Goal: Task Accomplishment & Management: Complete application form

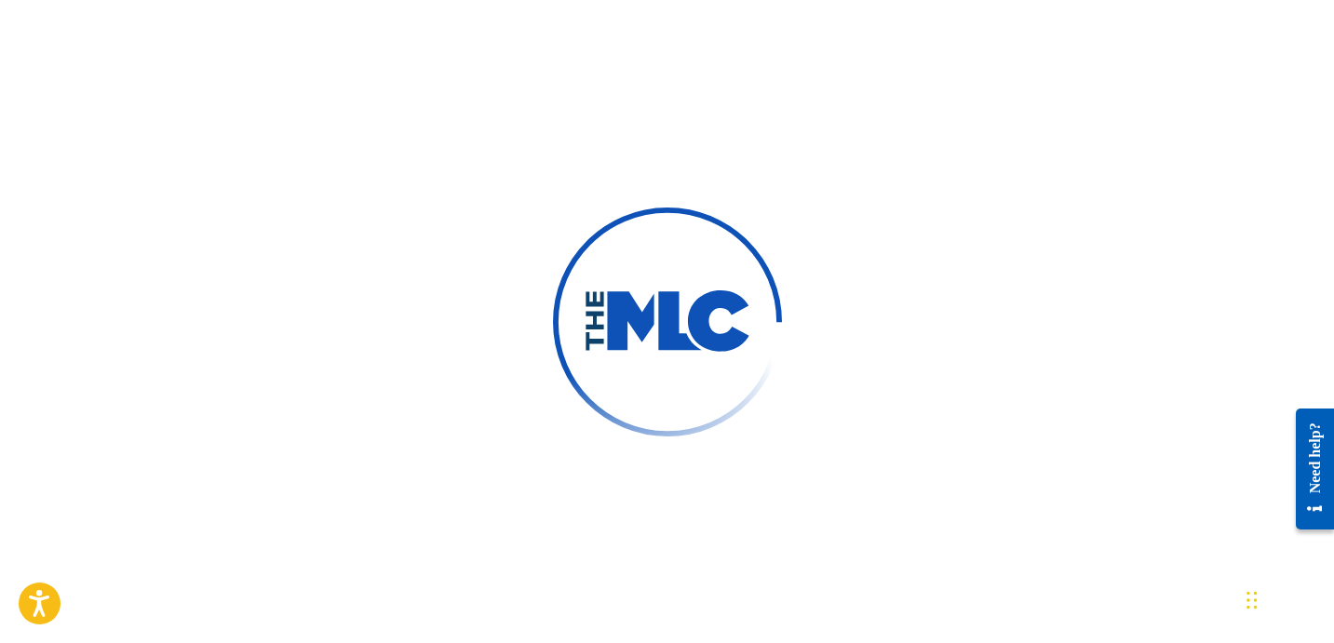
click at [936, 259] on div at bounding box center [667, 321] width 1334 height 643
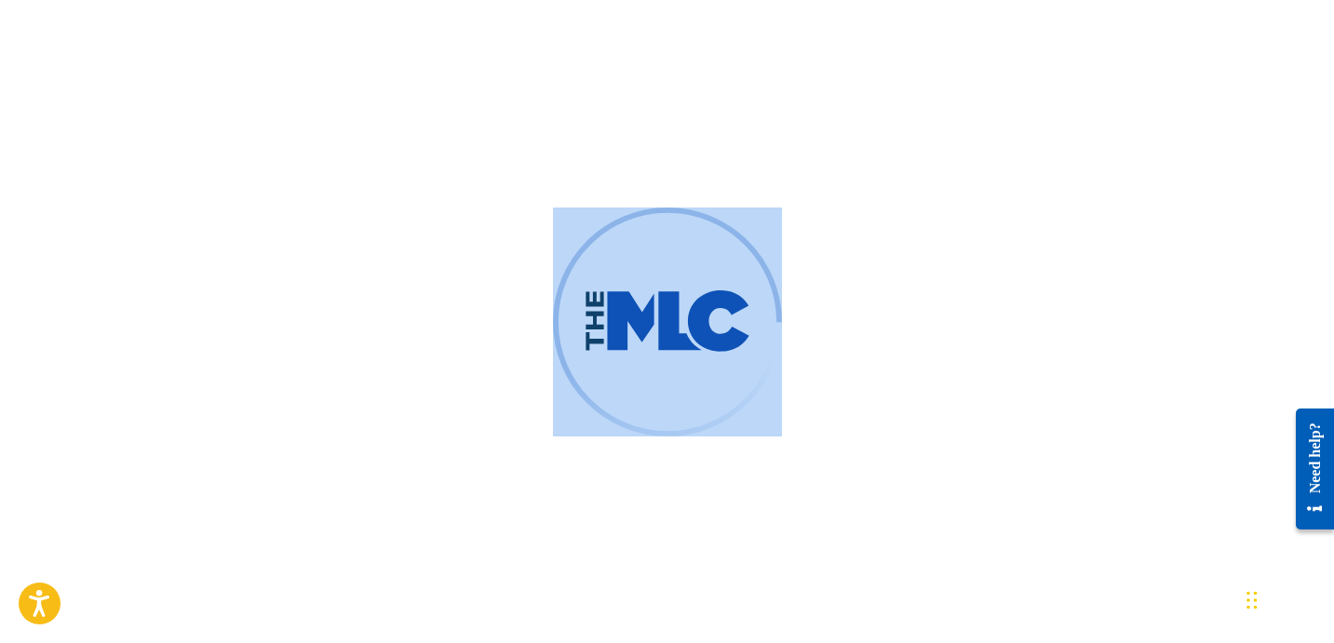
click at [936, 259] on div at bounding box center [667, 321] width 1334 height 643
click at [953, 263] on div at bounding box center [667, 321] width 1334 height 643
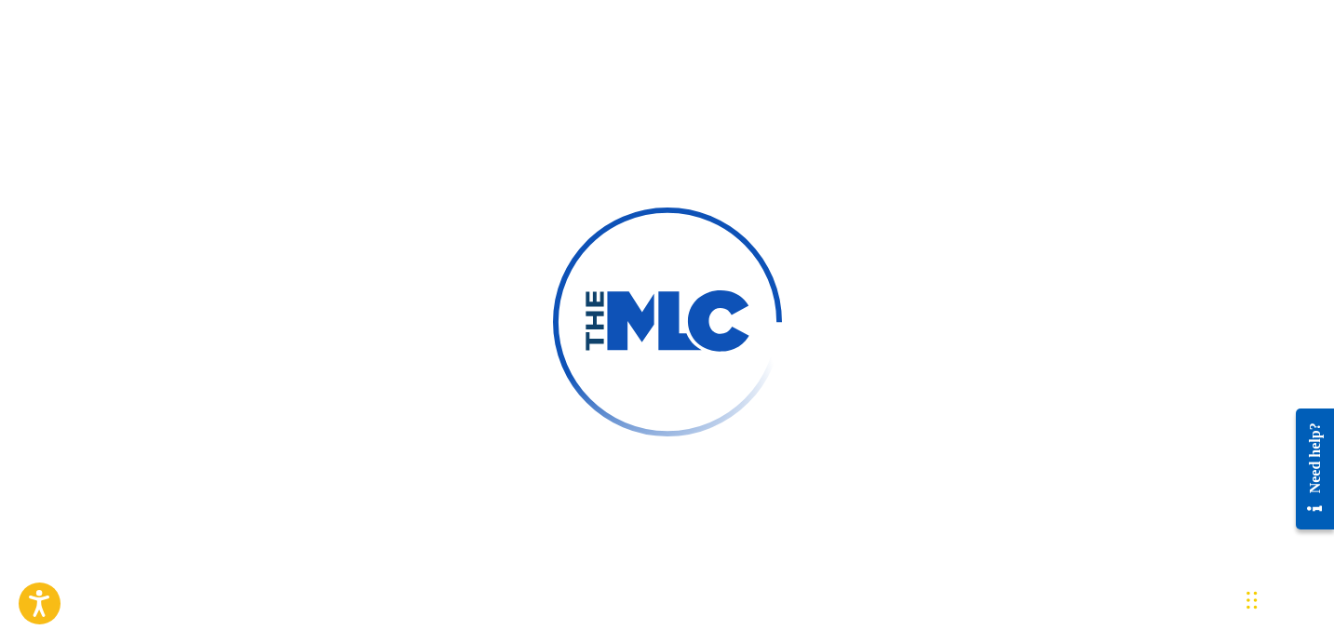
click at [925, 244] on div at bounding box center [667, 321] width 1334 height 643
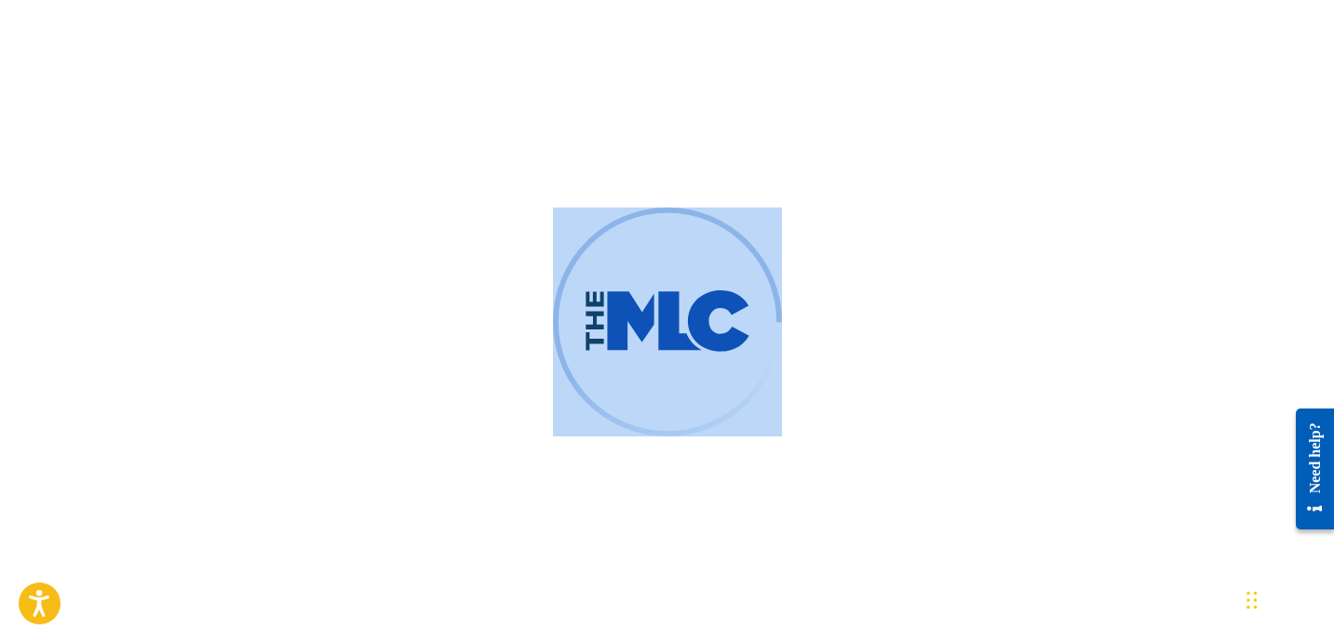
click at [925, 244] on div at bounding box center [667, 321] width 1334 height 643
click at [1046, 250] on div at bounding box center [667, 321] width 1334 height 643
click at [1000, 221] on div at bounding box center [667, 321] width 1334 height 643
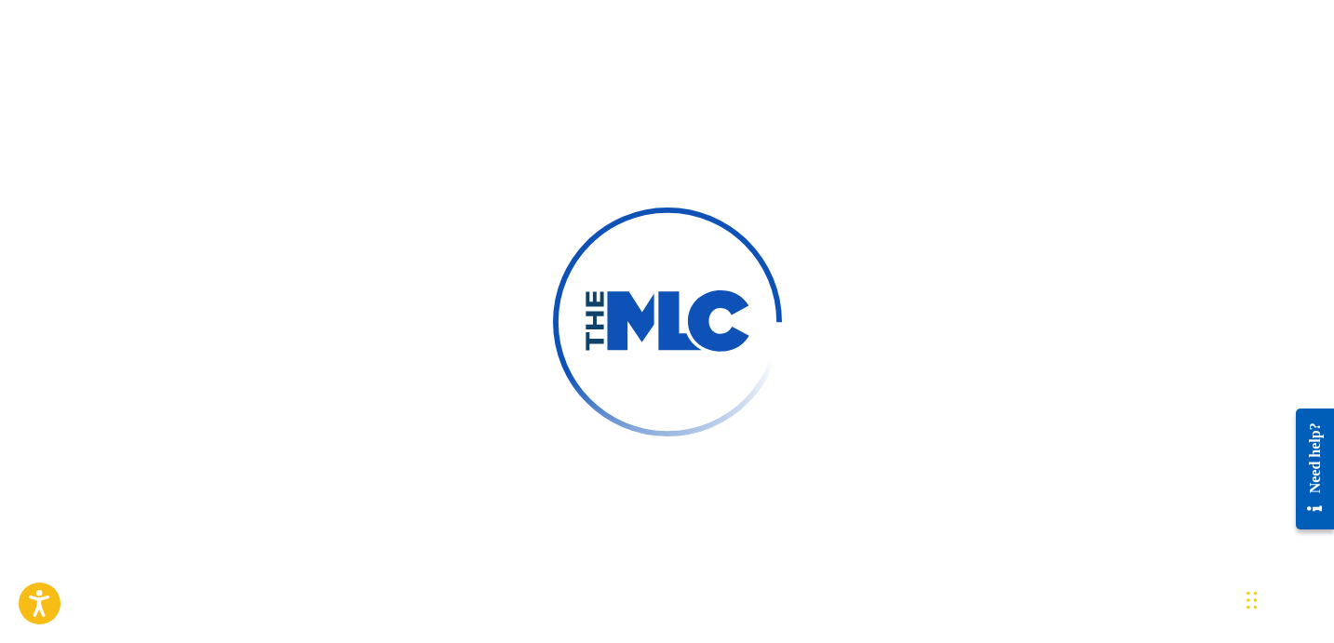
click at [1000, 221] on div at bounding box center [667, 321] width 1334 height 643
click at [996, 187] on div at bounding box center [667, 321] width 1334 height 643
click at [953, 164] on div at bounding box center [667, 321] width 1334 height 643
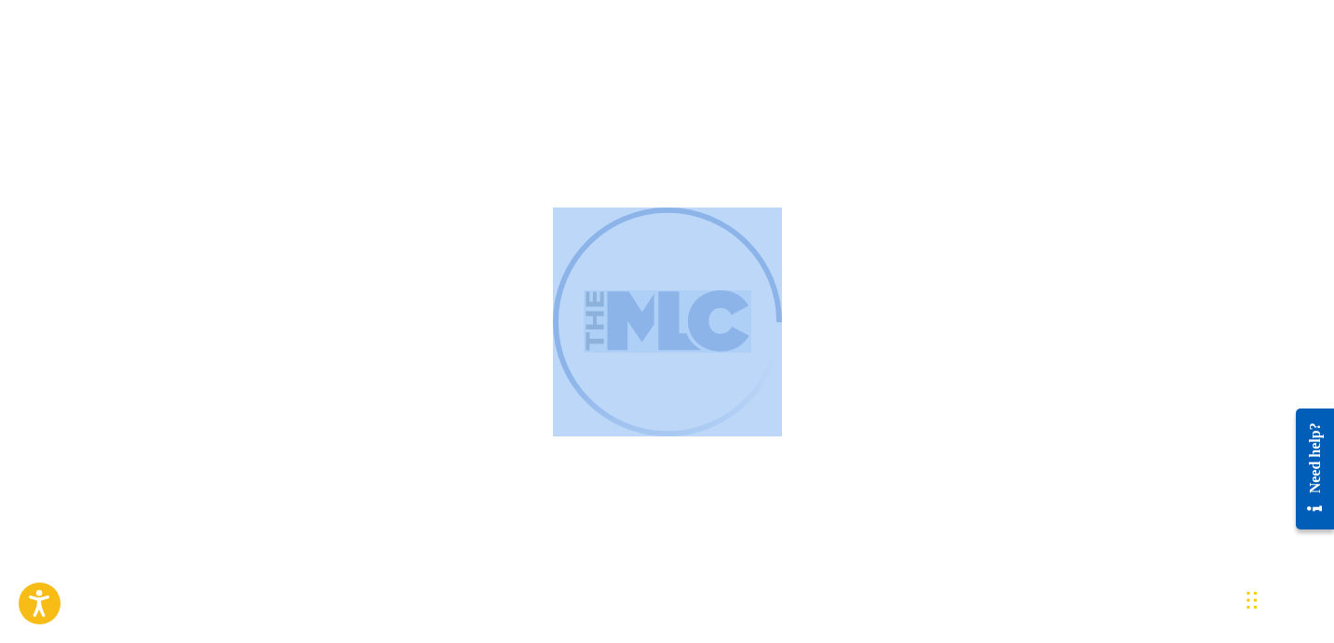
click at [952, 165] on div at bounding box center [667, 321] width 1334 height 643
click at [1113, 111] on div at bounding box center [667, 321] width 1334 height 643
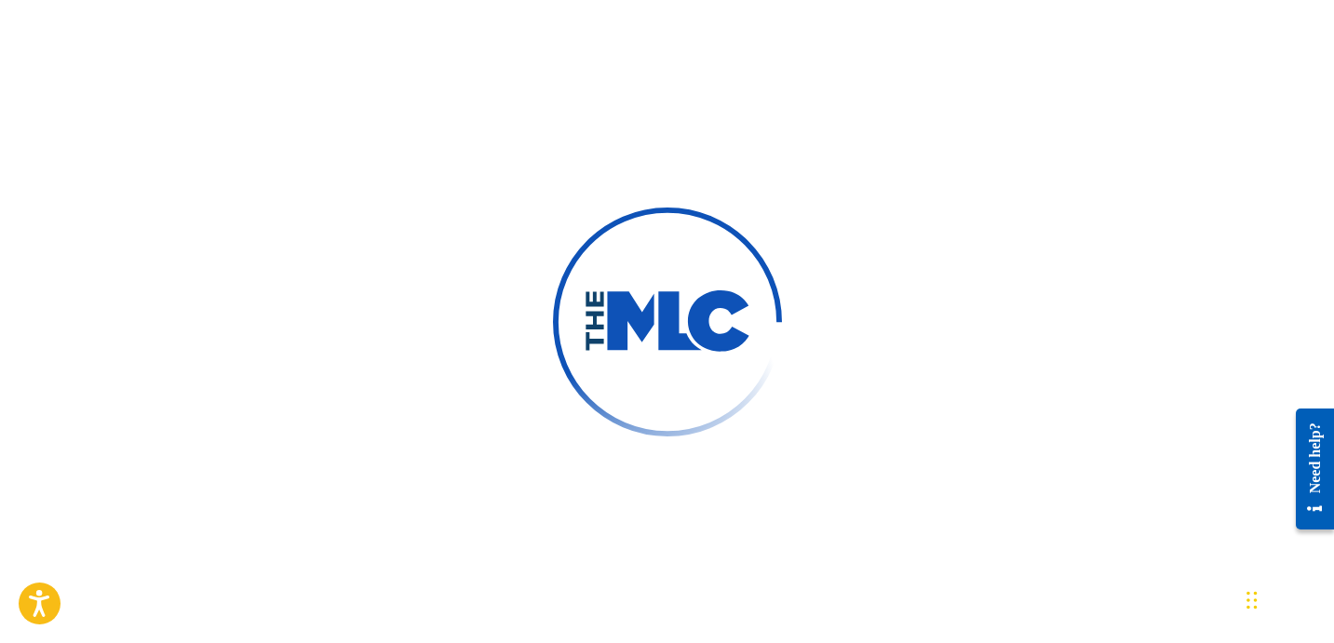
click at [1048, 154] on div at bounding box center [667, 321] width 1334 height 643
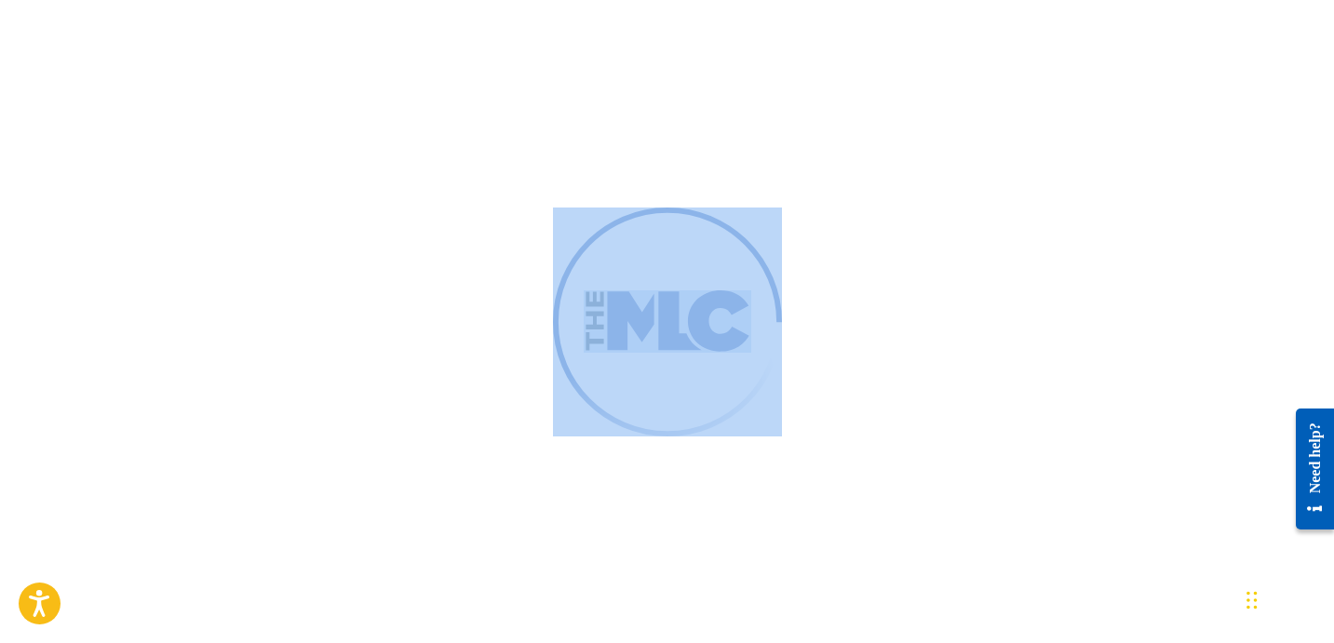
click at [1048, 154] on div at bounding box center [667, 321] width 1334 height 643
click at [984, 200] on div at bounding box center [667, 321] width 1334 height 643
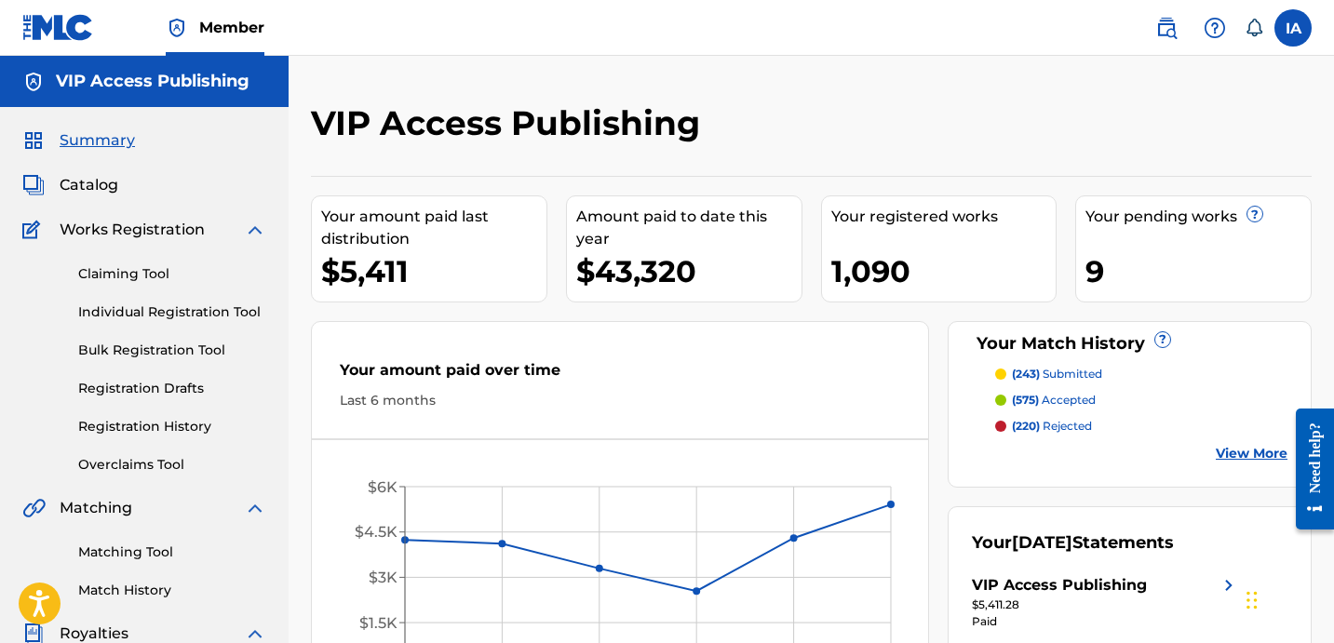
click at [175, 315] on link "Individual Registration Tool" at bounding box center [172, 312] width 188 height 20
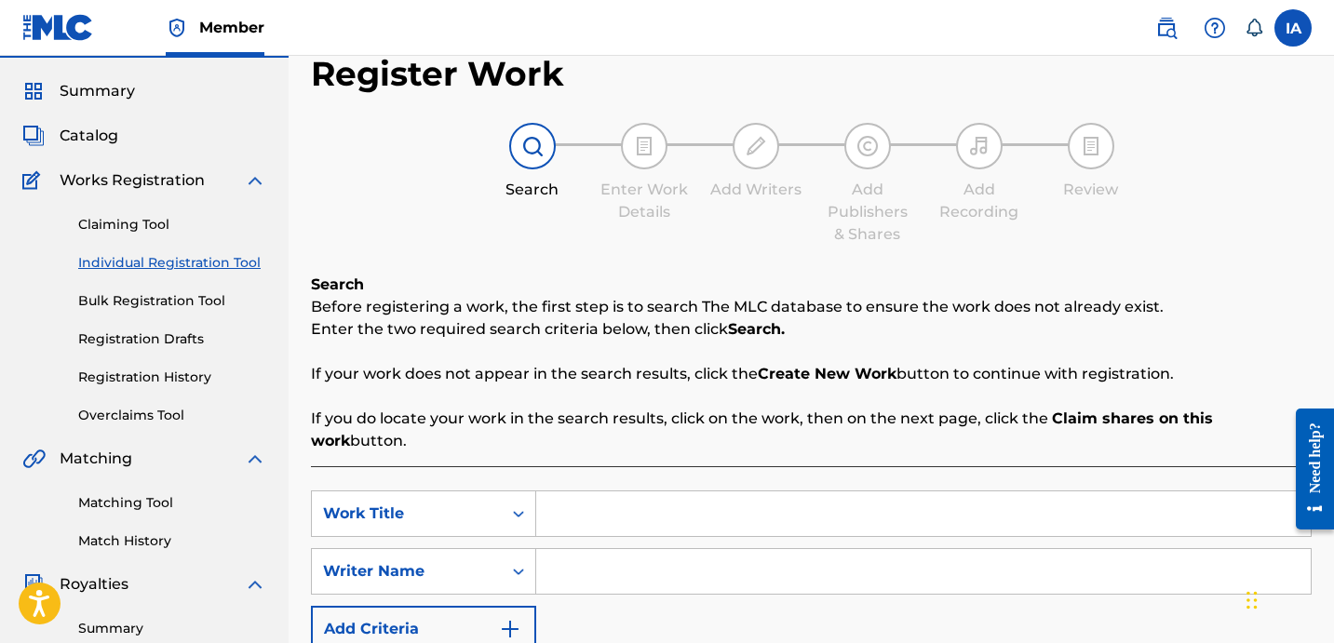
scroll to position [55, 0]
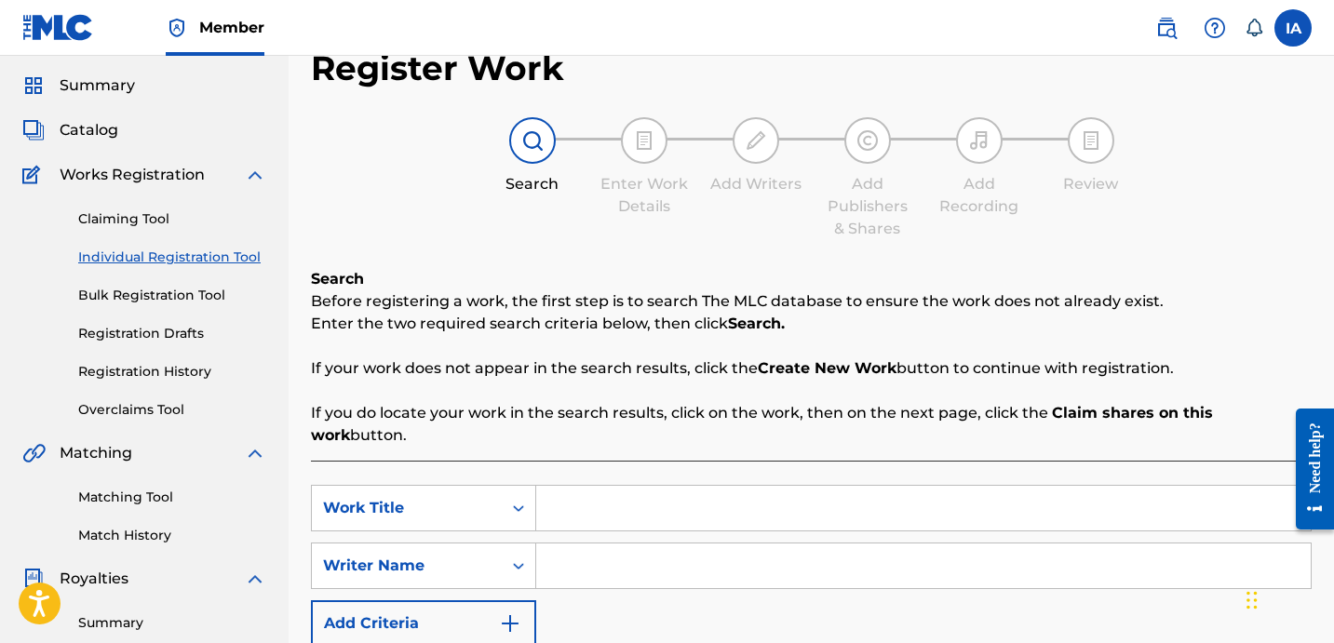
click at [197, 374] on link "Registration History" at bounding box center [172, 372] width 188 height 20
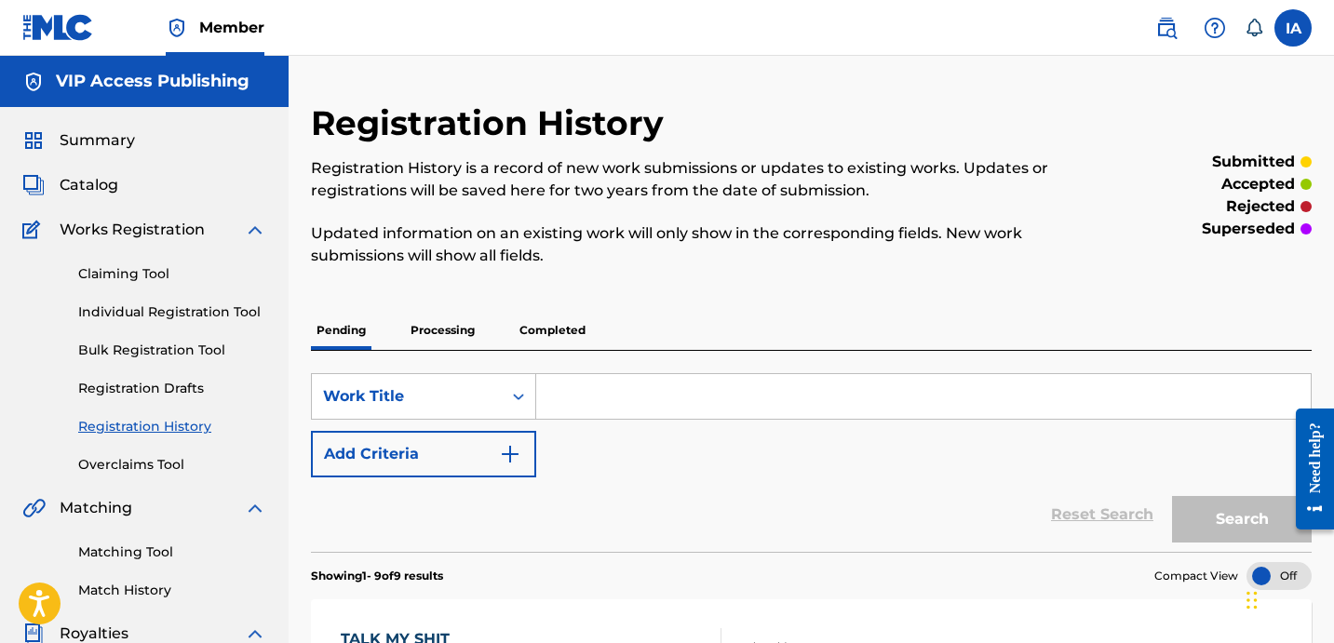
click at [217, 313] on link "Individual Registration Tool" at bounding box center [172, 312] width 188 height 20
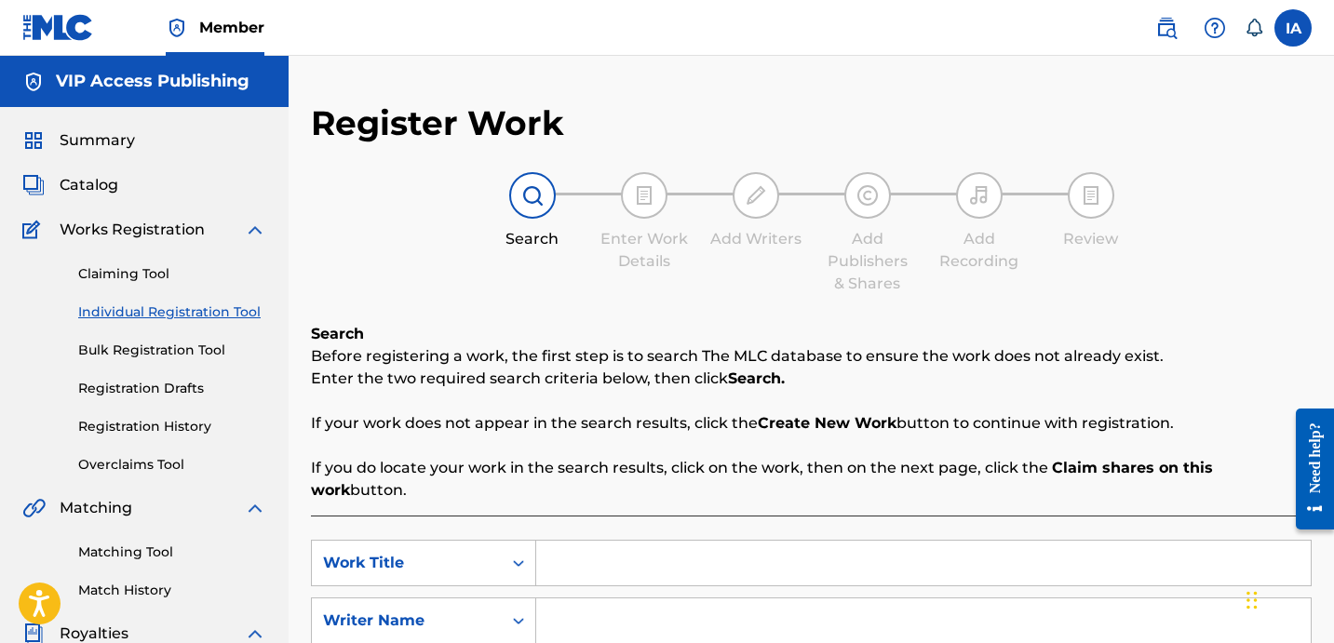
click at [908, 541] on input "Search Form" at bounding box center [923, 563] width 774 height 45
paste input "Industry"
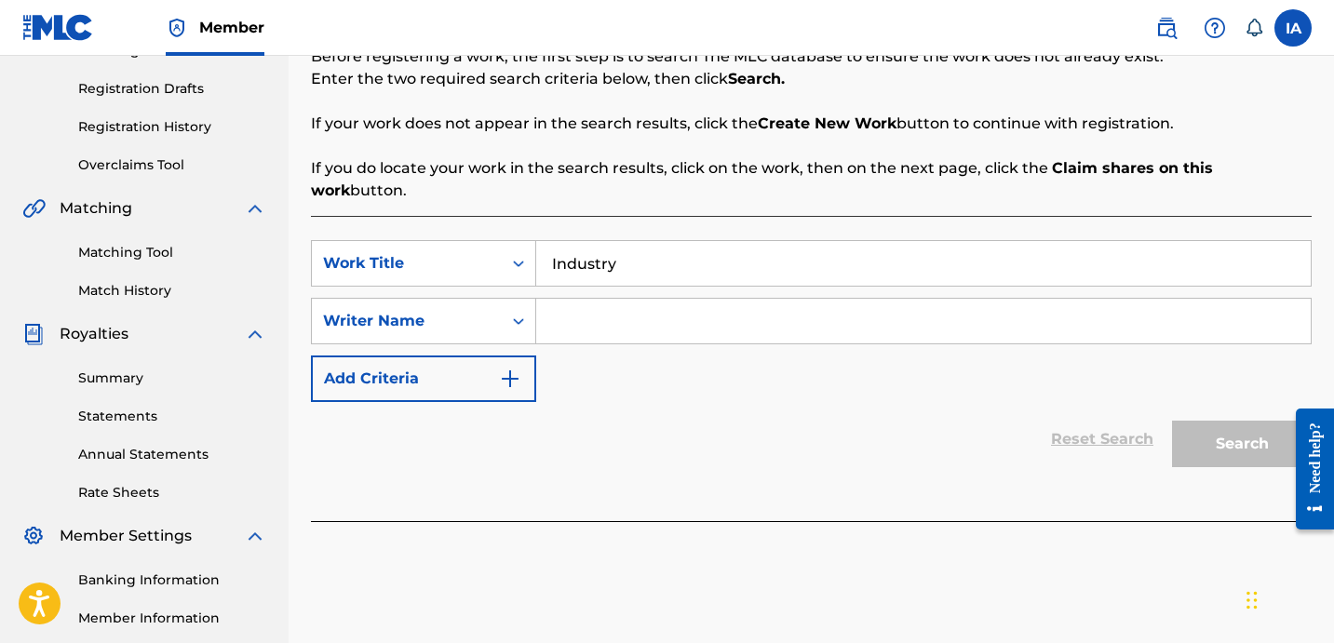
scroll to position [334, 0]
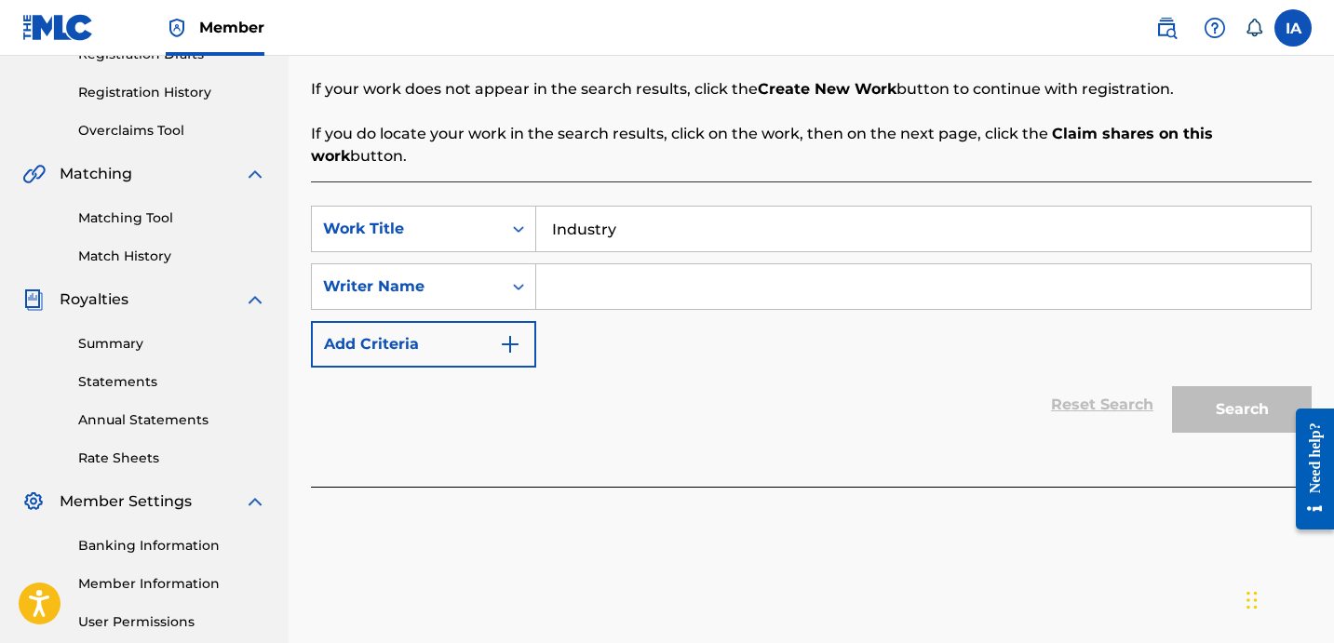
type input "Industry"
click at [843, 264] on input "Search Form" at bounding box center [923, 286] width 774 height 45
click at [911, 280] on input "Search Form" at bounding box center [923, 286] width 774 height 45
paste input "YAGER JEFFREY SAMUEL"
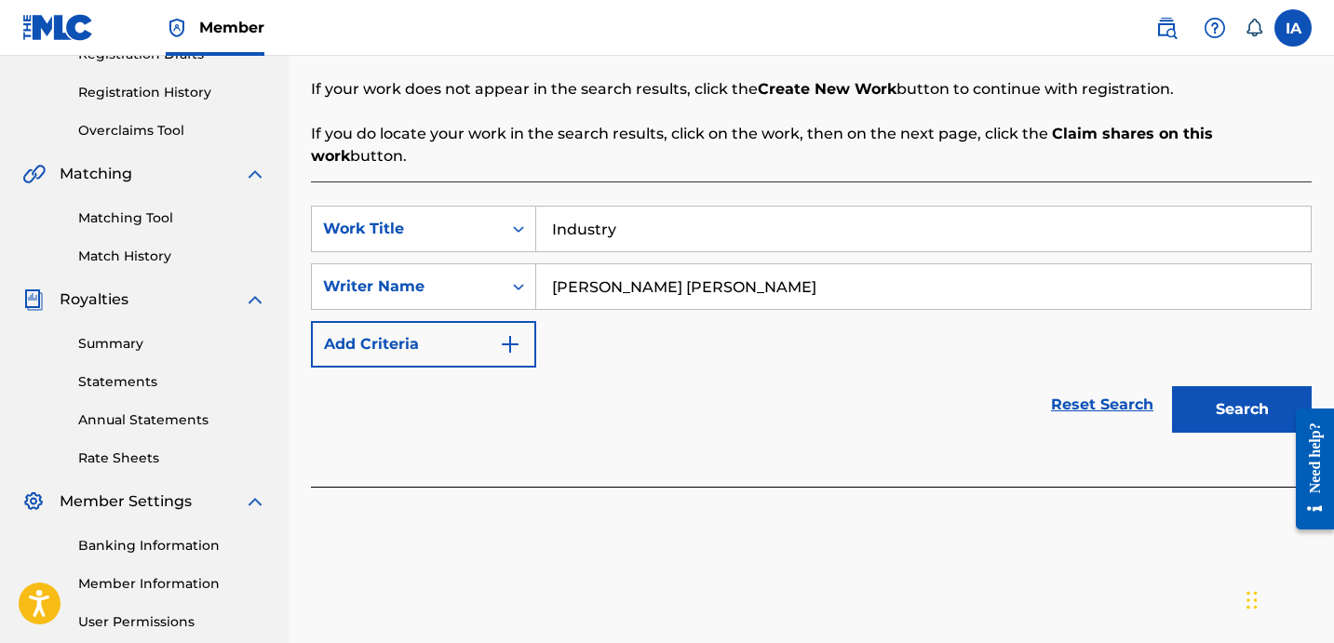
type input "YAGER JEFFREY SAMUEL"
click at [1212, 386] on button "Search" at bounding box center [1242, 409] width 140 height 47
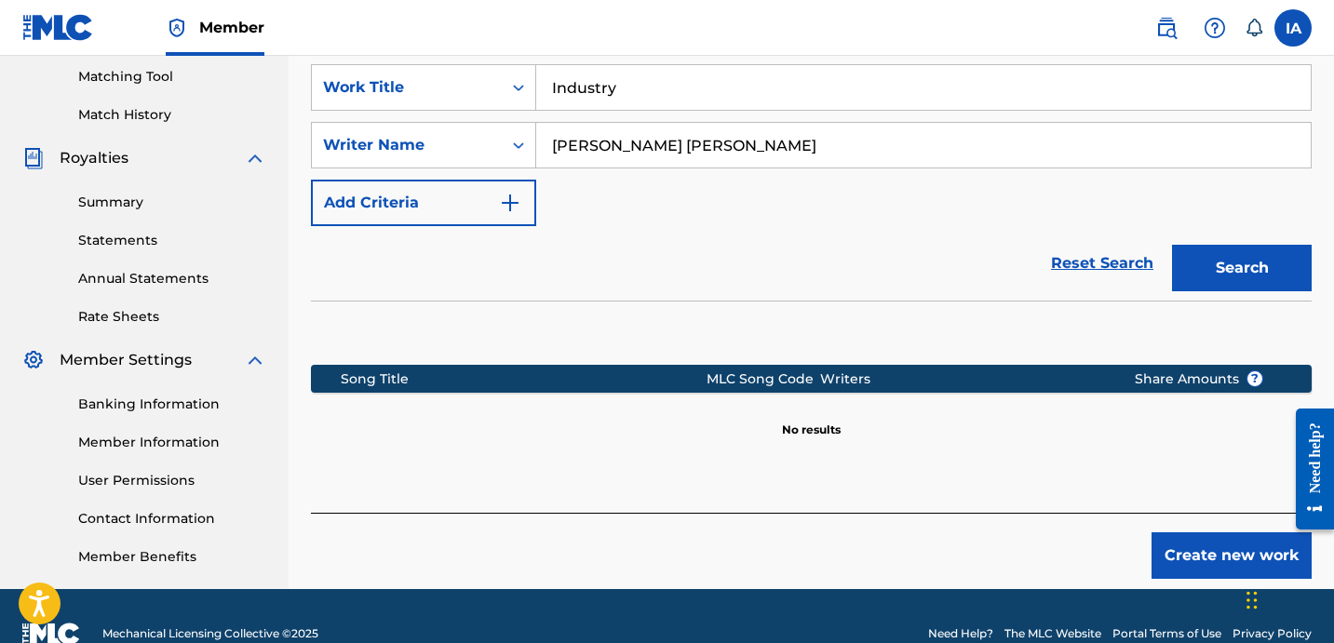
scroll to position [511, 0]
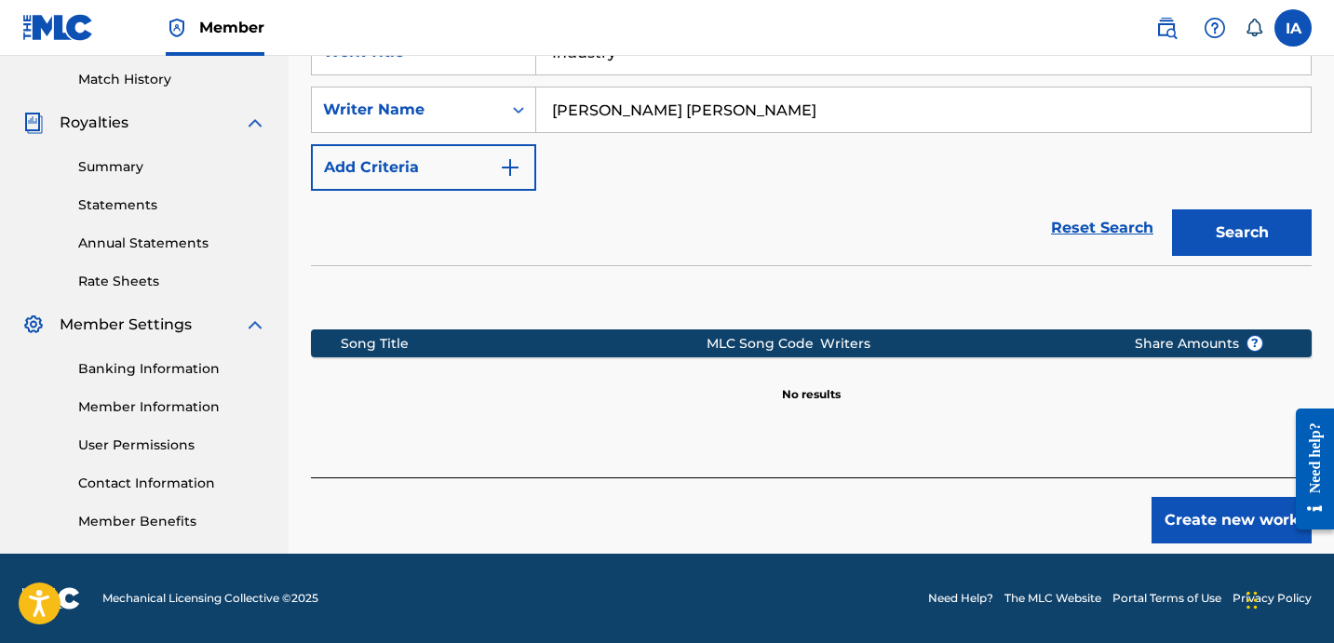
click at [1214, 503] on button "Create new work" at bounding box center [1231, 520] width 160 height 47
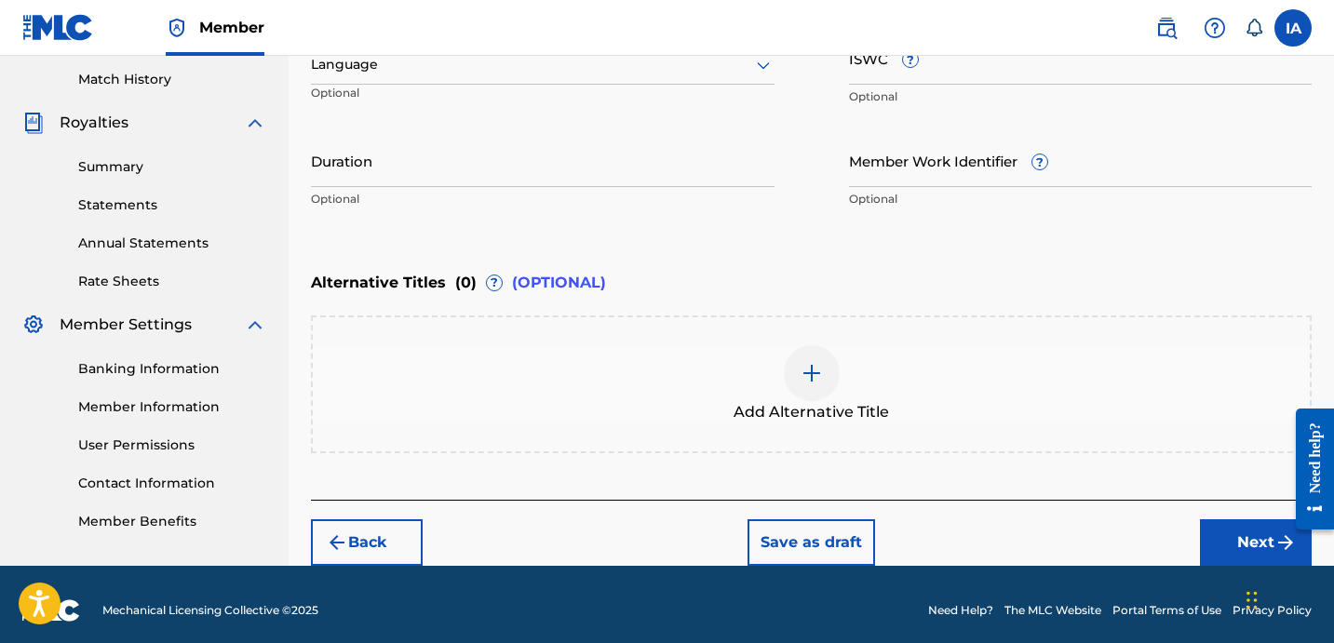
click at [837, 268] on div "Alternative Titles ( 0 ) ? (OPTIONAL)" at bounding box center [811, 282] width 1000 height 41
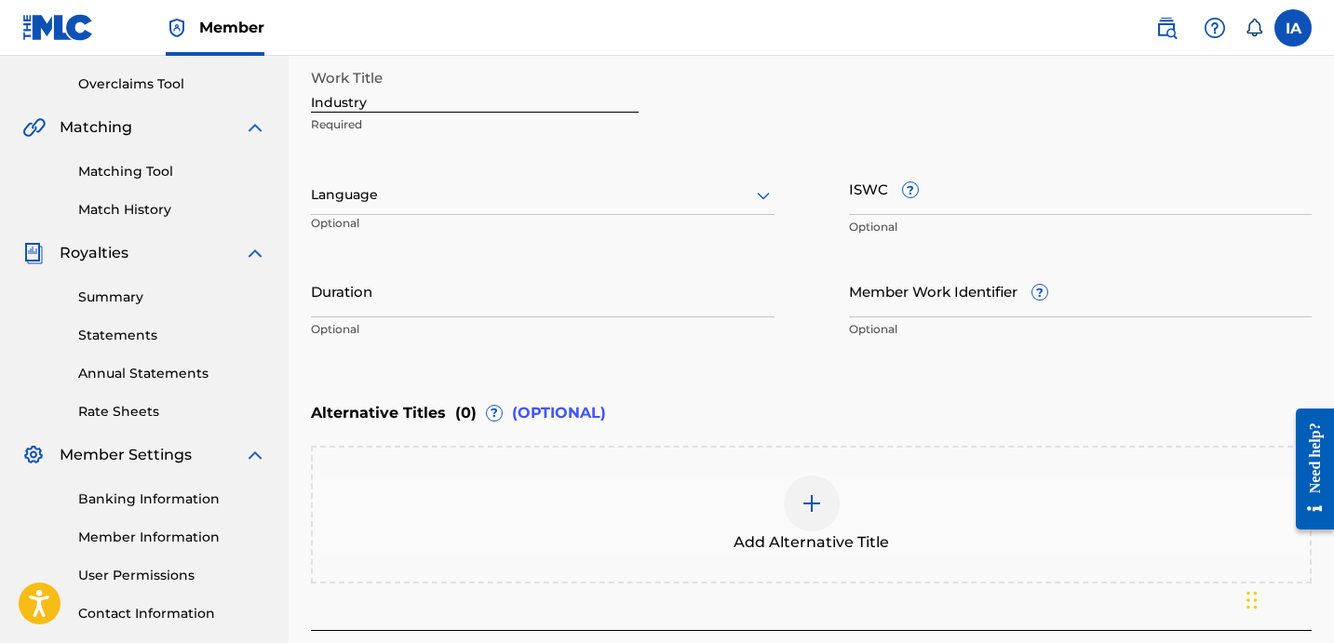
scroll to position [374, 0]
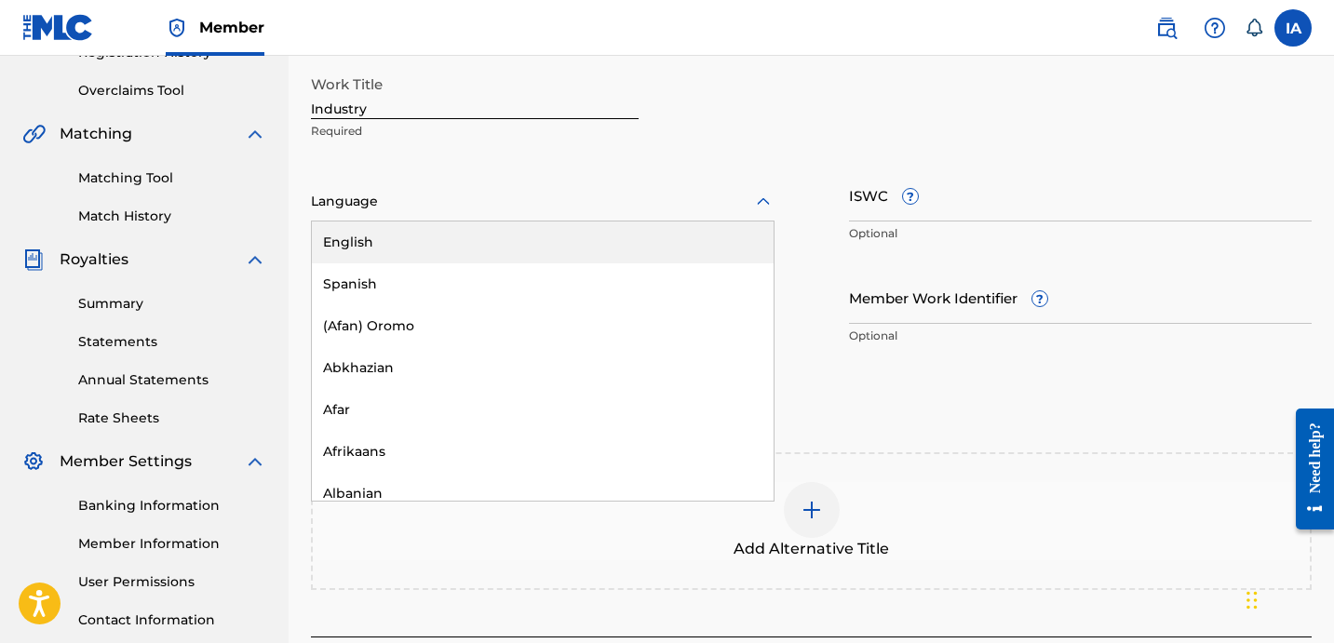
click at [591, 207] on div at bounding box center [542, 201] width 463 height 23
click at [584, 239] on div "English" at bounding box center [543, 243] width 462 height 42
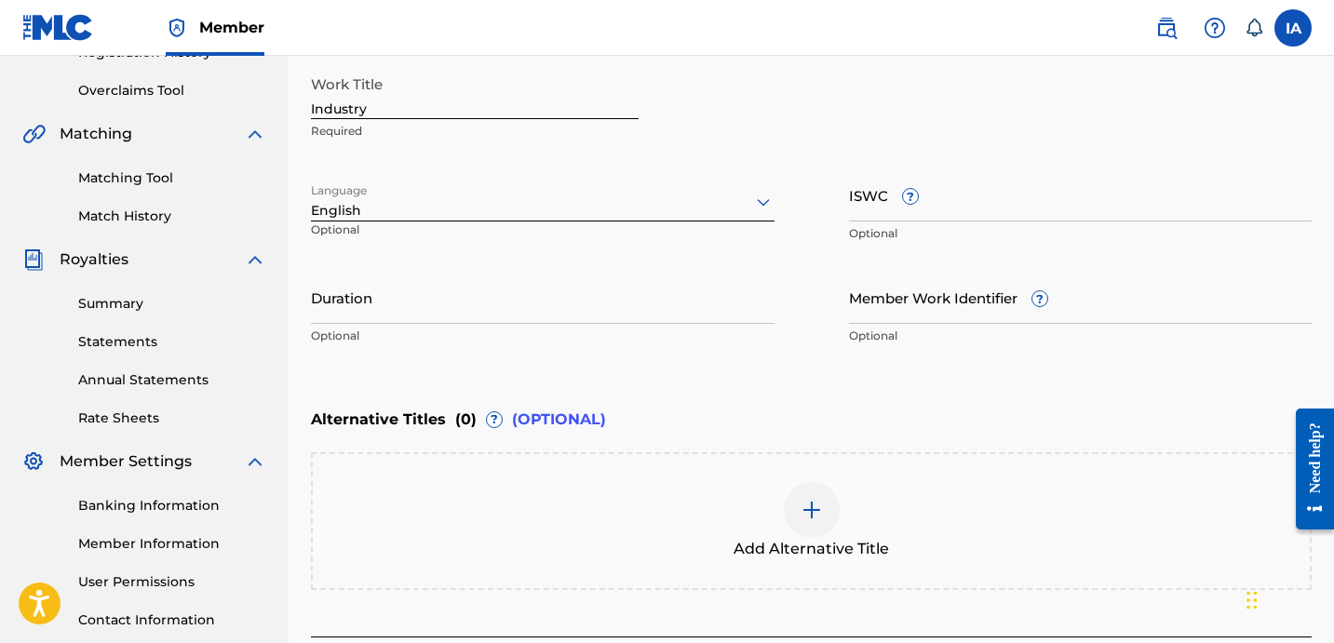
click at [448, 103] on input "Industry" at bounding box center [475, 92] width 328 height 53
drag, startPoint x: 571, startPoint y: 84, endPoint x: 545, endPoint y: 109, distance: 35.5
click at [569, 86] on input "Industry" at bounding box center [475, 92] width 328 height 53
type input "INDUSTRY"
click at [775, 86] on div "Work Title INDUSTRY Required" at bounding box center [811, 108] width 1000 height 84
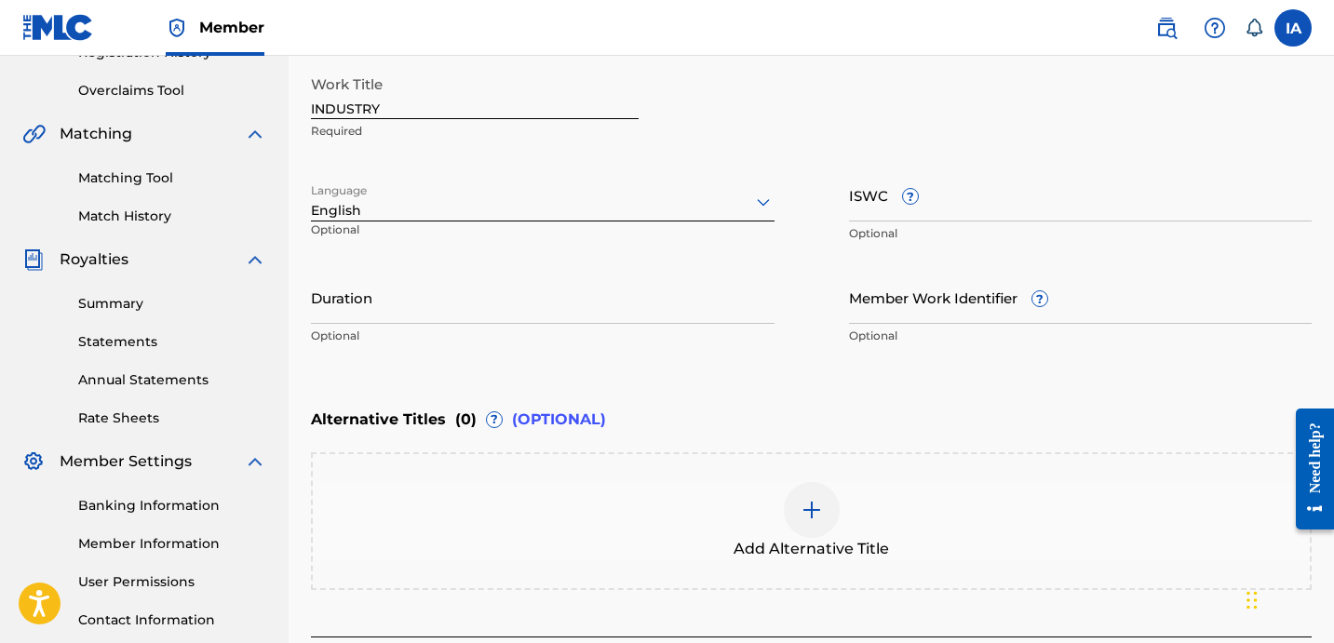
drag, startPoint x: 551, startPoint y: 315, endPoint x: 696, endPoint y: 275, distance: 150.6
click at [551, 314] on input "Duration" at bounding box center [542, 297] width 463 height 53
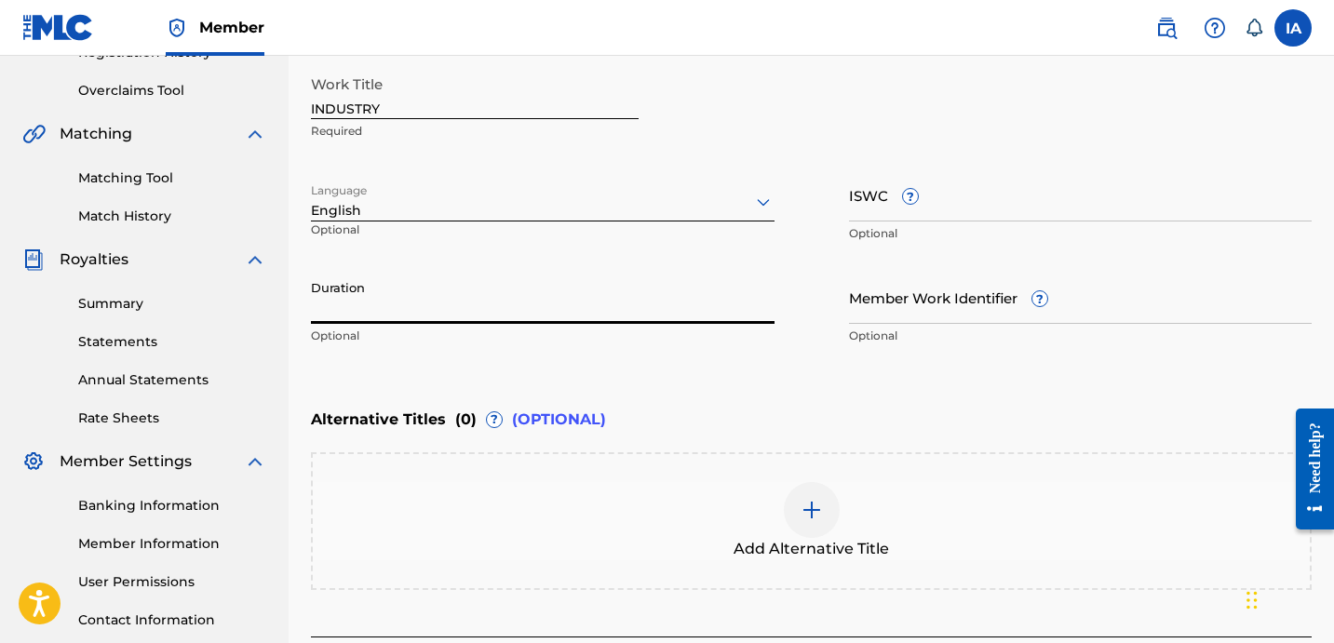
click at [499, 314] on input "Duration" at bounding box center [542, 297] width 463 height 53
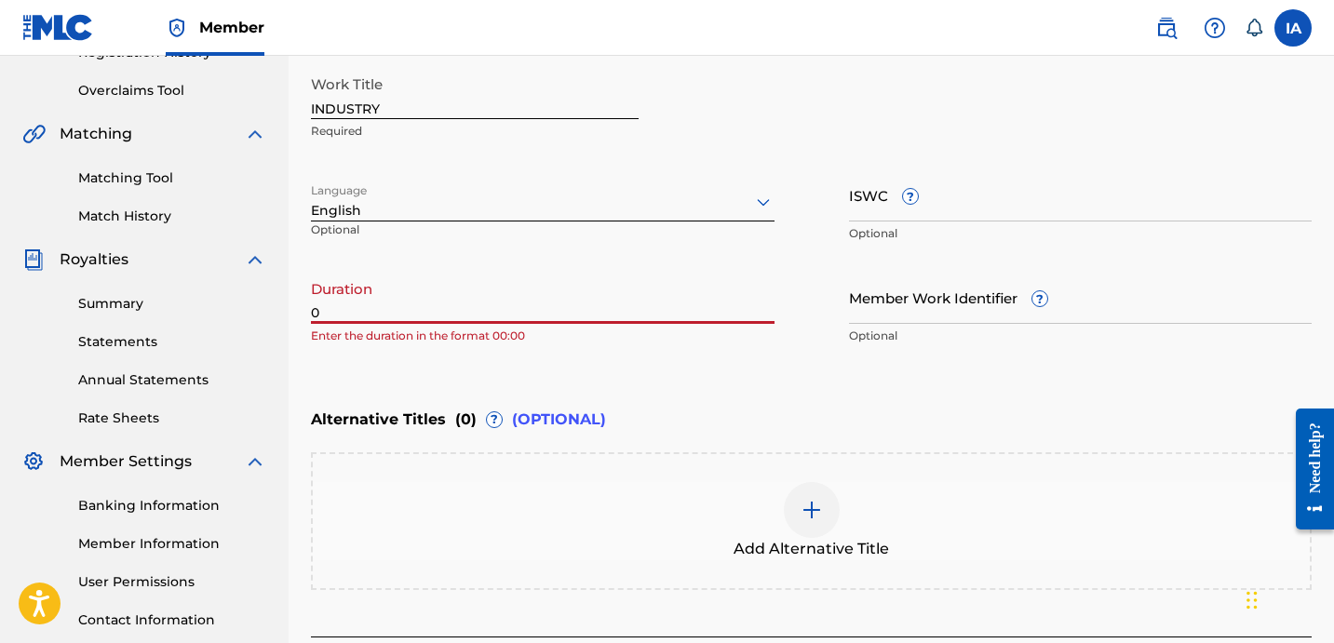
paste input "2:33"
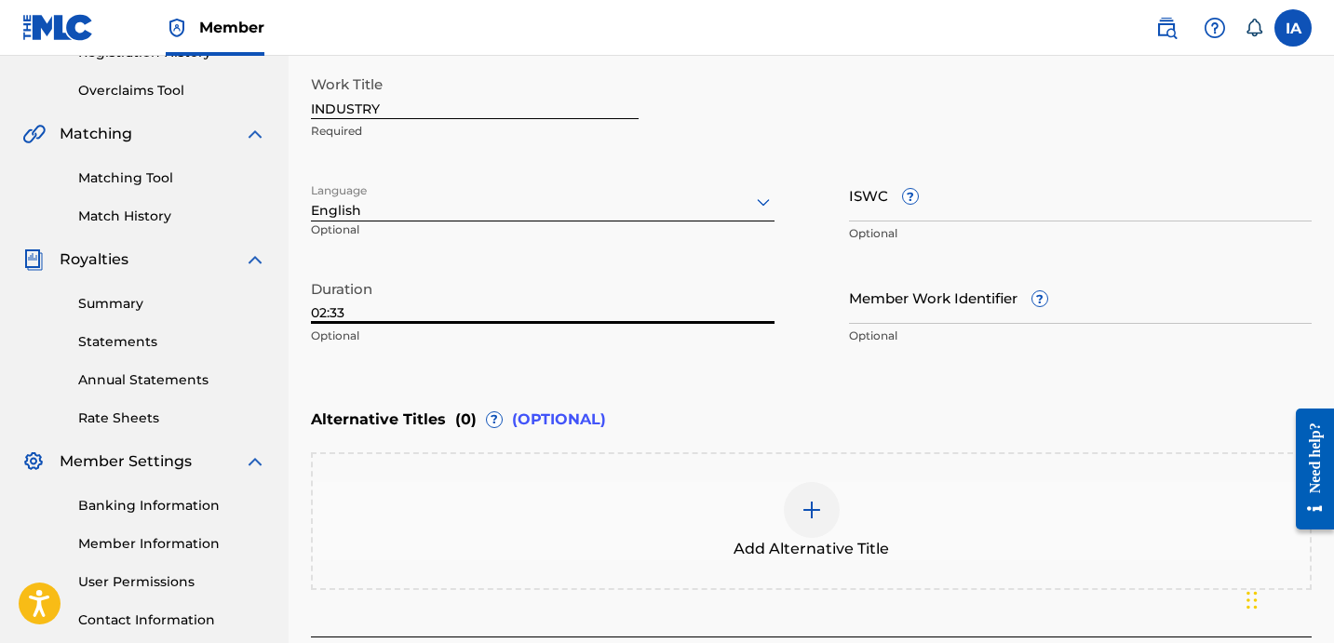
type input "02:33"
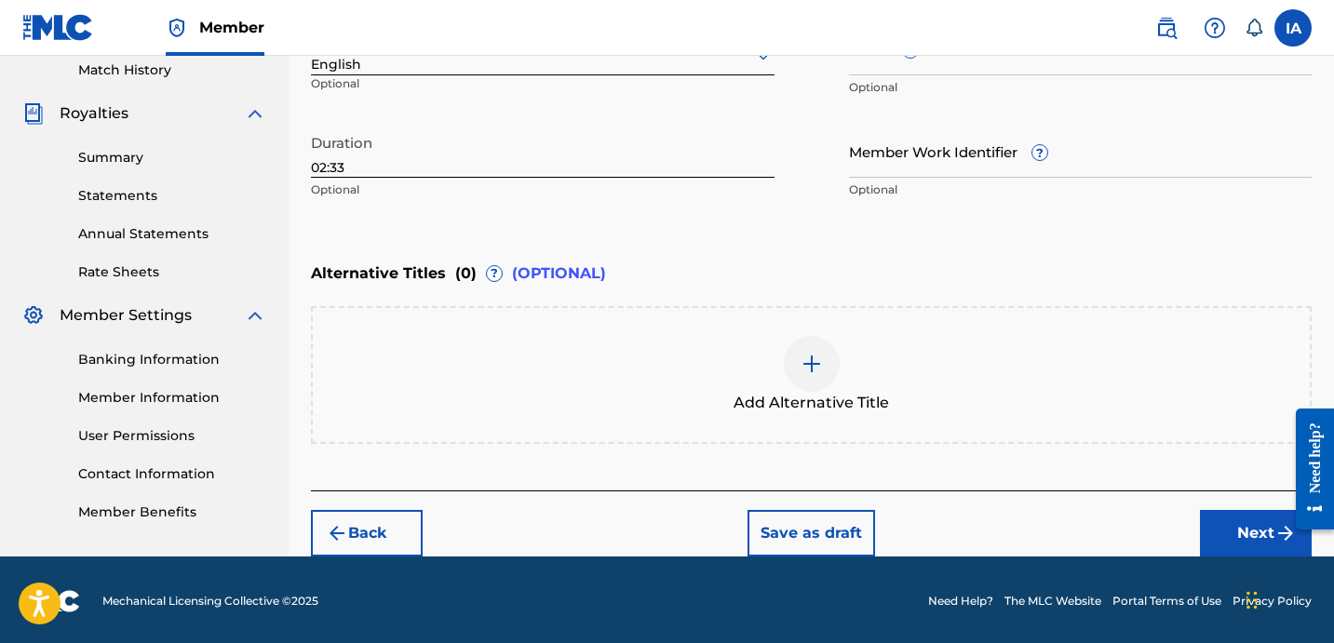
scroll to position [522, 0]
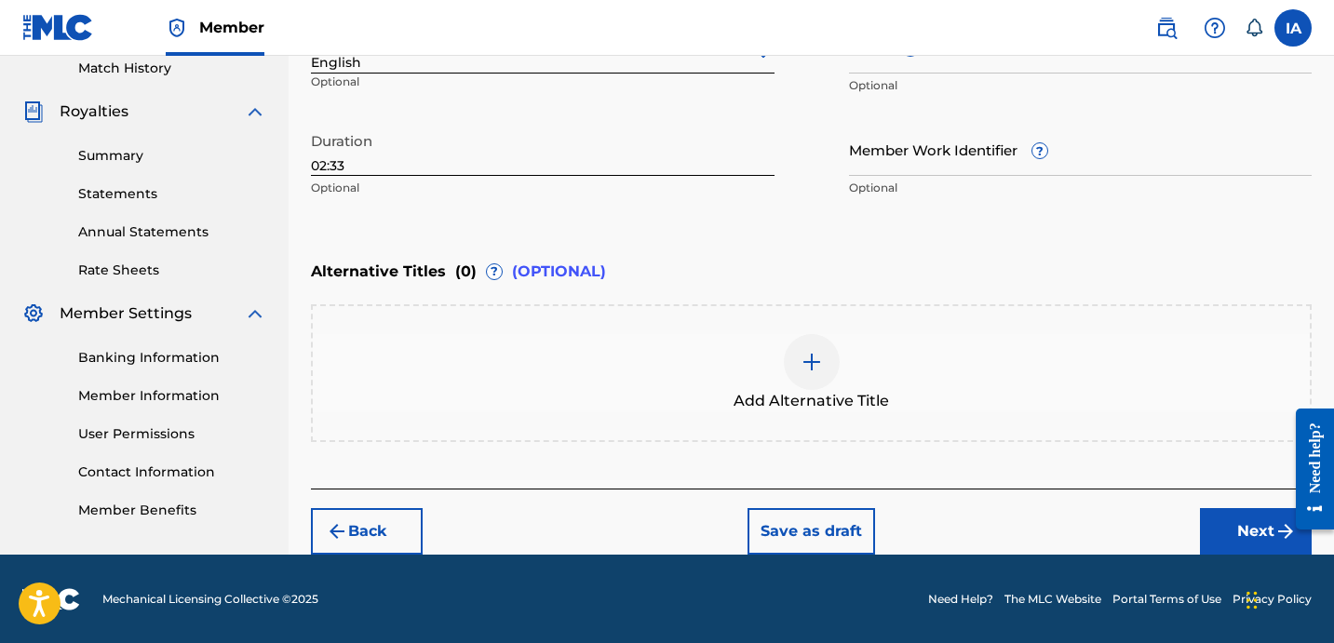
click at [1229, 522] on button "Next" at bounding box center [1256, 531] width 112 height 47
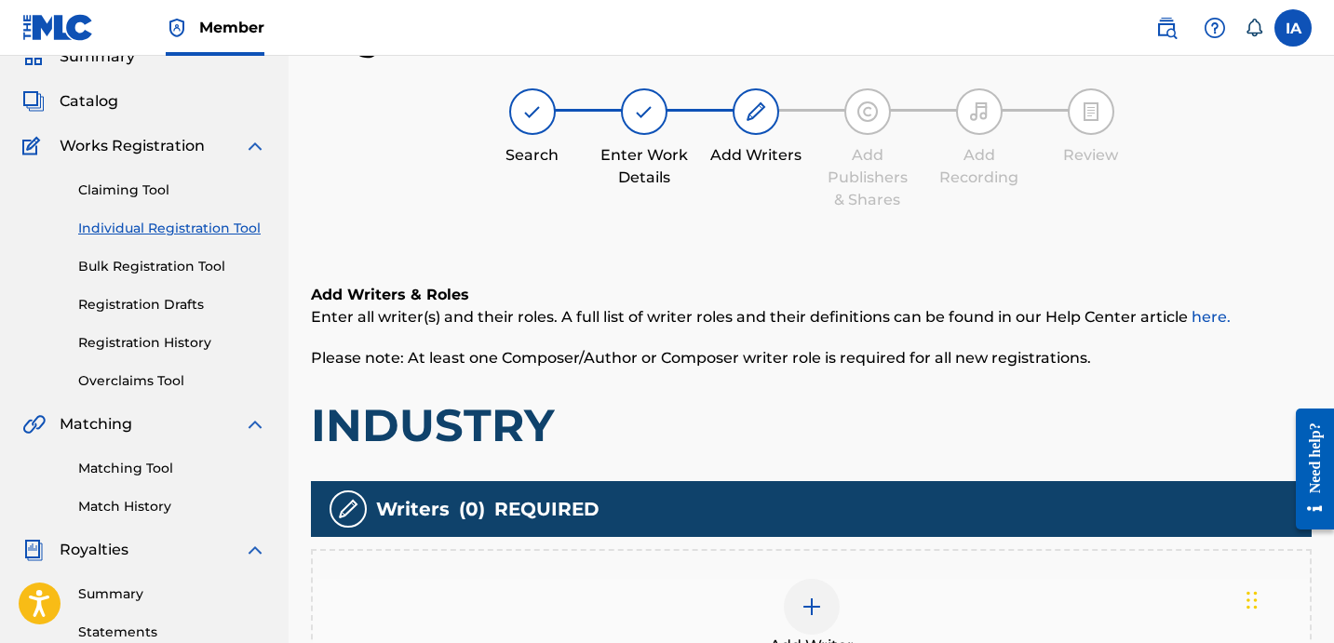
click at [846, 389] on div "Add Writers & Roles Enter all writer(s) and their roles. A full list of writer …" at bounding box center [811, 368] width 1000 height 169
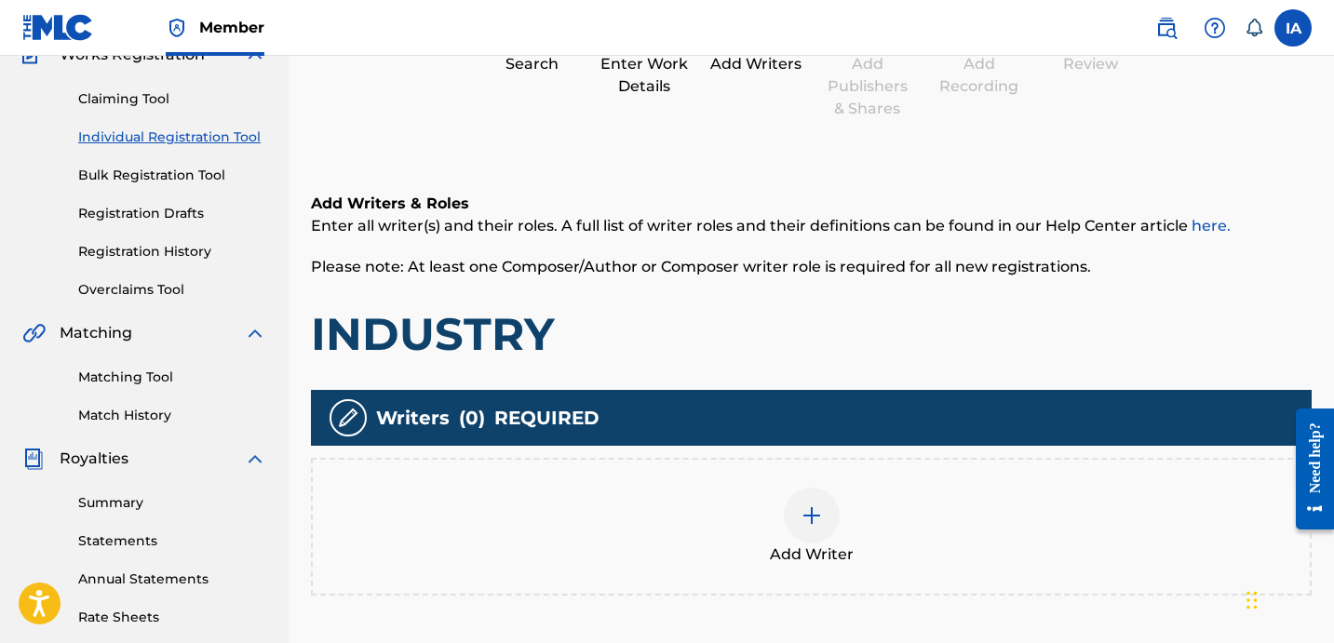
scroll to position [394, 0]
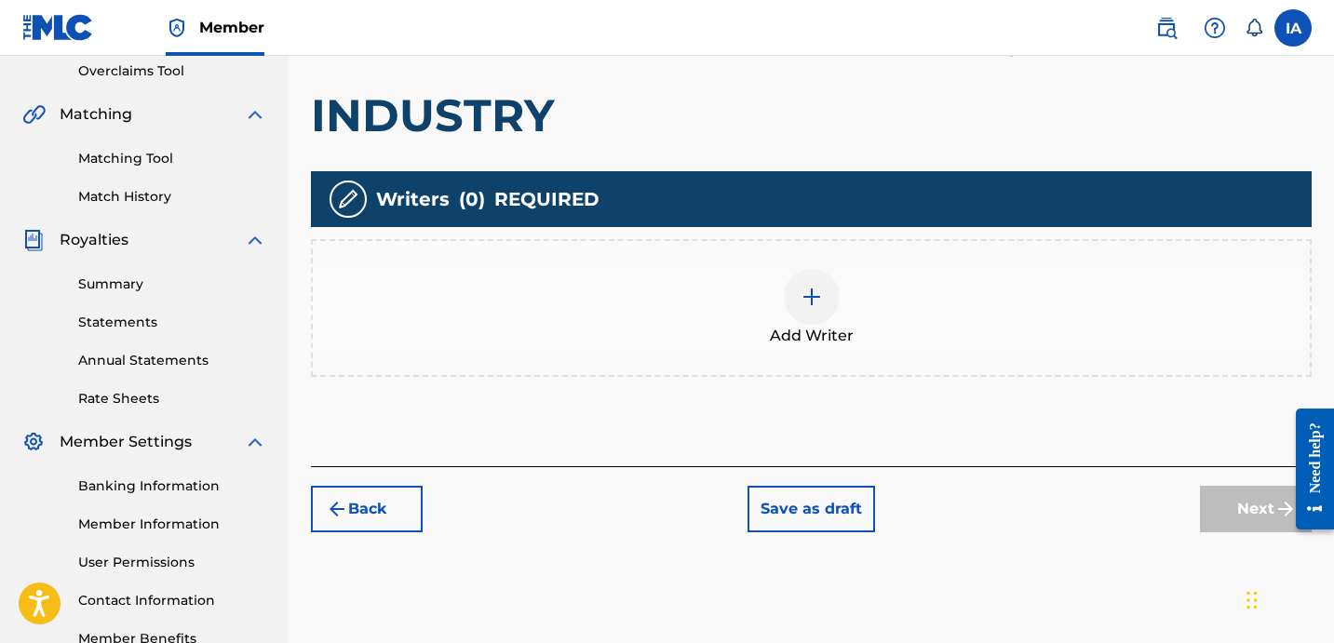
click at [854, 306] on div "Add Writer" at bounding box center [811, 308] width 997 height 78
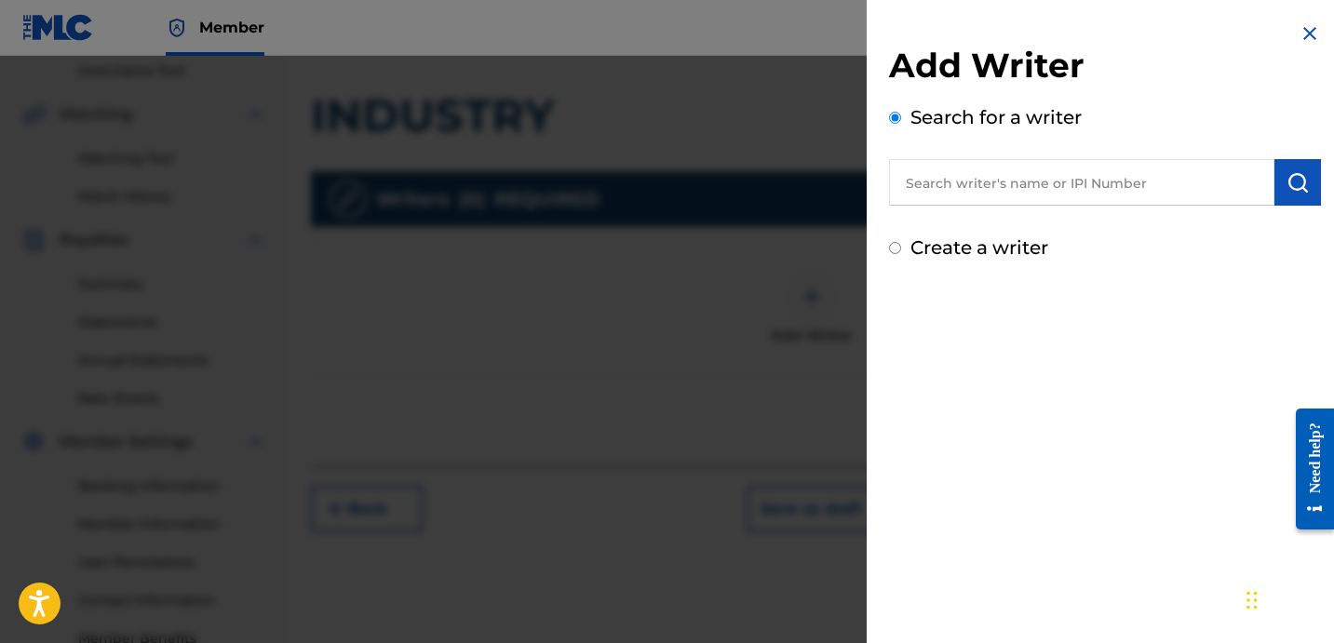
click at [1062, 183] on input "text" at bounding box center [1081, 182] width 385 height 47
paste input "YAGER JEFFREY SAMUEL"
type input "YAGER JEFFREY SAMUEL"
click at [1294, 181] on img "submit" at bounding box center [1297, 182] width 22 height 22
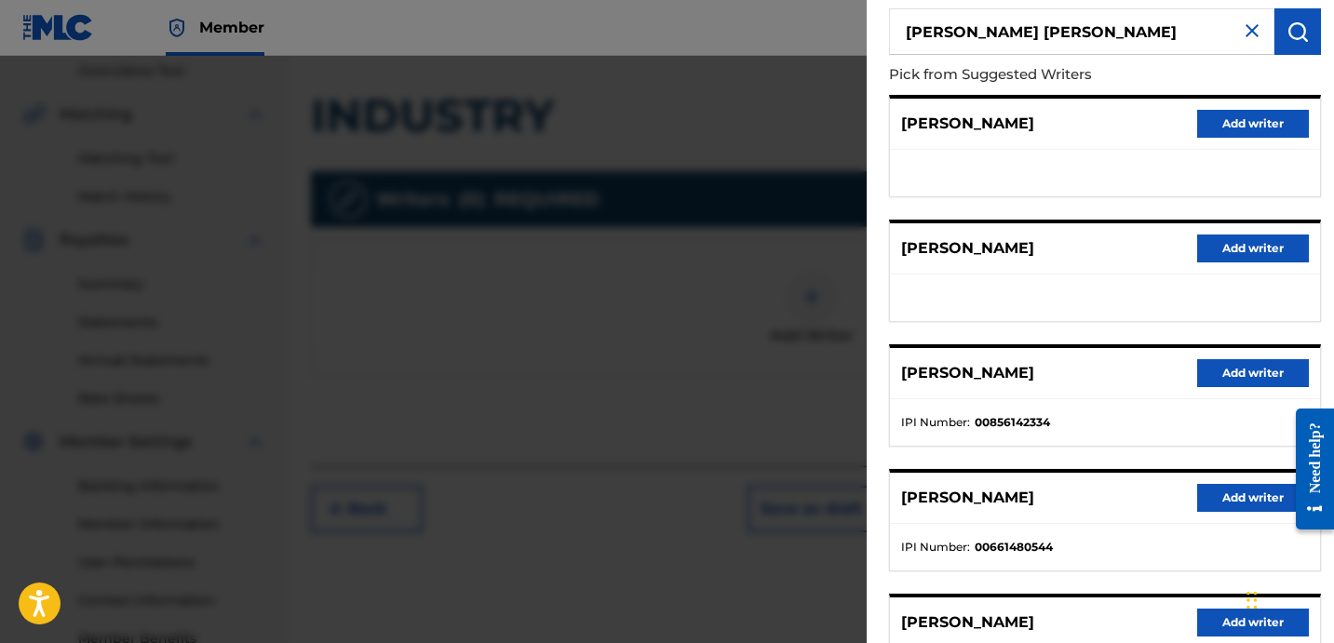
scroll to position [249, 0]
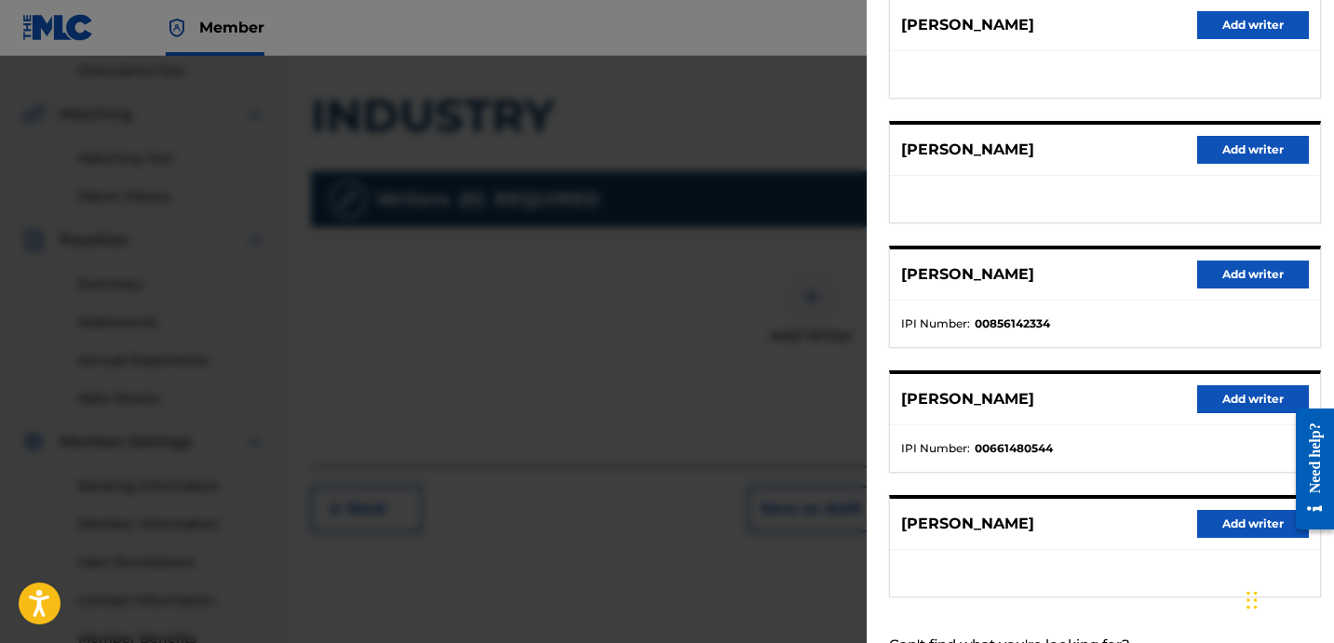
click at [1238, 264] on button "Add writer" at bounding box center [1253, 275] width 112 height 28
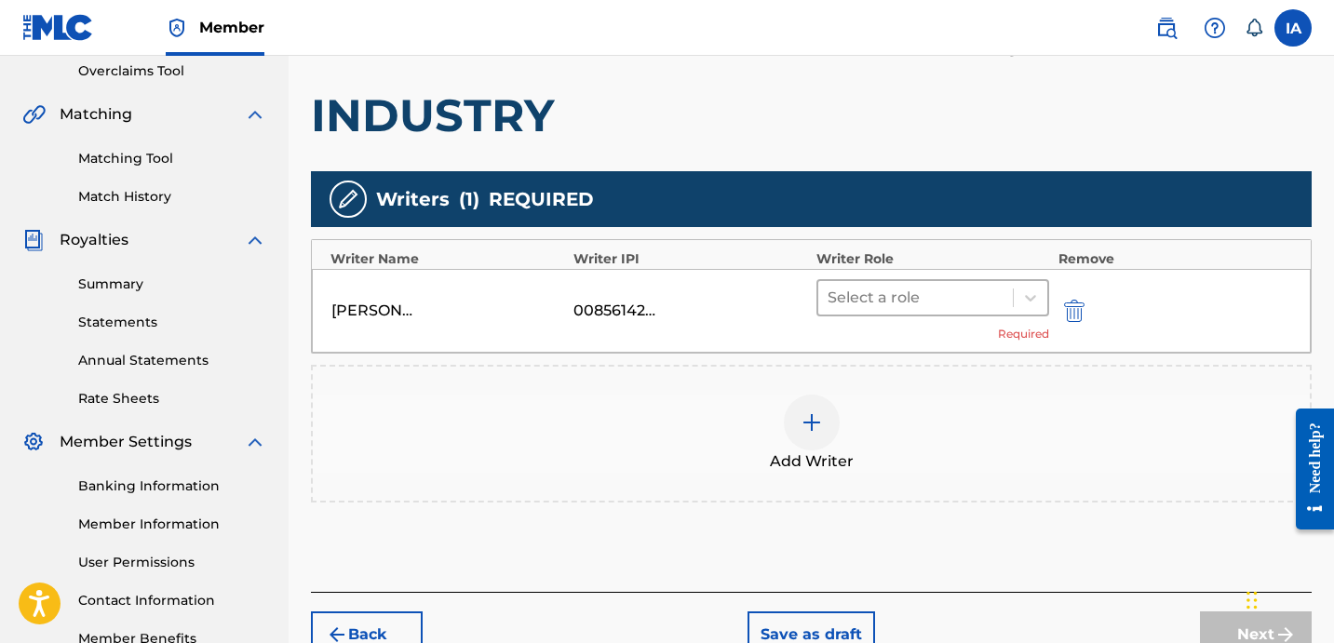
click at [945, 301] on div at bounding box center [915, 298] width 176 height 26
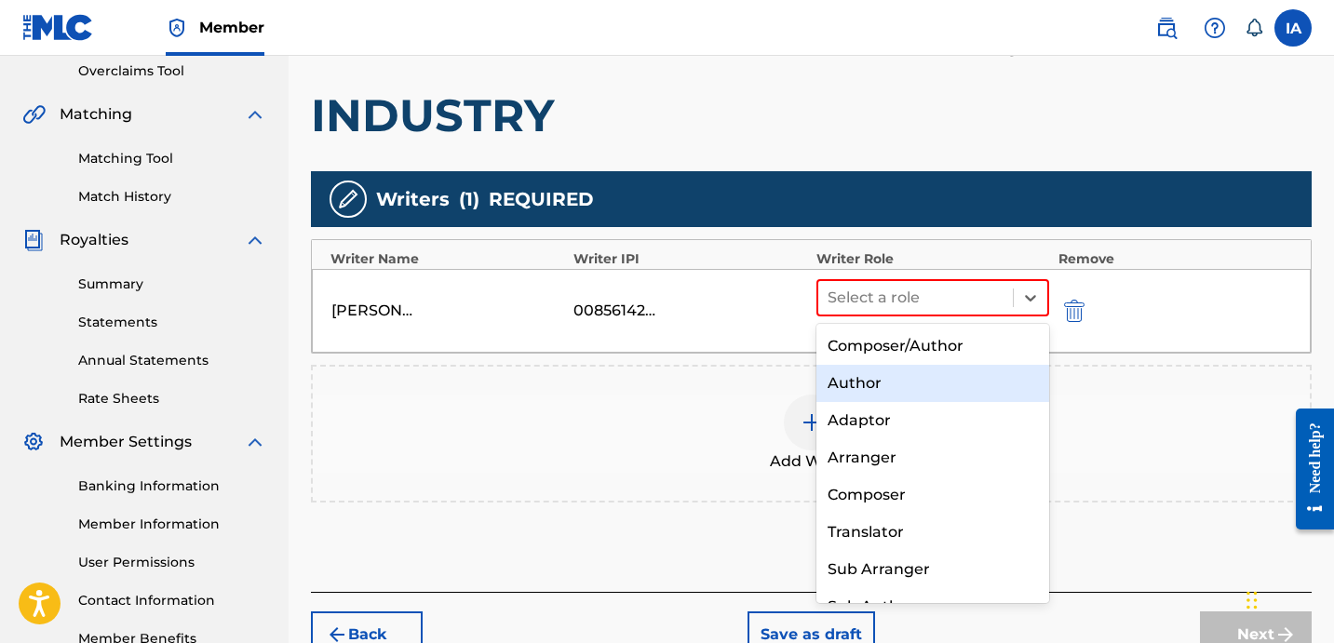
click at [981, 383] on div "Author" at bounding box center [932, 383] width 233 height 37
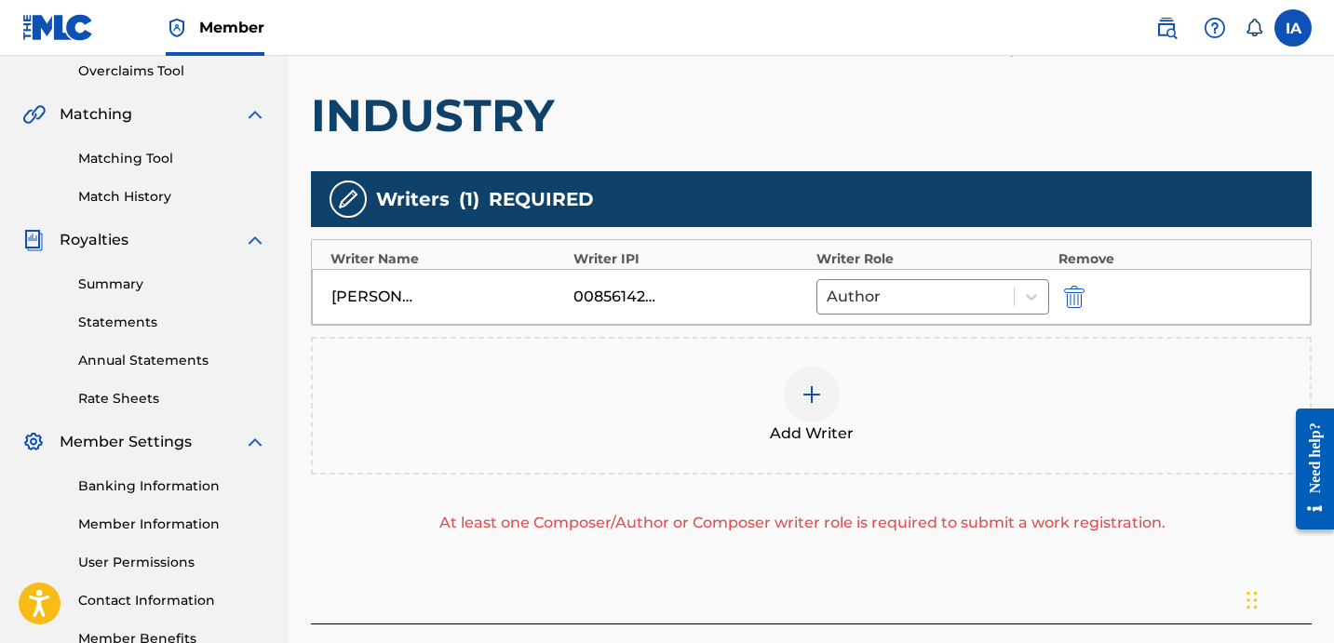
click at [931, 383] on div "Add Writer" at bounding box center [811, 406] width 997 height 78
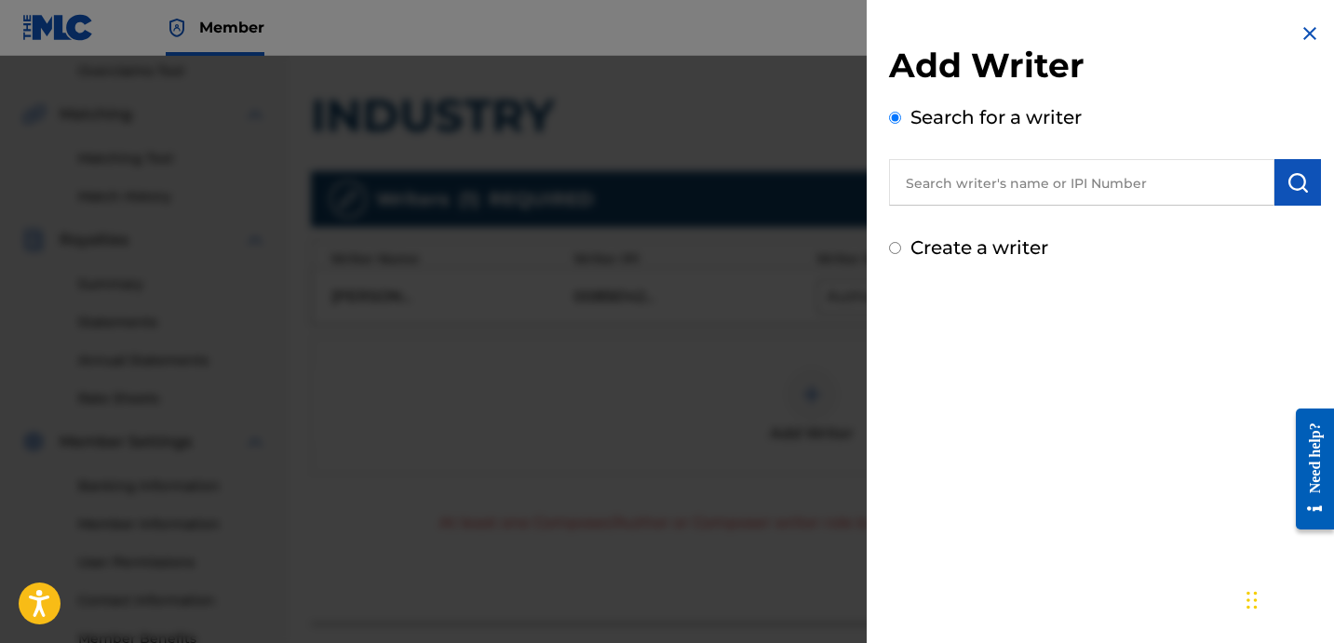
click at [1017, 248] on label "Create a writer" at bounding box center [979, 247] width 138 height 22
radio input "true"
click at [901, 248] on input "Create a writer" at bounding box center [895, 248] width 12 height 12
radio input "false"
radio input "true"
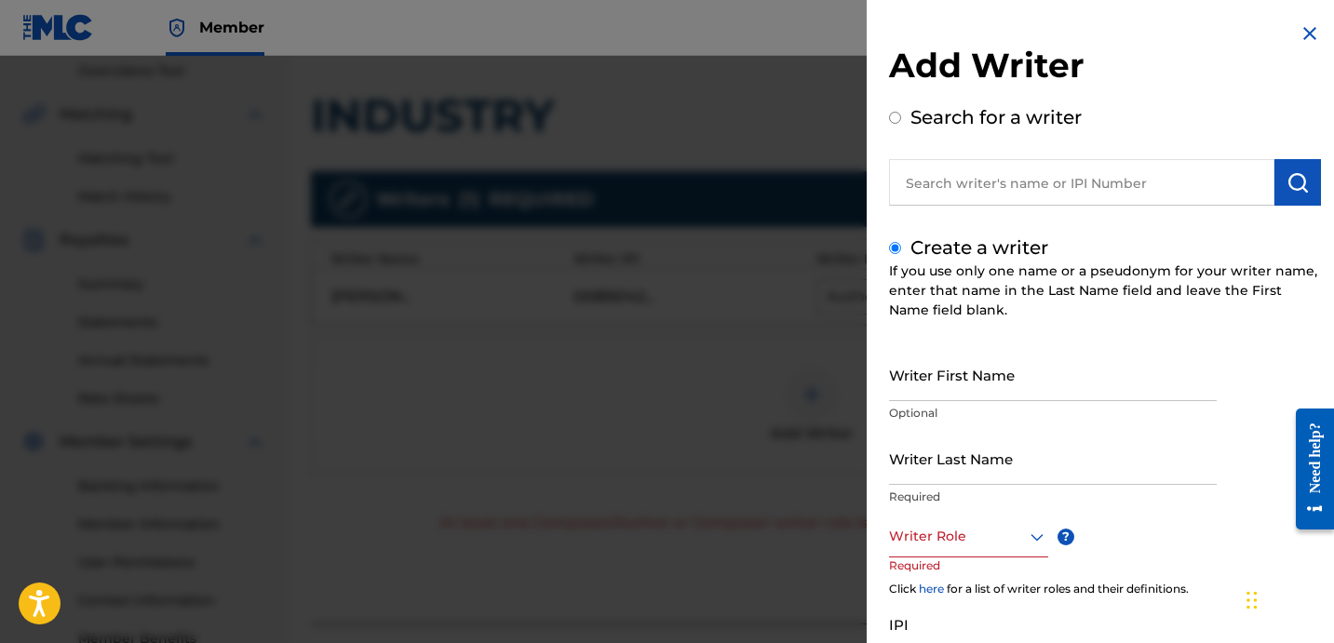
click at [1001, 481] on input "Writer Last Name" at bounding box center [1053, 458] width 328 height 53
paste input "UNKNOWN WRITER"
click at [1004, 474] on input "UNKNOWN WRITER" at bounding box center [1053, 458] width 328 height 53
type input "UNKNOWN"
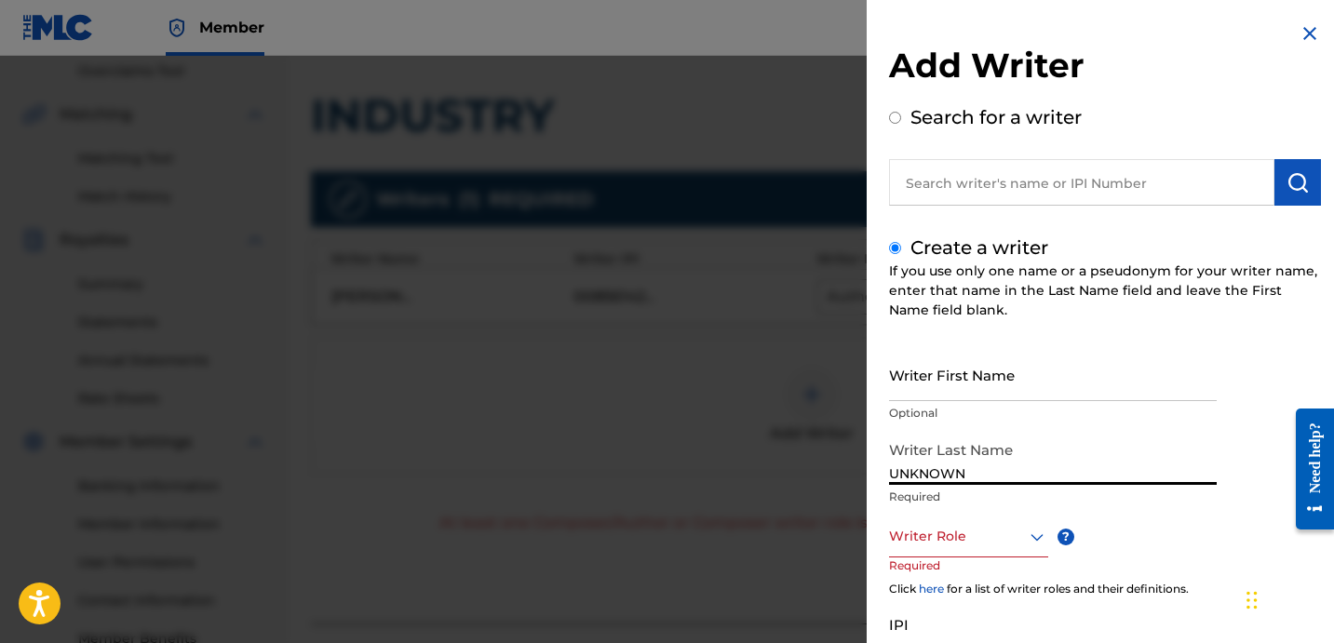
click at [983, 337] on div "Create a writer If you use only one name or a pseudonym for your writer name, e…" at bounding box center [1105, 495] width 432 height 522
click at [1001, 399] on input "Writer First Name" at bounding box center [1053, 374] width 328 height 53
paste input "WRITER"
type input "WRITER"
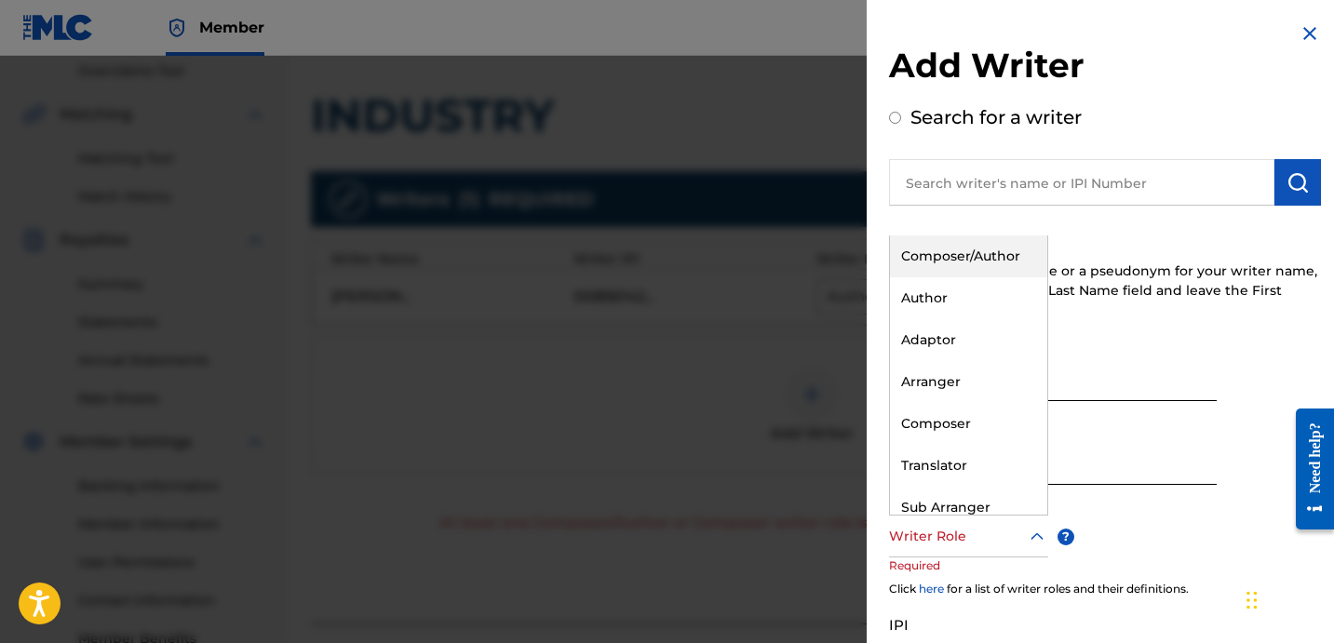
click at [975, 539] on div at bounding box center [968, 536] width 159 height 23
click at [979, 409] on div "Composer" at bounding box center [968, 424] width 157 height 42
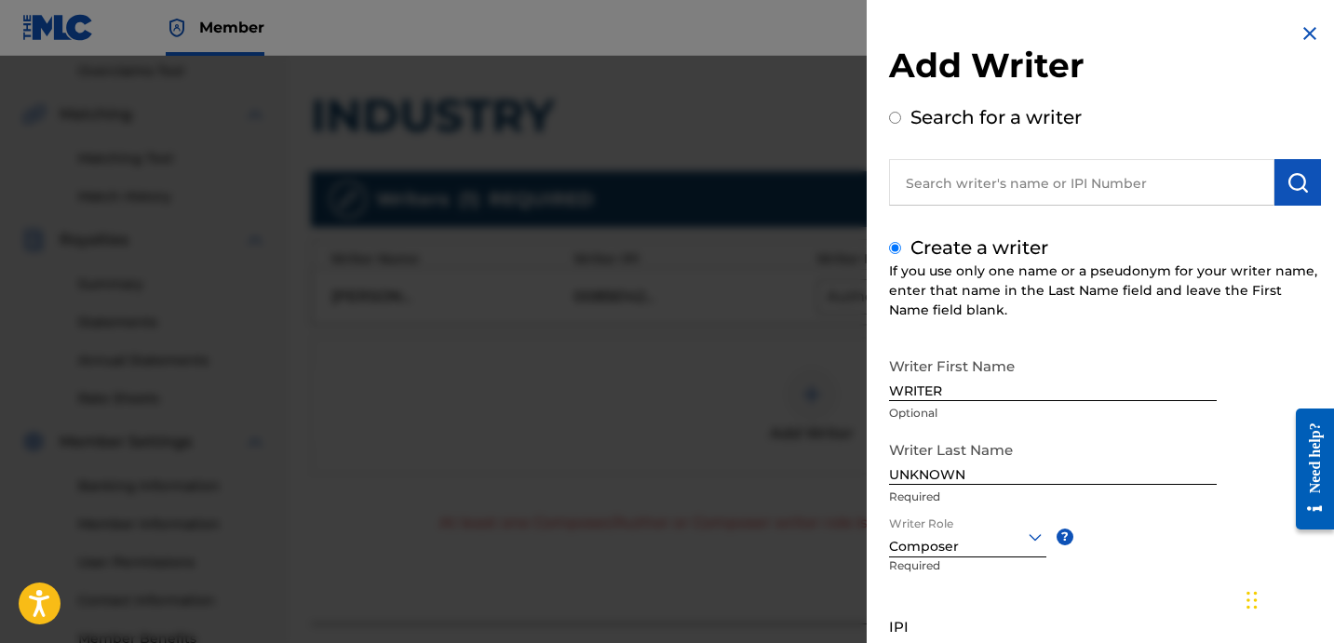
click at [1070, 342] on div "Create a writer If you use only one name or a pseudonym for your writer name, e…" at bounding box center [1105, 496] width 432 height 524
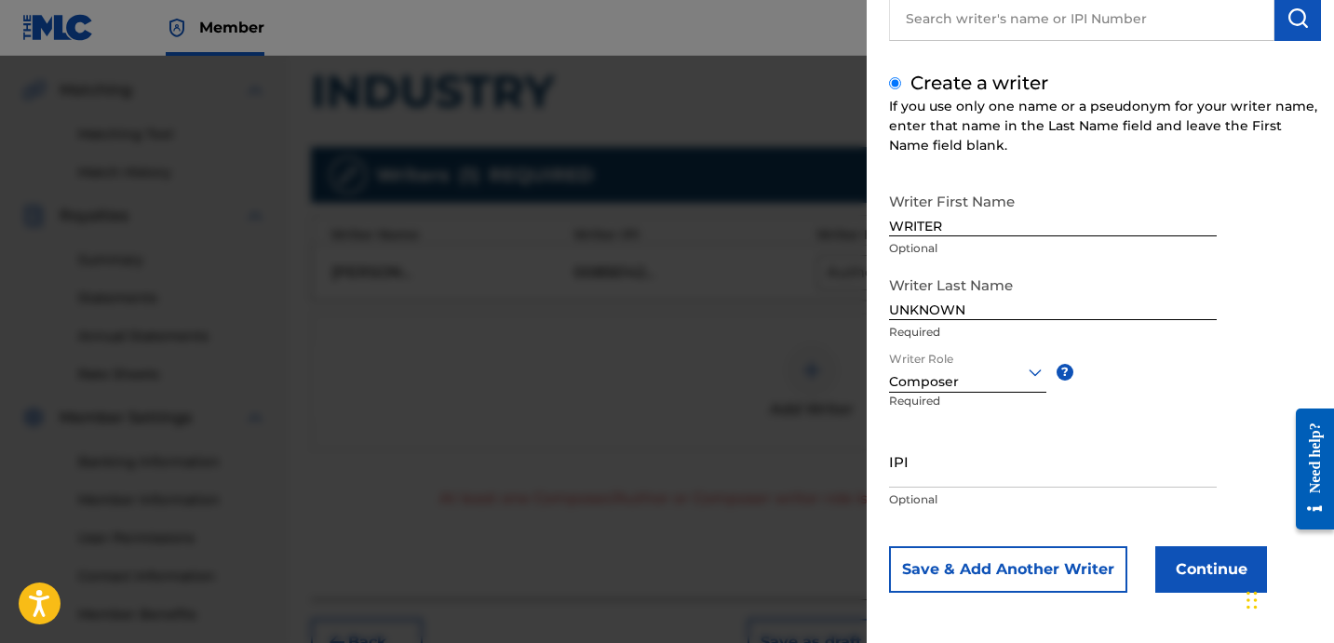
scroll to position [449, 0]
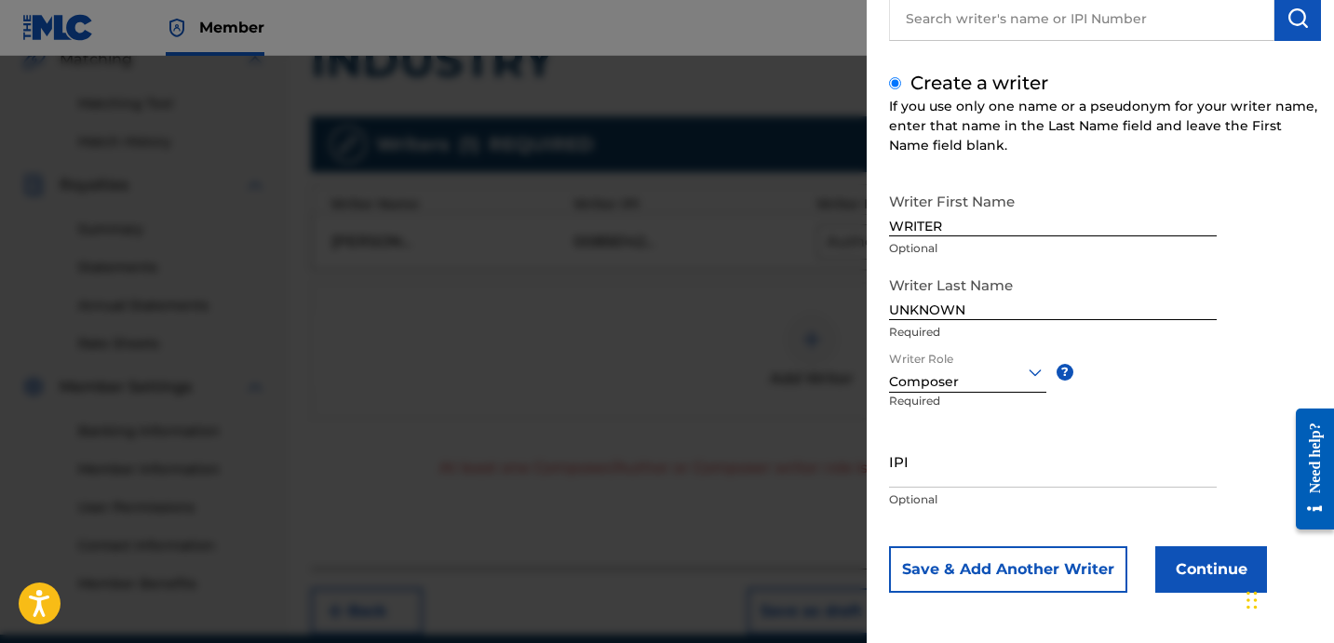
click at [1192, 567] on button "Continue" at bounding box center [1211, 569] width 112 height 47
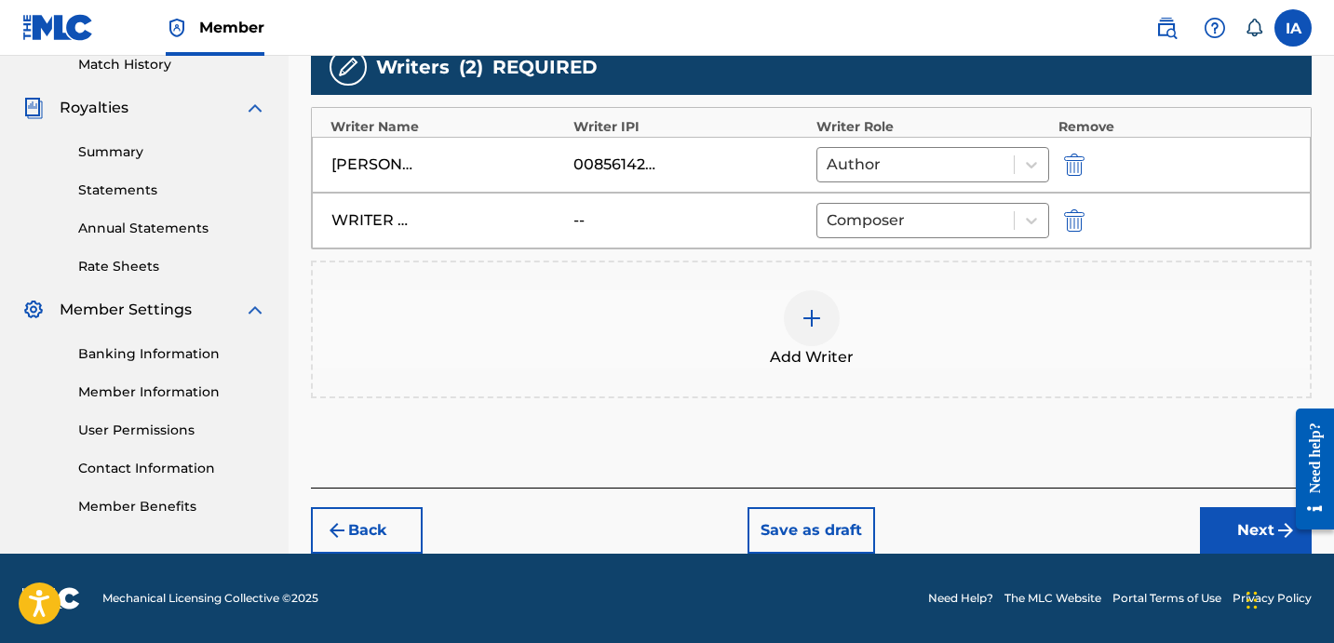
click at [1227, 542] on button "Next" at bounding box center [1256, 530] width 112 height 47
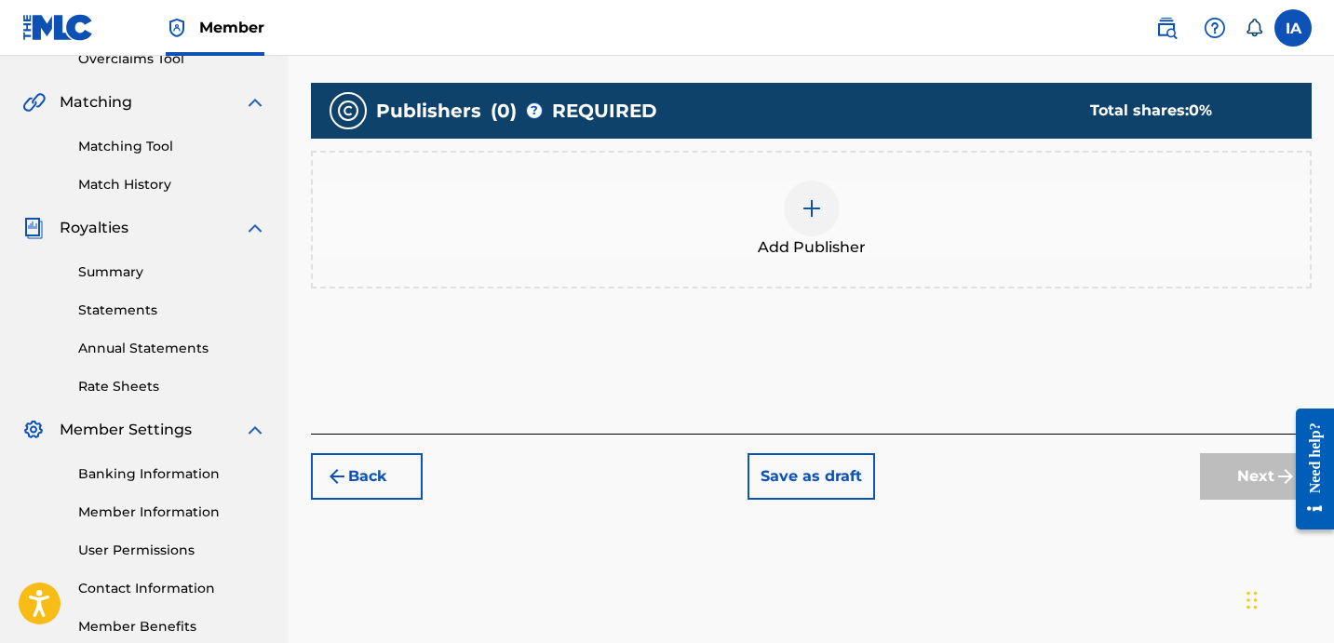
scroll to position [482, 0]
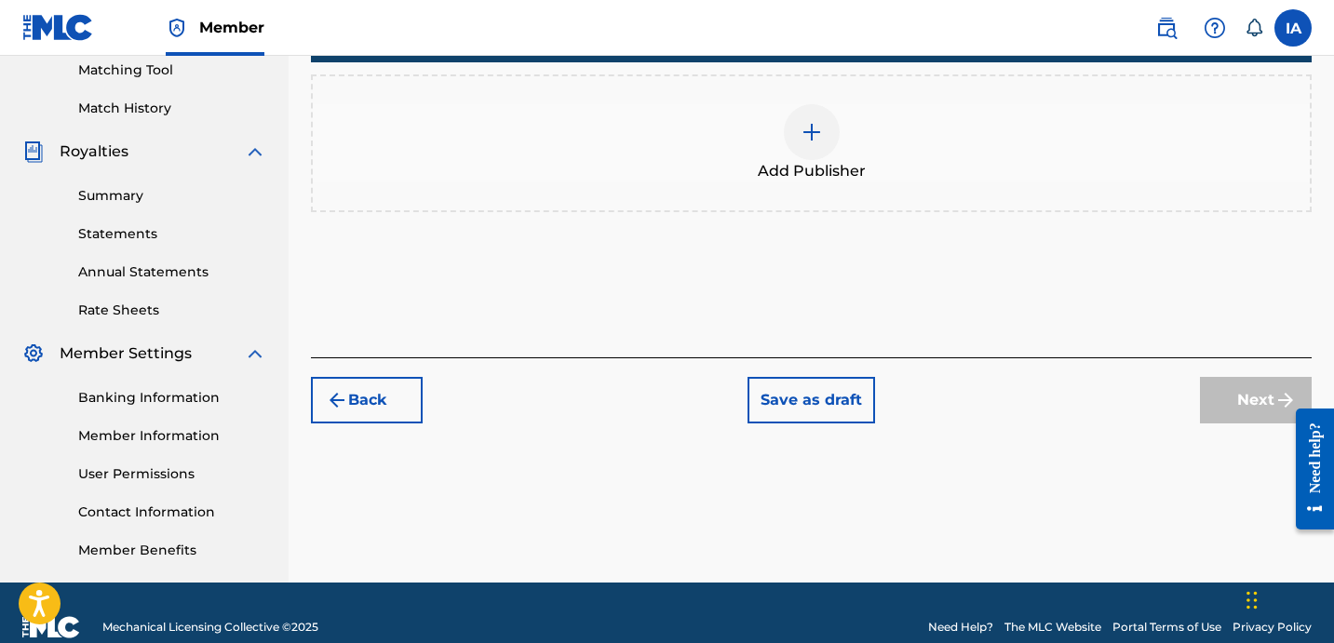
click at [866, 139] on div "Add Publisher" at bounding box center [811, 143] width 997 height 78
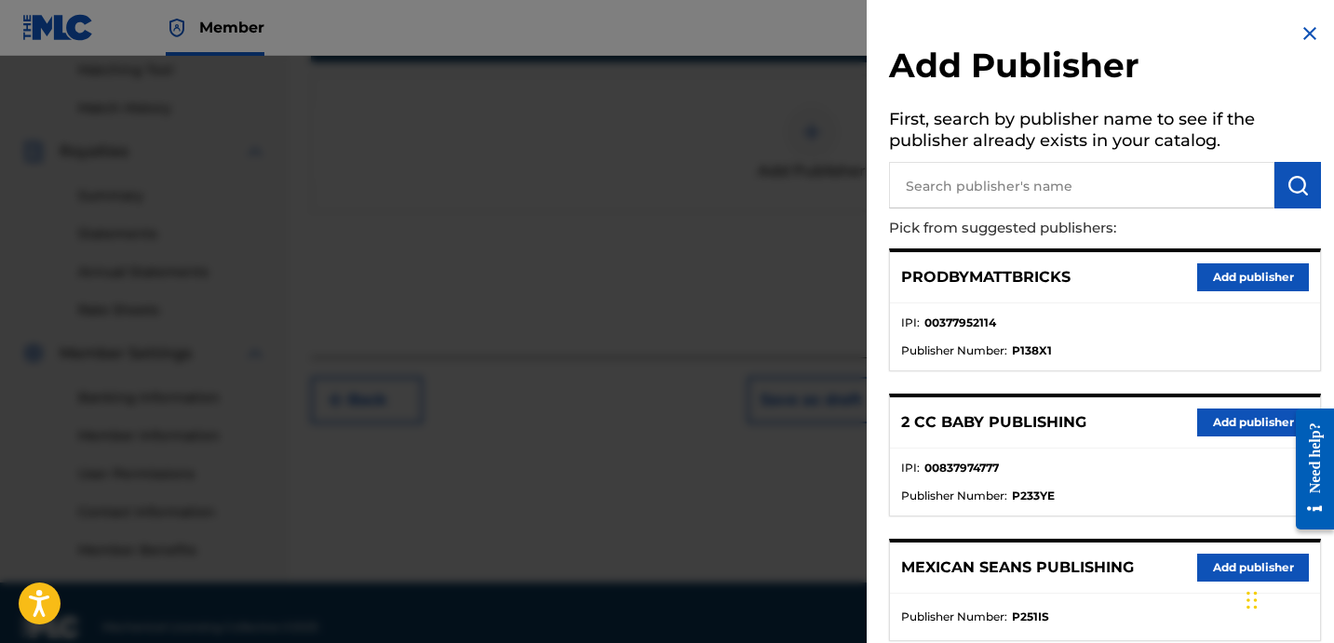
click at [1066, 188] on input "text" at bounding box center [1081, 185] width 385 height 47
paste input "OTR RECORDS PUBLISHING CATALOG"
type input "OTR RECORDS PUBLISHING CATALOG"
click at [1286, 190] on img "submit" at bounding box center [1297, 185] width 22 height 22
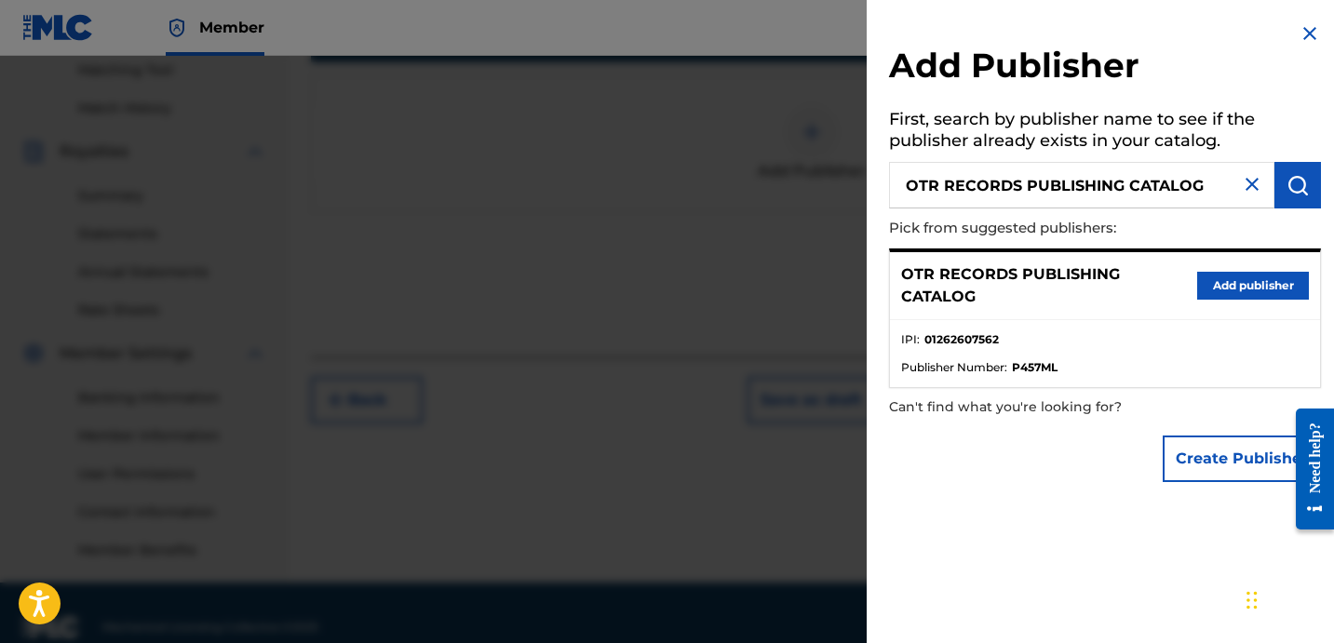
click at [1233, 290] on button "Add publisher" at bounding box center [1253, 286] width 112 height 28
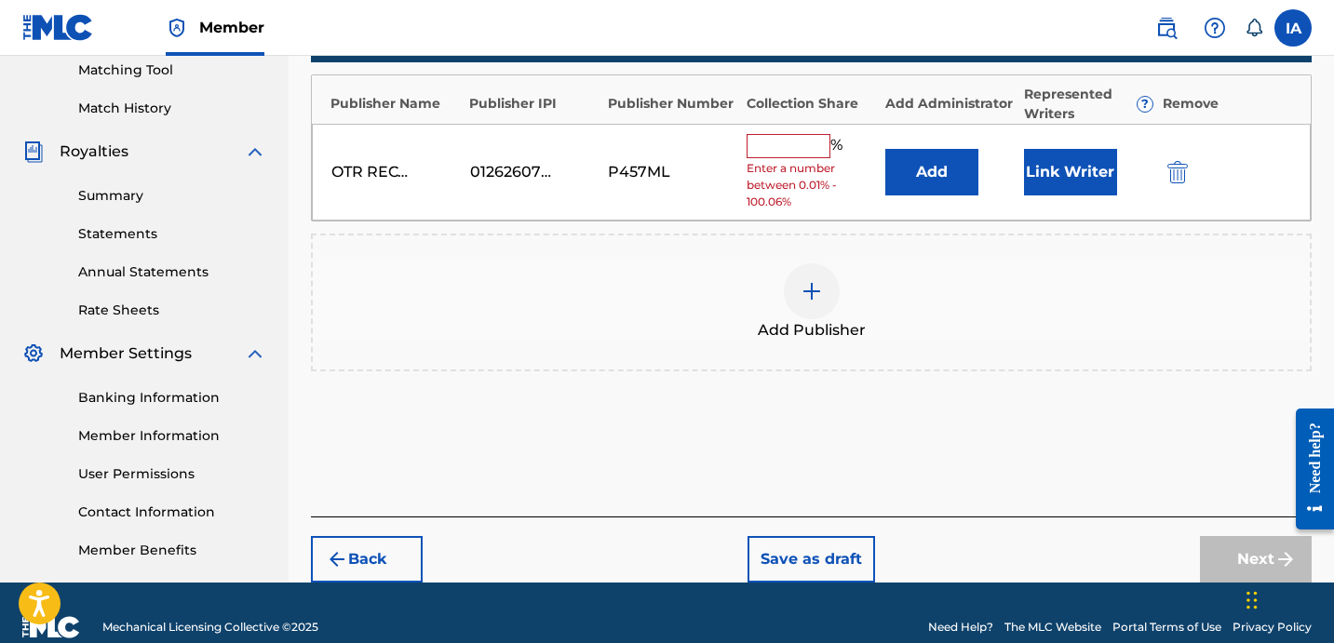
click at [805, 153] on input "text" at bounding box center [788, 146] width 84 height 24
type input "50"
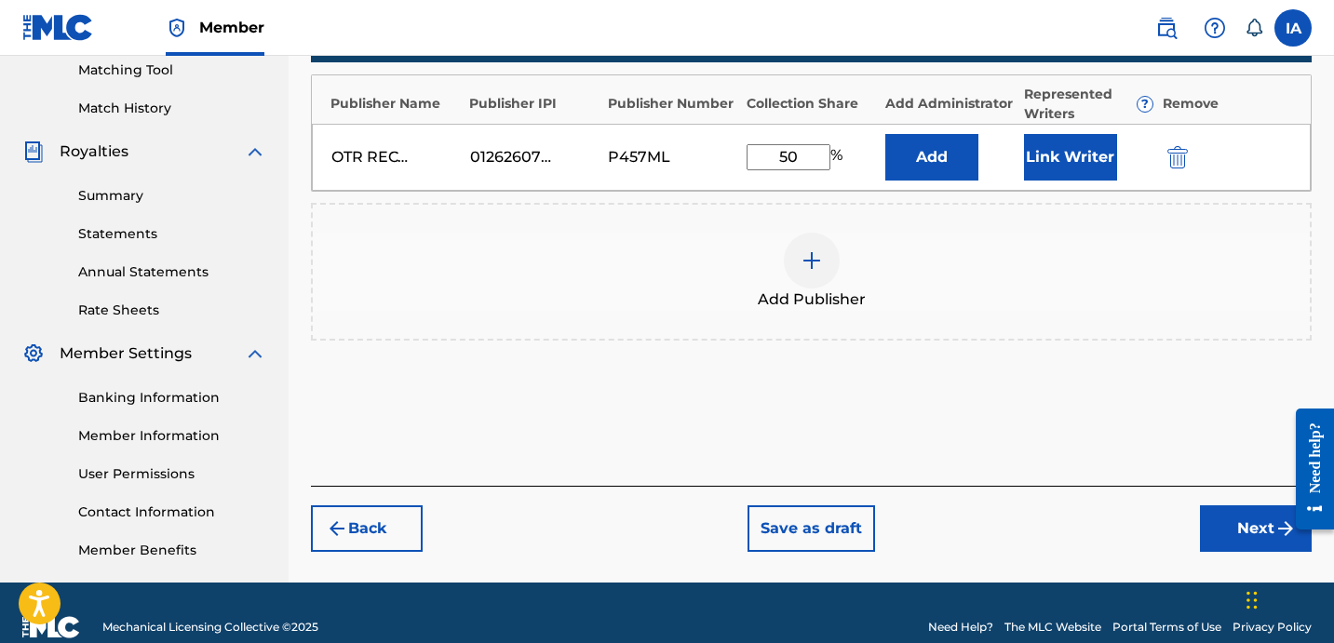
drag, startPoint x: 787, startPoint y: 151, endPoint x: 716, endPoint y: 108, distance: 83.5
click at [745, 128] on div "OTR RECORDS PUBLISHING CATALOG 01262607562 P457ML 50 % Add Link Writer" at bounding box center [811, 157] width 999 height 67
click at [955, 154] on button "Add" at bounding box center [931, 157] width 93 height 47
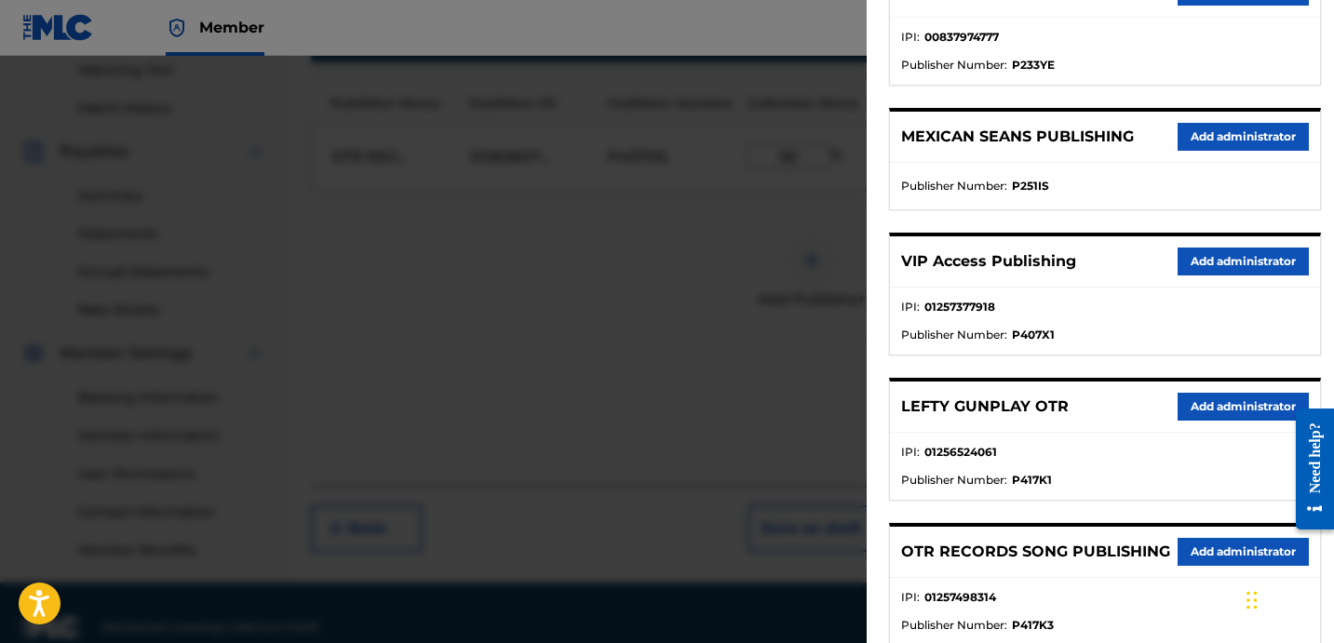
scroll to position [434, 0]
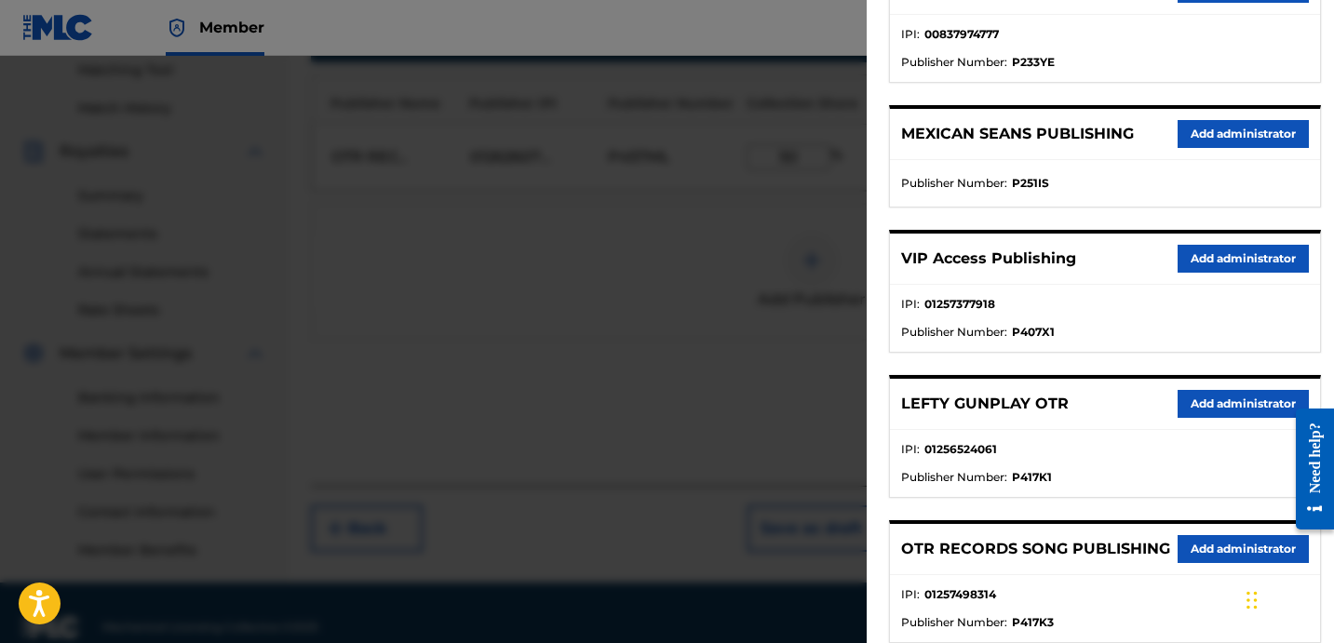
click at [1221, 255] on button "Add administrator" at bounding box center [1242, 259] width 131 height 28
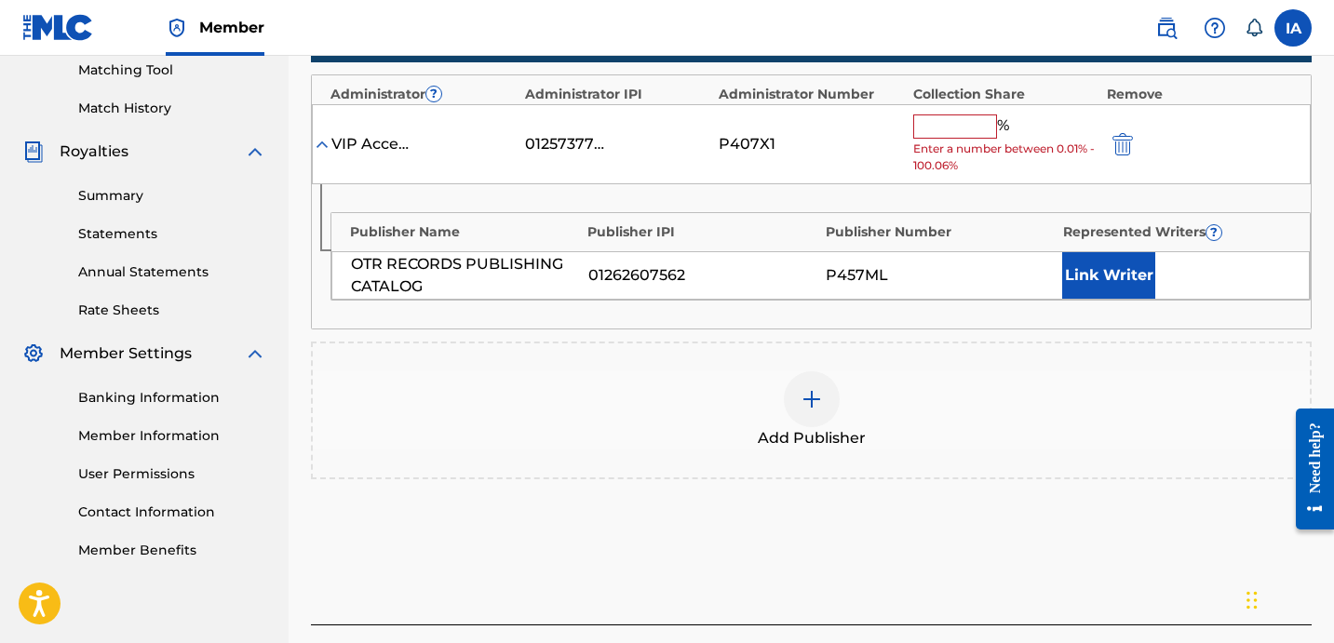
click at [955, 131] on input "text" at bounding box center [955, 126] width 84 height 24
paste input "50"
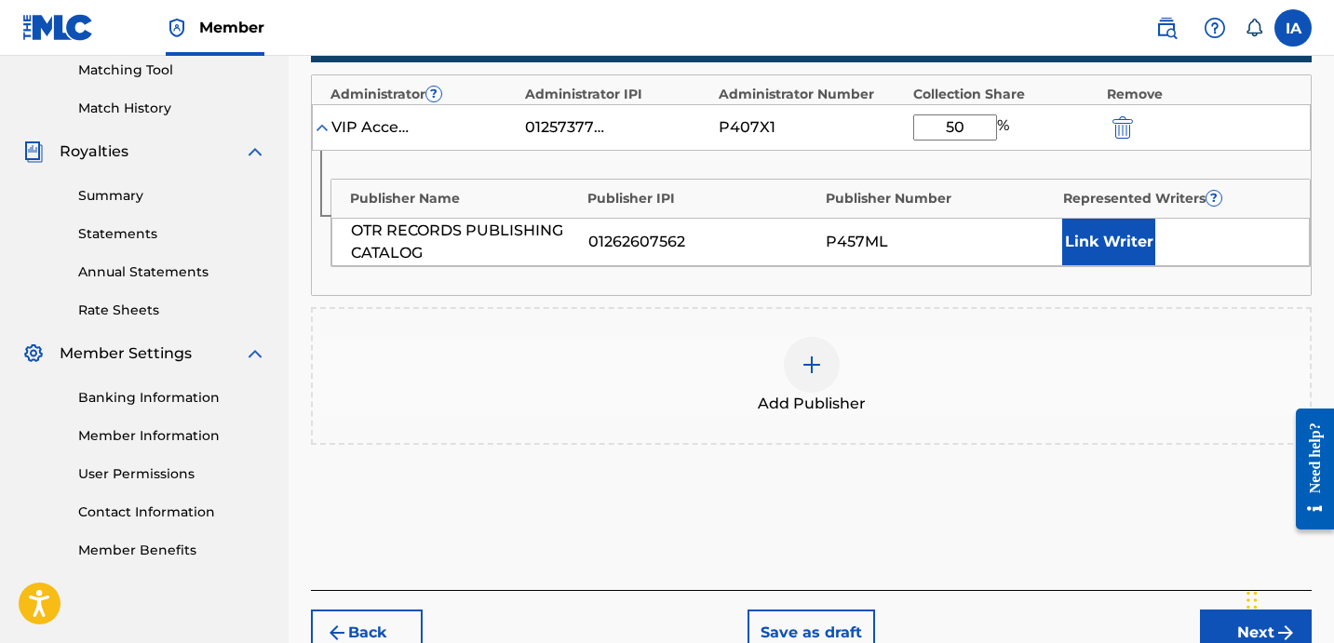
type input "50"
click at [1136, 257] on button "Link Writer" at bounding box center [1108, 242] width 93 height 47
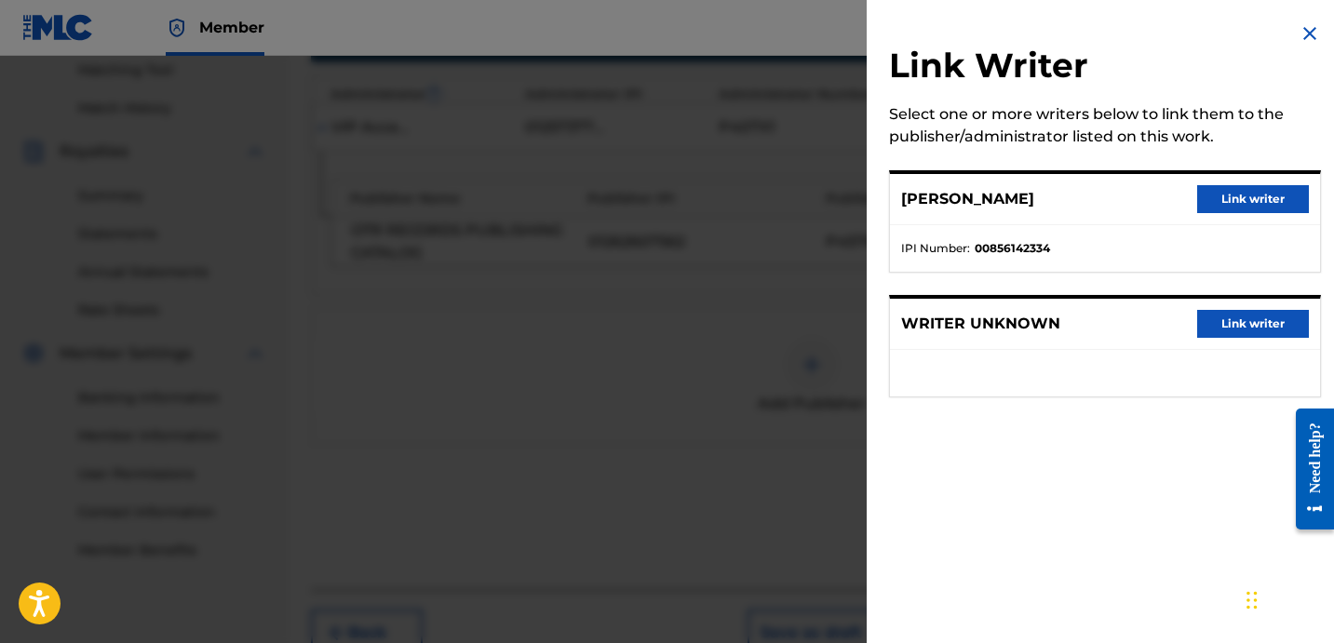
click at [1222, 202] on button "Link writer" at bounding box center [1253, 199] width 112 height 28
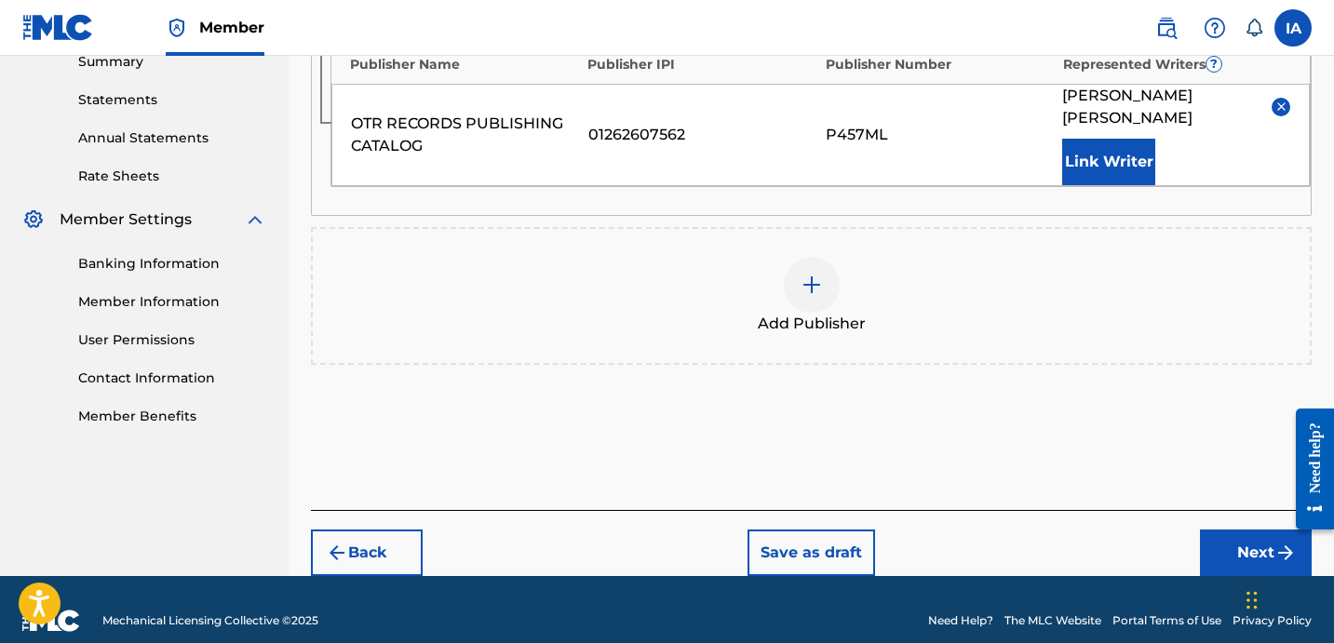
click at [1216, 530] on button "Next" at bounding box center [1256, 553] width 112 height 47
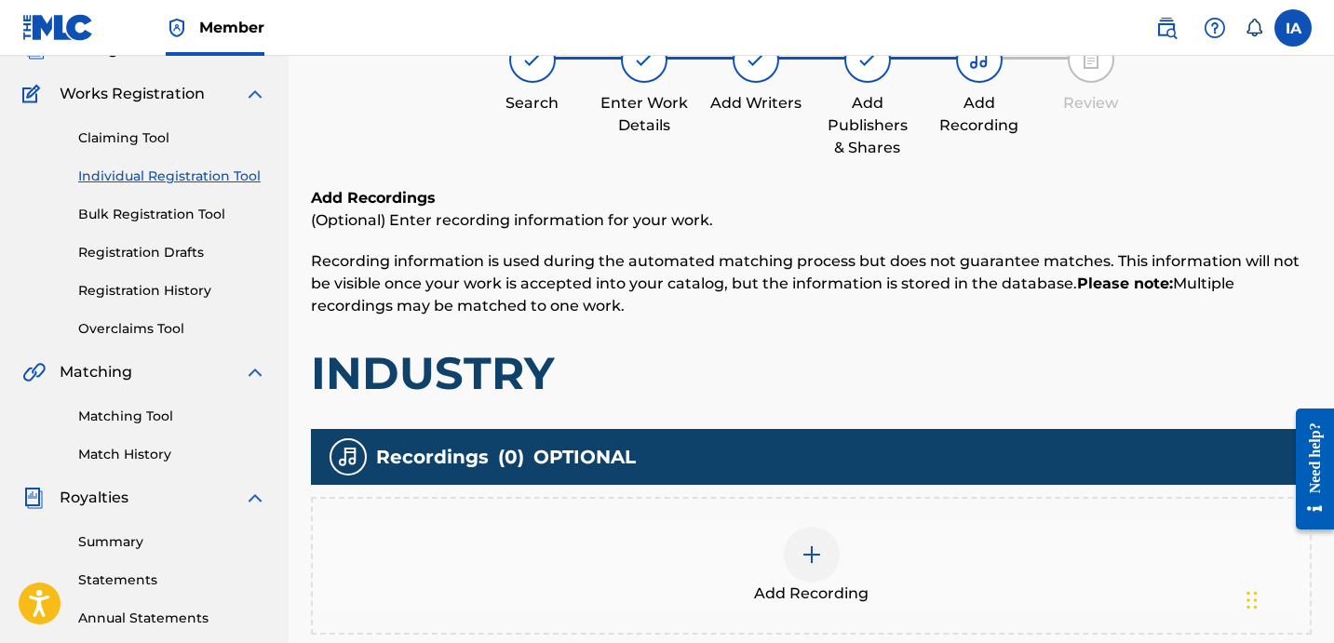
scroll to position [156, 0]
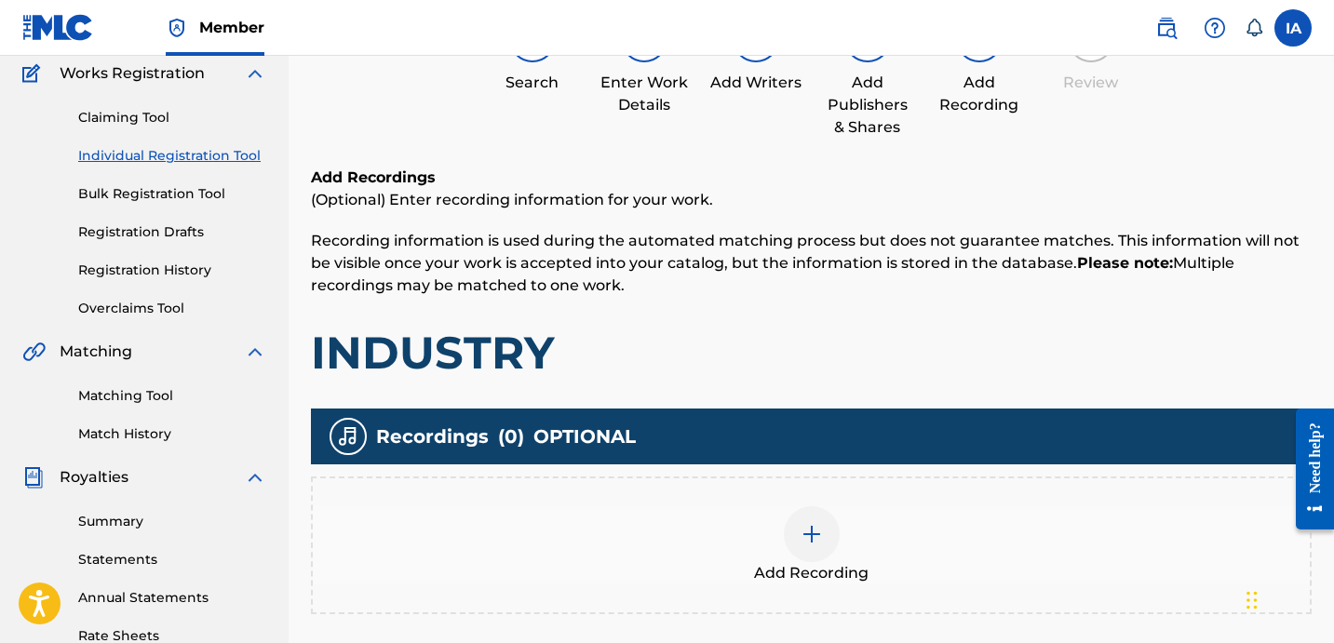
click at [864, 516] on div "Add Recording" at bounding box center [811, 545] width 997 height 78
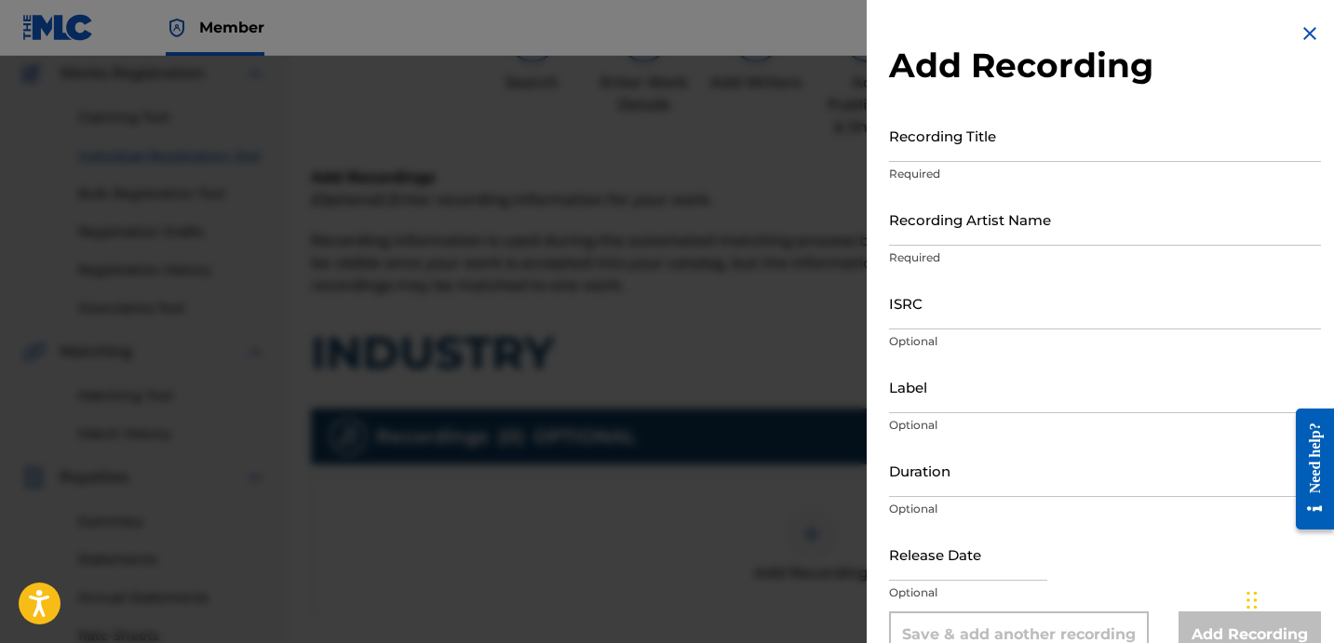
click at [1008, 155] on input "Recording Title" at bounding box center [1105, 135] width 432 height 53
paste input "Industry"
type input "INDUSTRY"
click at [978, 215] on input "Recording Artist Name" at bounding box center [1105, 219] width 432 height 53
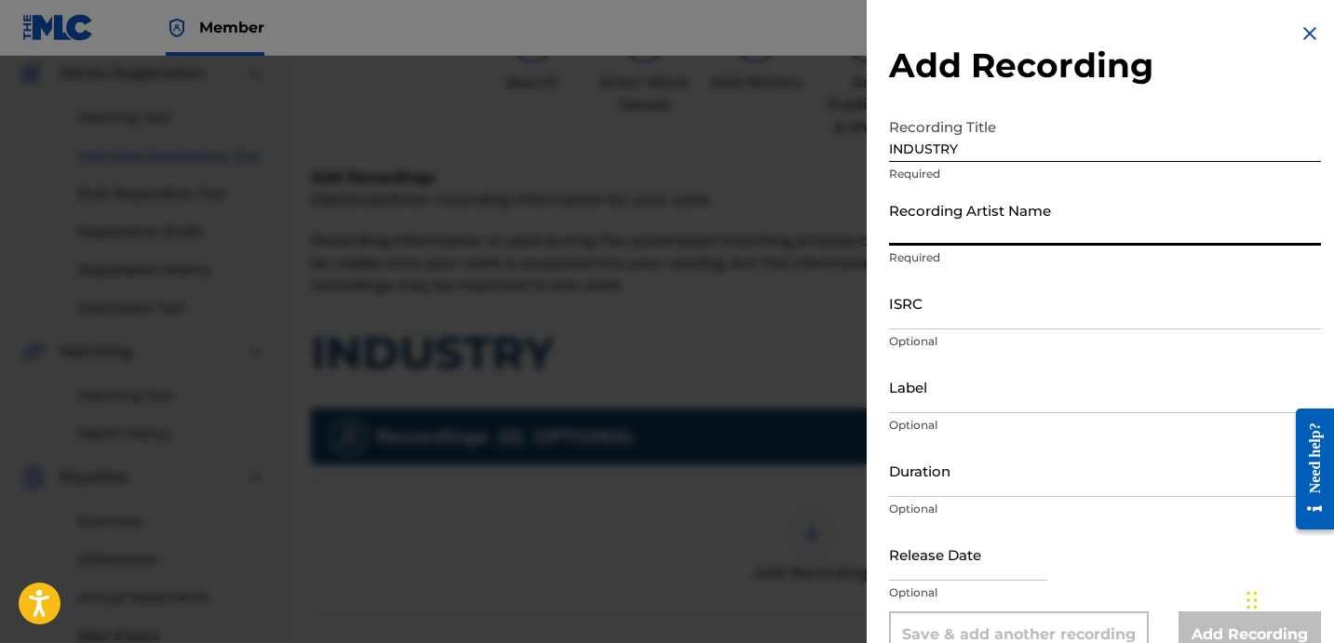
type input "JAY FREE"
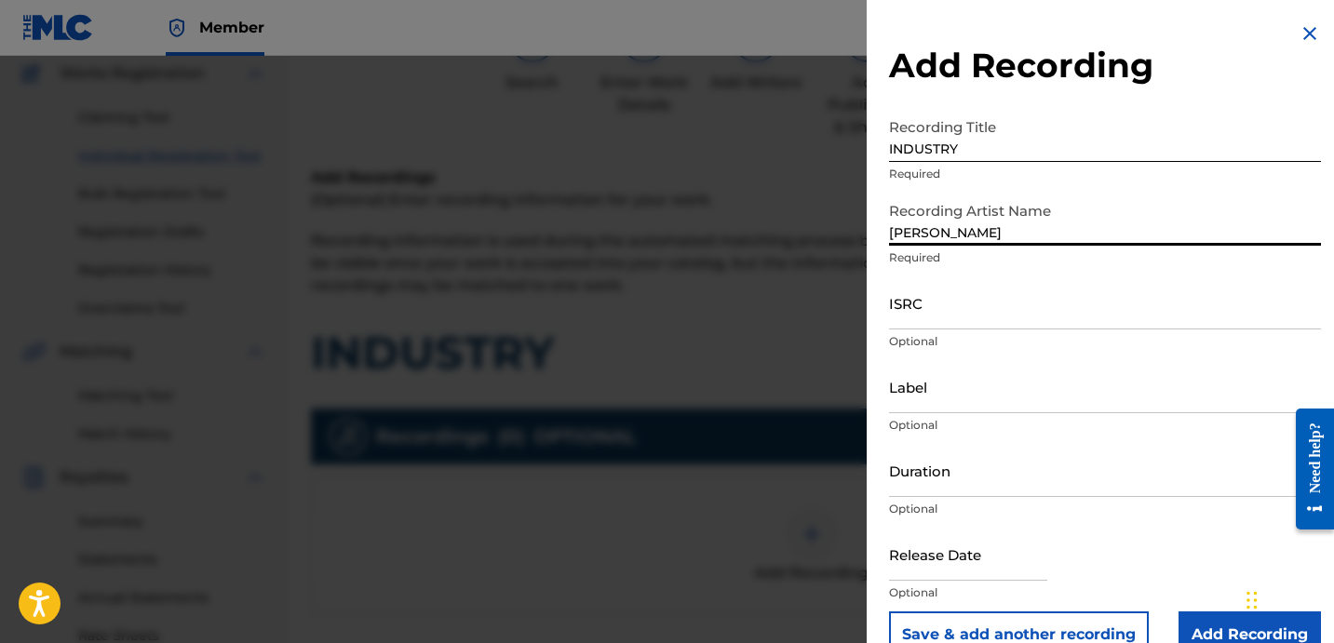
click at [966, 306] on input "ISRC" at bounding box center [1105, 302] width 432 height 53
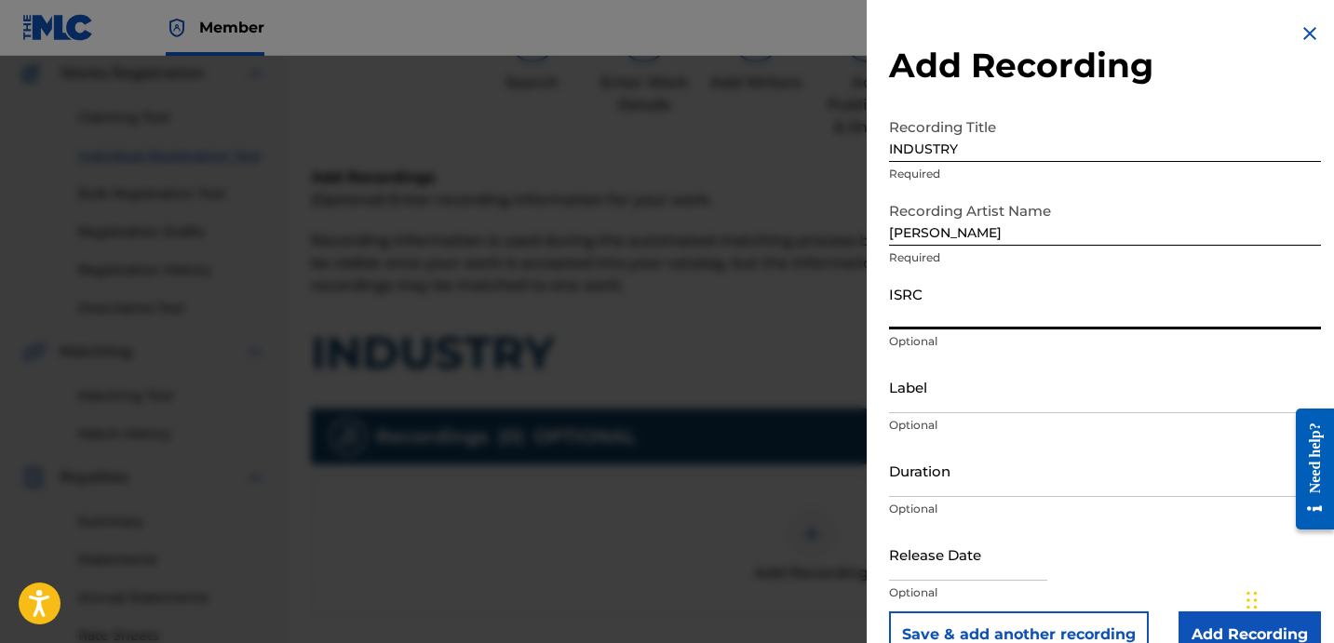
click at [1042, 329] on div "ISRC Optional" at bounding box center [1105, 318] width 432 height 84
click at [987, 315] on input "ISRC" at bounding box center [1105, 302] width 432 height 53
paste input "USLD91760705"
type input "USLD91760705"
click at [970, 378] on input "Label" at bounding box center [1105, 386] width 432 height 53
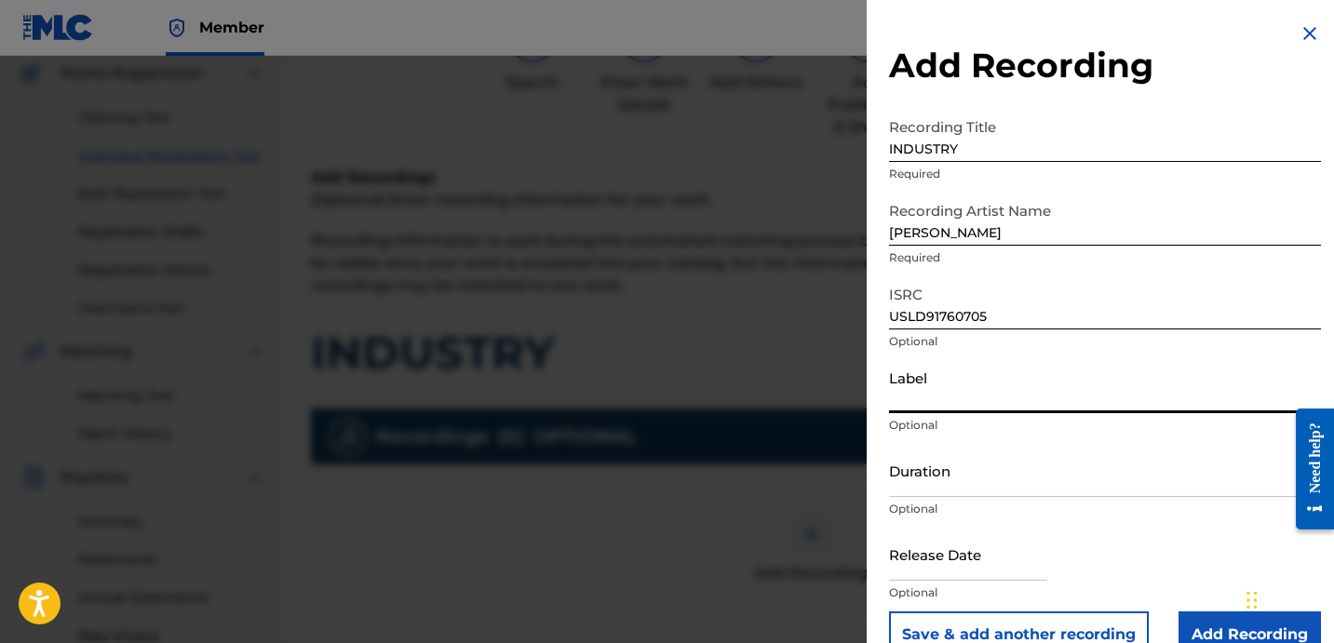
type input "OTR RECORDS"
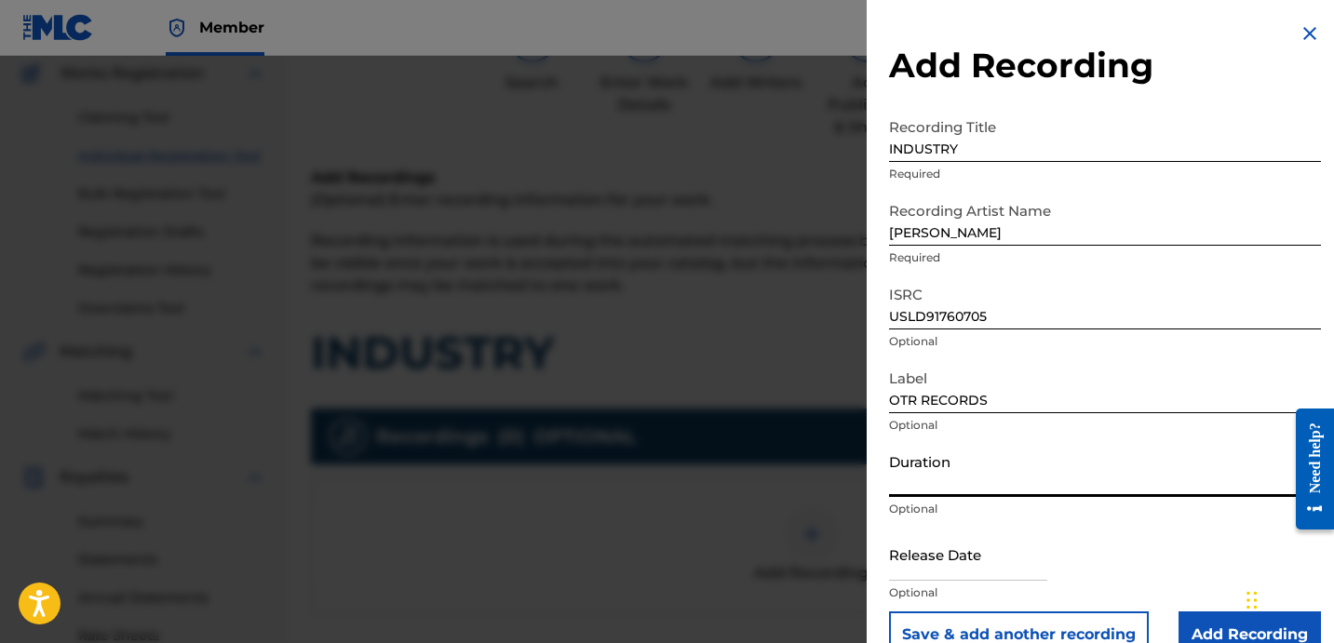
click at [961, 477] on input "Duration" at bounding box center [1105, 470] width 432 height 53
click at [956, 470] on input "Duration" at bounding box center [1105, 470] width 432 height 53
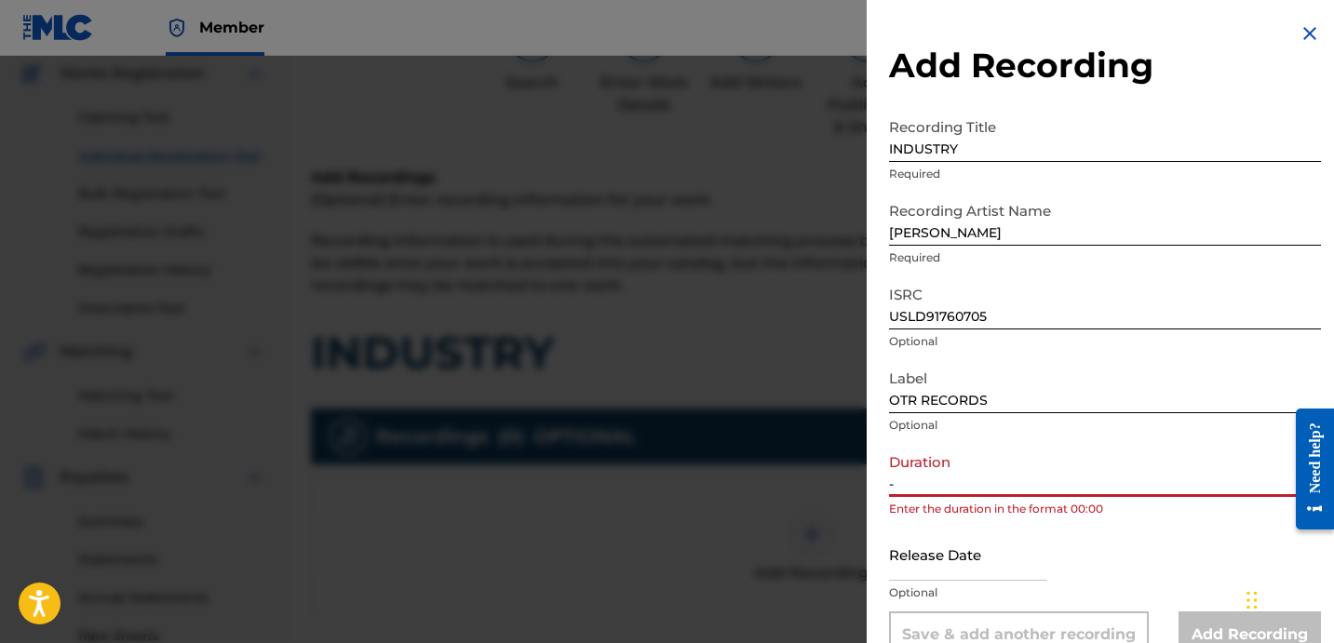
paste input "2:33"
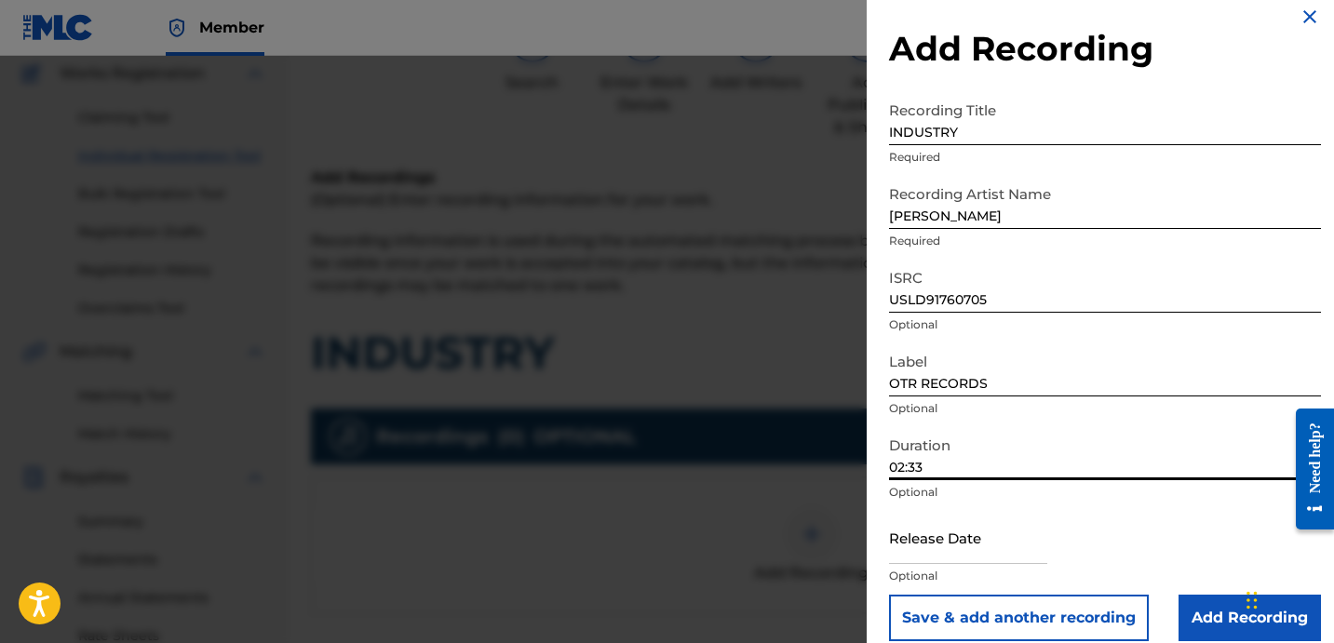
scroll to position [37, 0]
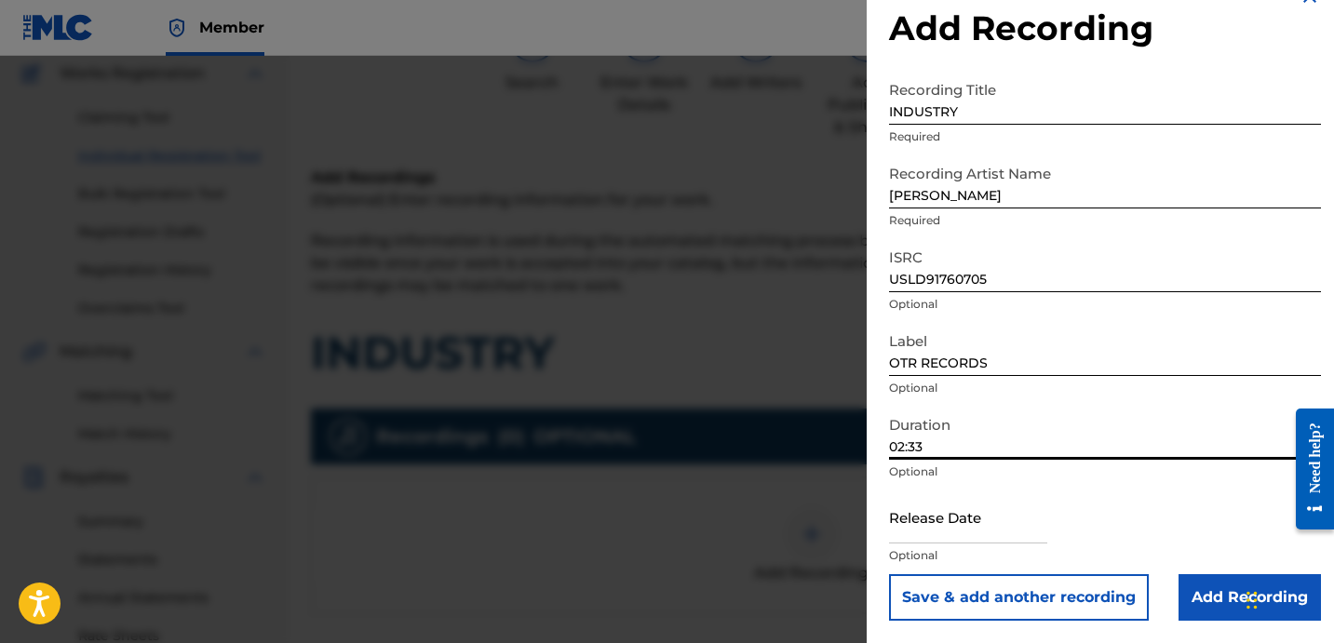
type input "02:33"
click at [1203, 604] on input "Add Recording" at bounding box center [1249, 597] width 142 height 47
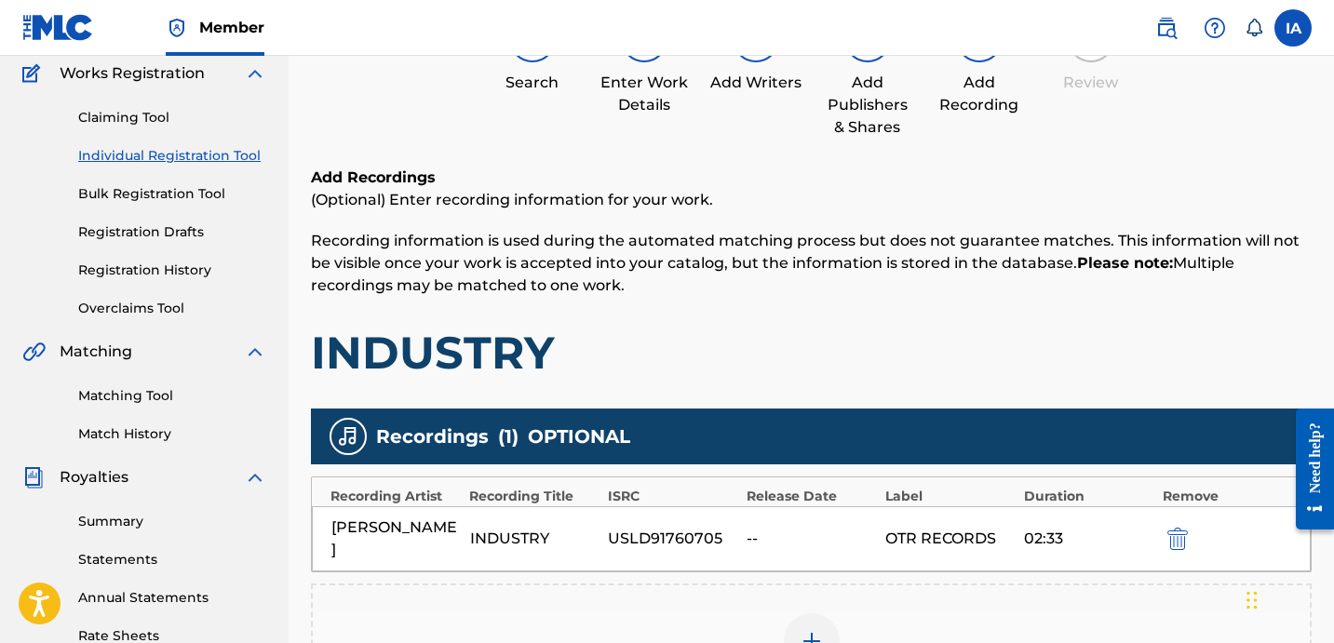
click at [1007, 327] on h1 "INDUSTRY" at bounding box center [811, 353] width 1000 height 56
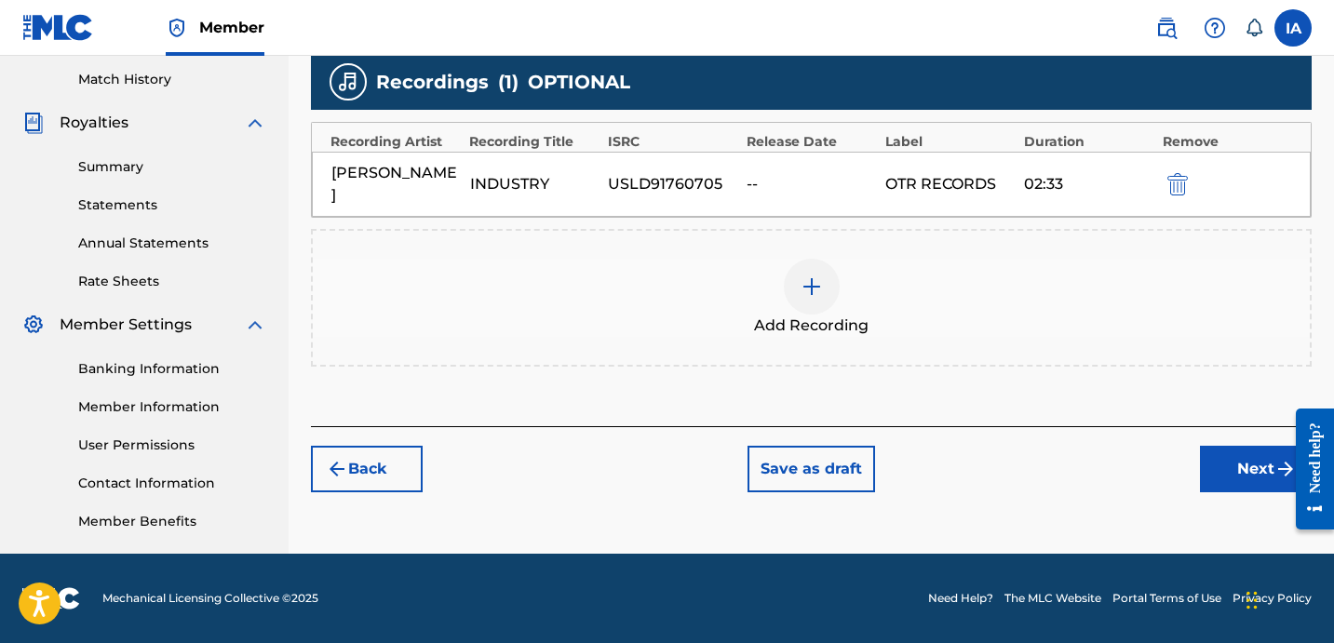
click at [1228, 446] on button "Next" at bounding box center [1256, 469] width 112 height 47
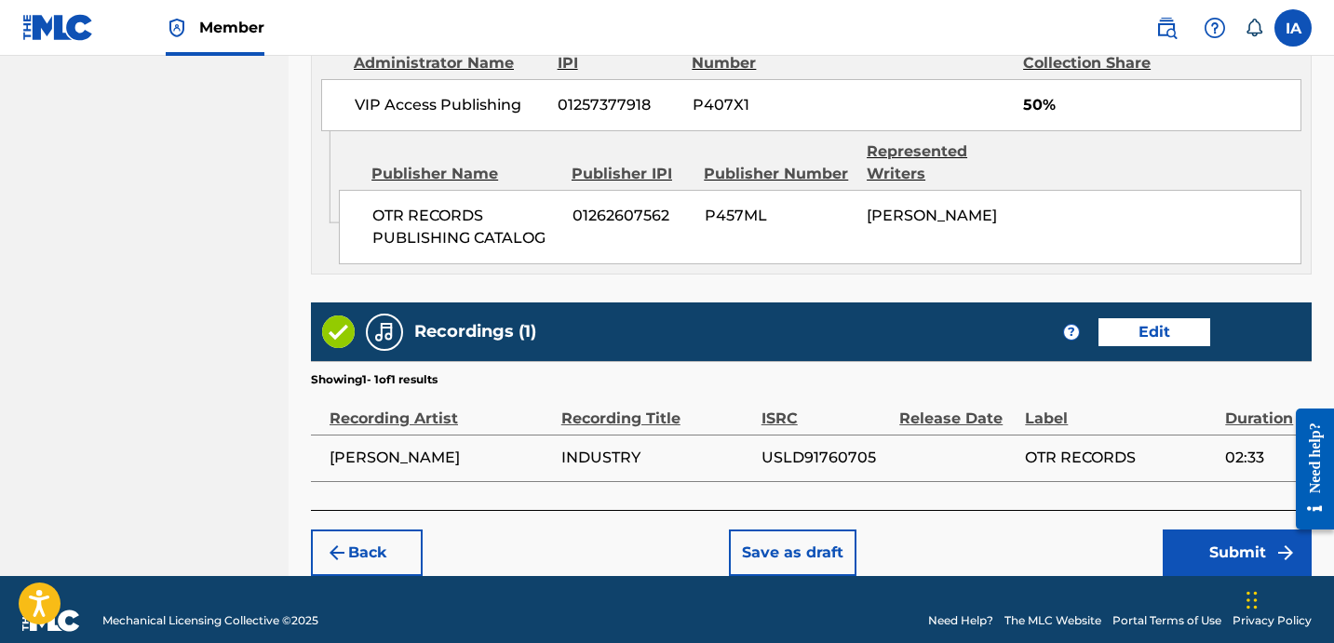
scroll to position [1087, 0]
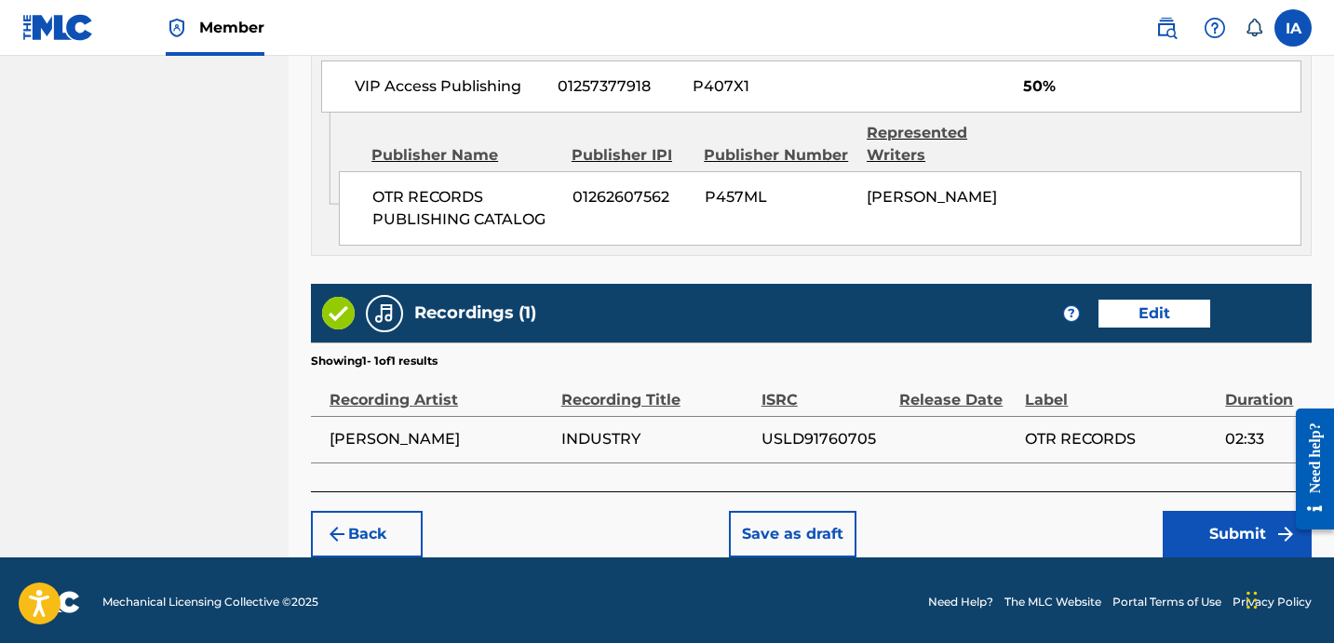
click at [1211, 517] on button "Submit" at bounding box center [1236, 534] width 149 height 47
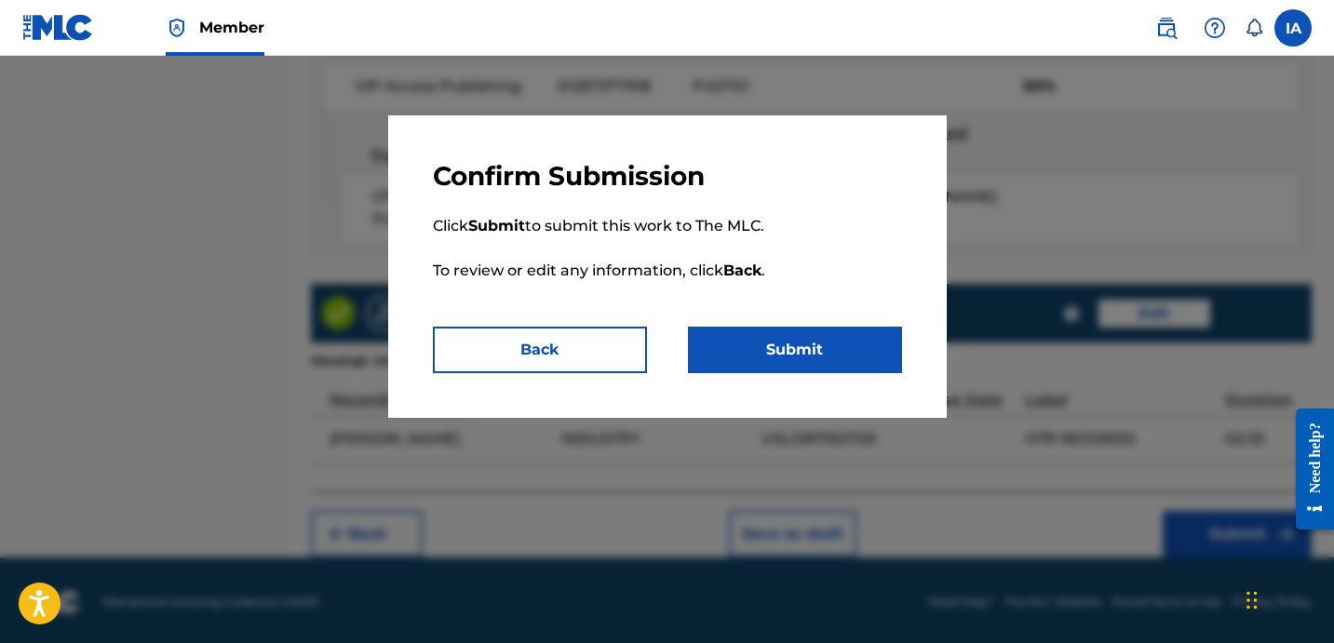
click at [846, 370] on button "Submit" at bounding box center [795, 350] width 214 height 47
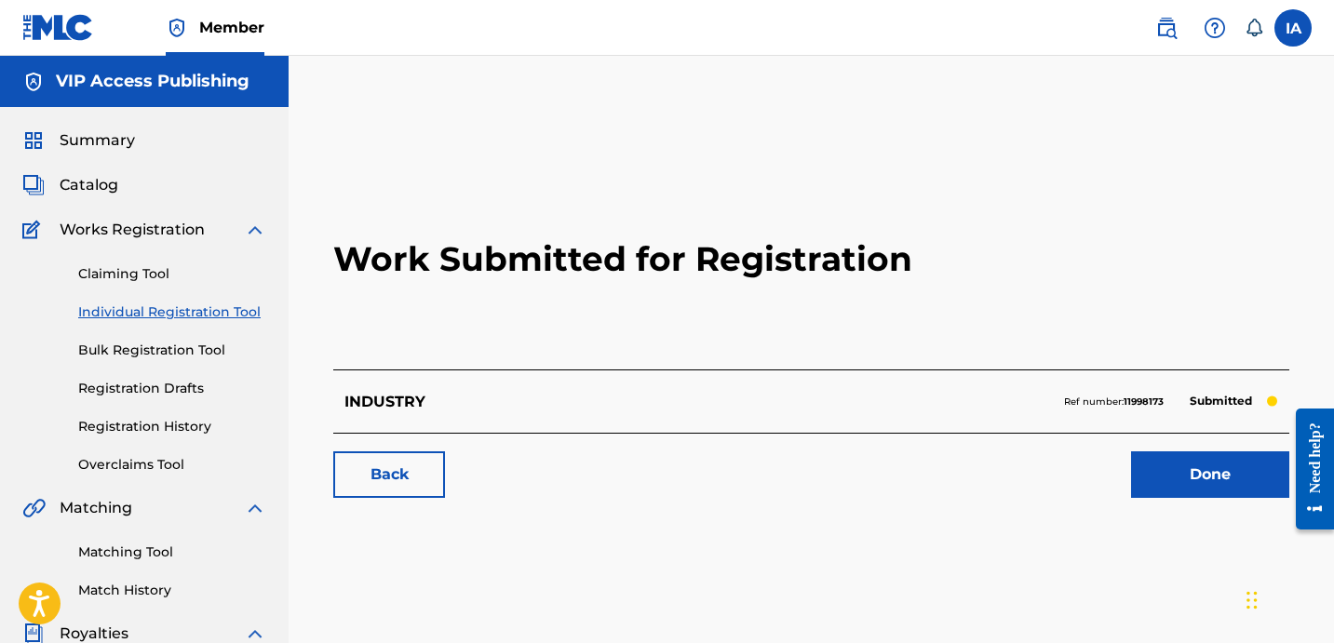
click at [582, 155] on h2 "Work Submitted for Registration" at bounding box center [811, 259] width 956 height 221
click at [554, 152] on h2 "Work Submitted for Registration" at bounding box center [811, 259] width 956 height 221
click at [511, 141] on div "Work Submitted for Registration INDUSTRY Ref number: 11998173 Submitted Back Do…" at bounding box center [811, 583] width 1045 height 962
click at [480, 130] on div "Work Submitted for Registration INDUSTRY Ref number: 11998173 Submitted Back Do…" at bounding box center [811, 583] width 1045 height 962
click at [458, 126] on div "Work Submitted for Registration INDUSTRY Ref number: 11998173 Submitted Back Do…" at bounding box center [811, 583] width 1045 height 962
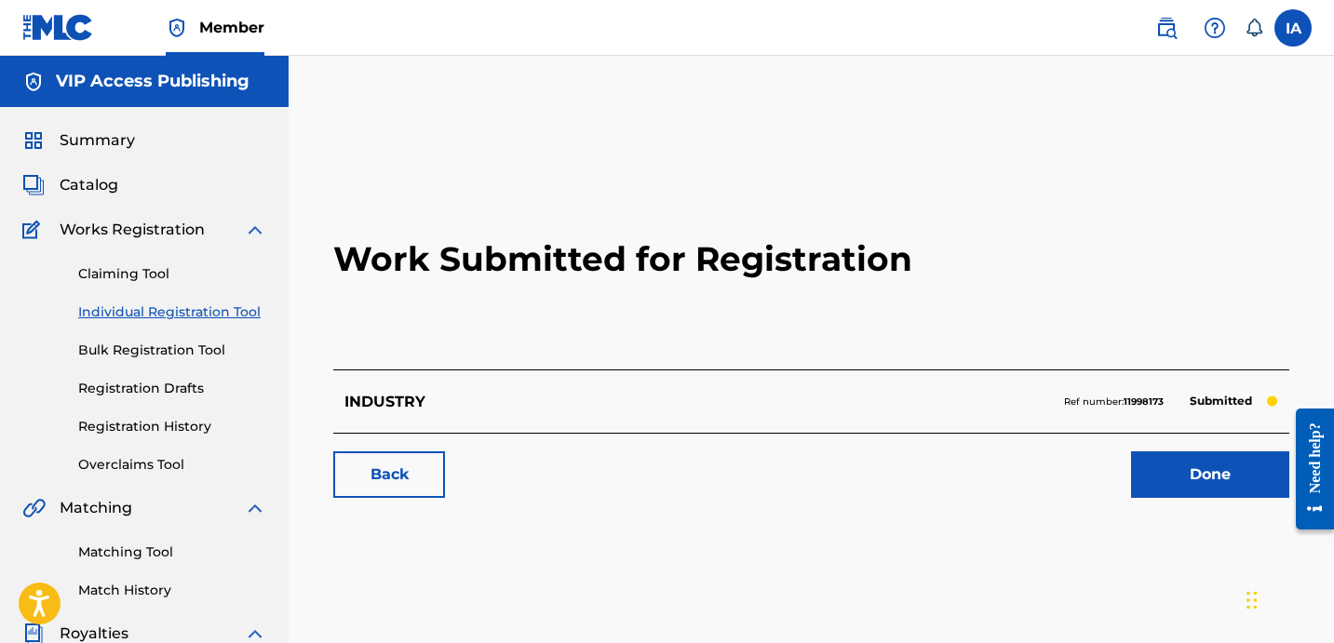
click at [212, 315] on link "Individual Registration Tool" at bounding box center [172, 312] width 188 height 20
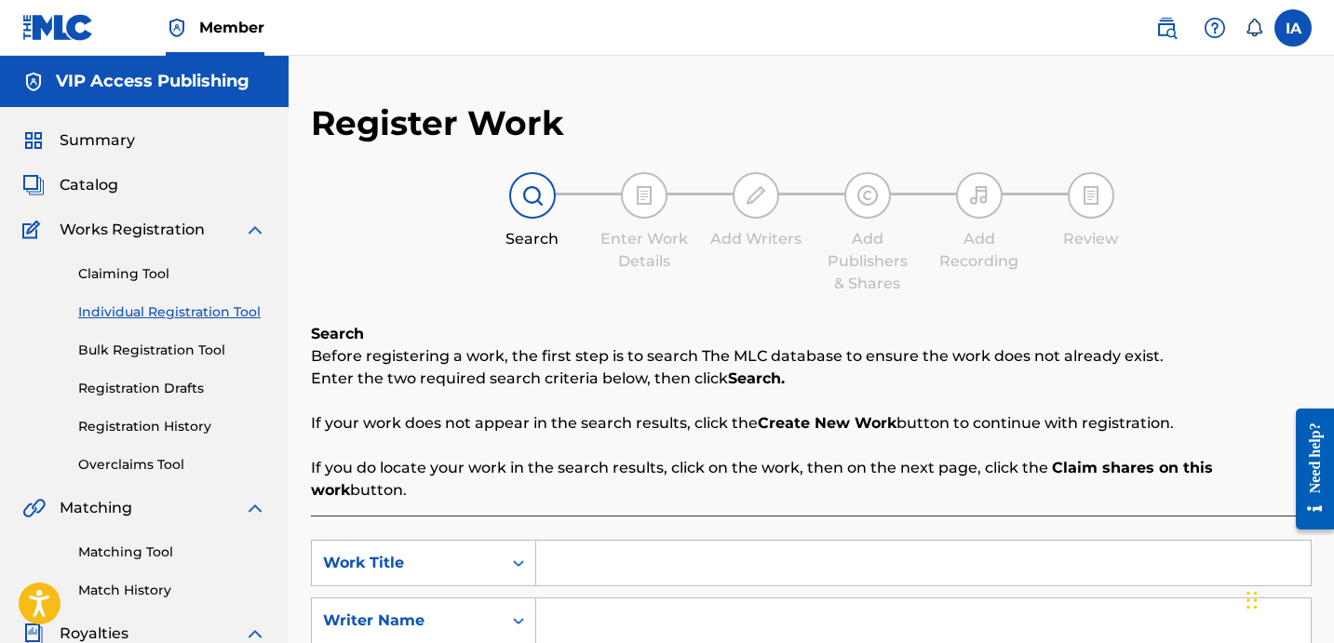
click at [836, 541] on input "Search Form" at bounding box center [923, 563] width 774 height 45
paste input "Otw Home Freestyle"
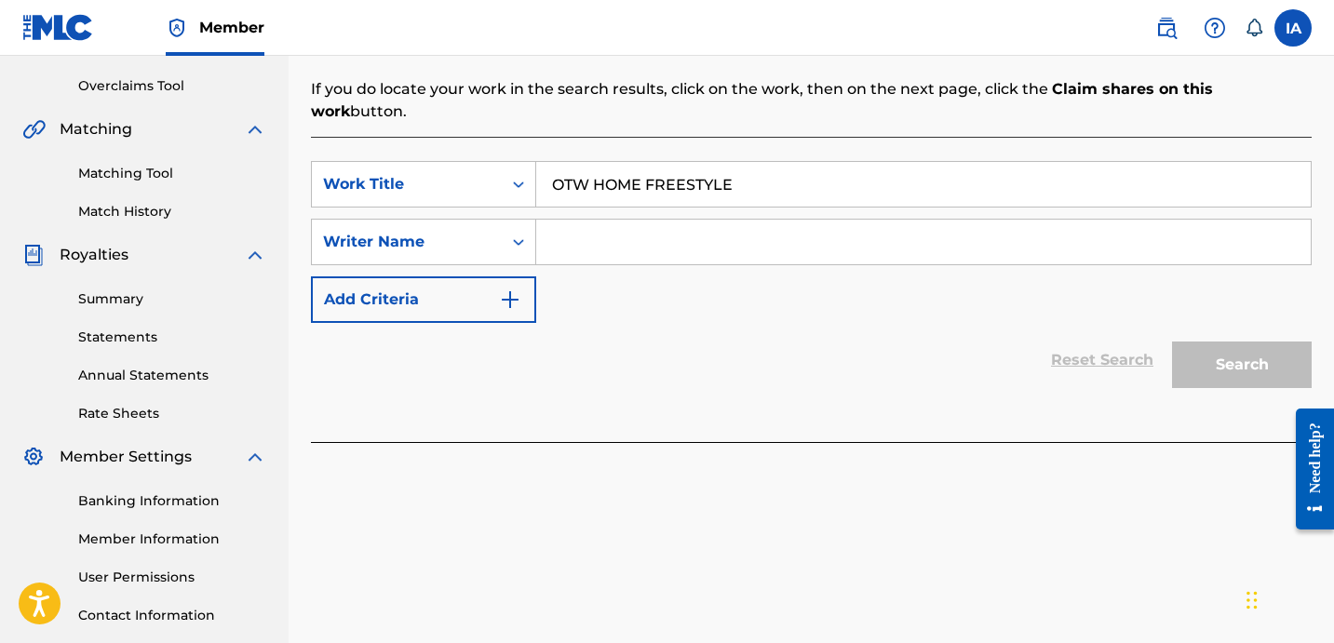
type input "OTW HOME FREESTYLE"
click at [799, 232] on input "Search Form" at bounding box center [923, 242] width 774 height 45
paste input "YAGER JEFFREY SAMUEL"
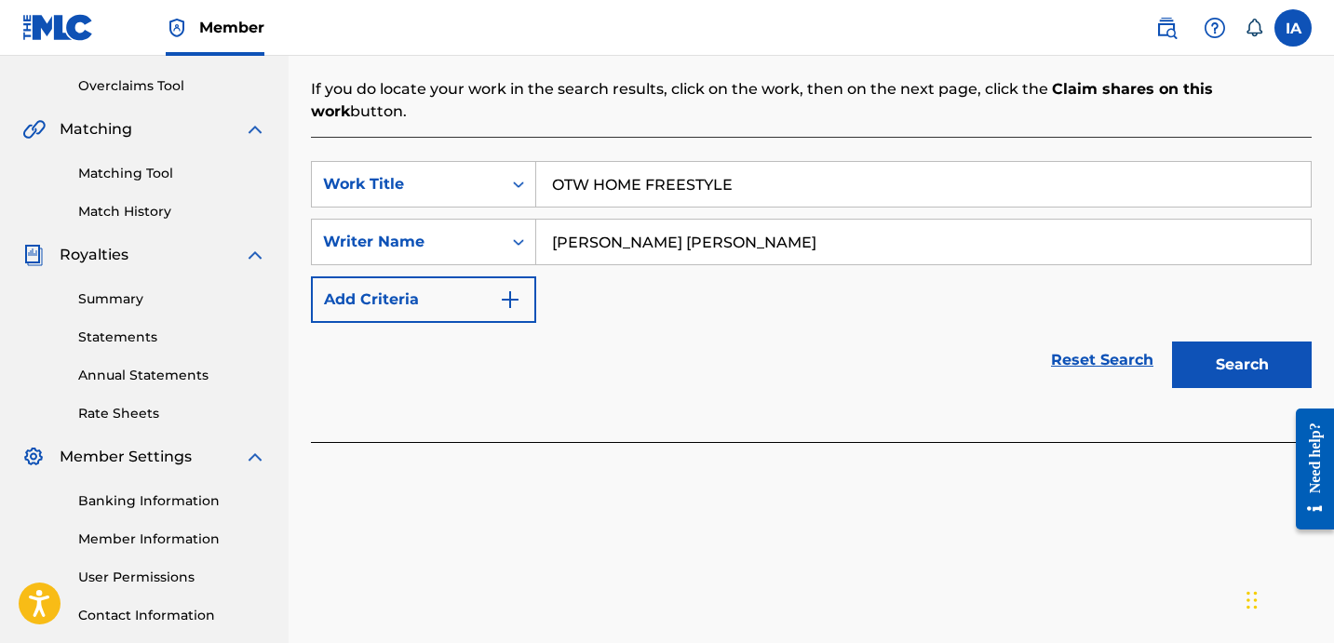
type input "YAGER JEFFREY SAMUEL"
click at [803, 298] on div "SearchWithCriteria7bd654c0-d5cc-489c-a1d9-eb9cb296b7da Work Title OTW HOME FREE…" at bounding box center [811, 242] width 1000 height 162
click at [1227, 351] on button "Search" at bounding box center [1242, 365] width 140 height 47
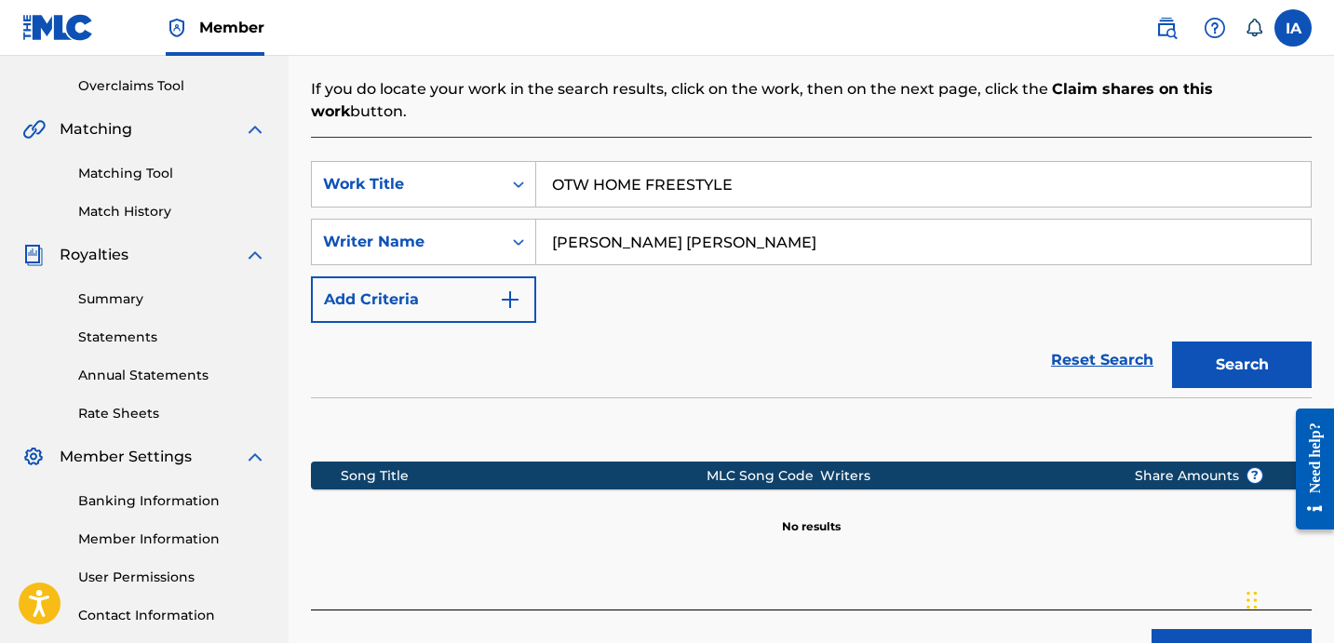
click at [821, 397] on section at bounding box center [811, 424] width 1000 height 55
click at [790, 397] on section at bounding box center [811, 424] width 1000 height 55
click at [1173, 629] on button "Create new work" at bounding box center [1231, 652] width 160 height 47
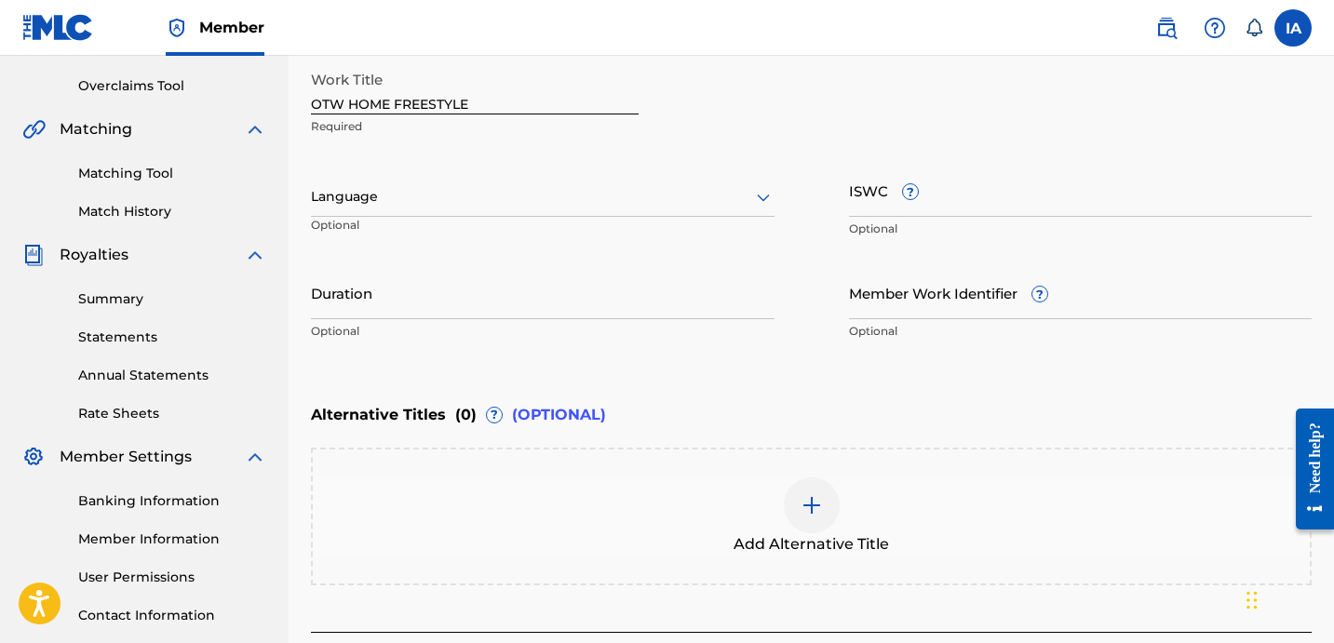
click at [585, 163] on div "Work Title OTW HOME FREESTYLE Required Language Optional ISWC ? Optional Durati…" at bounding box center [811, 205] width 1000 height 289
click at [490, 172] on div "Language Optional" at bounding box center [542, 206] width 463 height 84
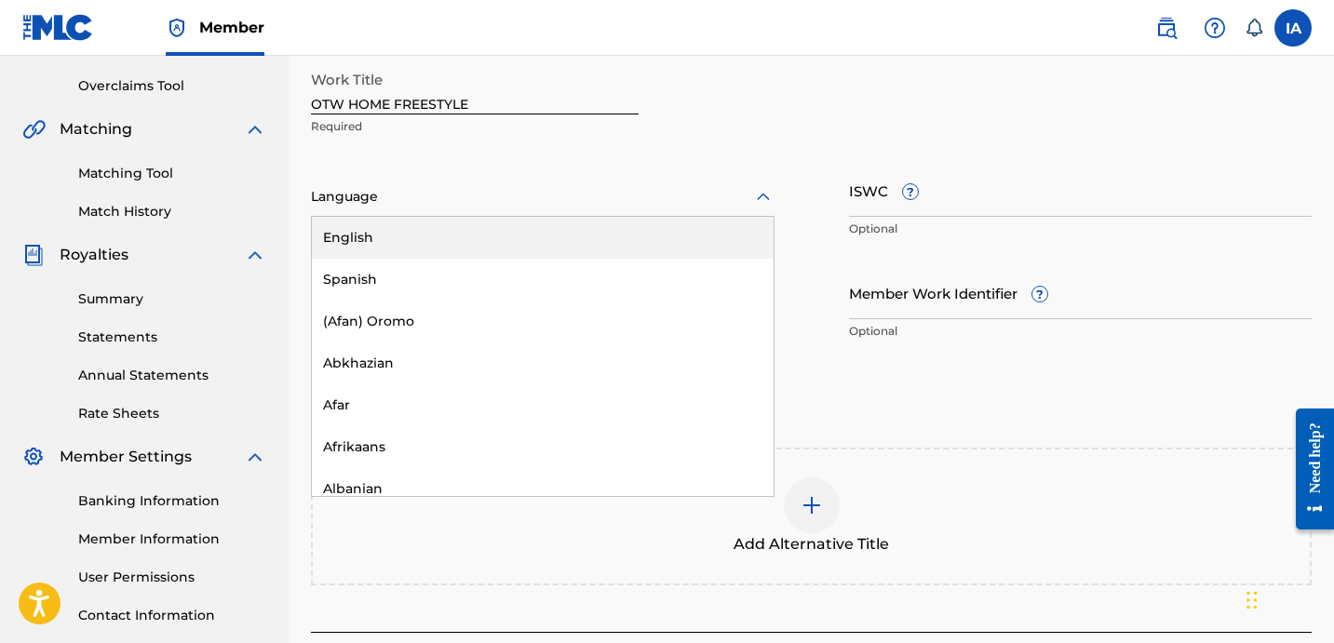
click at [361, 193] on div at bounding box center [542, 196] width 463 height 23
click at [451, 233] on div "English" at bounding box center [543, 238] width 462 height 42
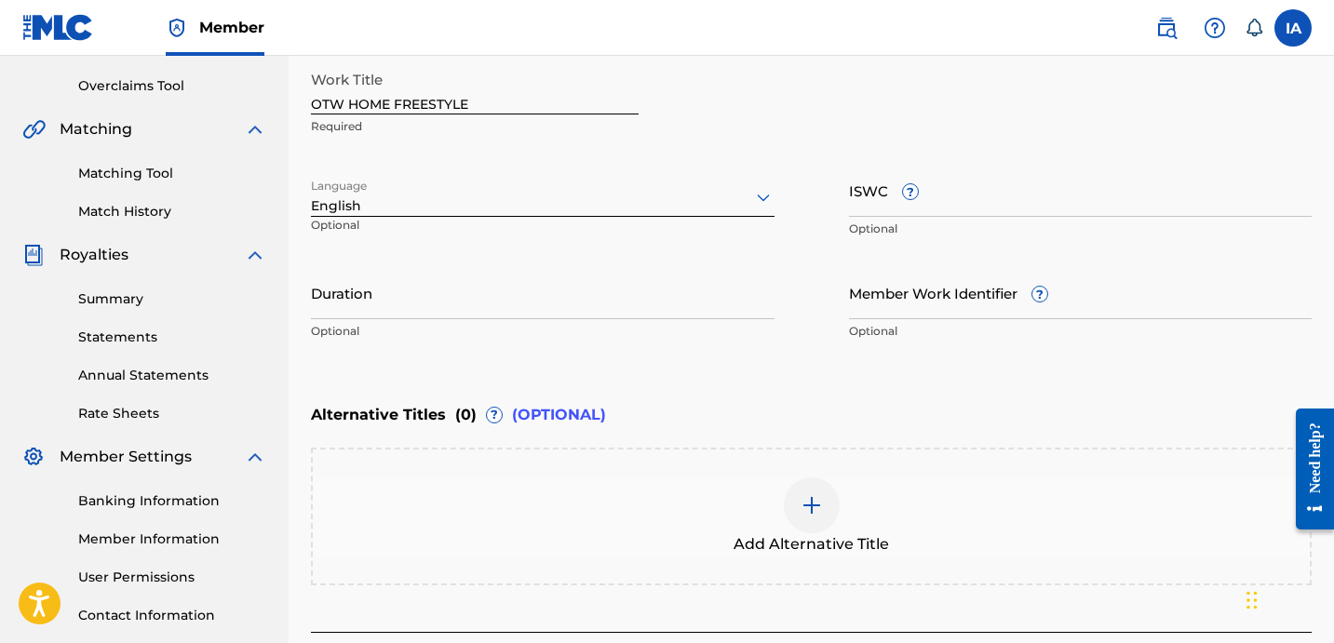
click at [464, 303] on input "Duration" at bounding box center [542, 292] width 463 height 53
paste input "3:50"
type input "03:50"
click at [864, 390] on div "Enter Work Details Enter work details for ‘ OTW HOME FREESTYLE ’ below. Work Ti…" at bounding box center [811, 169] width 1000 height 450
click at [842, 383] on div "Enter Work Details Enter work details for ‘ OTW HOME FREESTYLE ’ below. Work Ti…" at bounding box center [811, 169] width 1000 height 450
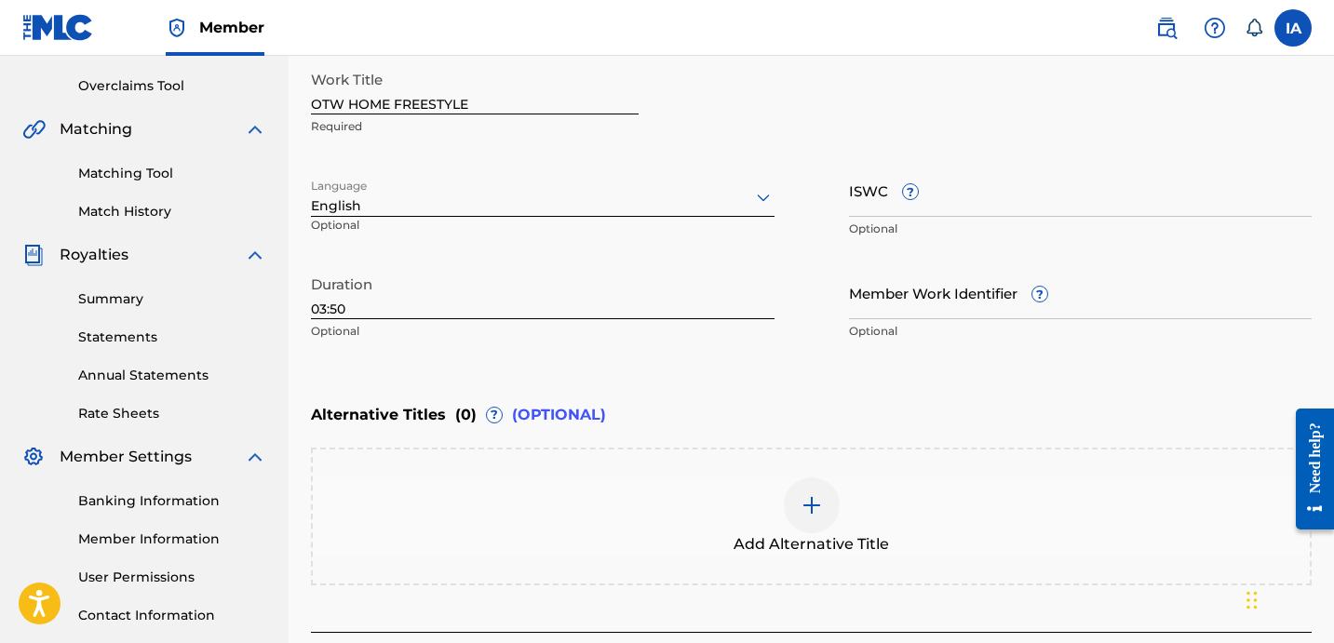
click at [825, 378] on div "Enter Work Details Enter work details for ‘ OTW HOME FREESTYLE ’ below. Work Ti…" at bounding box center [811, 169] width 1000 height 450
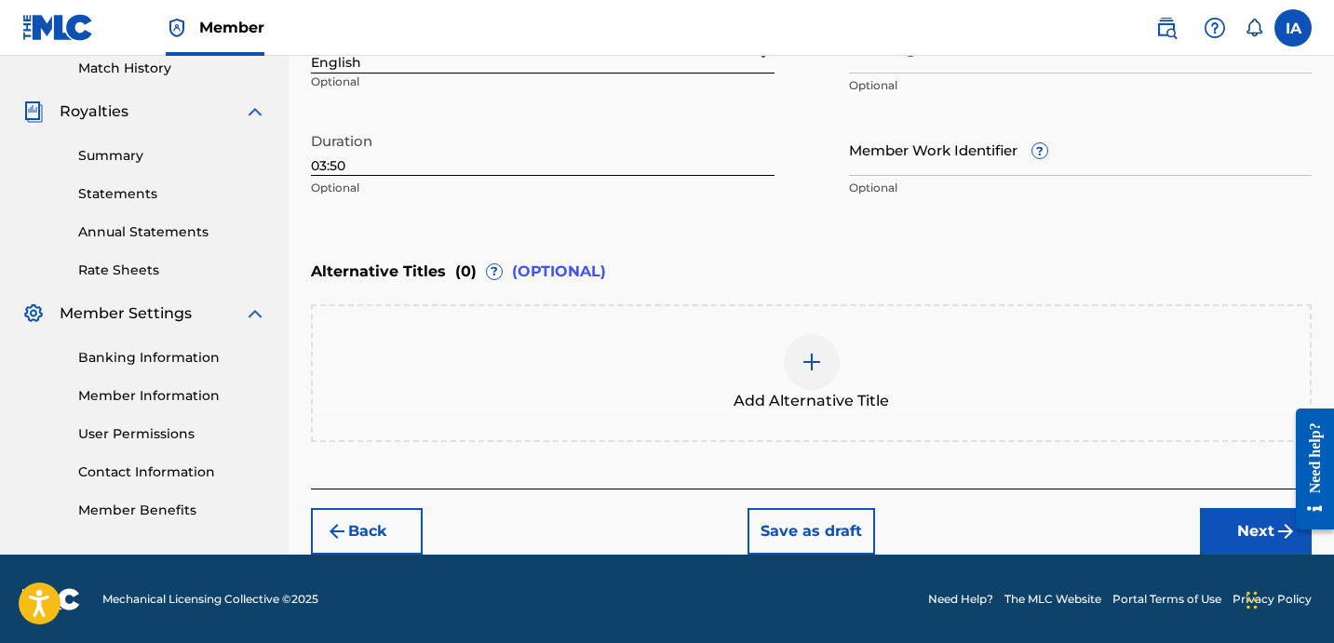
click at [1244, 542] on button "Next" at bounding box center [1256, 531] width 112 height 47
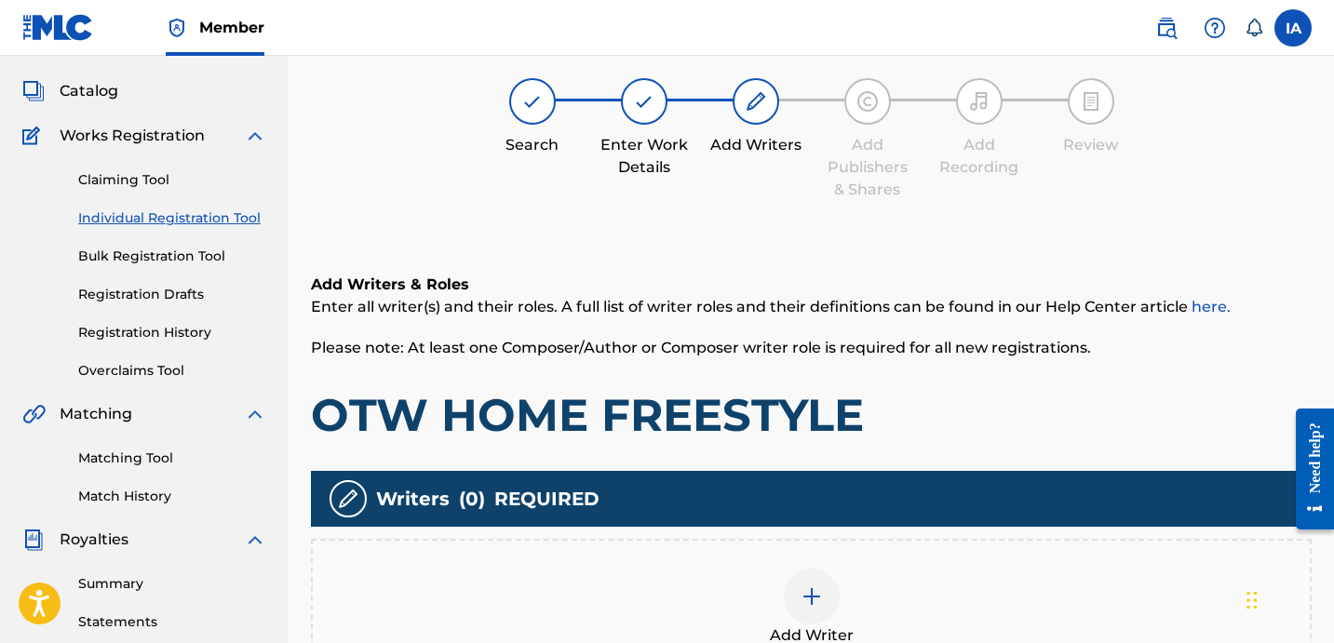
scroll to position [84, 0]
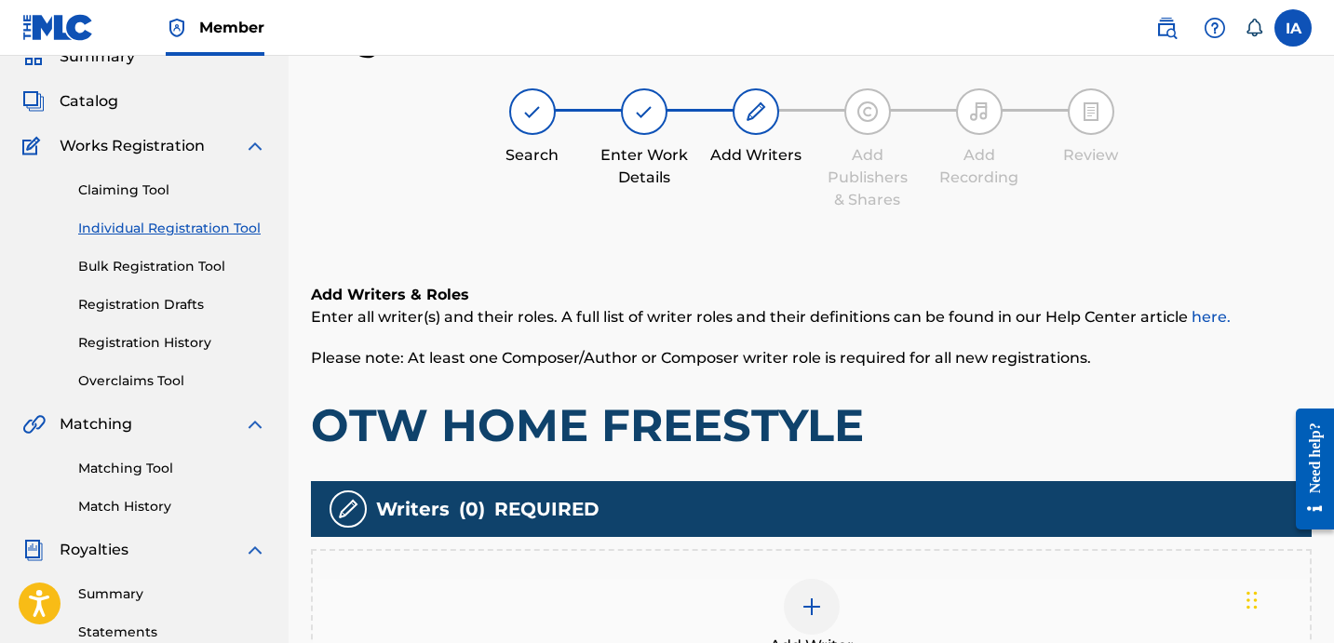
click at [737, 272] on div "Add Writers & Roles Enter all writer(s) and their roles. A full list of writer …" at bounding box center [811, 507] width 1000 height 537
click at [906, 611] on div "Add Writer" at bounding box center [811, 618] width 997 height 78
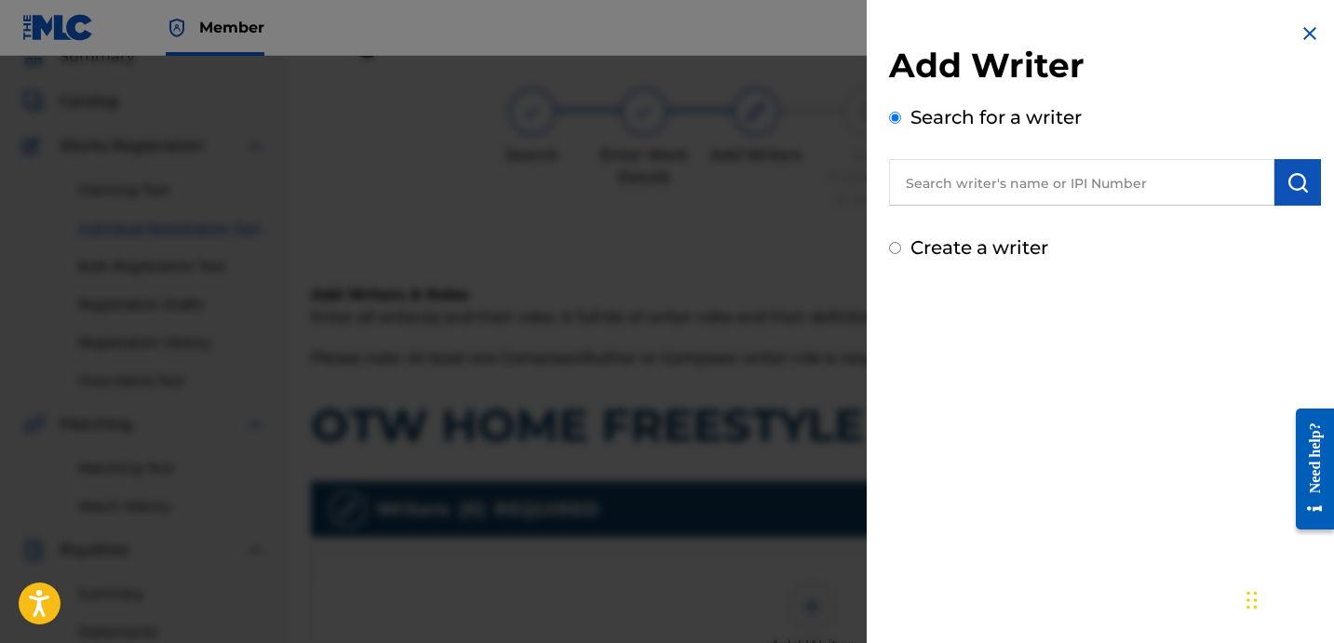
click at [1117, 223] on div "Add Writer Search for a writer Create a writer" at bounding box center [1105, 153] width 432 height 217
click at [1118, 208] on div "Add Writer Search for a writer Create a writer" at bounding box center [1105, 153] width 432 height 217
click at [1123, 190] on input "text" at bounding box center [1081, 182] width 385 height 47
paste input "YAGER JEFFREY SAMUEL"
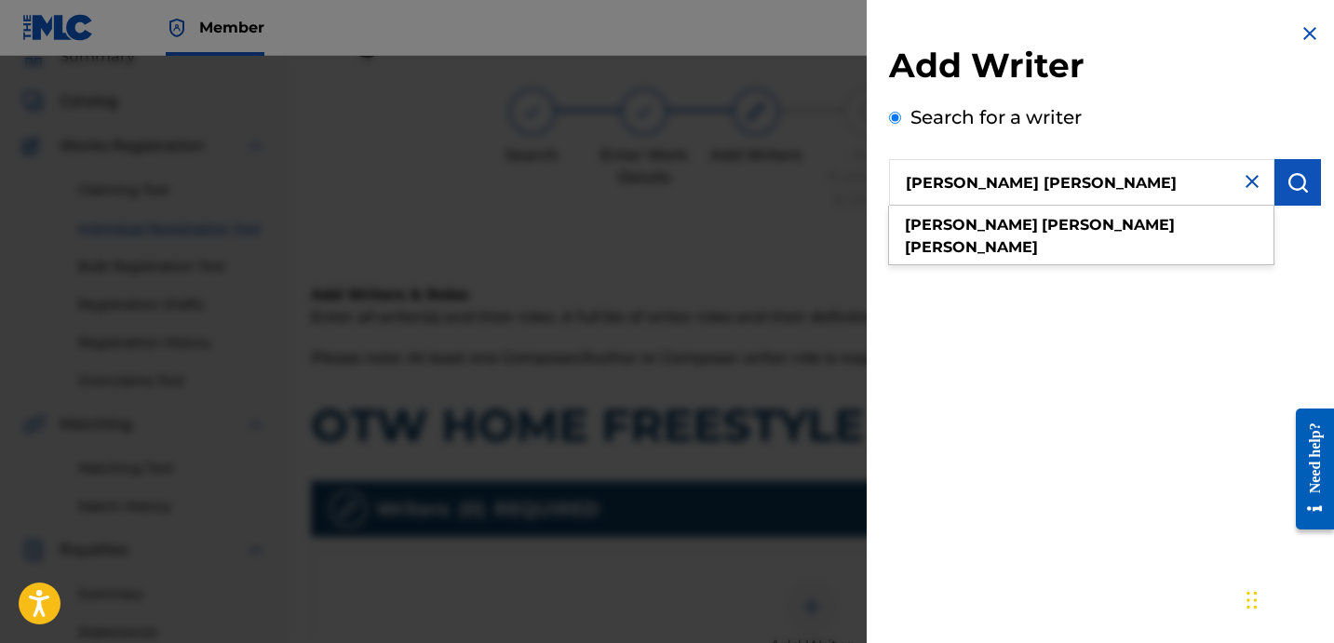
type input "YAGER JEFFREY SAMUEL"
click at [1288, 185] on img "submit" at bounding box center [1297, 182] width 22 height 22
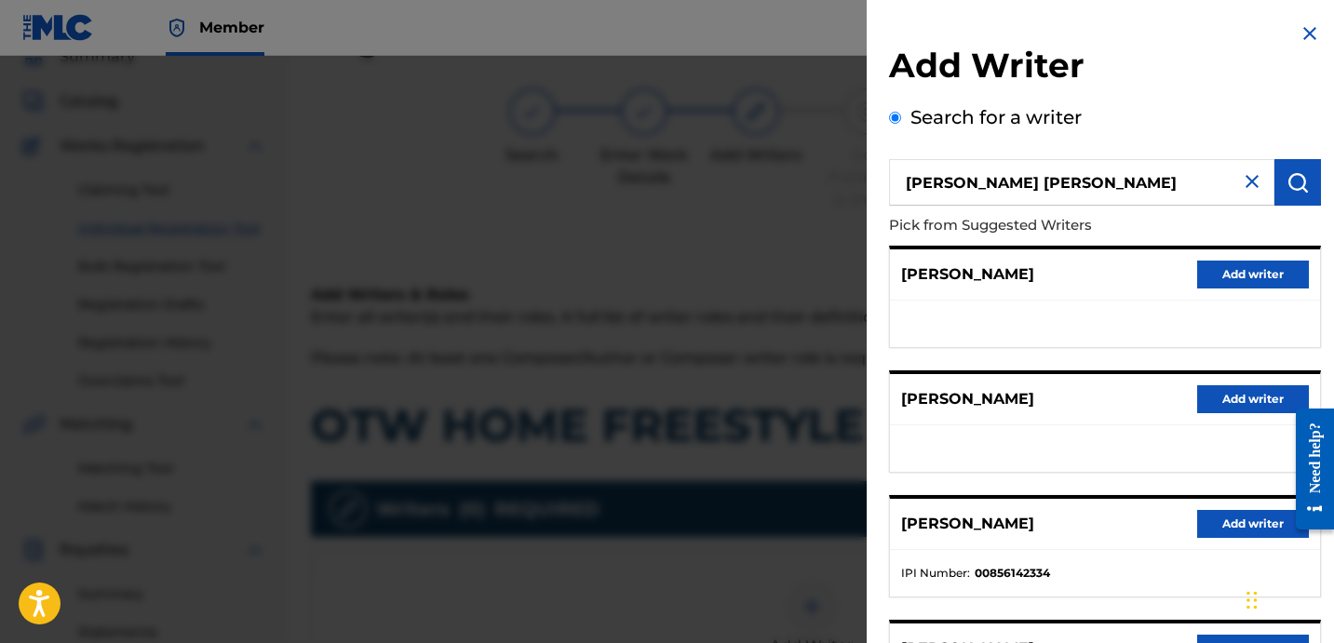
click at [1101, 298] on div "LAURA YAGER Add writer" at bounding box center [1105, 274] width 430 height 51
click at [1074, 273] on div "LAURA YAGER Add writer" at bounding box center [1105, 274] width 430 height 51
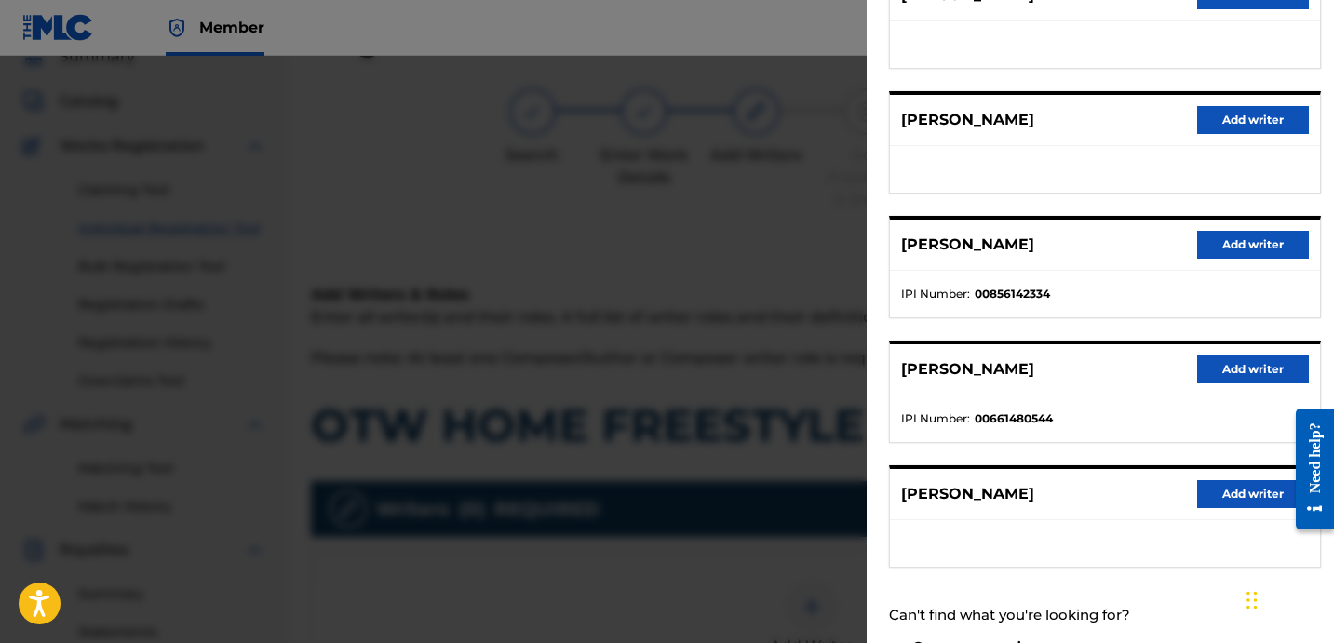
scroll to position [315, 0]
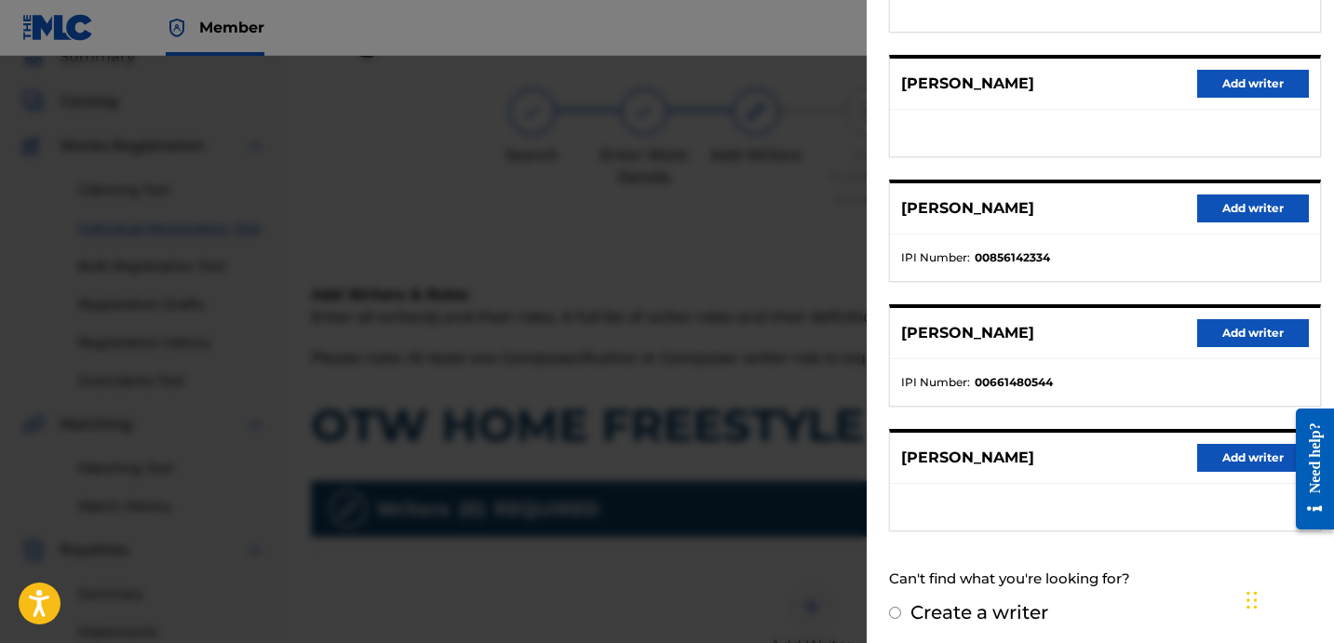
click at [1244, 203] on button "Add writer" at bounding box center [1253, 209] width 112 height 28
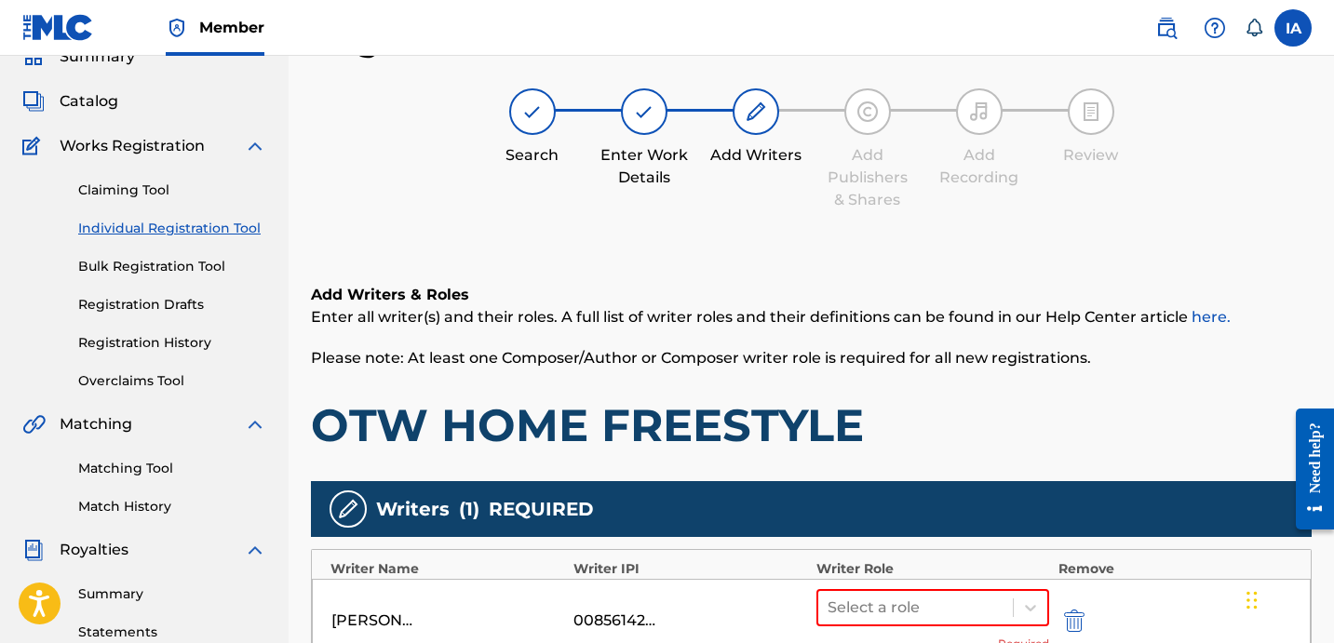
drag, startPoint x: 990, startPoint y: 416, endPoint x: 959, endPoint y: 389, distance: 41.6
click at [969, 409] on h1 "OTW HOME FREESTYLE" at bounding box center [811, 425] width 1000 height 56
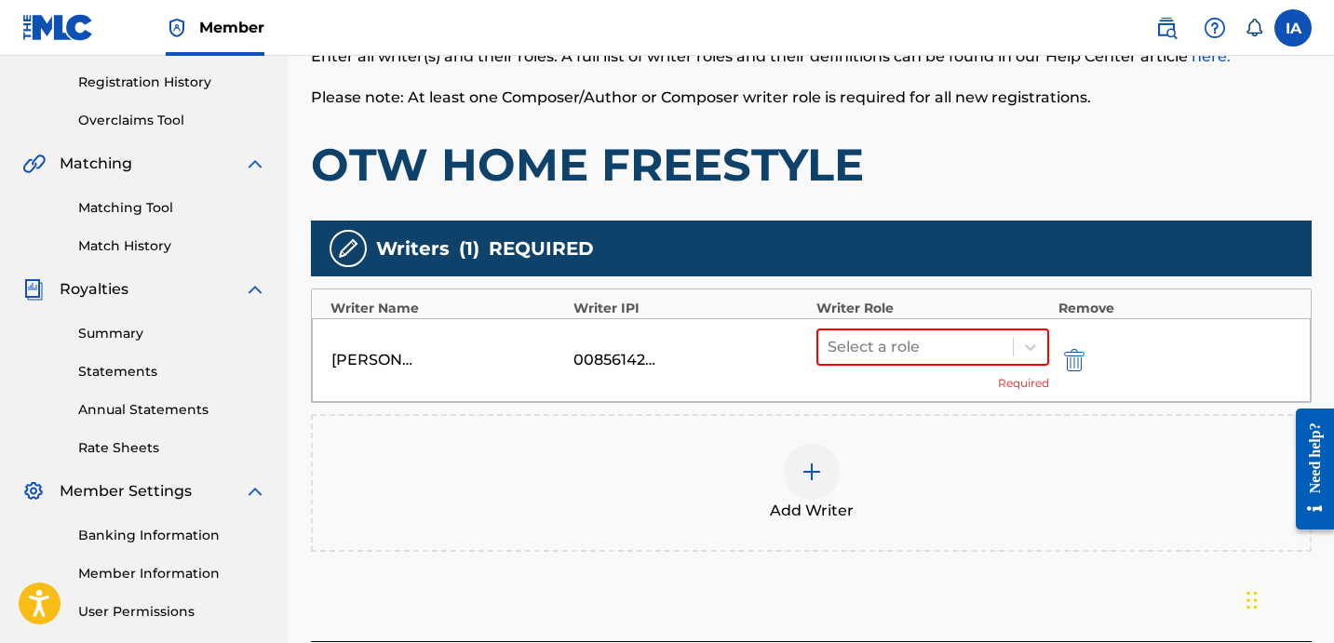
scroll to position [399, 0]
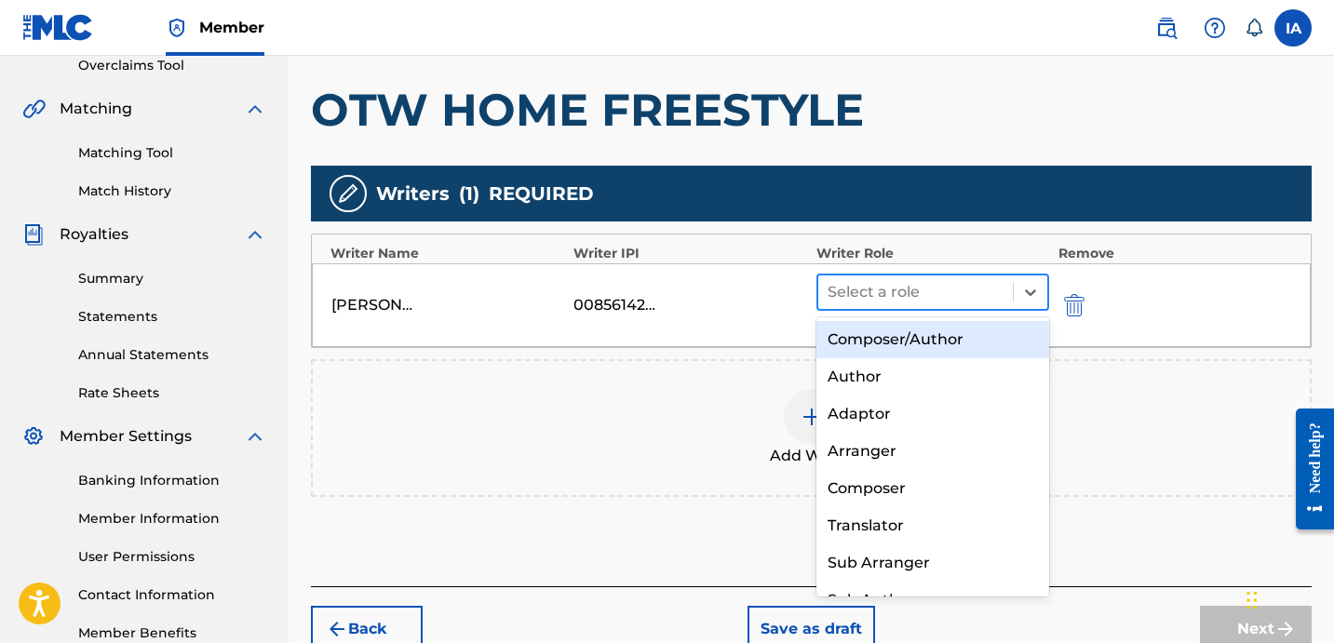
click at [982, 302] on div at bounding box center [915, 292] width 176 height 26
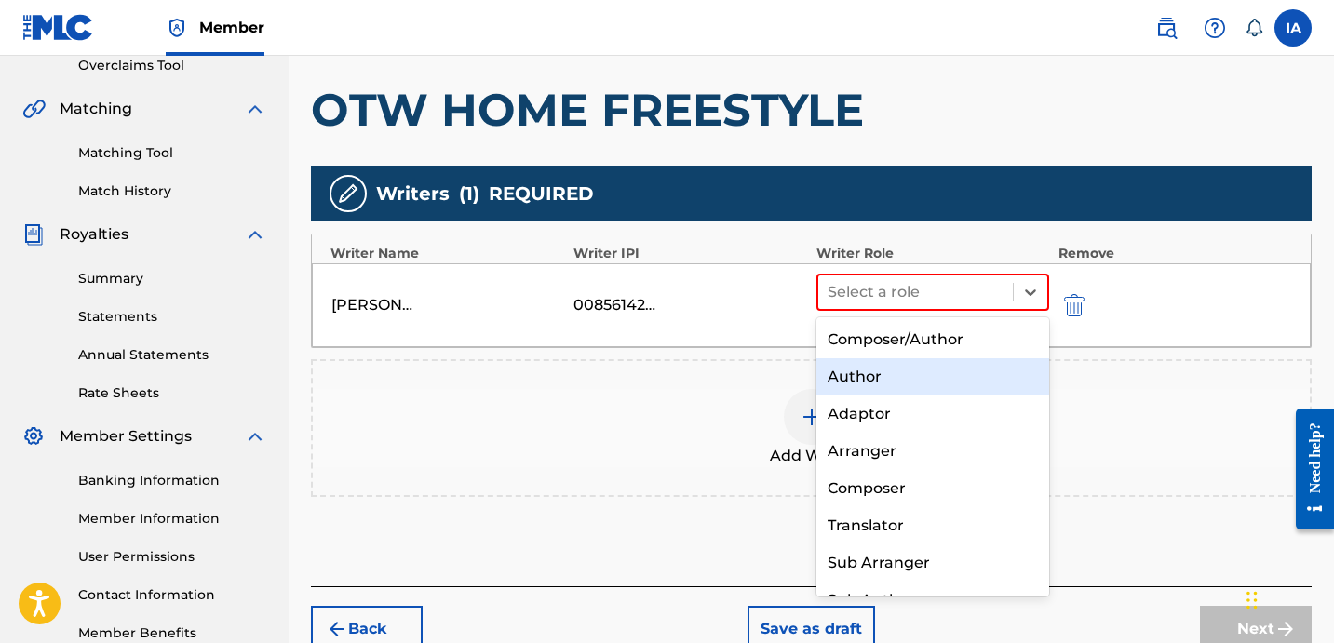
click at [979, 361] on div "Author" at bounding box center [932, 376] width 233 height 37
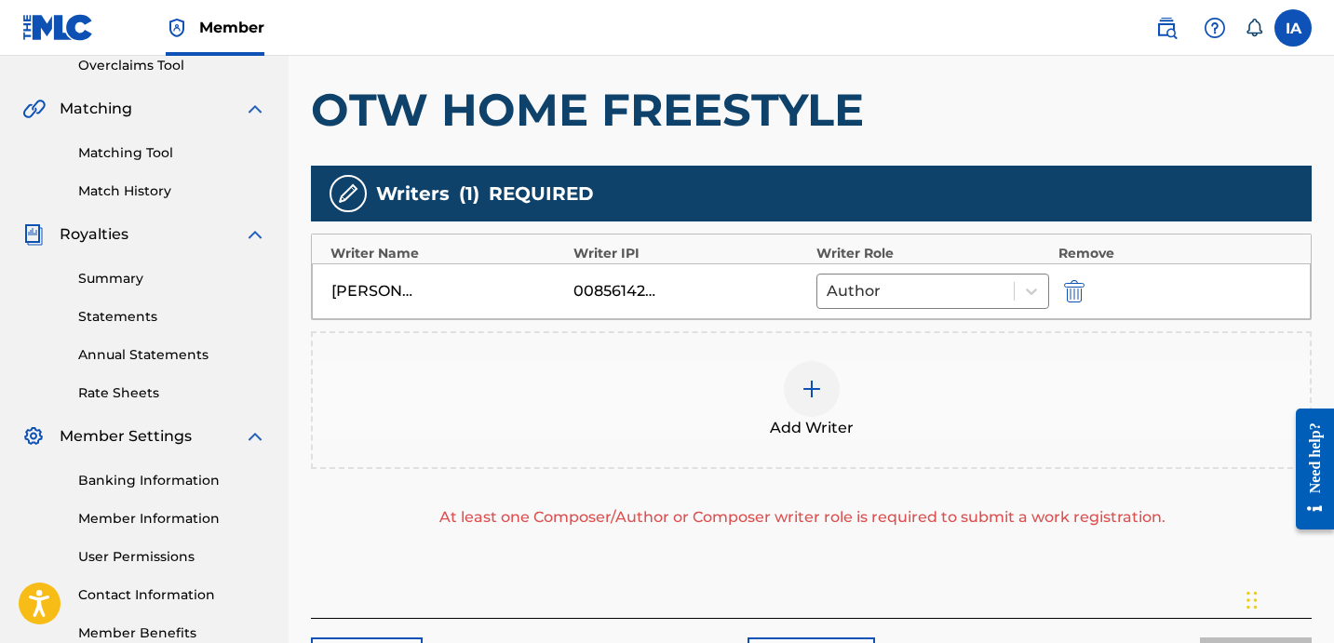
click at [902, 417] on div "Add Writer" at bounding box center [811, 400] width 997 height 78
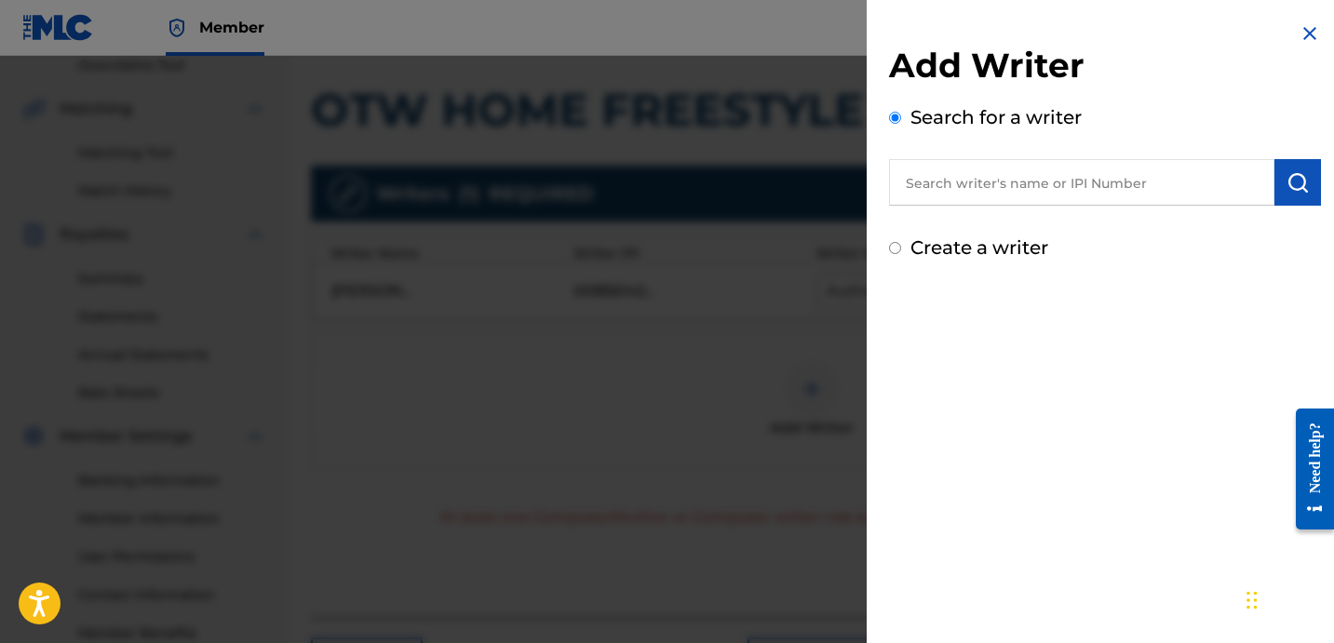
click at [960, 254] on label "Create a writer" at bounding box center [979, 247] width 138 height 22
radio input "true"
click at [901, 254] on input "Create a writer" at bounding box center [895, 248] width 12 height 12
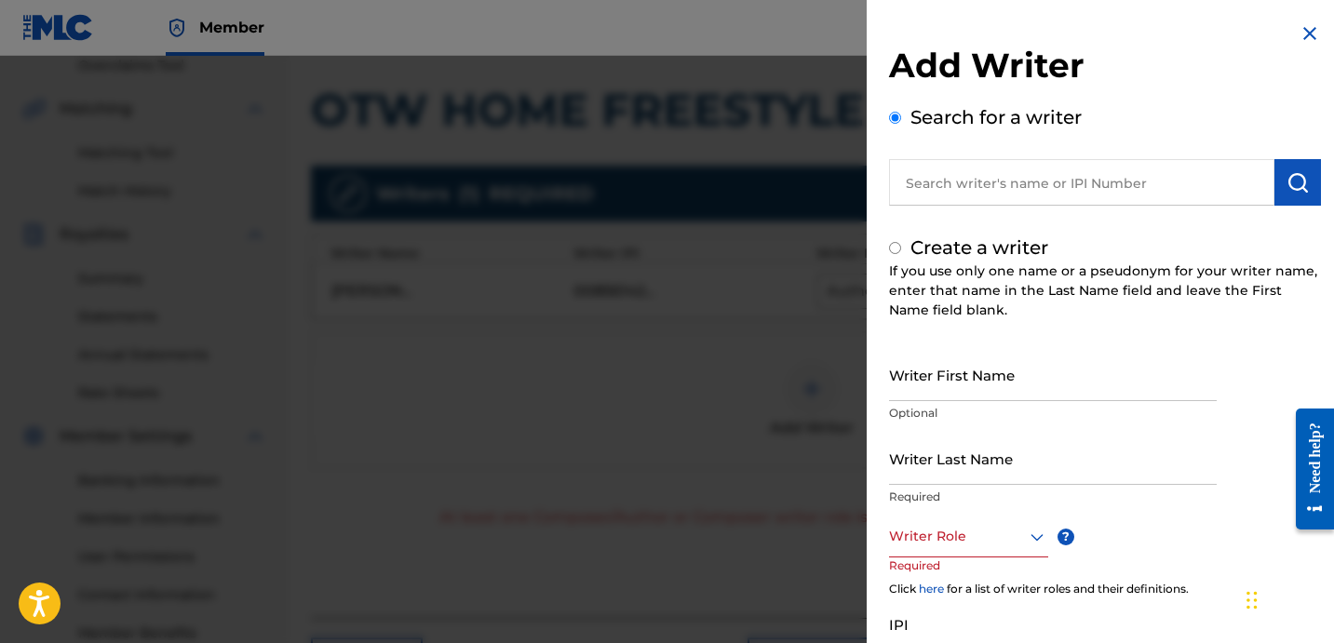
radio input "false"
radio input "true"
click at [983, 453] on input "Writer Last Name" at bounding box center [1053, 458] width 328 height 53
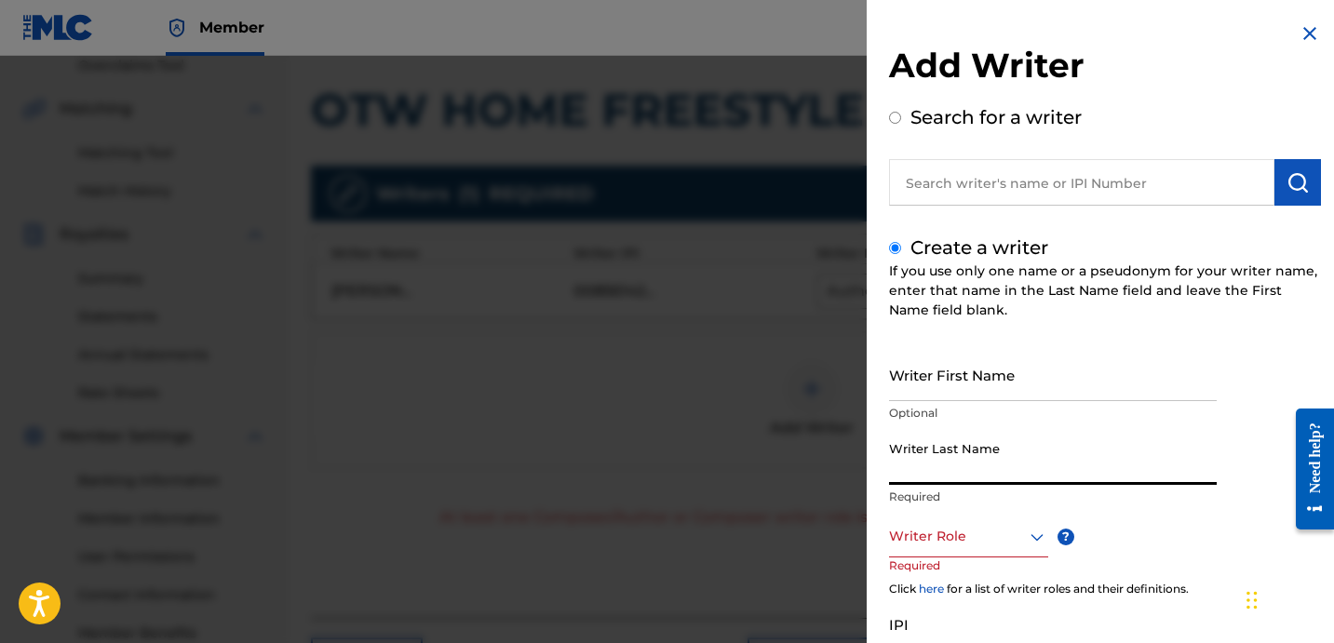
paste input "UNKNOWN WRITER"
click at [1003, 468] on input "UNKNOWN WRITER" at bounding box center [1053, 458] width 328 height 53
type input "UNKNOWN"
click at [989, 380] on input "Writer First Name" at bounding box center [1053, 374] width 328 height 53
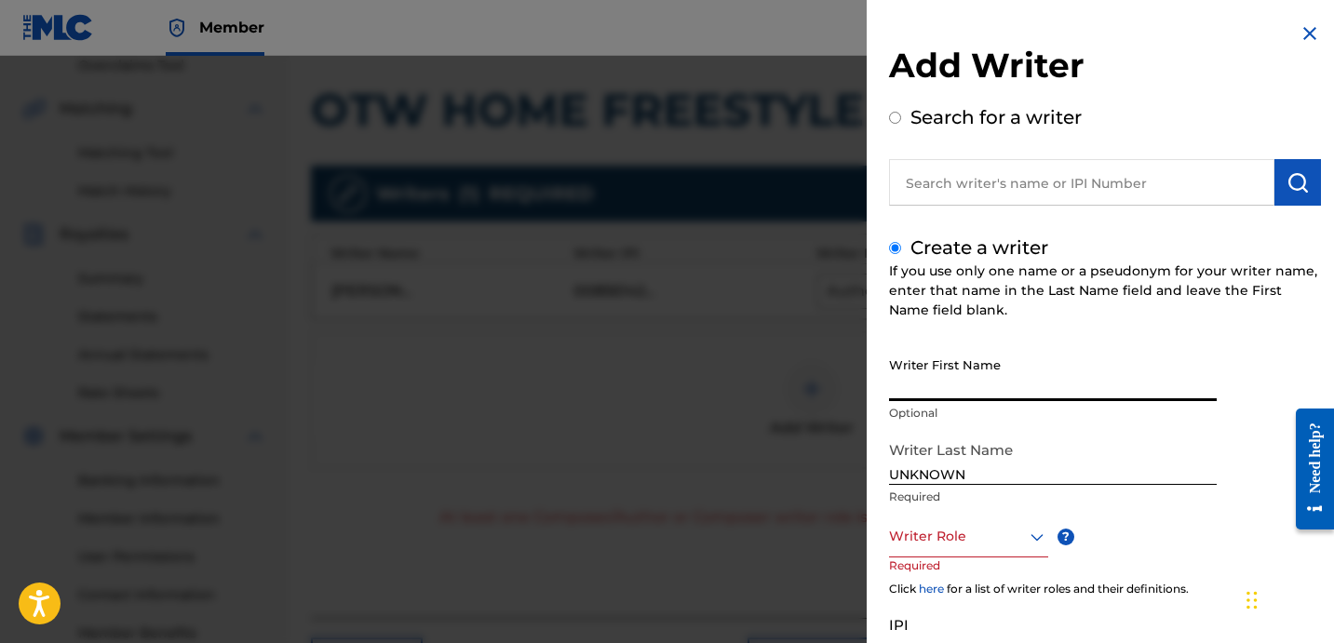
paste input "WRITER"
type input "WRITER"
click at [976, 531] on div at bounding box center [968, 536] width 159 height 23
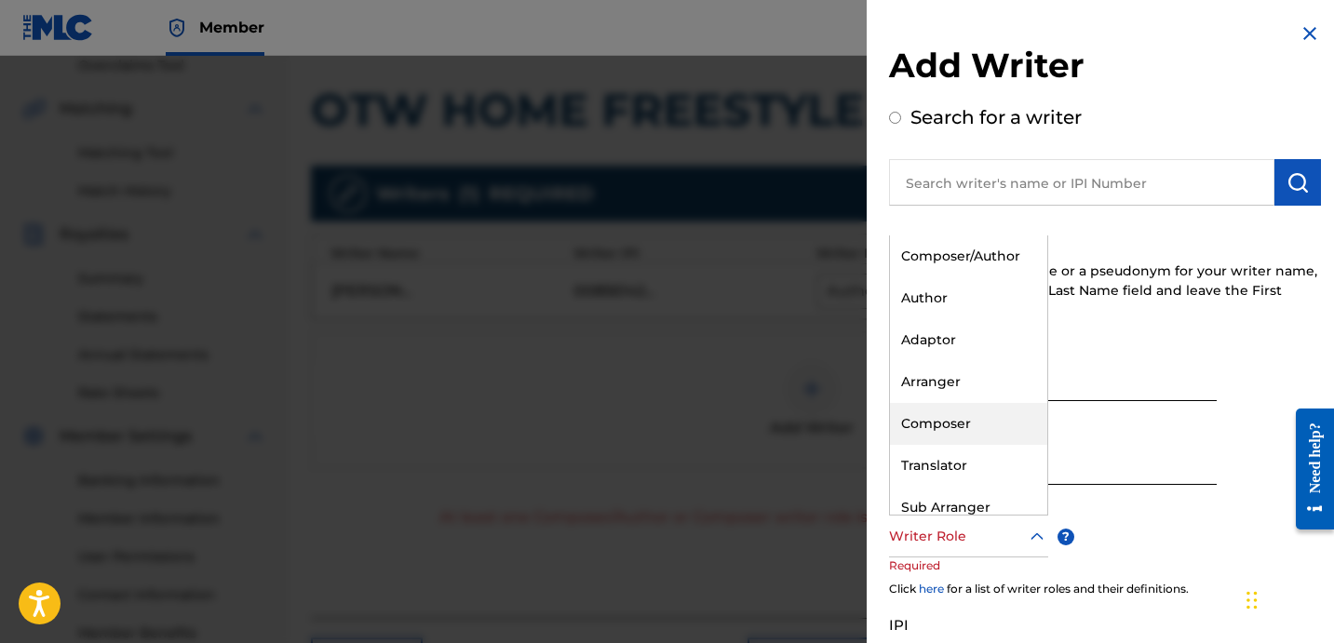
click at [983, 428] on div "Composer" at bounding box center [968, 424] width 157 height 42
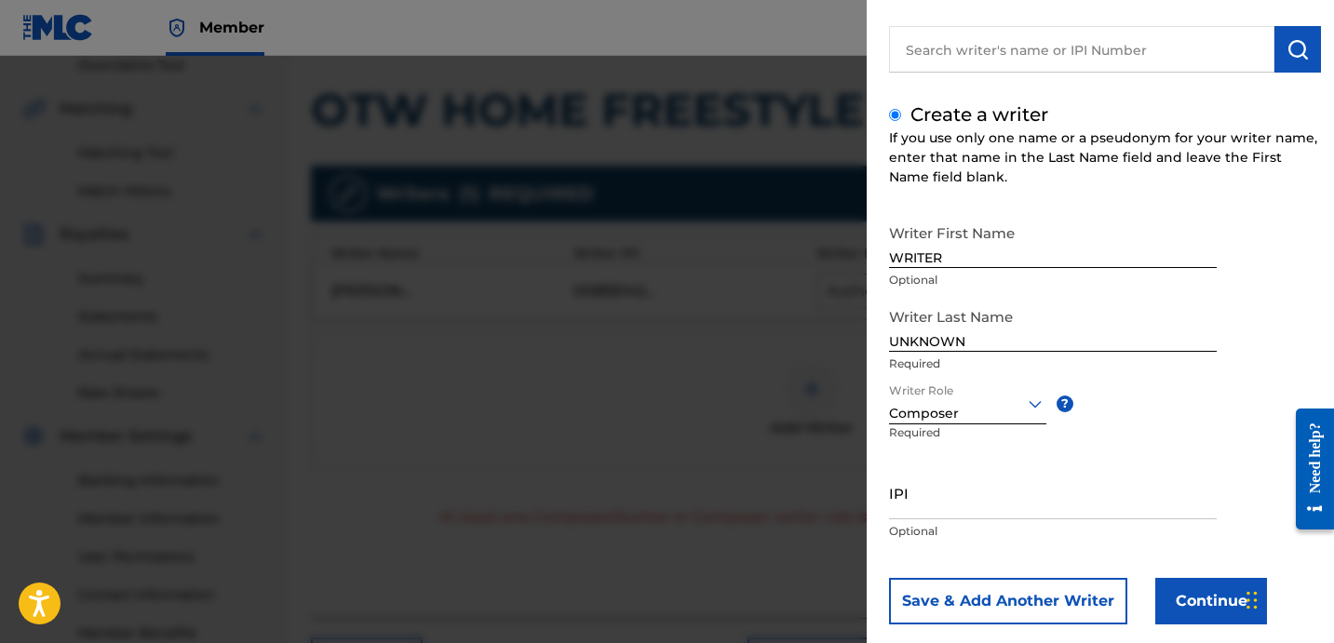
scroll to position [165, 0]
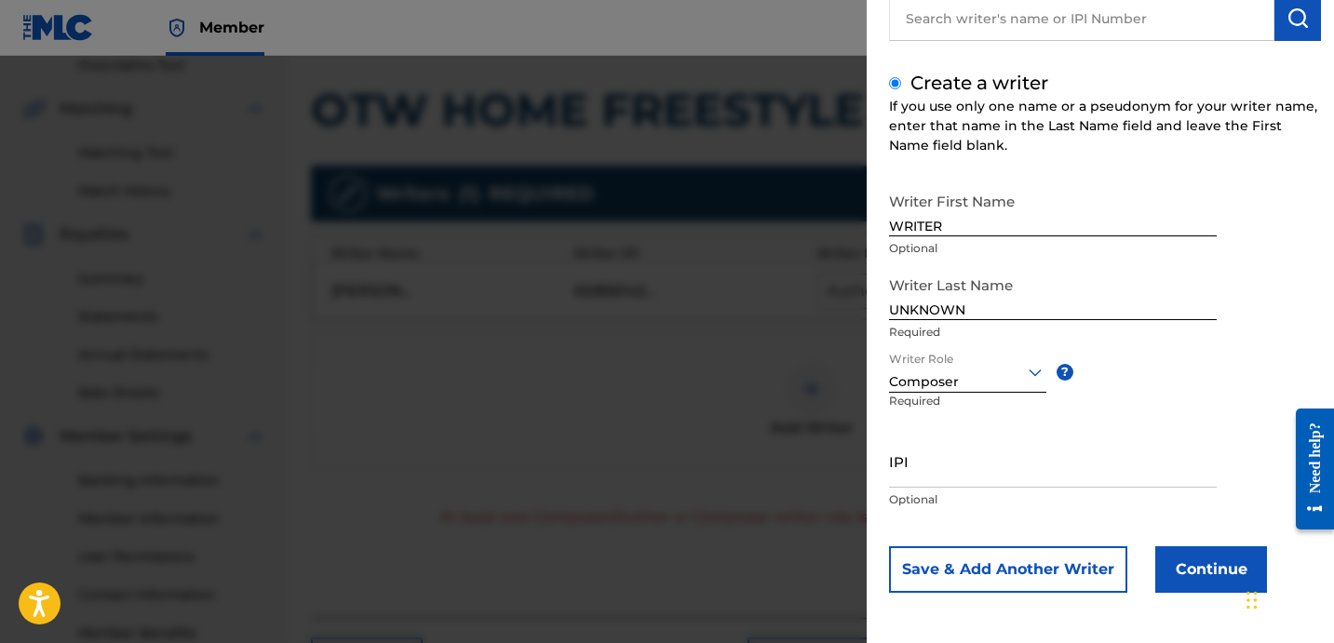
click at [1197, 559] on button "Continue" at bounding box center [1211, 569] width 112 height 47
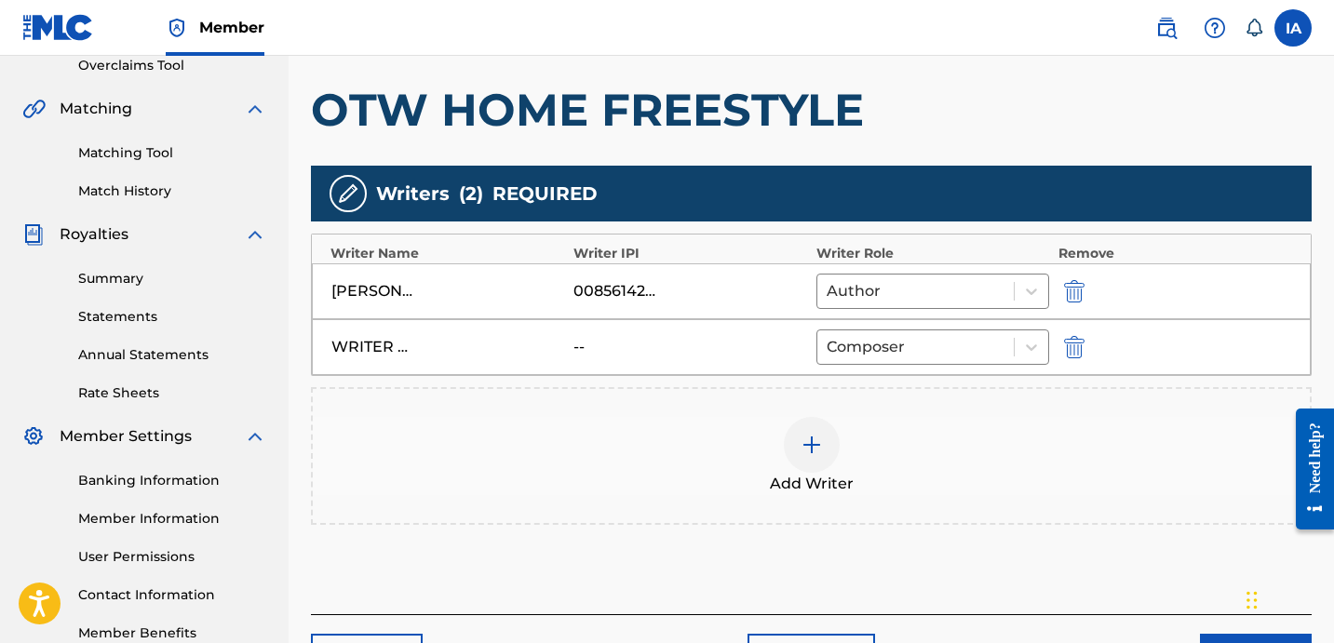
click at [985, 531] on div "Add Writers & Roles Enter all writer(s) and their roles. A full list of writer …" at bounding box center [811, 269] width 1000 height 691
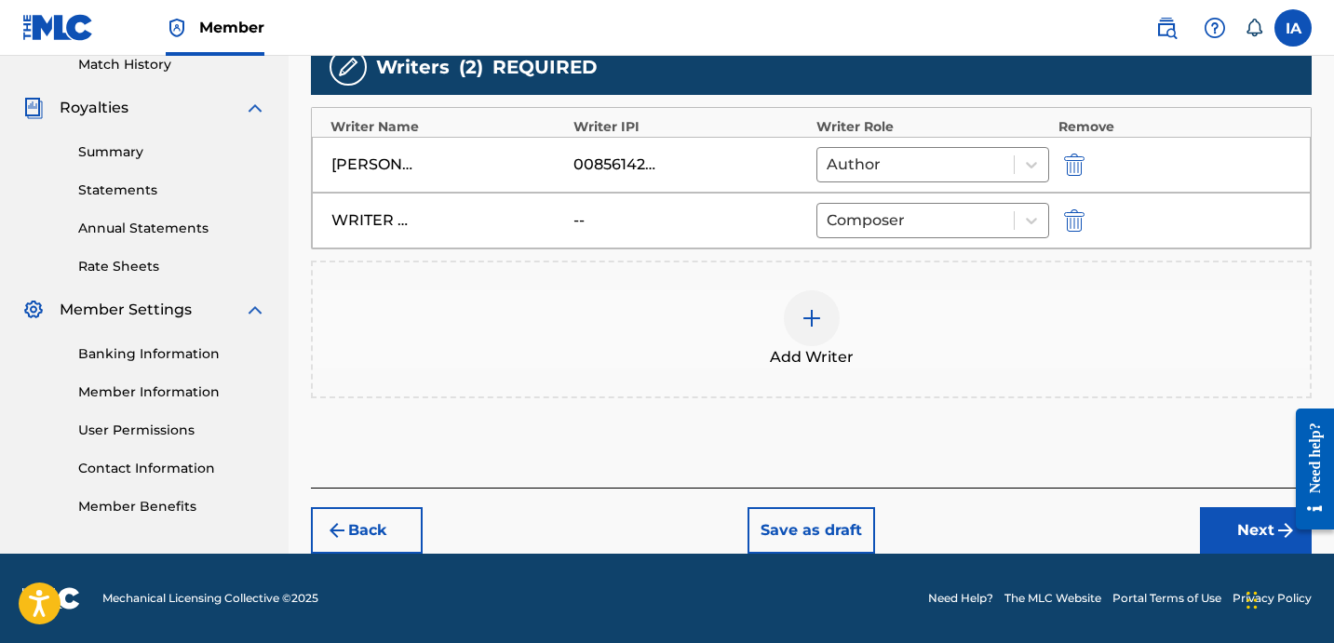
click at [1258, 536] on button "Next" at bounding box center [1256, 530] width 112 height 47
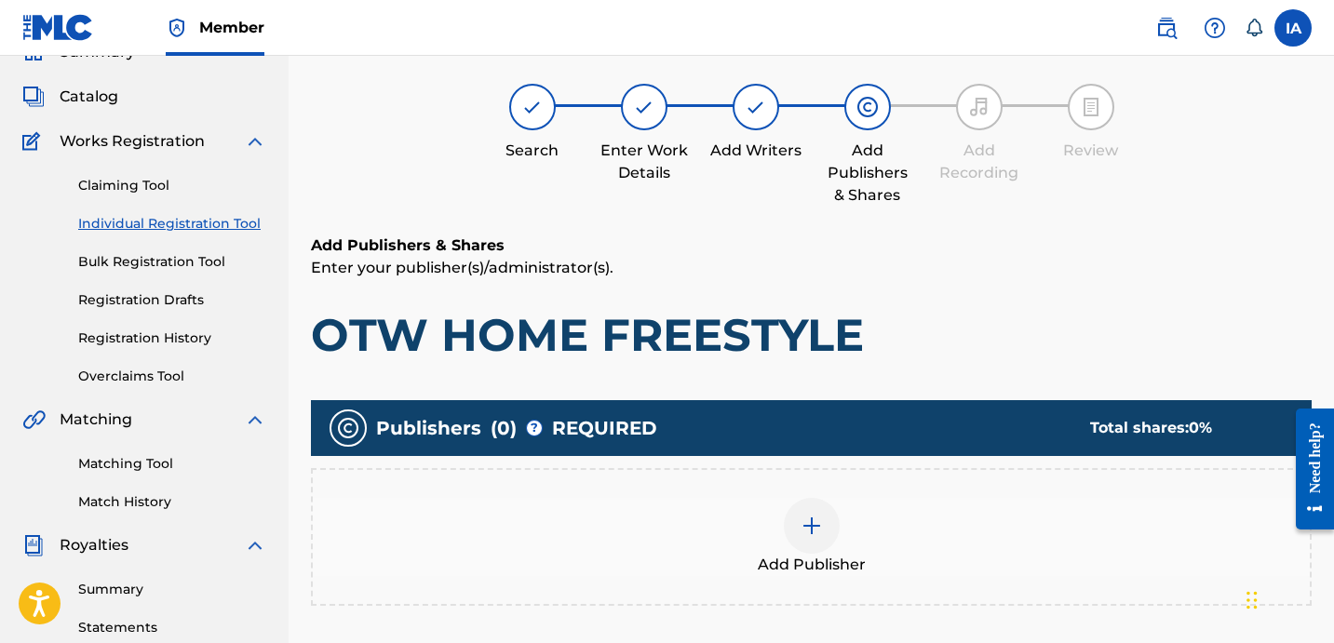
scroll to position [84, 0]
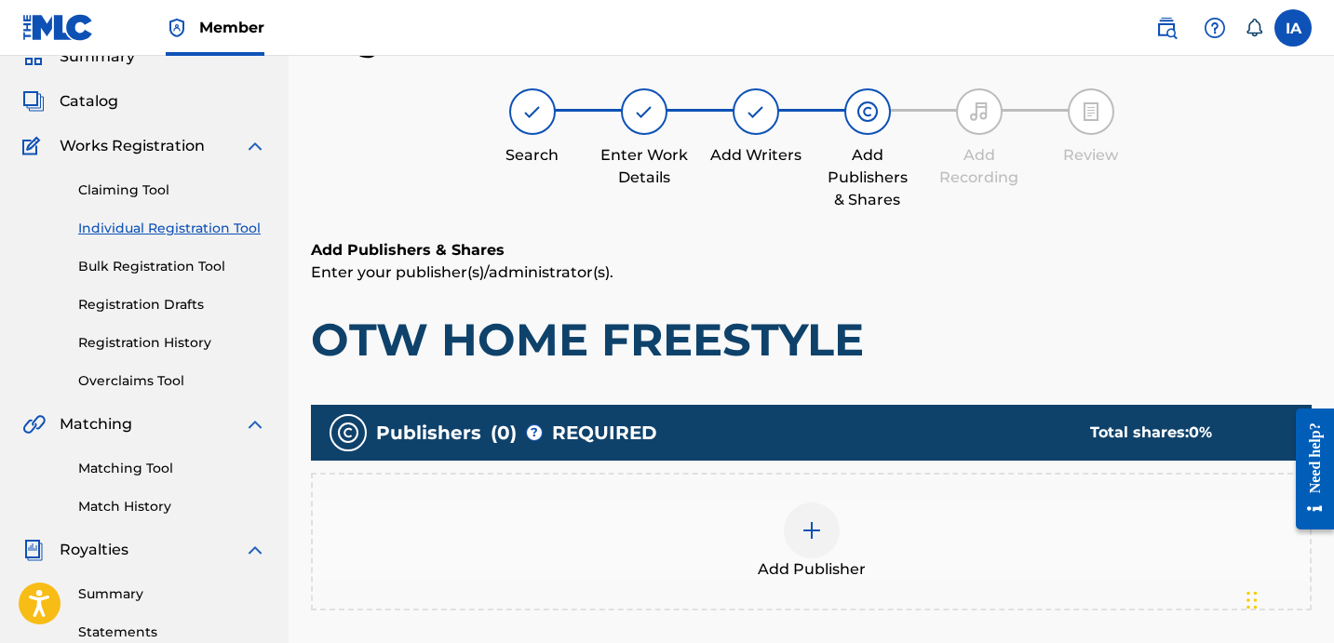
click at [965, 353] on h1 "OTW HOME FREESTYLE" at bounding box center [811, 340] width 1000 height 56
click at [933, 328] on h1 "OTW HOME FREESTYLE" at bounding box center [811, 340] width 1000 height 56
click at [893, 300] on div "Add Publishers & Shares Enter your publisher(s)/administrator(s). OTW HOME FREE…" at bounding box center [811, 303] width 1000 height 128
click at [834, 529] on div at bounding box center [812, 531] width 56 height 56
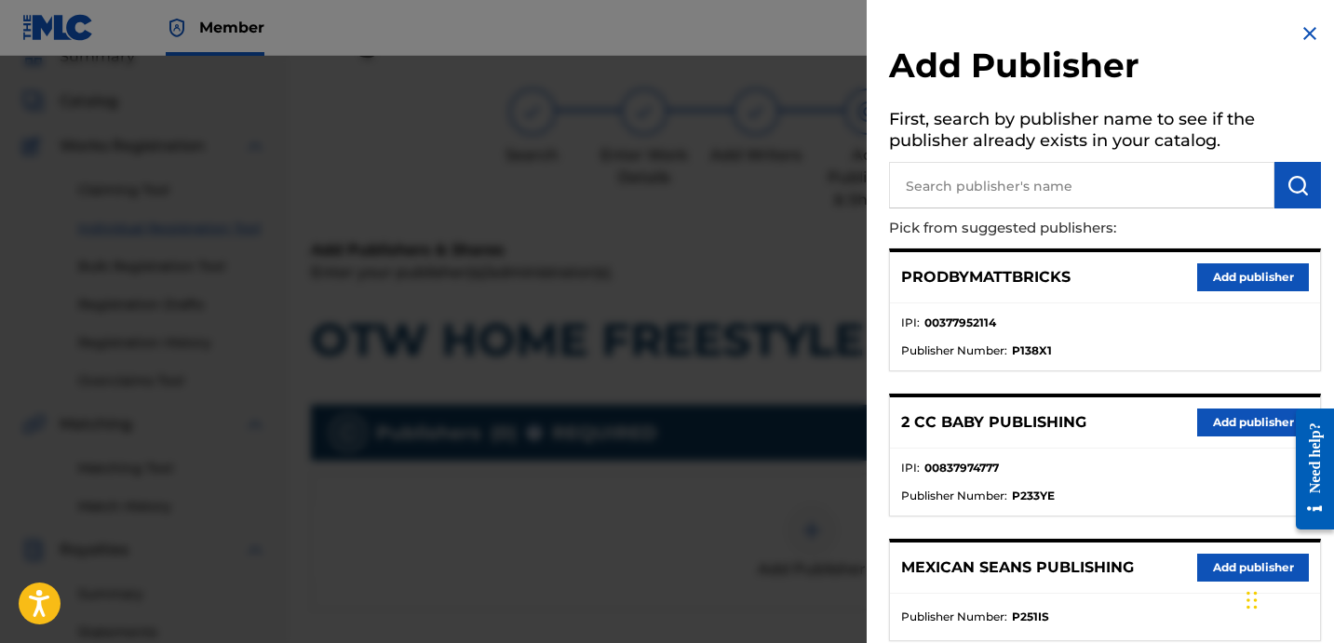
click at [1048, 188] on input "text" at bounding box center [1081, 185] width 385 height 47
paste input "OTR RECORDS PUBLISHING CATALOG"
type input "OTR RECORDS PUBLISHING CATALOG"
click at [1289, 186] on img "submit" at bounding box center [1297, 185] width 22 height 22
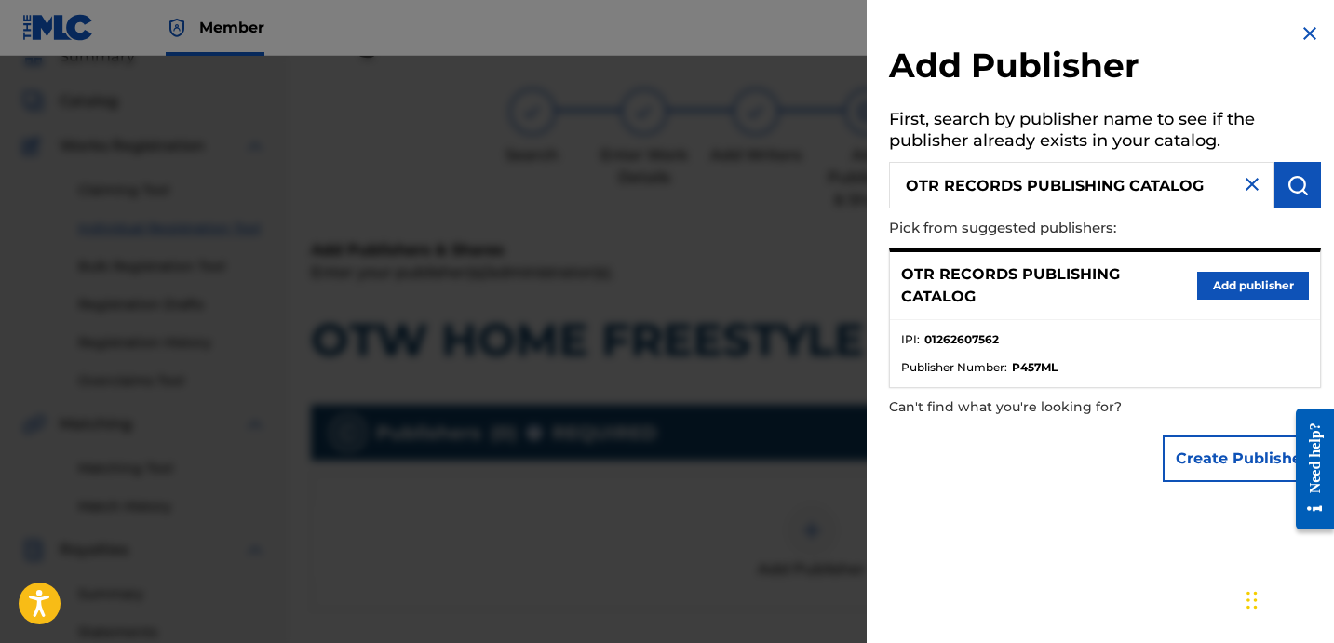
drag, startPoint x: 1270, startPoint y: 291, endPoint x: 1245, endPoint y: 329, distance: 45.7
click at [1269, 291] on button "Add publisher" at bounding box center [1253, 286] width 112 height 28
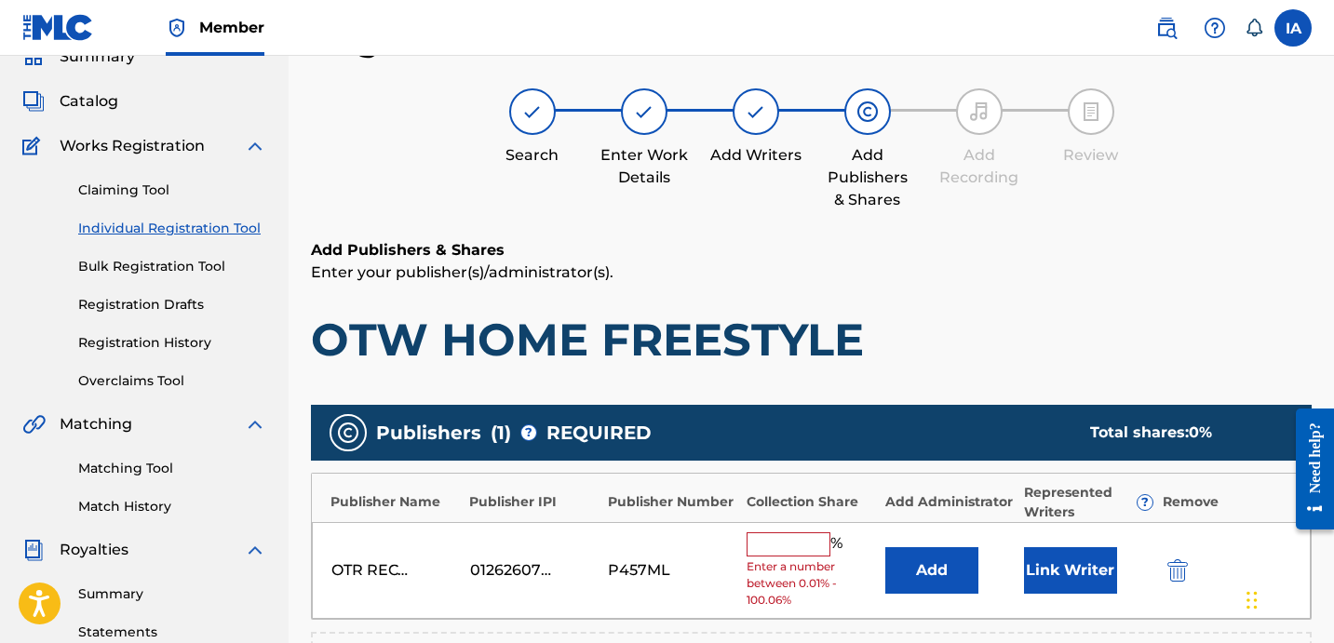
drag, startPoint x: 944, startPoint y: 344, endPoint x: 934, endPoint y: 323, distance: 23.3
drag, startPoint x: 781, startPoint y: 539, endPoint x: 801, endPoint y: 542, distance: 20.7
click at [764, 541] on input "text" at bounding box center [788, 544] width 84 height 24
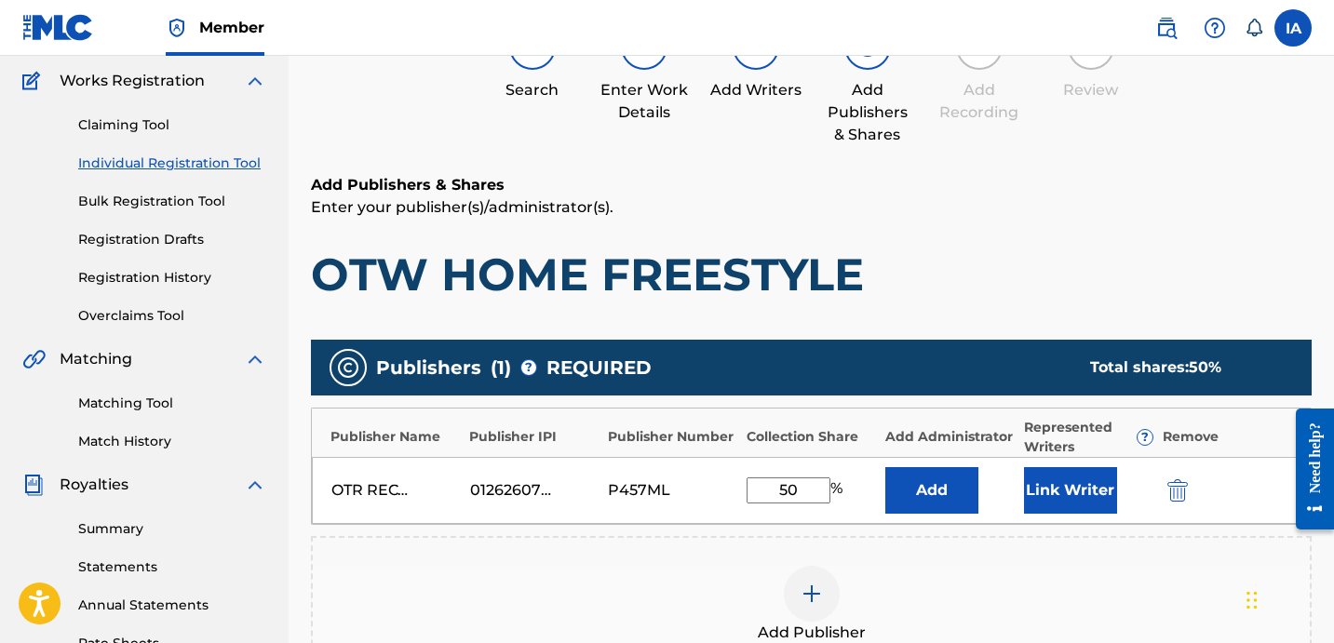
type input "50"
click at [940, 491] on button "Add" at bounding box center [931, 490] width 93 height 47
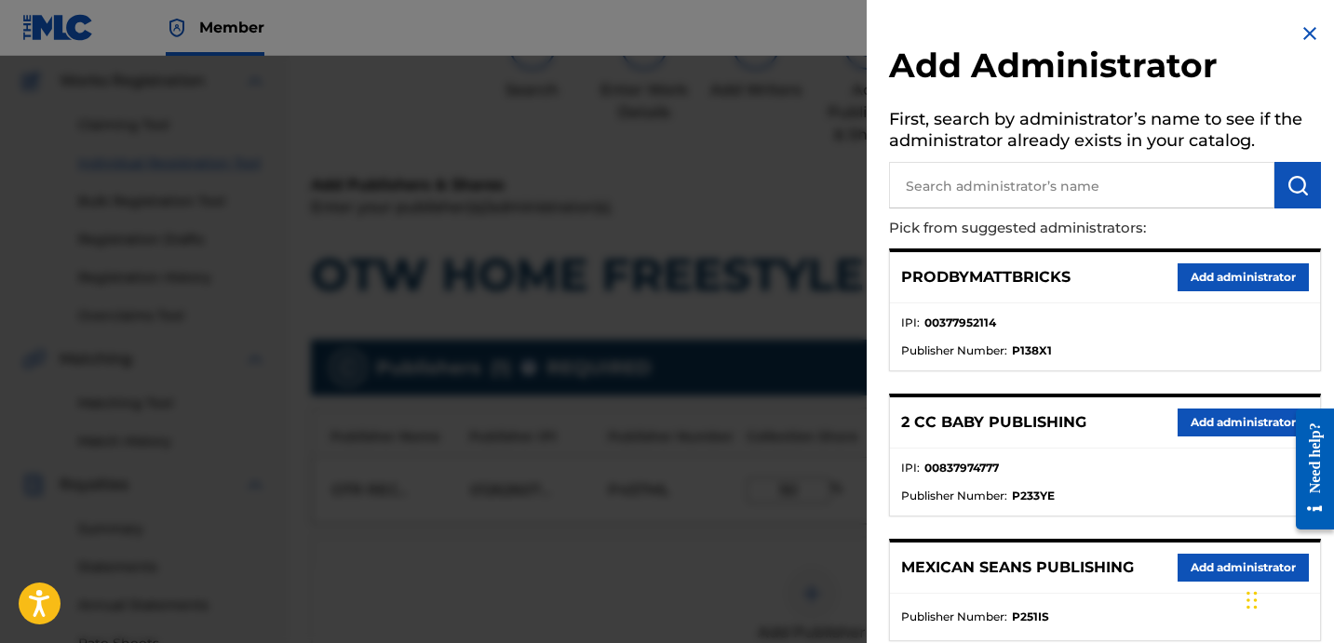
scroll to position [289, 0]
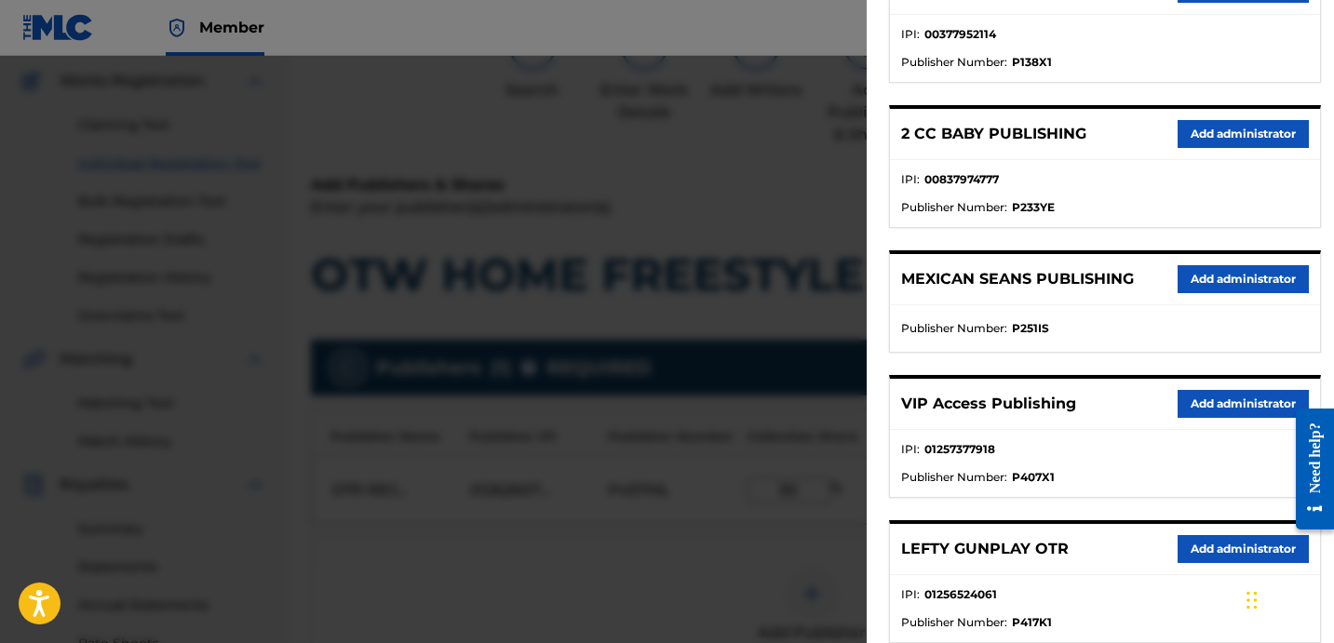
click at [1224, 408] on button "Add administrator" at bounding box center [1242, 404] width 131 height 28
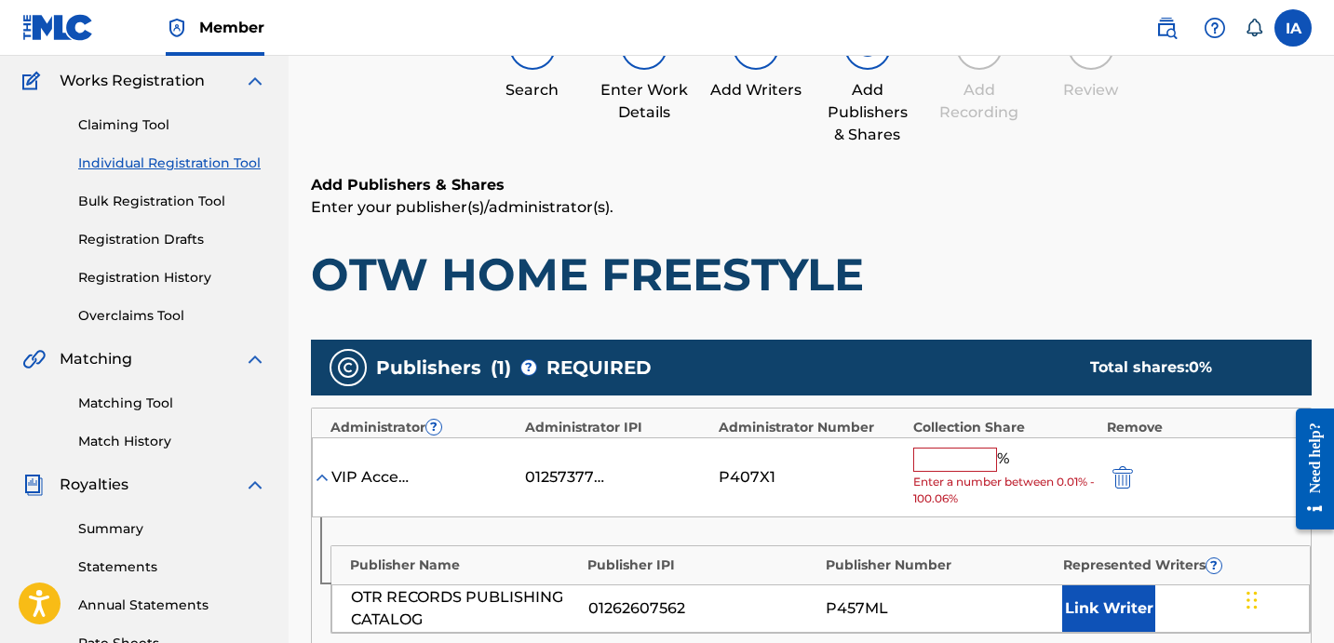
click at [951, 453] on input "text" at bounding box center [955, 460] width 84 height 24
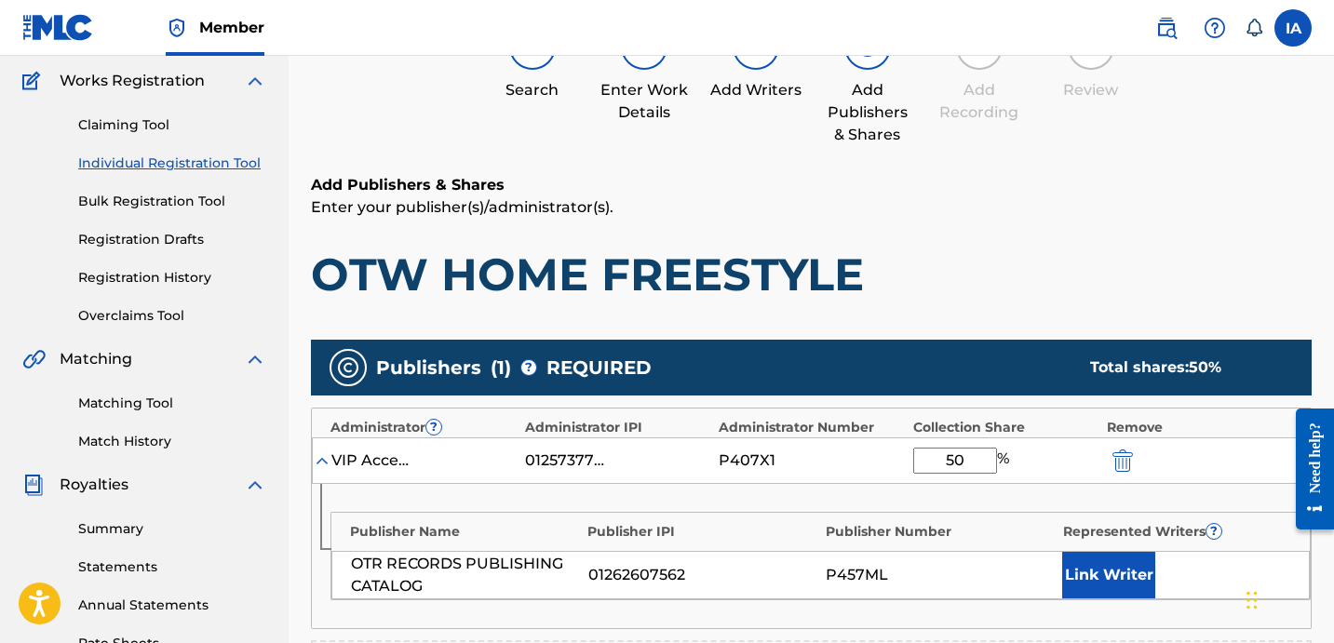
type input "50"
click at [1129, 590] on button "Link Writer" at bounding box center [1108, 575] width 93 height 47
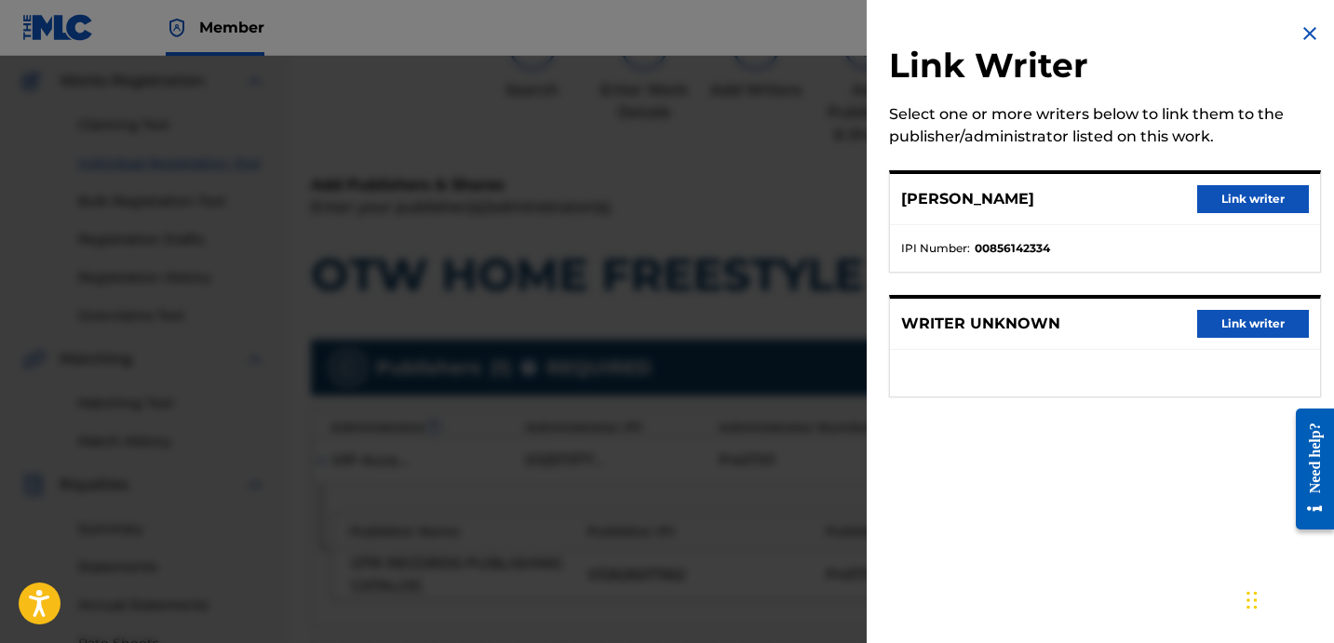
click at [1247, 199] on button "Link writer" at bounding box center [1253, 199] width 112 height 28
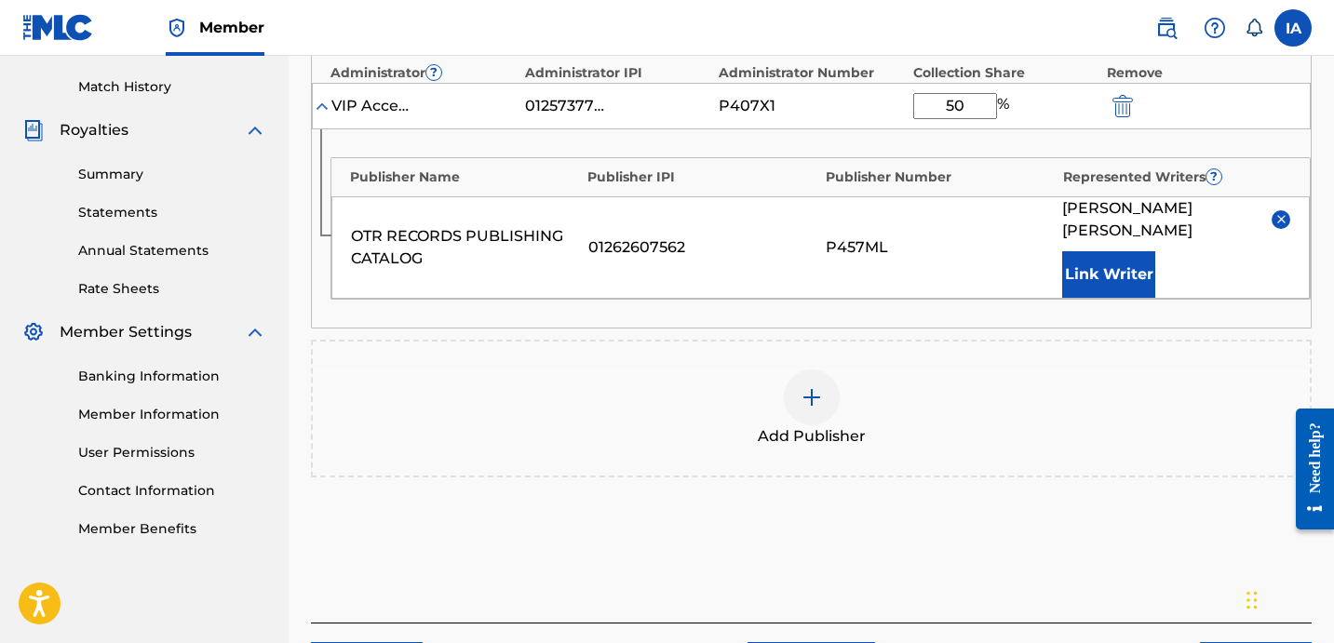
scroll to position [559, 0]
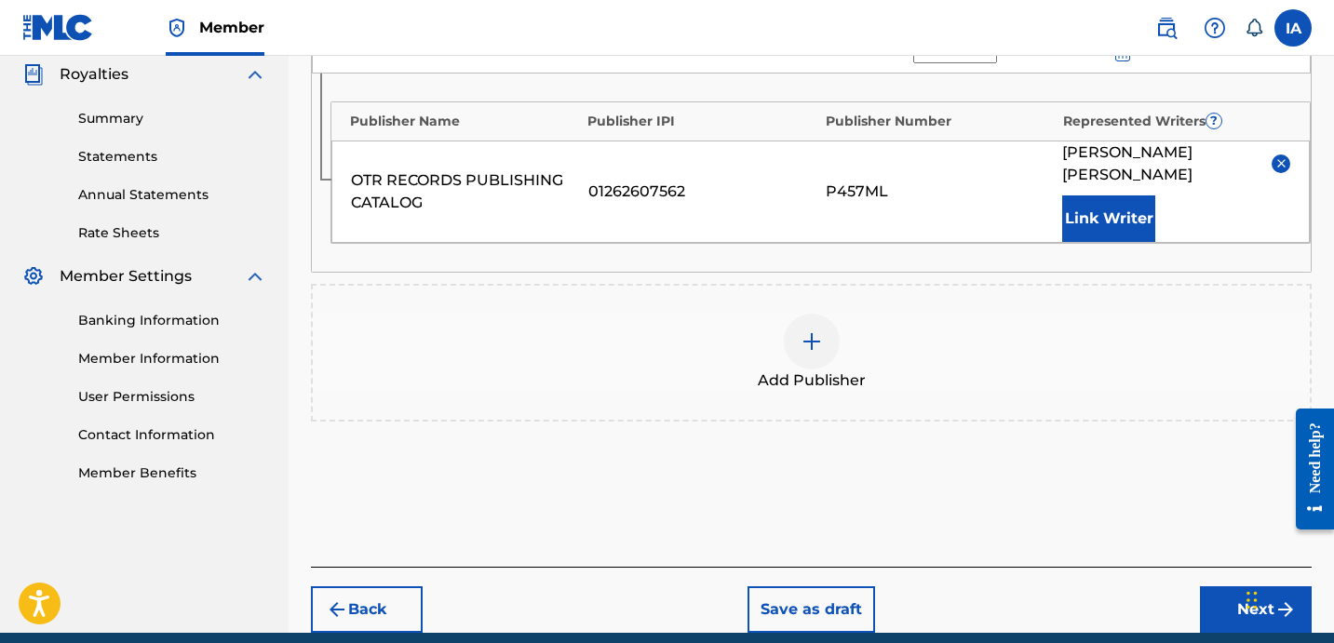
click at [1215, 586] on button "Next" at bounding box center [1256, 609] width 112 height 47
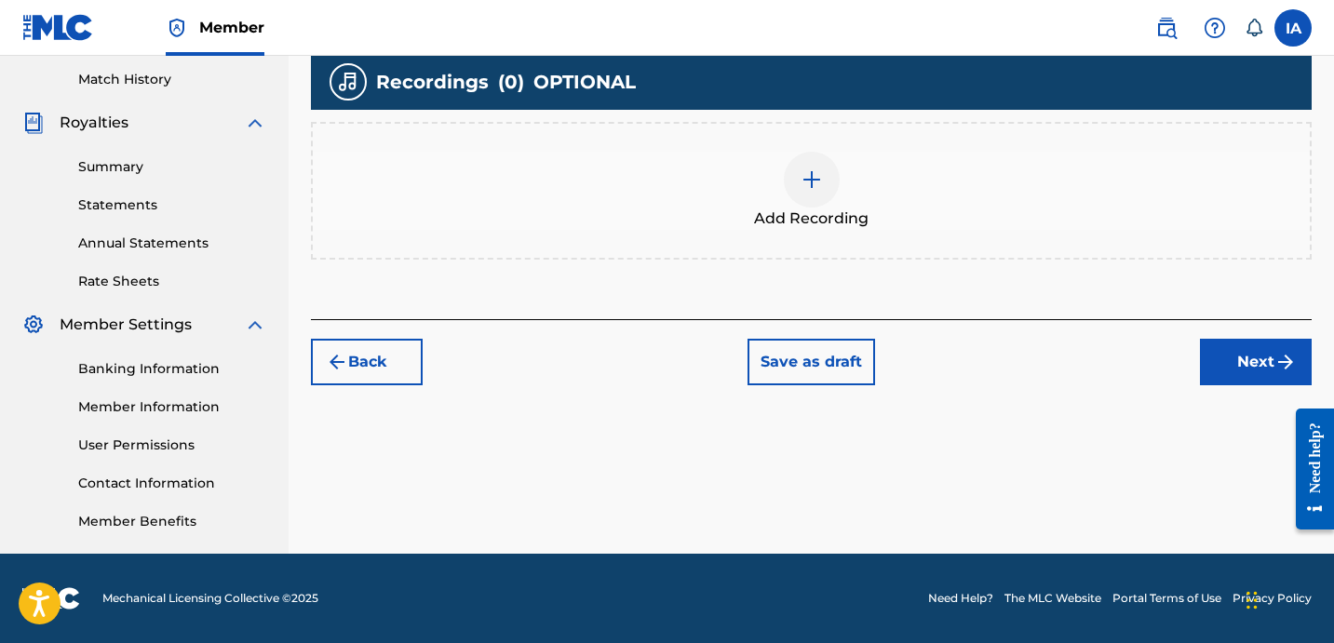
scroll to position [84, 0]
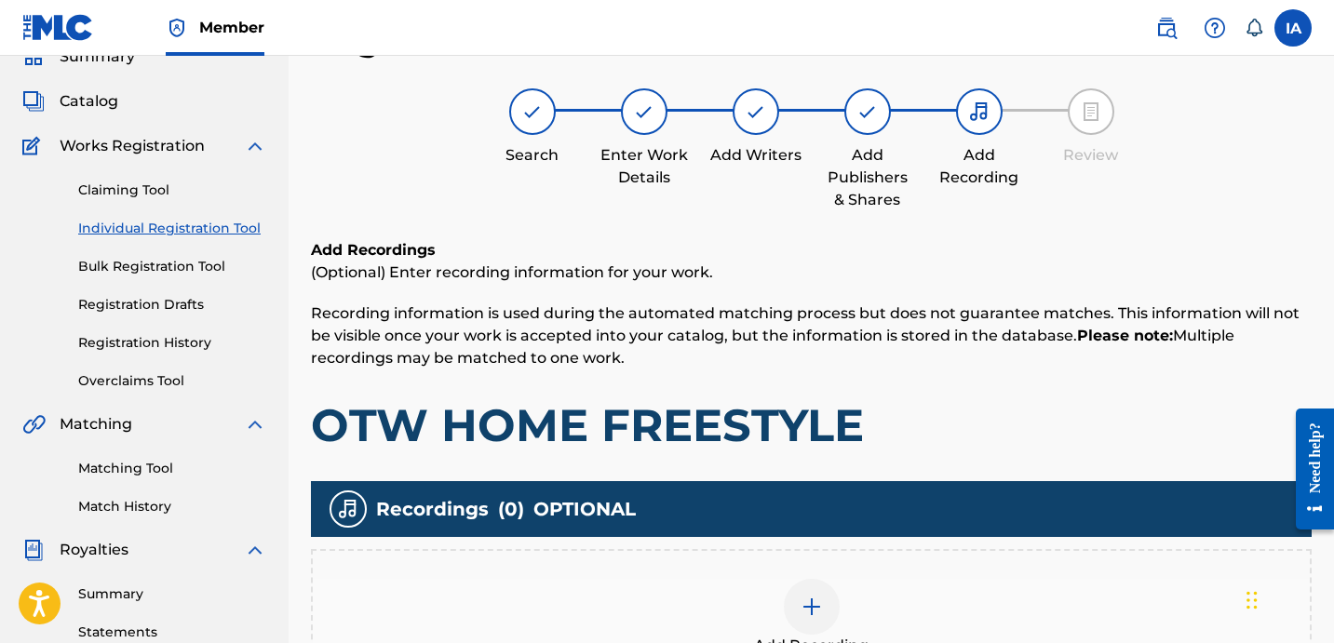
click at [808, 596] on img at bounding box center [811, 607] width 22 height 22
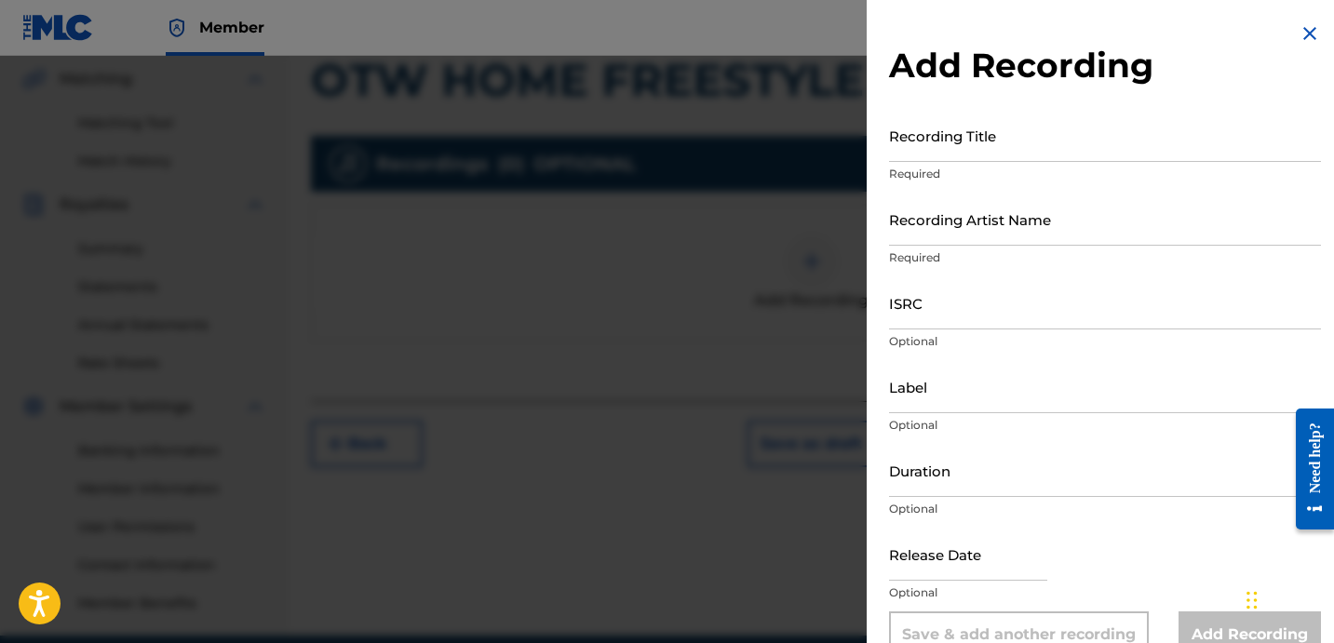
click at [956, 154] on input "Recording Title" at bounding box center [1105, 135] width 432 height 53
paste input "Otw Home Freestyle"
type input "OTW HOME FREESTYLE"
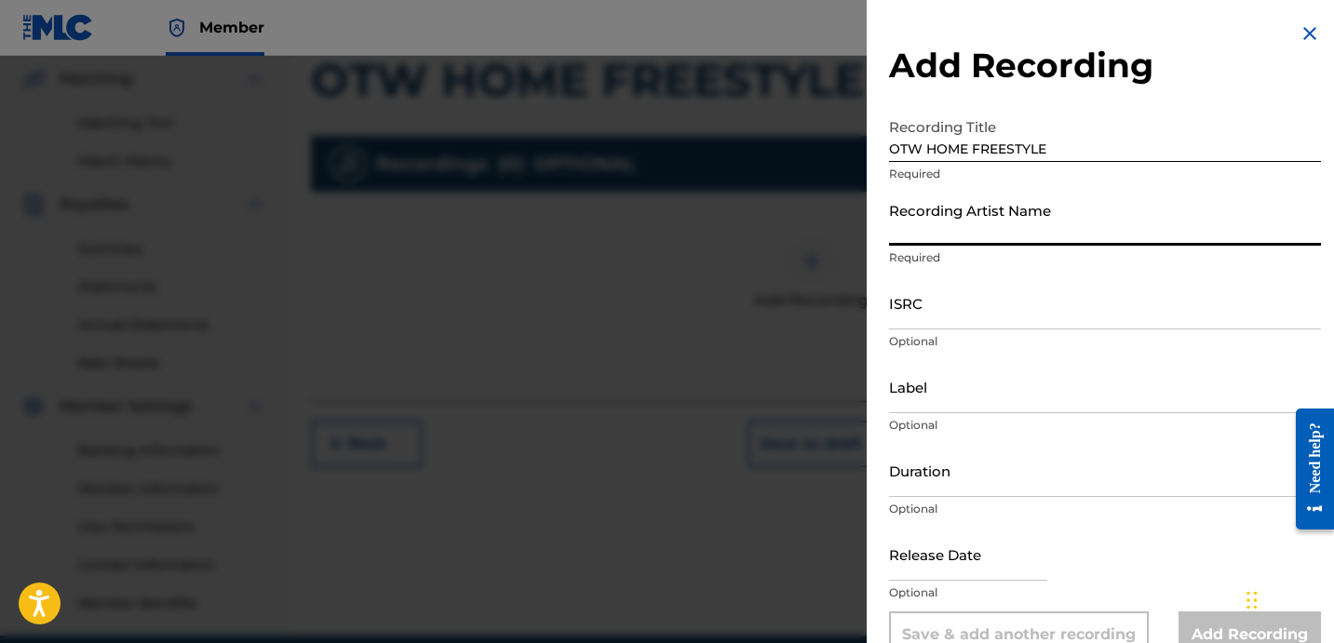
click at [935, 224] on input "Recording Artist Name" at bounding box center [1105, 219] width 432 height 53
type input "JAY FREE"
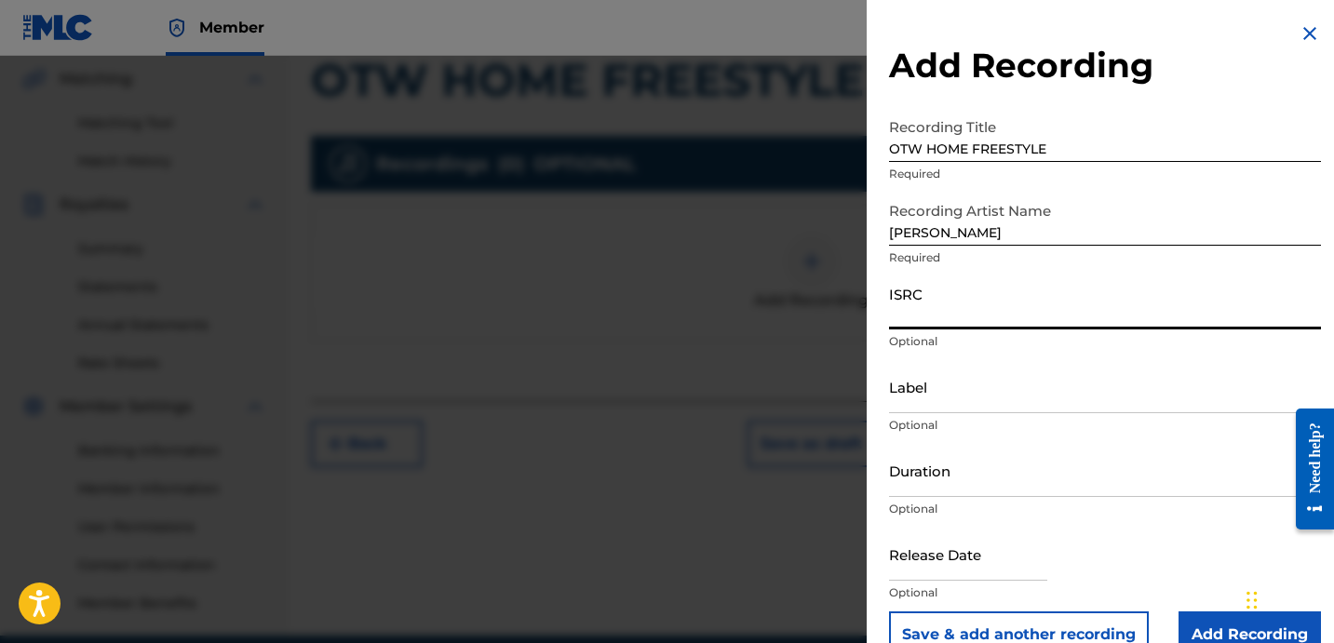
click at [1037, 315] on input "ISRC" at bounding box center [1105, 302] width 432 height 53
click at [1021, 319] on input "ISRC" at bounding box center [1105, 302] width 432 height 53
paste input "USLD91760706"
type input "USLD91760706"
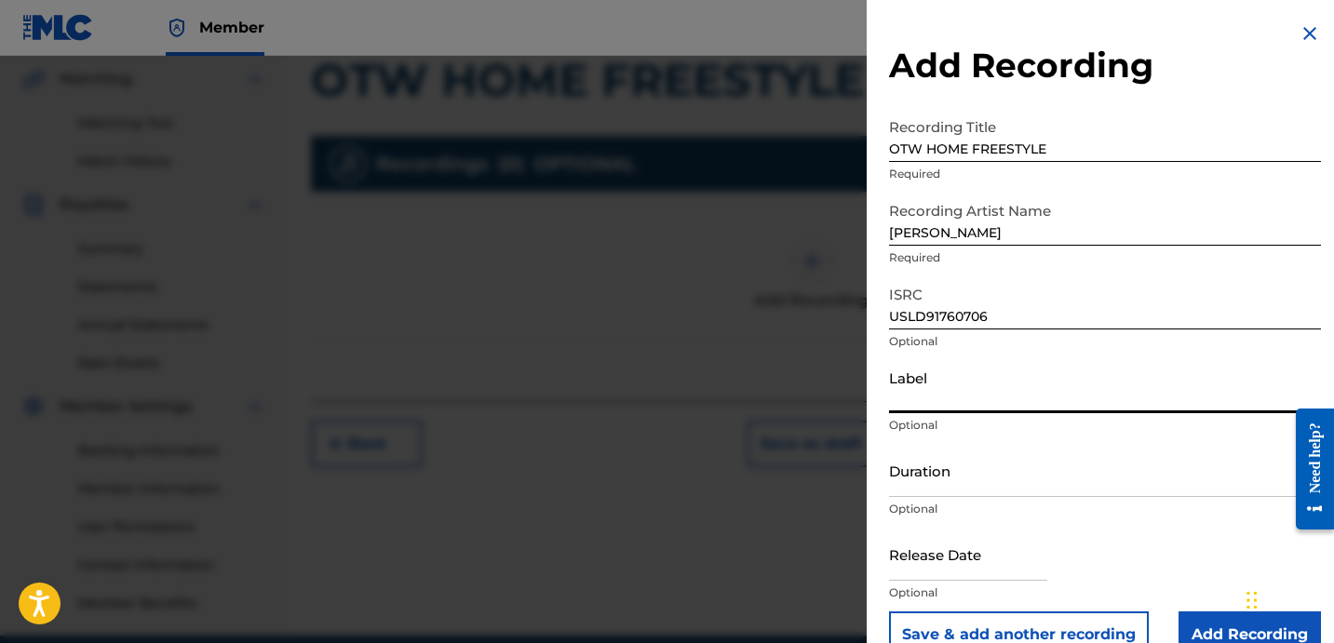
click at [1021, 367] on input "Label" at bounding box center [1105, 386] width 432 height 53
type input "OTR RECORDS"
click at [954, 443] on div "Label OTR RECORDS Optional" at bounding box center [1105, 402] width 432 height 84
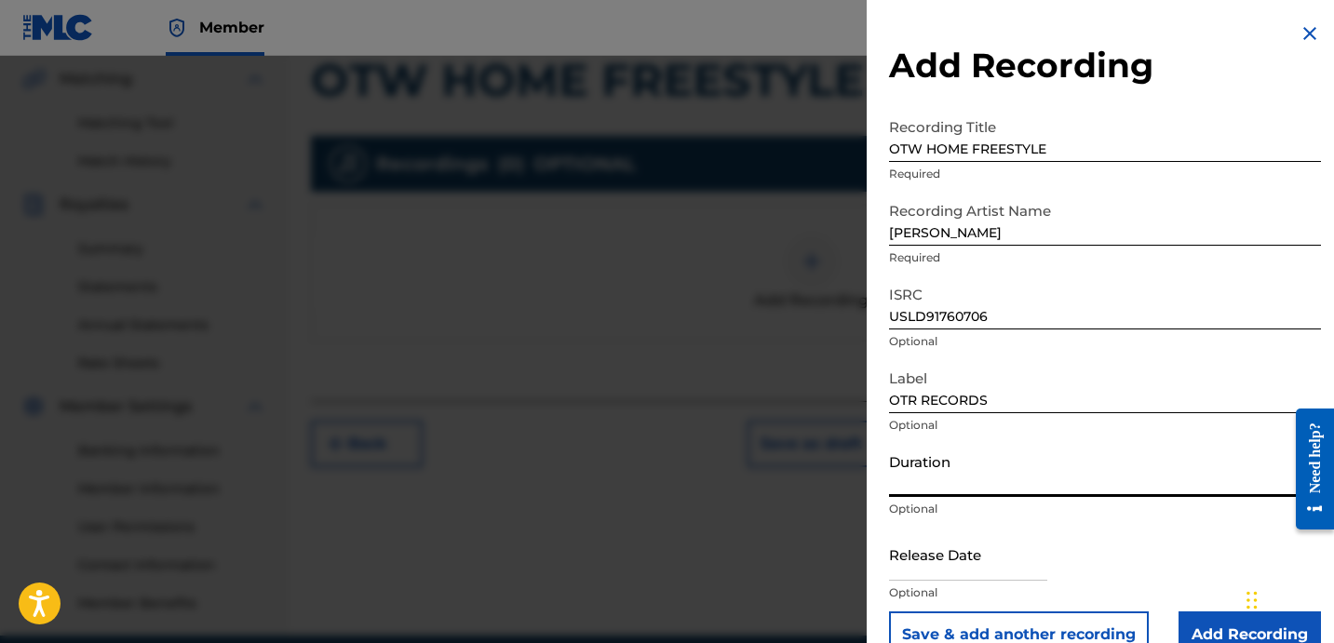
click at [955, 454] on input "Duration" at bounding box center [1105, 470] width 432 height 53
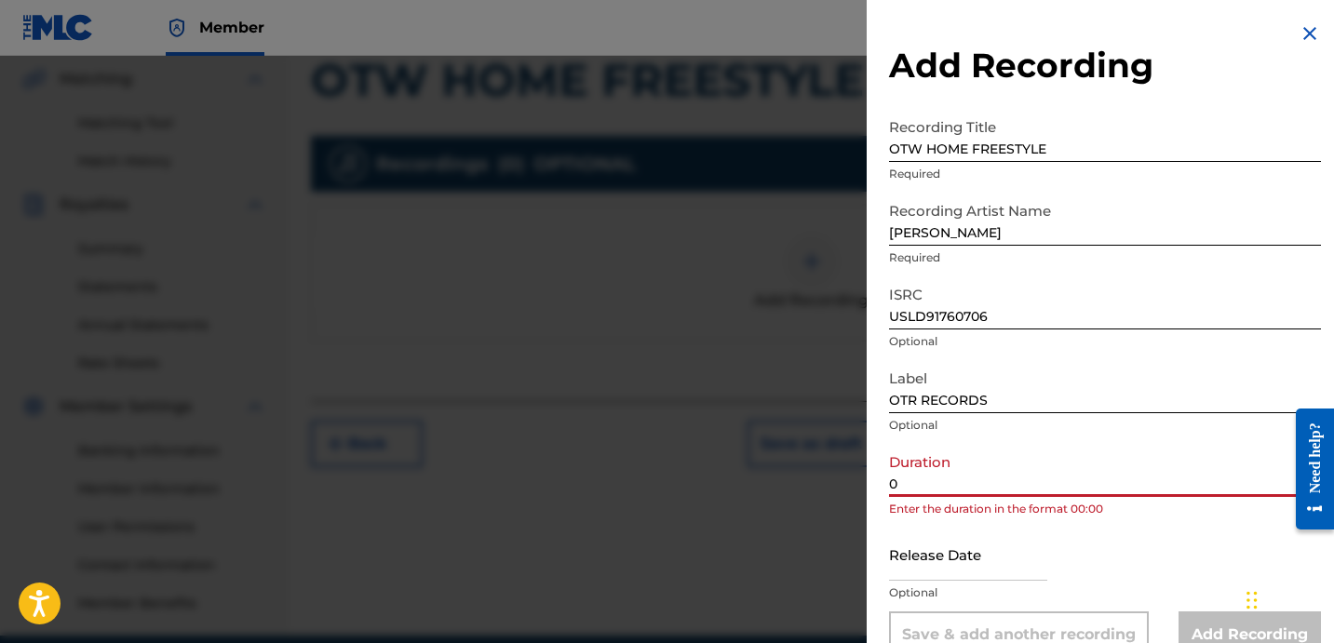
paste input "3:50"
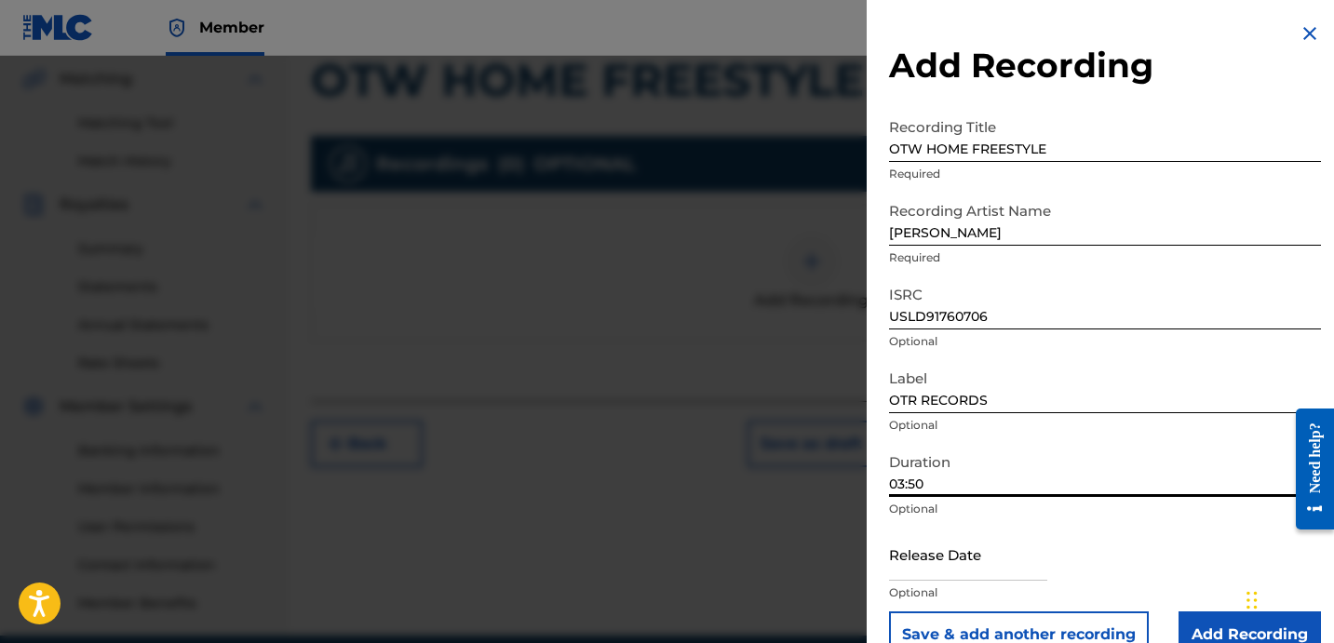
scroll to position [37, 0]
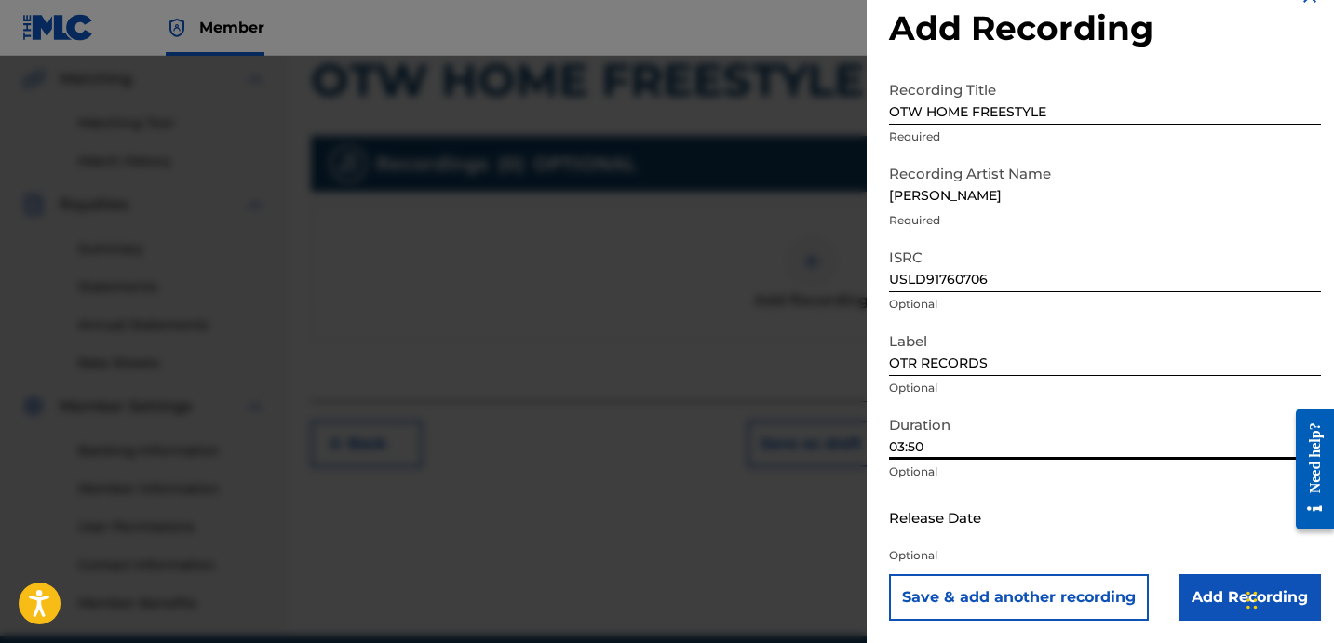
type input "03:50"
click at [1224, 585] on input "Add Recording" at bounding box center [1249, 597] width 142 height 47
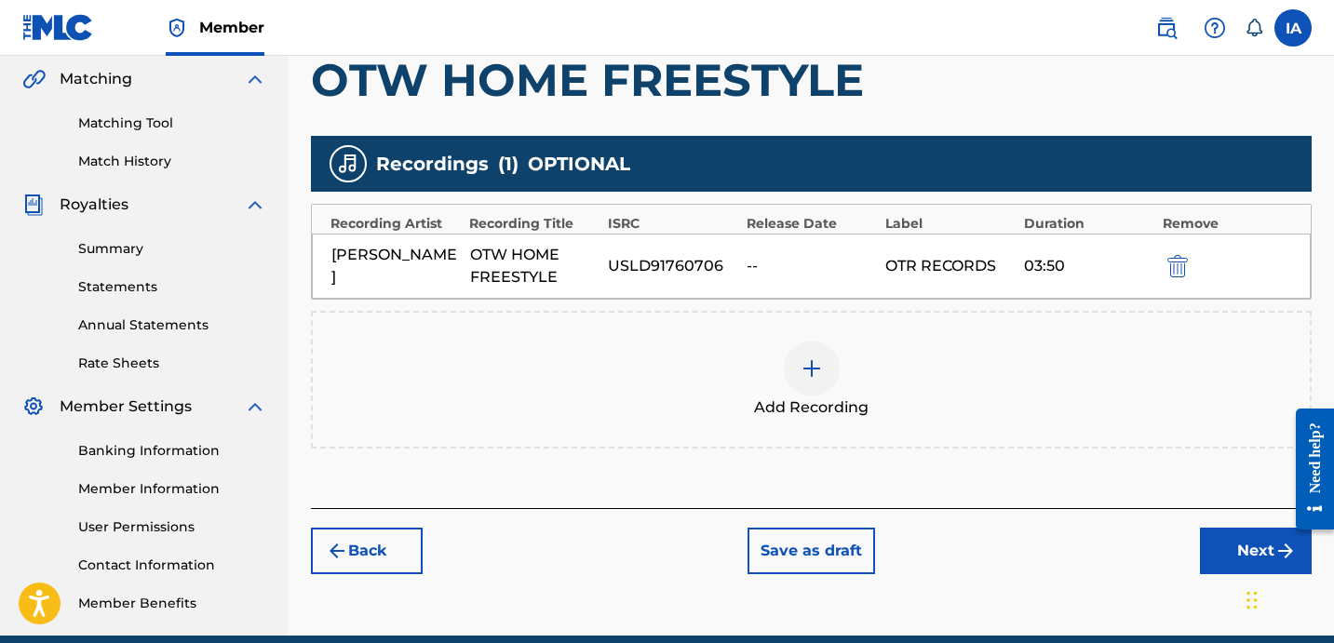
click at [1214, 544] on button "Next" at bounding box center [1256, 551] width 112 height 47
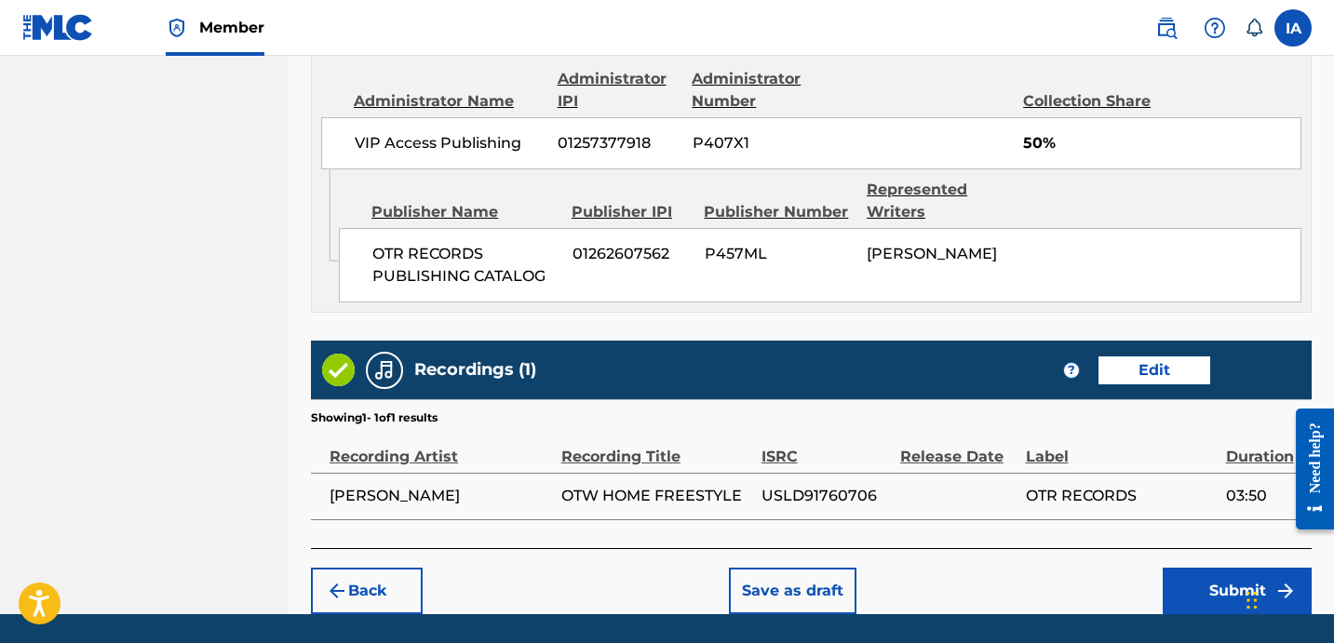
scroll to position [1087, 0]
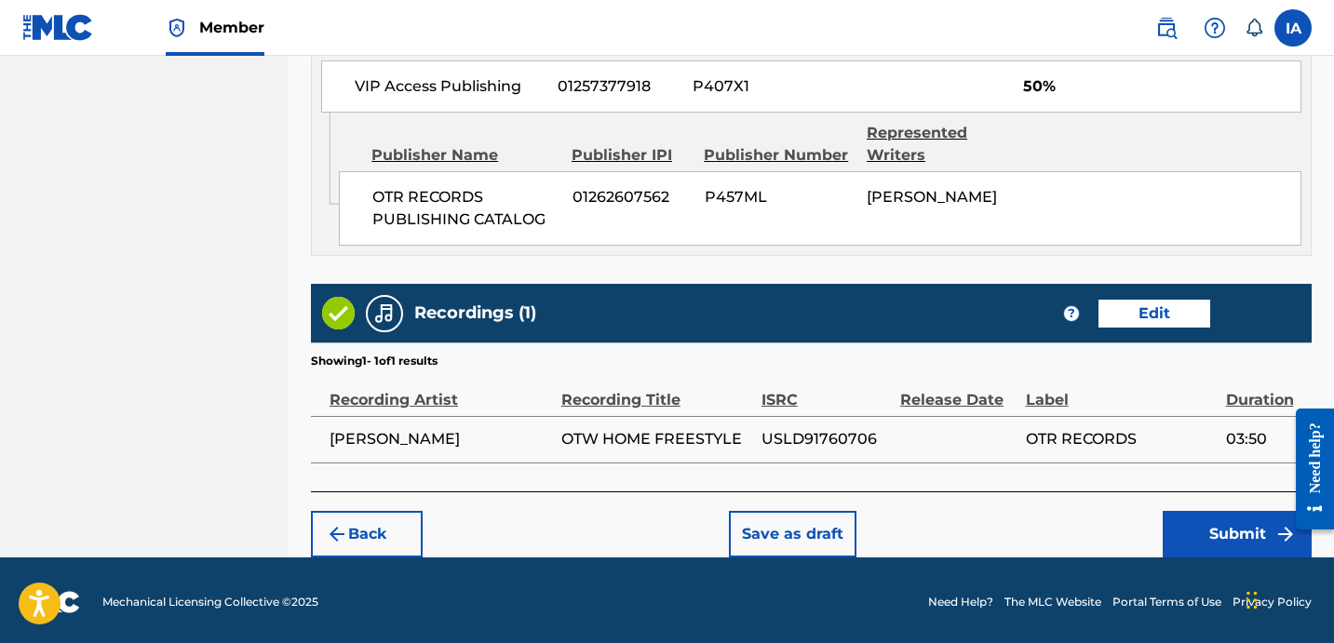
click at [1183, 522] on button "Submit" at bounding box center [1236, 534] width 149 height 47
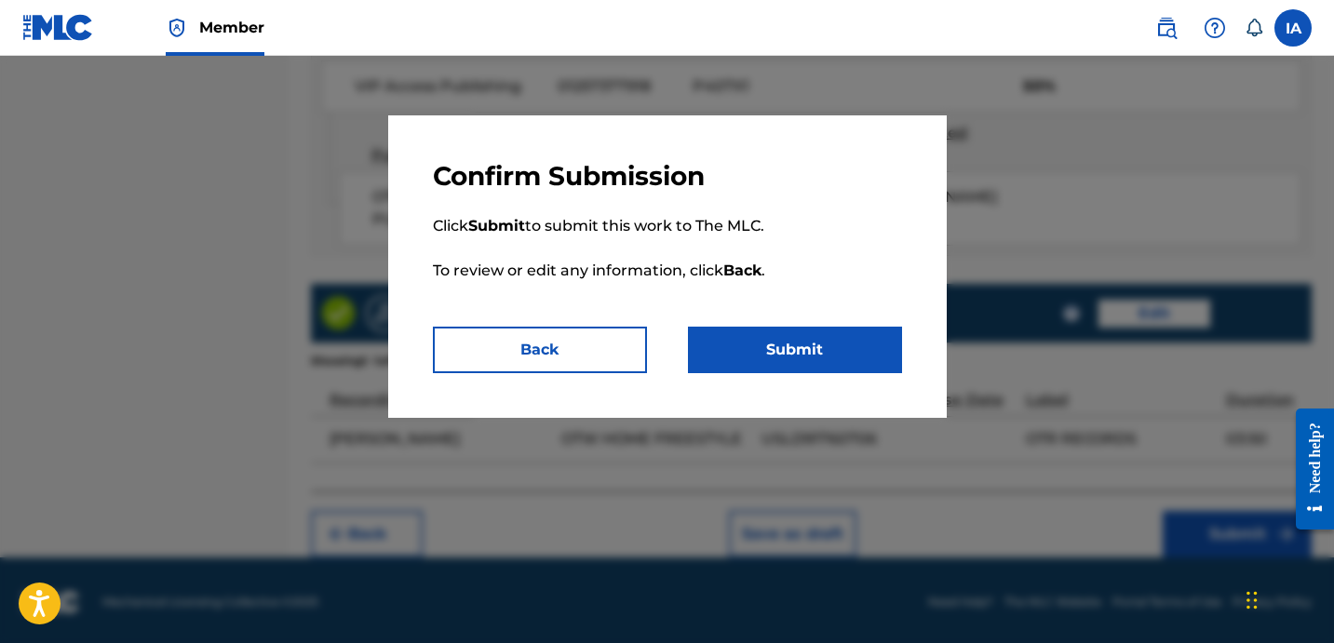
click at [855, 353] on button "Submit" at bounding box center [795, 350] width 214 height 47
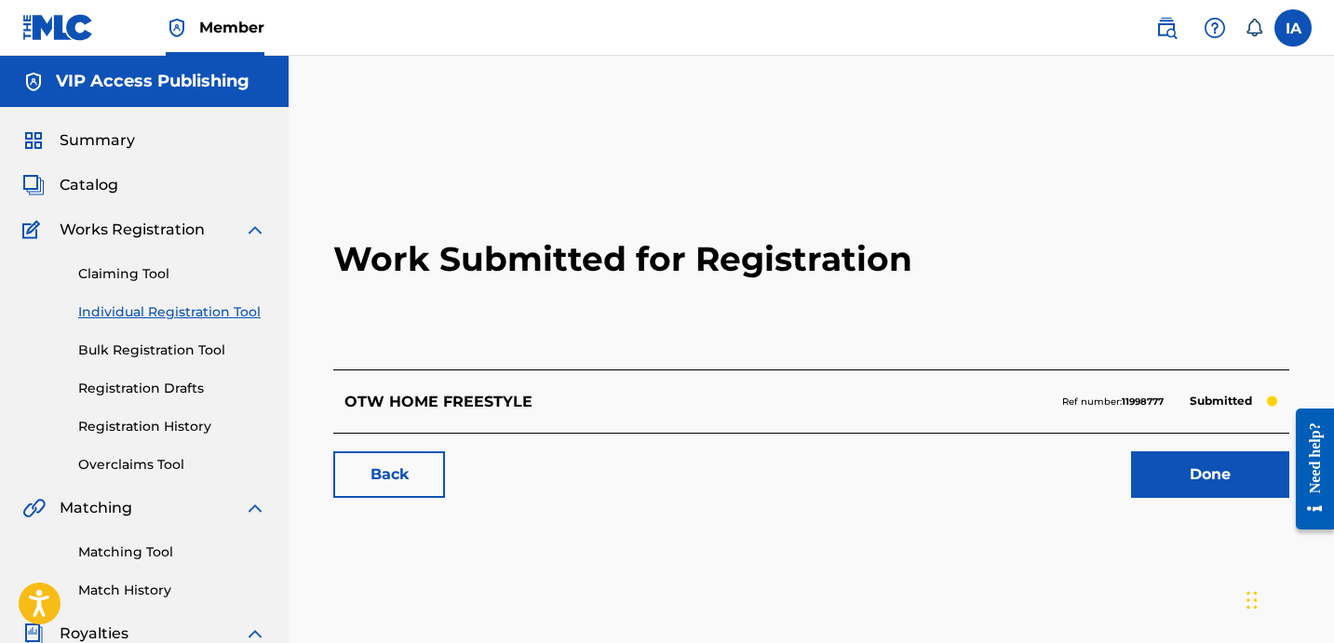
click at [701, 308] on h2 "Work Submitted for Registration" at bounding box center [811, 259] width 956 height 221
click at [248, 309] on link "Individual Registration Tool" at bounding box center [172, 312] width 188 height 20
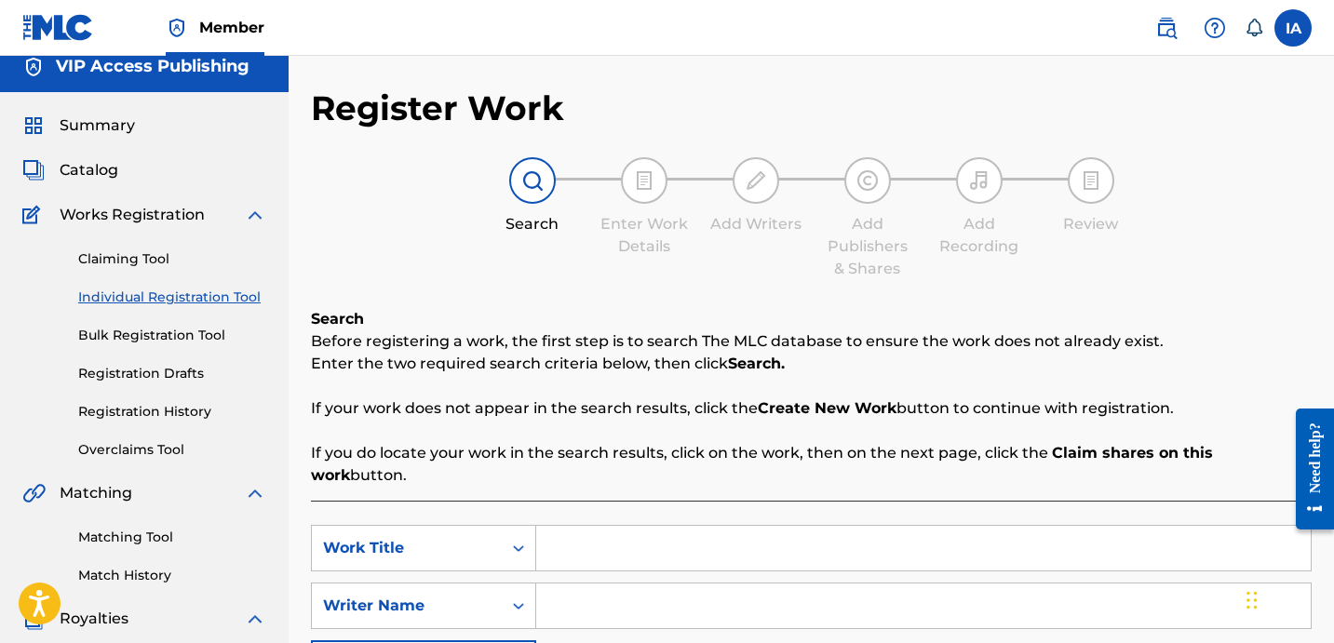
scroll to position [49, 0]
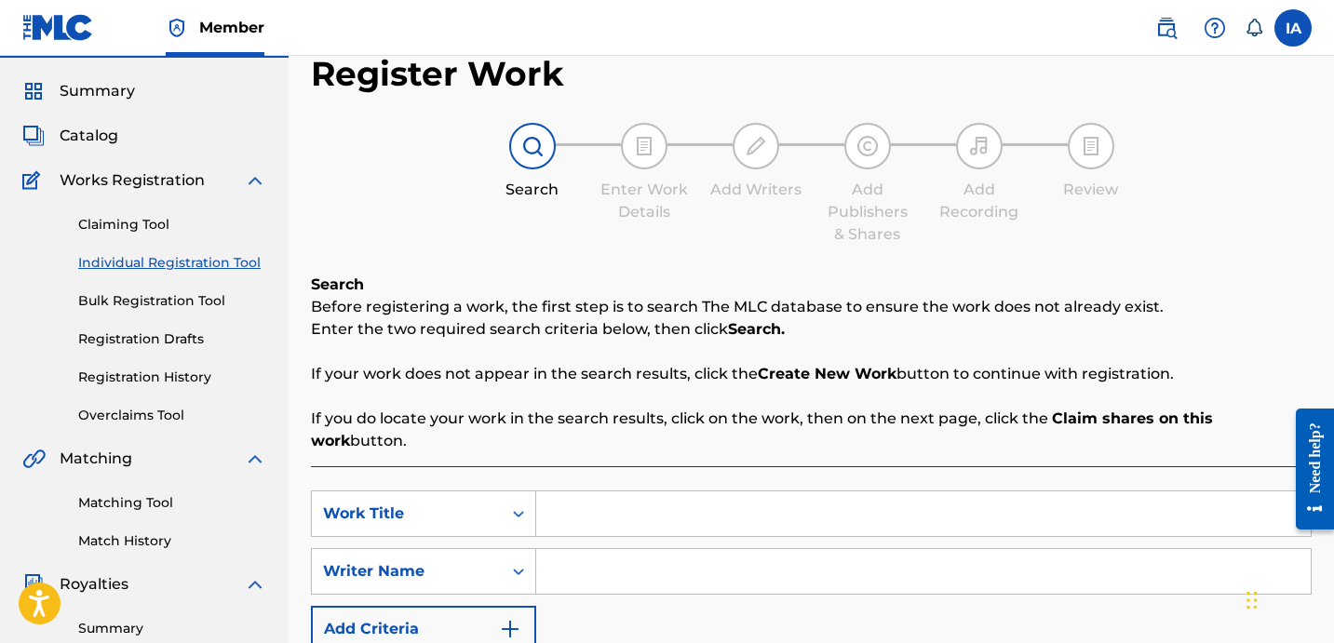
click at [854, 505] on input "Search Form" at bounding box center [923, 513] width 774 height 45
paste input "Solo"
type input "Solo"
click at [902, 557] on input "Search Form" at bounding box center [923, 571] width 774 height 45
paste input "YAGER JEFFREY SAMUEL"
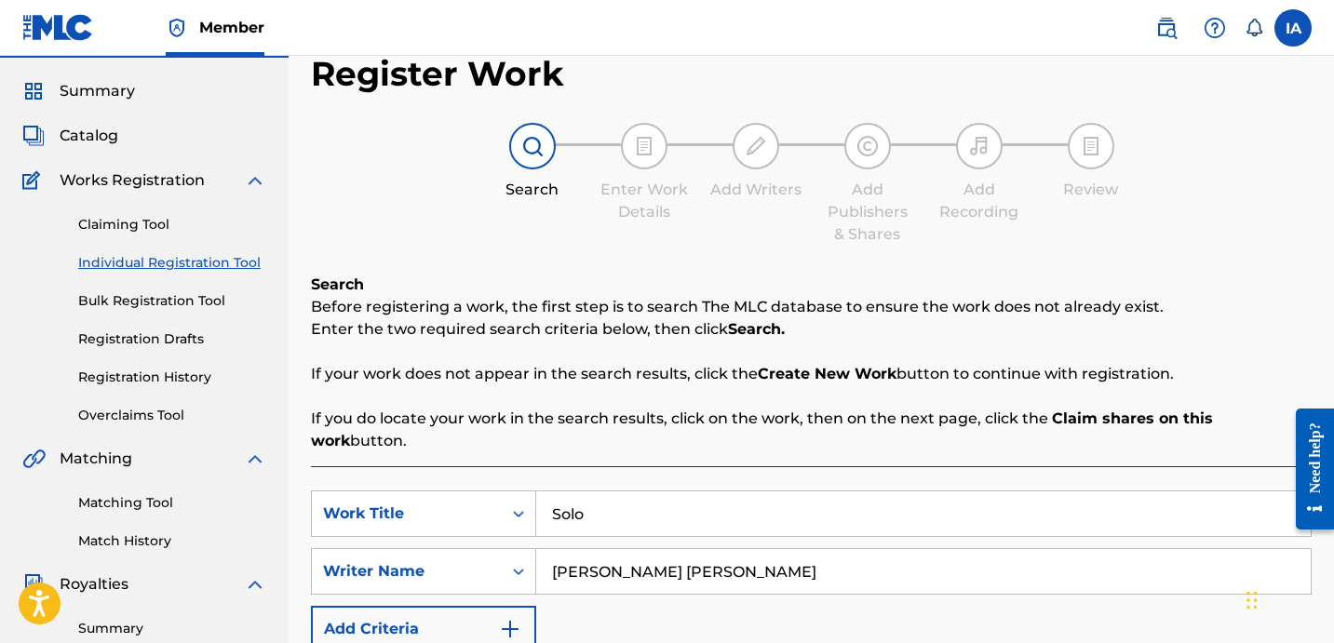
type input "YAGER JEFFREY SAMUEL"
click at [967, 265] on div "Register Work Search Enter Work Details Add Writers Add Publishers & Shares Add…" at bounding box center [811, 422] width 1000 height 738
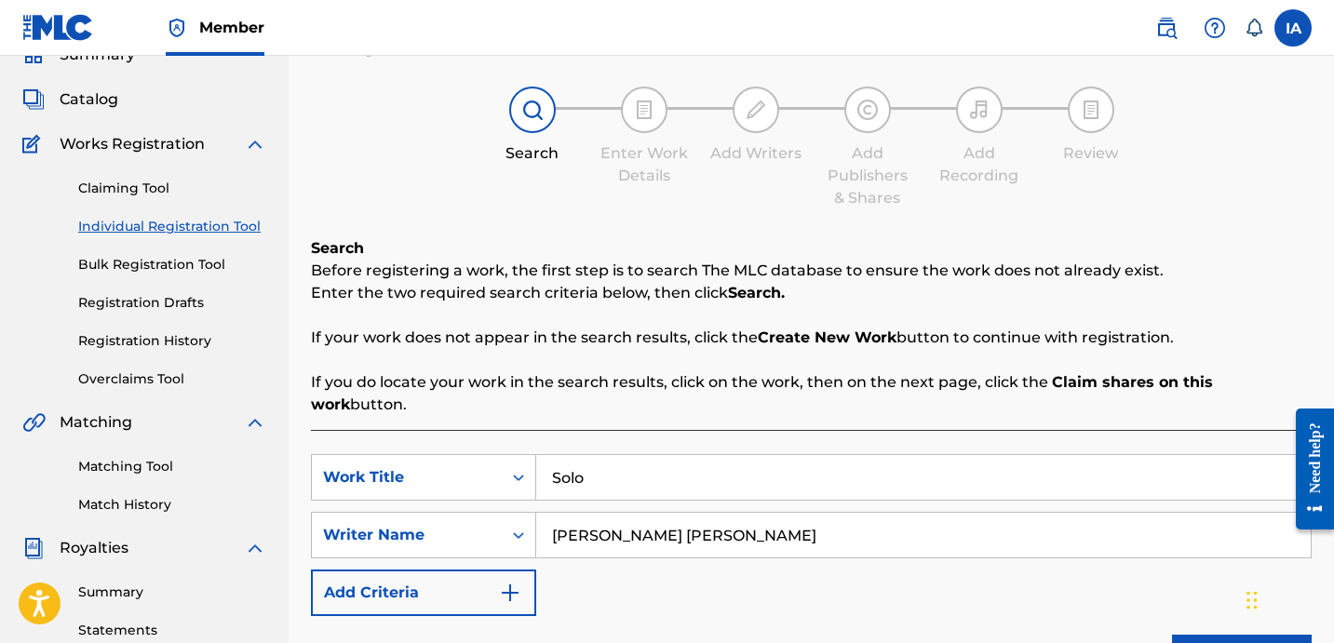
scroll to position [511, 0]
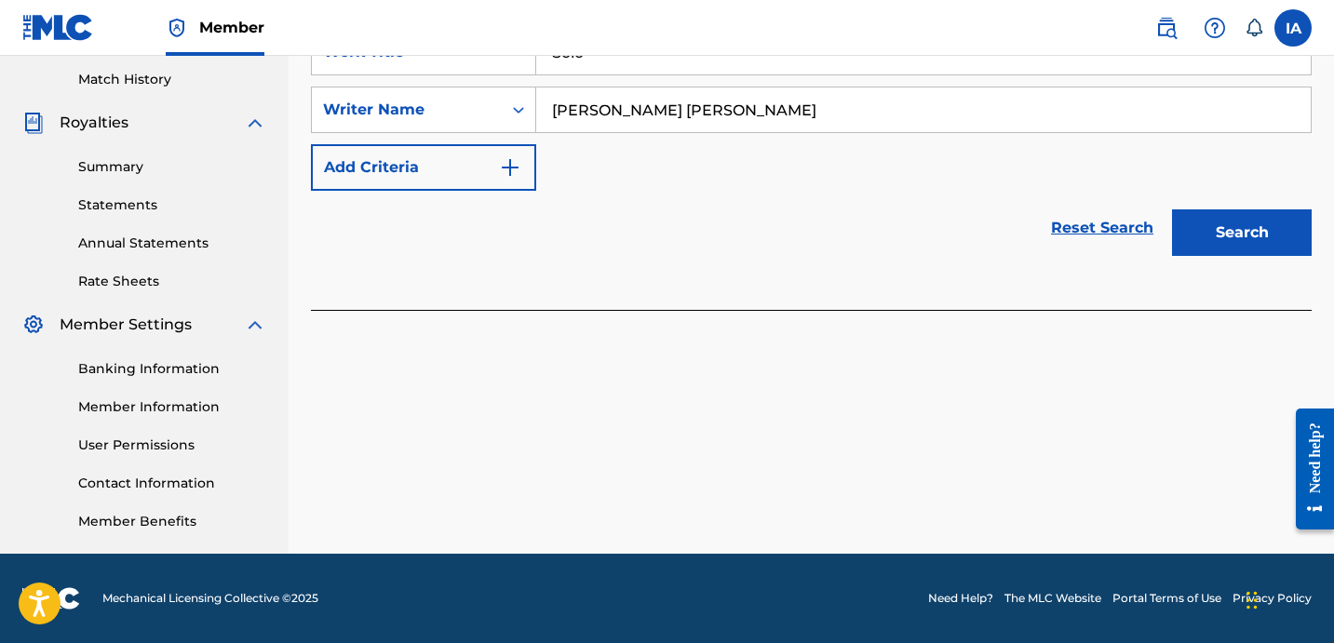
drag, startPoint x: 1225, startPoint y: 217, endPoint x: 1191, endPoint y: 188, distance: 44.2
click at [1222, 217] on button "Search" at bounding box center [1242, 232] width 140 height 47
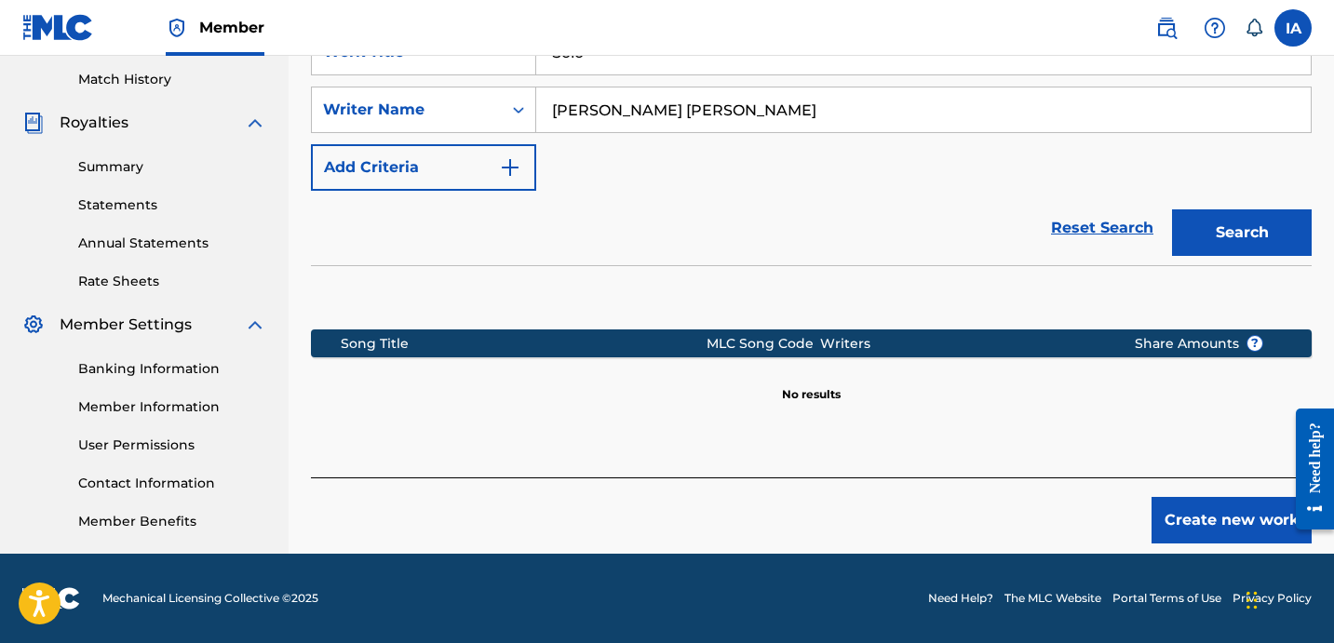
click at [864, 265] on section at bounding box center [811, 292] width 1000 height 55
click at [774, 193] on div "Reset Search Search" at bounding box center [811, 228] width 1000 height 74
click at [1192, 503] on button "Create new work" at bounding box center [1231, 520] width 160 height 47
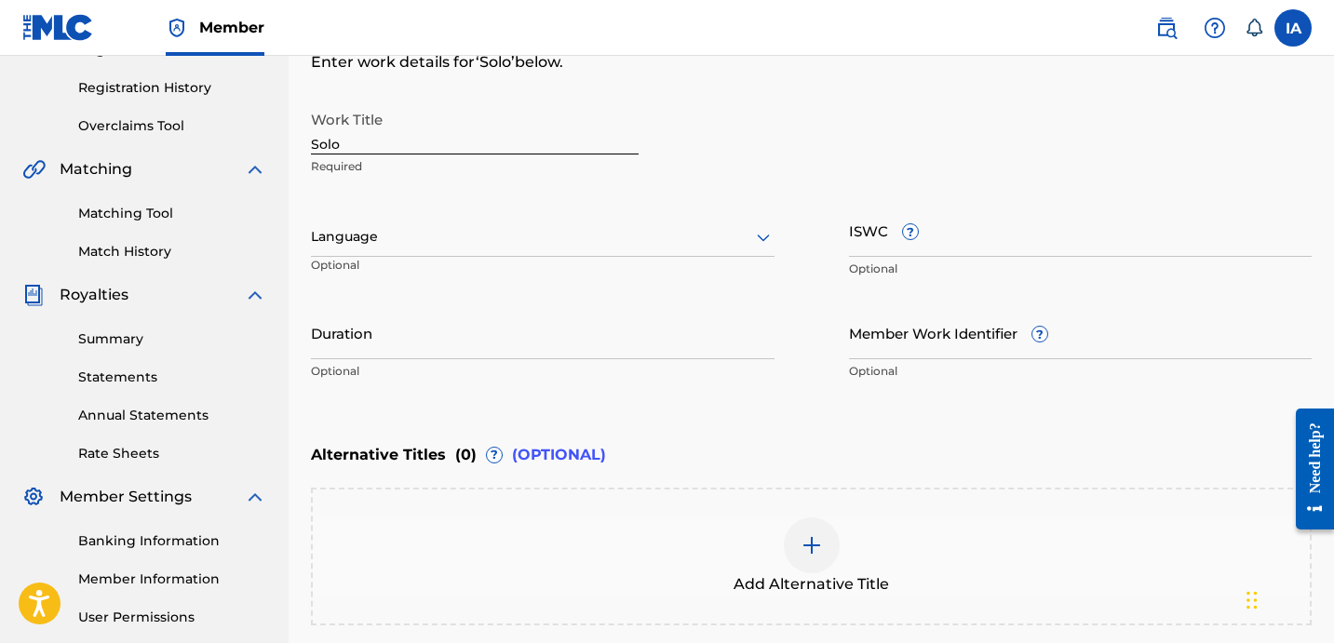
scroll to position [199, 0]
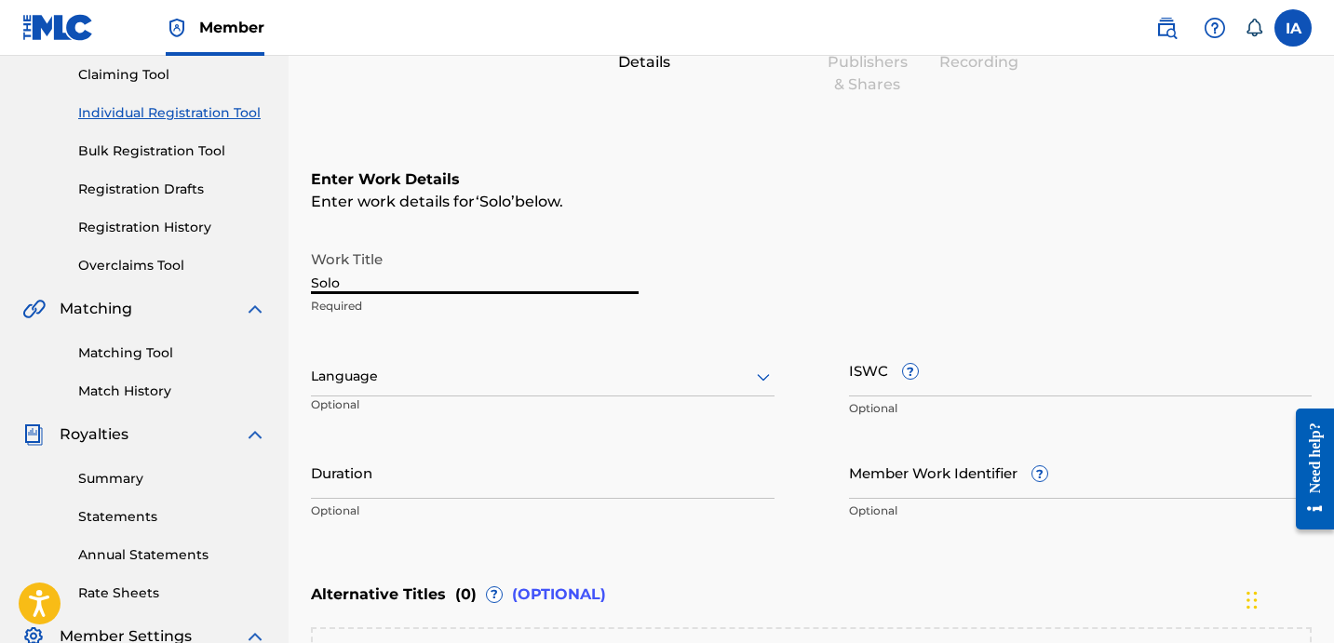
click at [546, 284] on input "Solo" at bounding box center [475, 267] width 328 height 53
type input "SOLO"
click at [540, 379] on div at bounding box center [542, 376] width 463 height 23
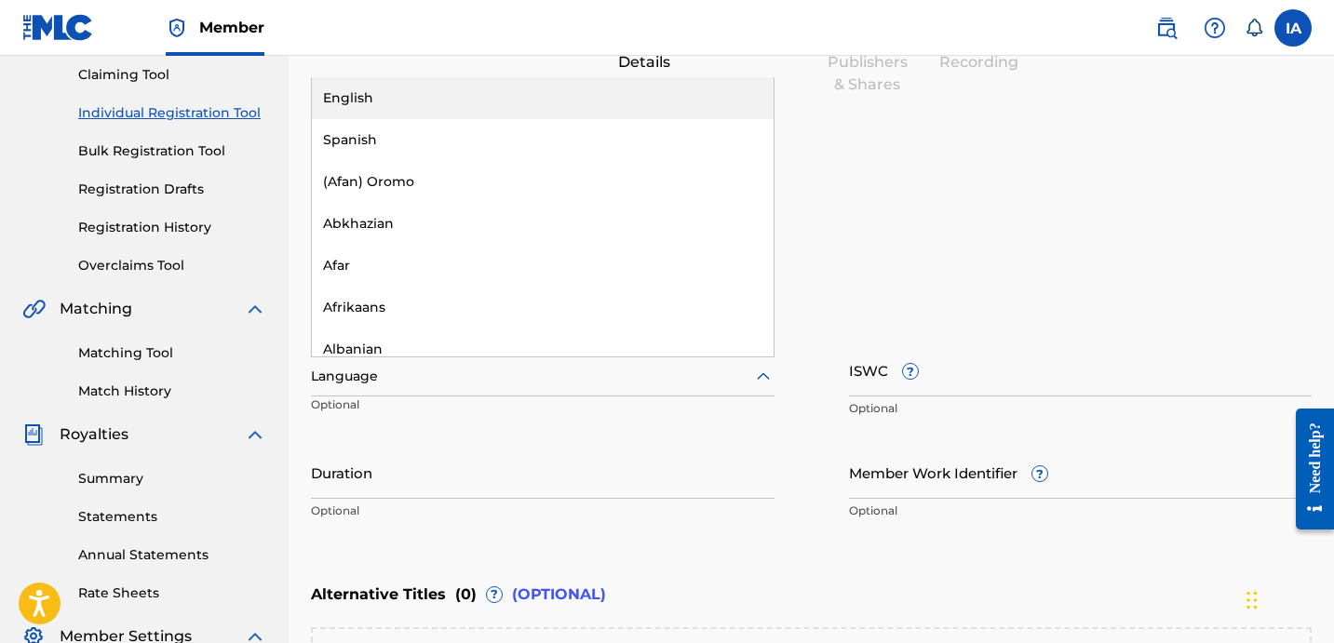
click at [607, 103] on div "English" at bounding box center [543, 98] width 462 height 42
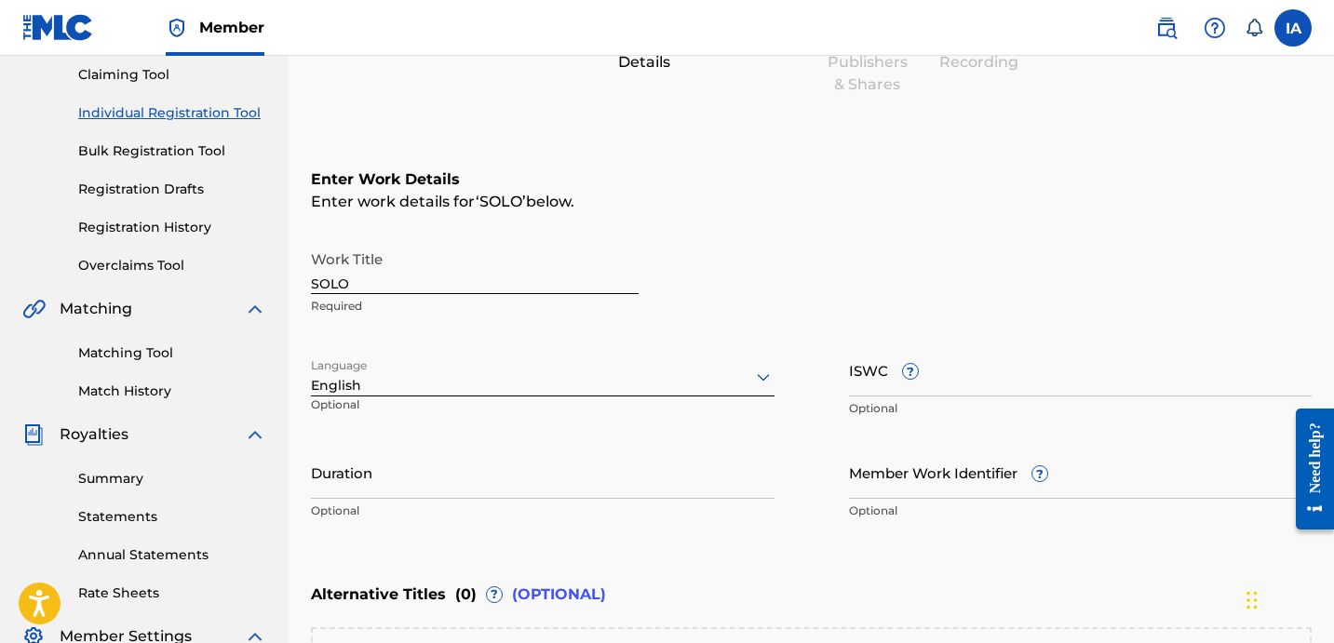
click at [488, 485] on input "Duration" at bounding box center [542, 472] width 463 height 53
click at [436, 478] on input "Duration" at bounding box center [542, 472] width 463 height 53
paste input "2:08"
type input "02:08"
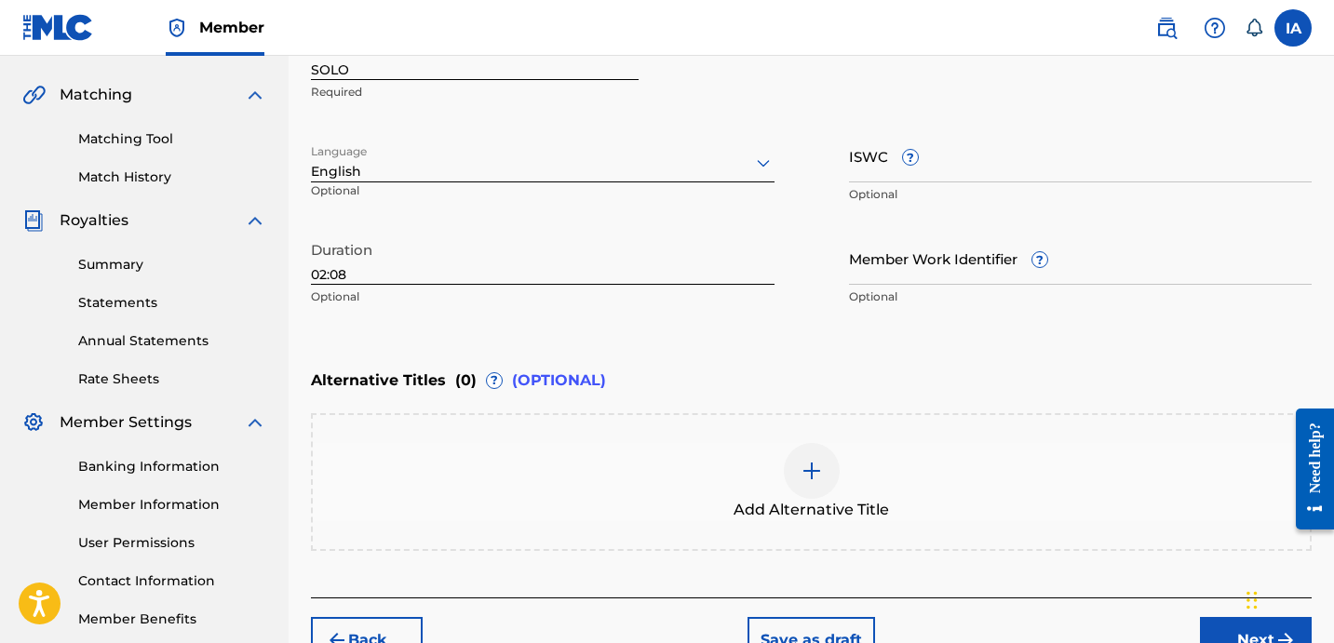
scroll to position [522, 0]
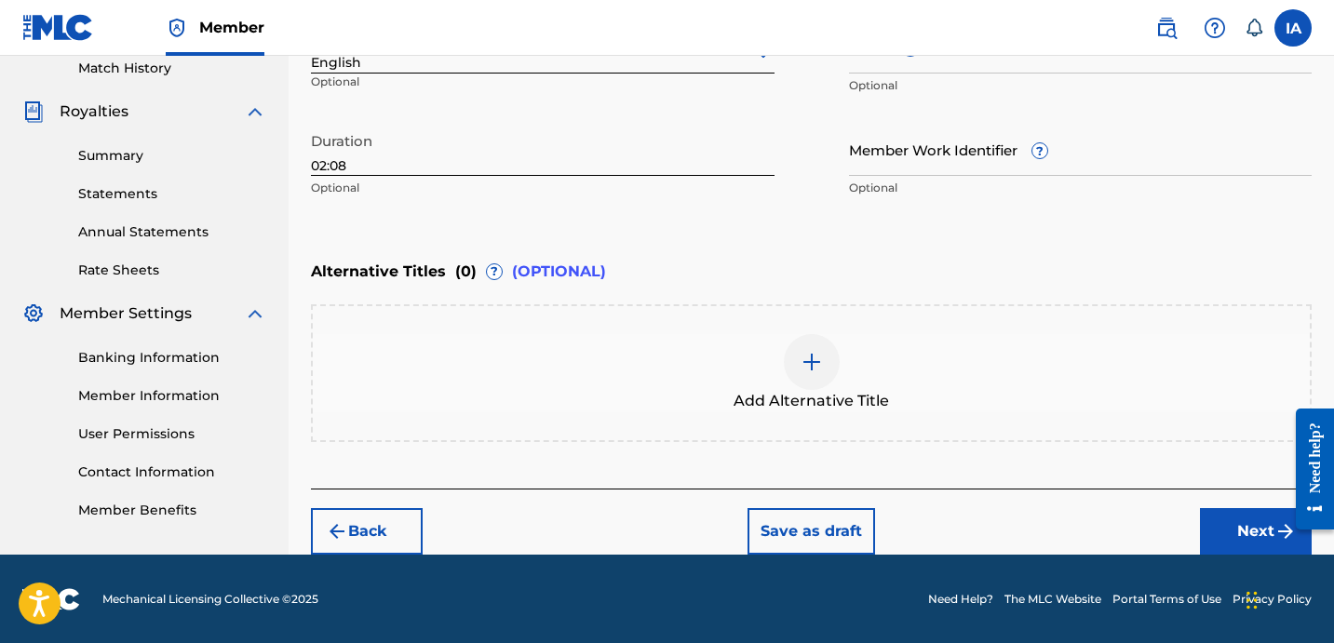
click at [1235, 517] on button "Next" at bounding box center [1256, 531] width 112 height 47
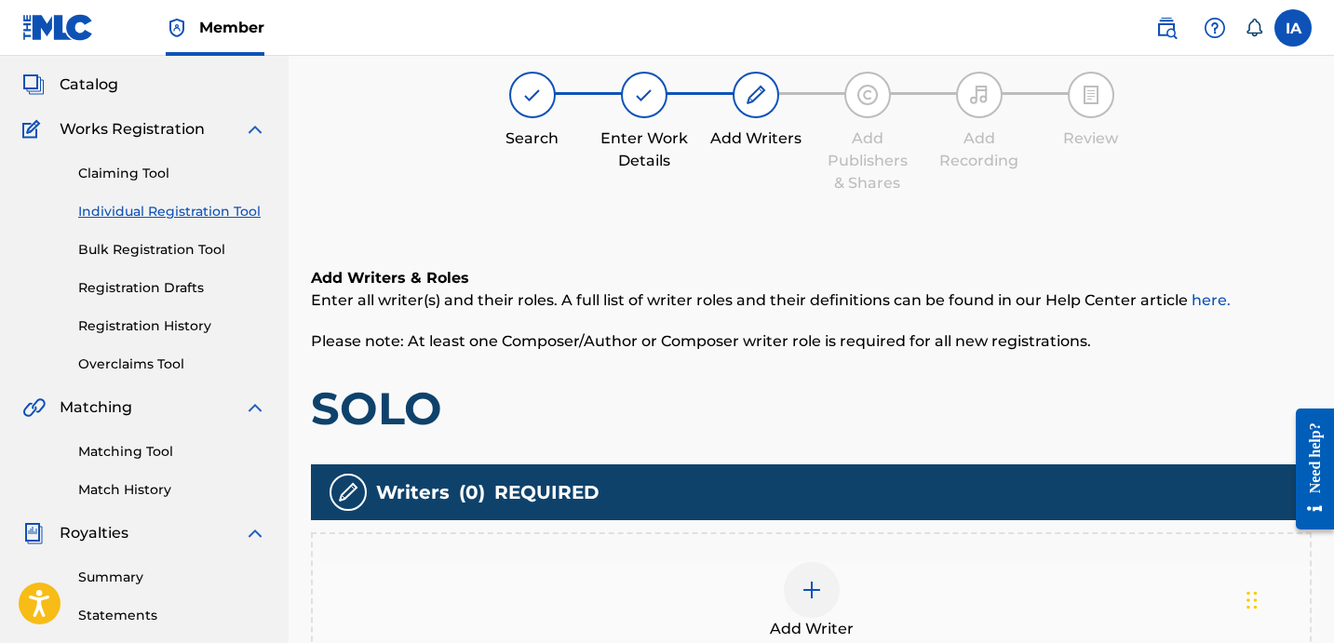
scroll to position [84, 0]
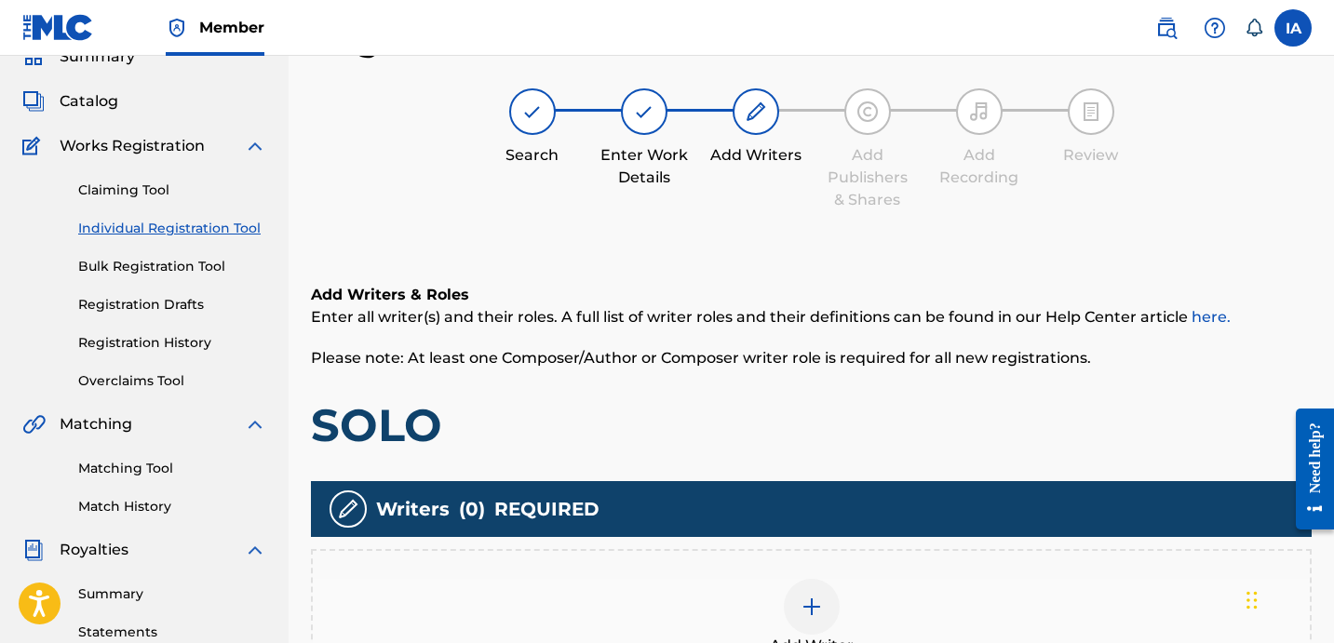
click at [833, 423] on h1 "SOLO" at bounding box center [811, 425] width 1000 height 56
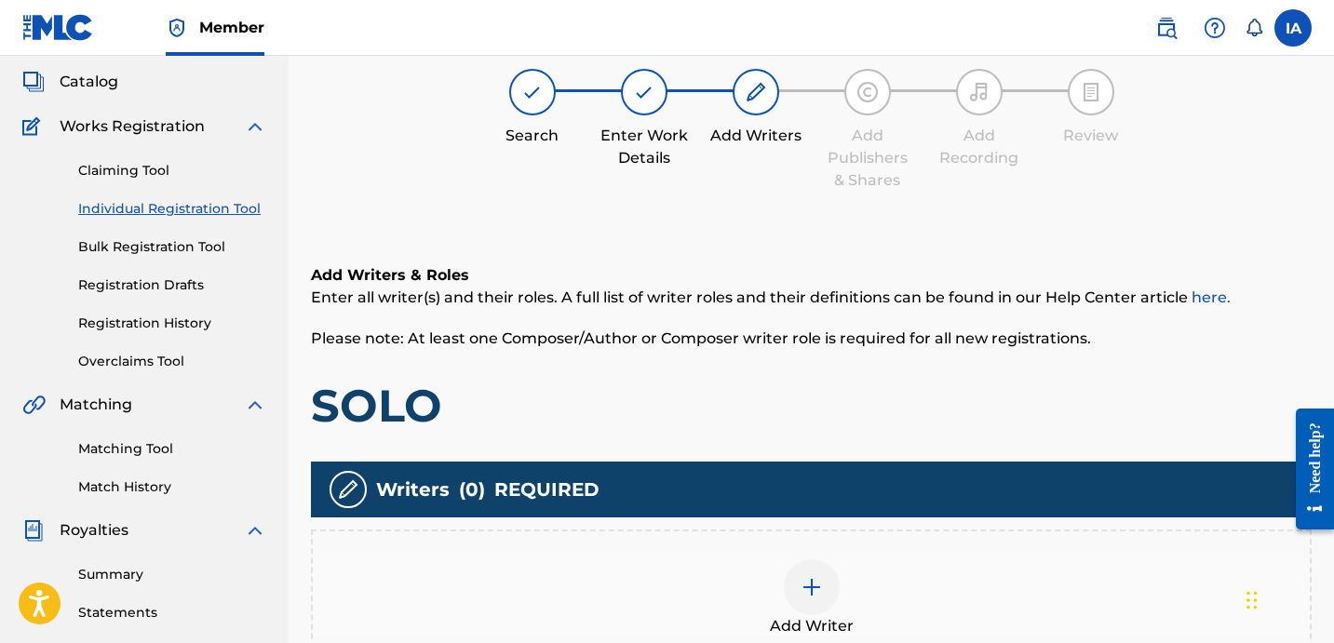
scroll to position [139, 0]
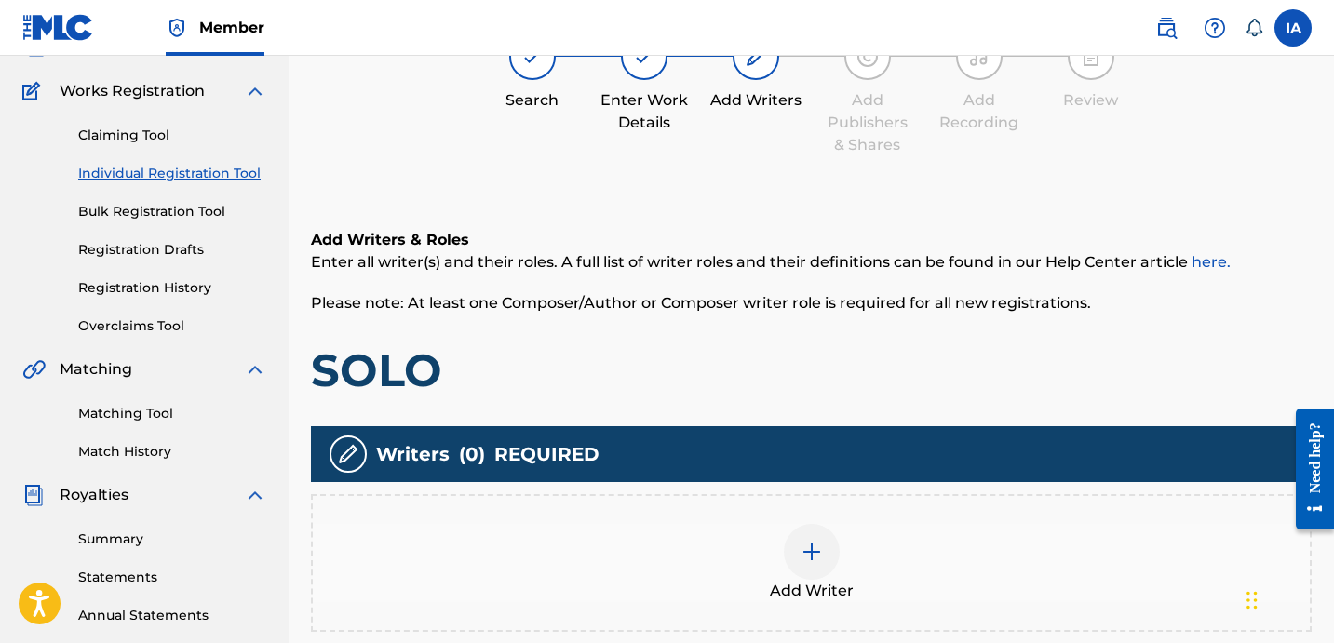
drag, startPoint x: 836, startPoint y: 351, endPoint x: 793, endPoint y: 341, distance: 44.0
click at [790, 335] on div "Add Writers & Roles Enter all writer(s) and their roles. A full list of writer …" at bounding box center [811, 313] width 1000 height 169
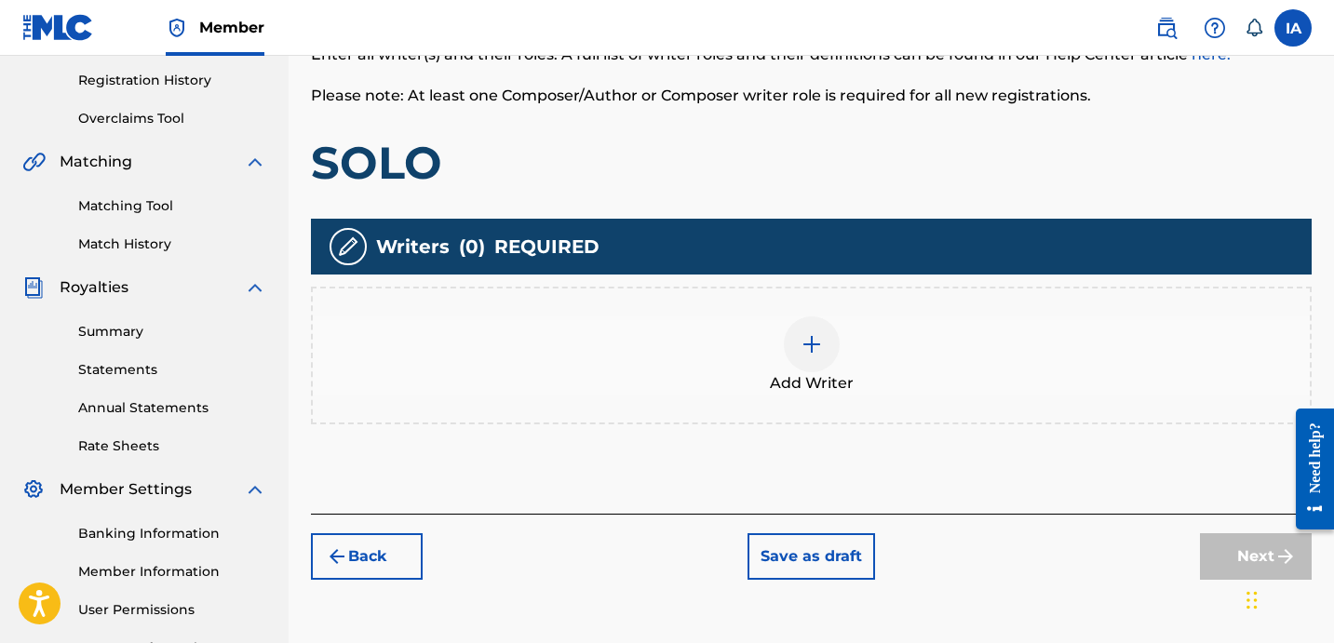
scroll to position [511, 0]
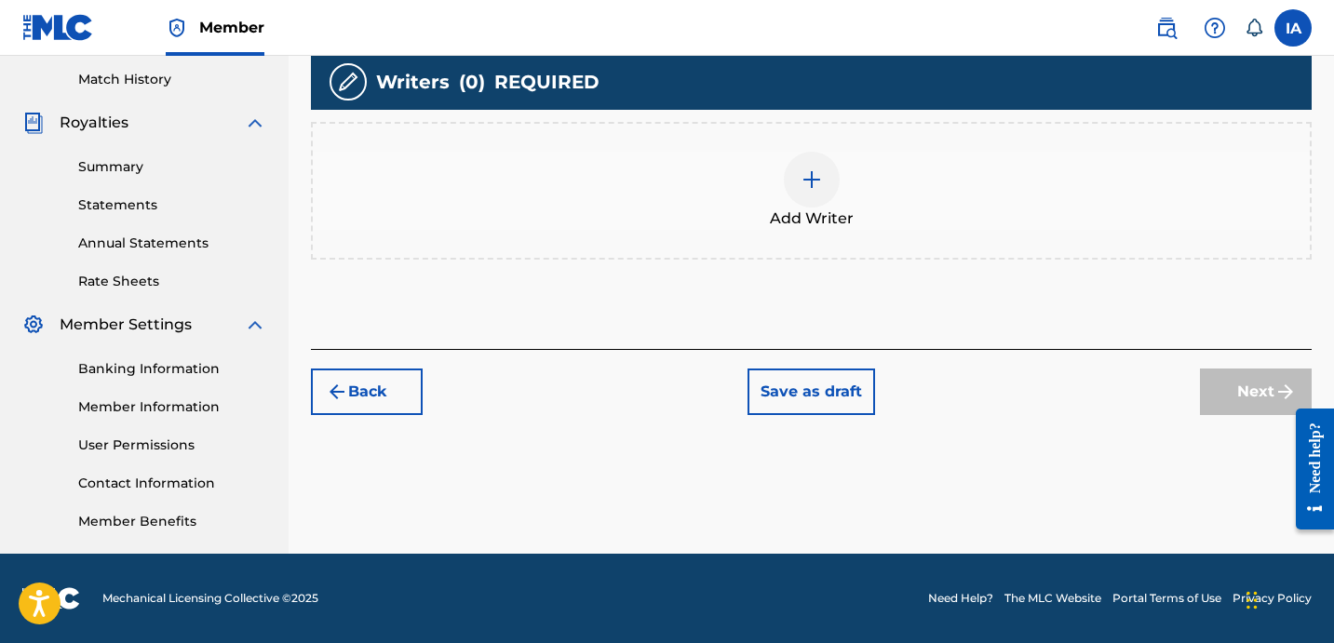
click at [812, 213] on span "Add Writer" at bounding box center [812, 219] width 84 height 22
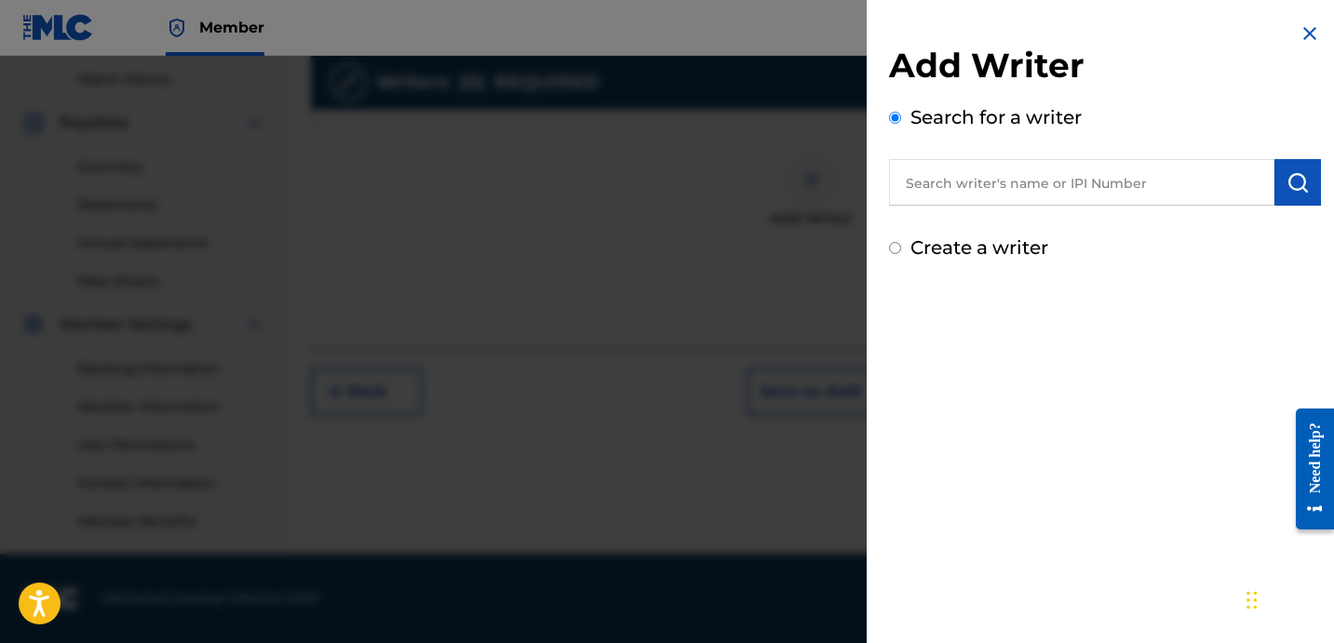
click at [1111, 204] on input "text" at bounding box center [1081, 182] width 385 height 47
paste input "YAGER JEFFREY SAMUEL"
type input "YAGER JEFFREY SAMUEL"
click at [1292, 190] on img "submit" at bounding box center [1297, 182] width 22 height 22
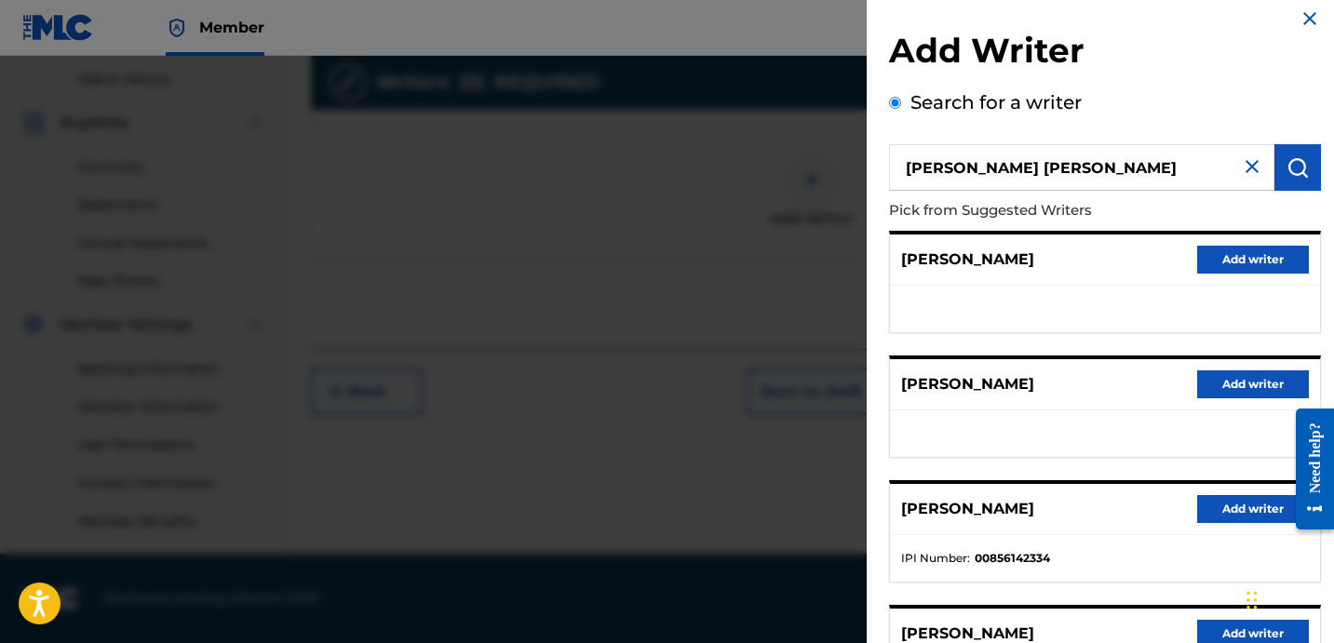
scroll to position [49, 0]
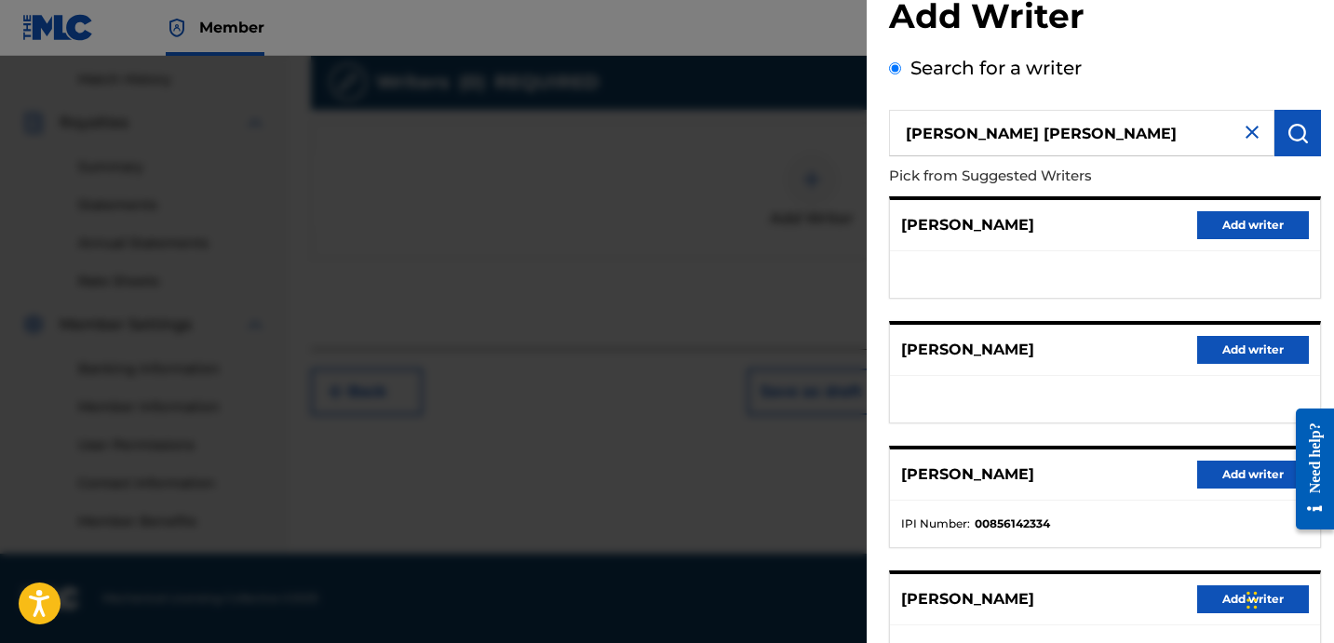
click at [1236, 481] on button "Add writer" at bounding box center [1253, 475] width 112 height 28
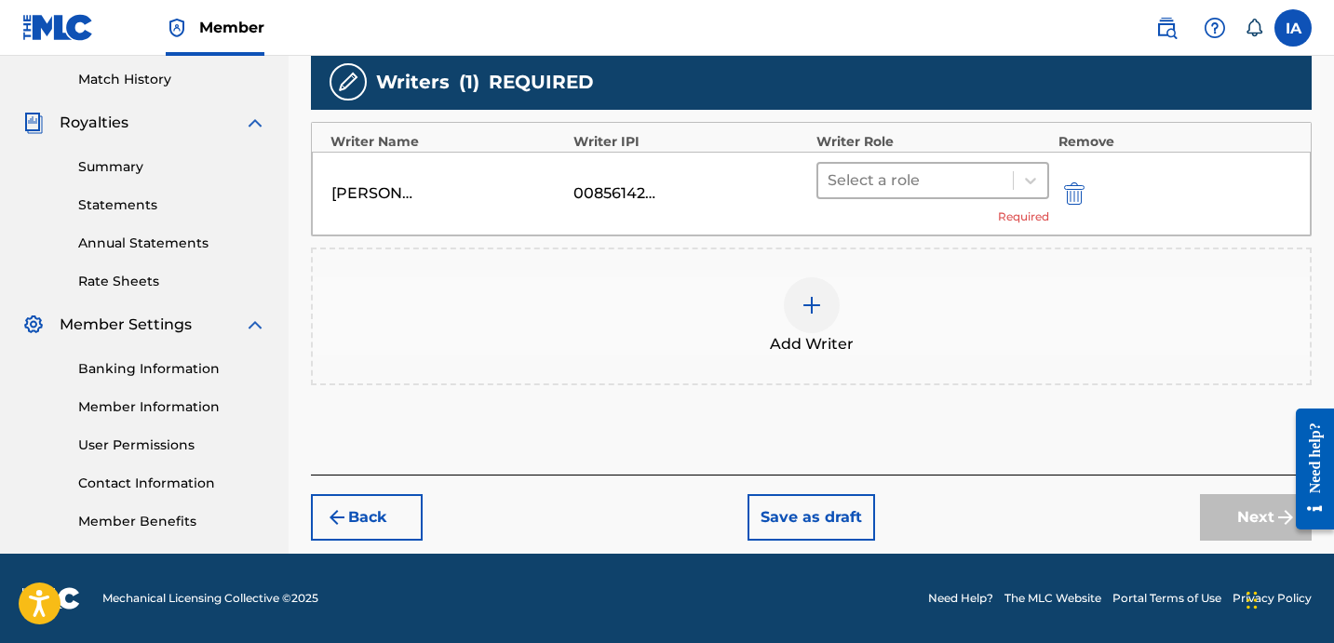
click at [963, 188] on div at bounding box center [915, 181] width 176 height 26
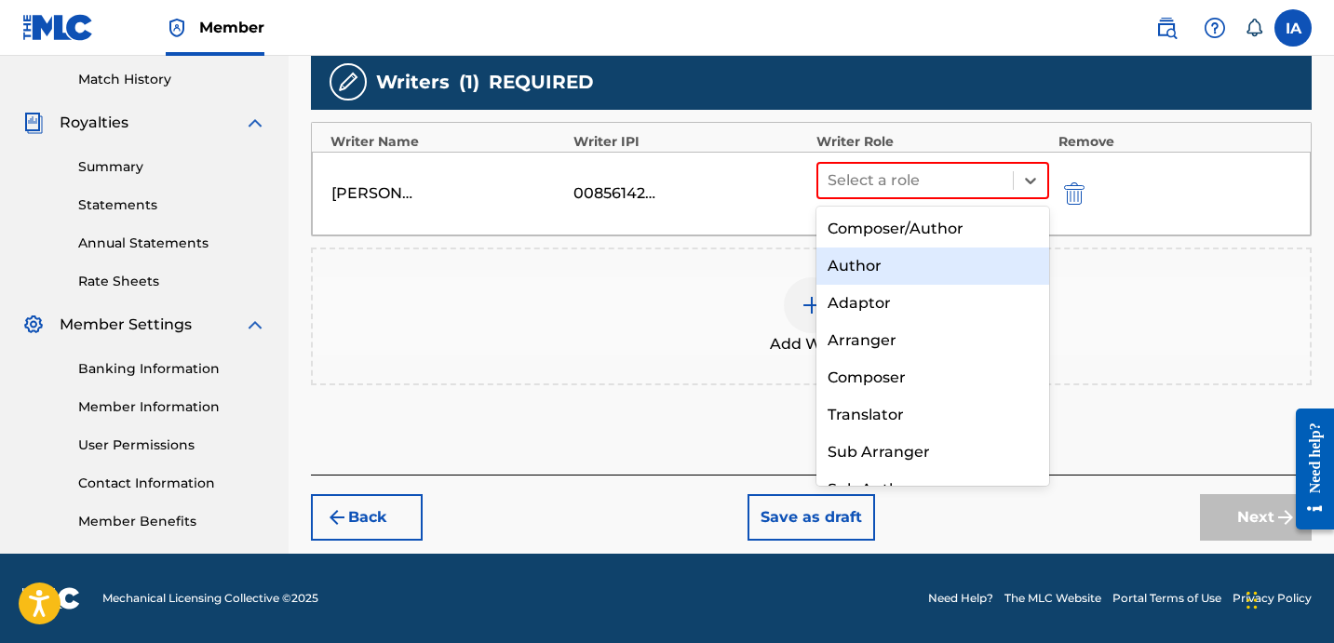
click at [904, 264] on div "Author" at bounding box center [932, 266] width 233 height 37
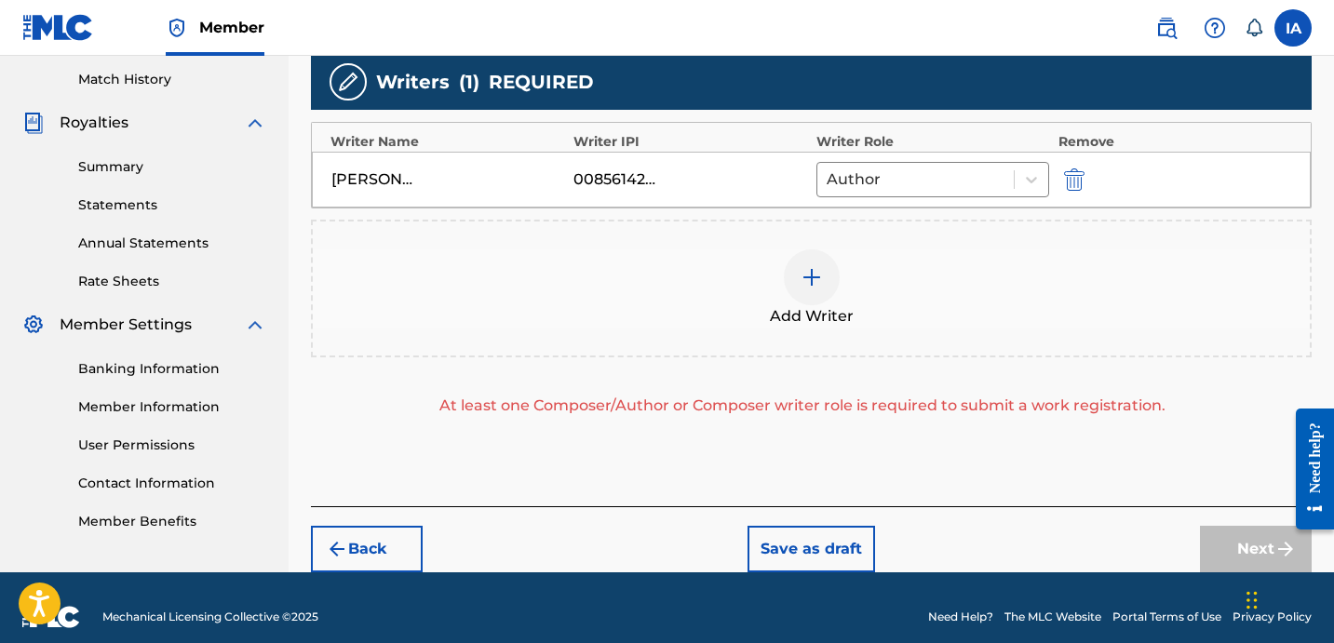
click at [893, 276] on div "Add Writer" at bounding box center [811, 288] width 997 height 78
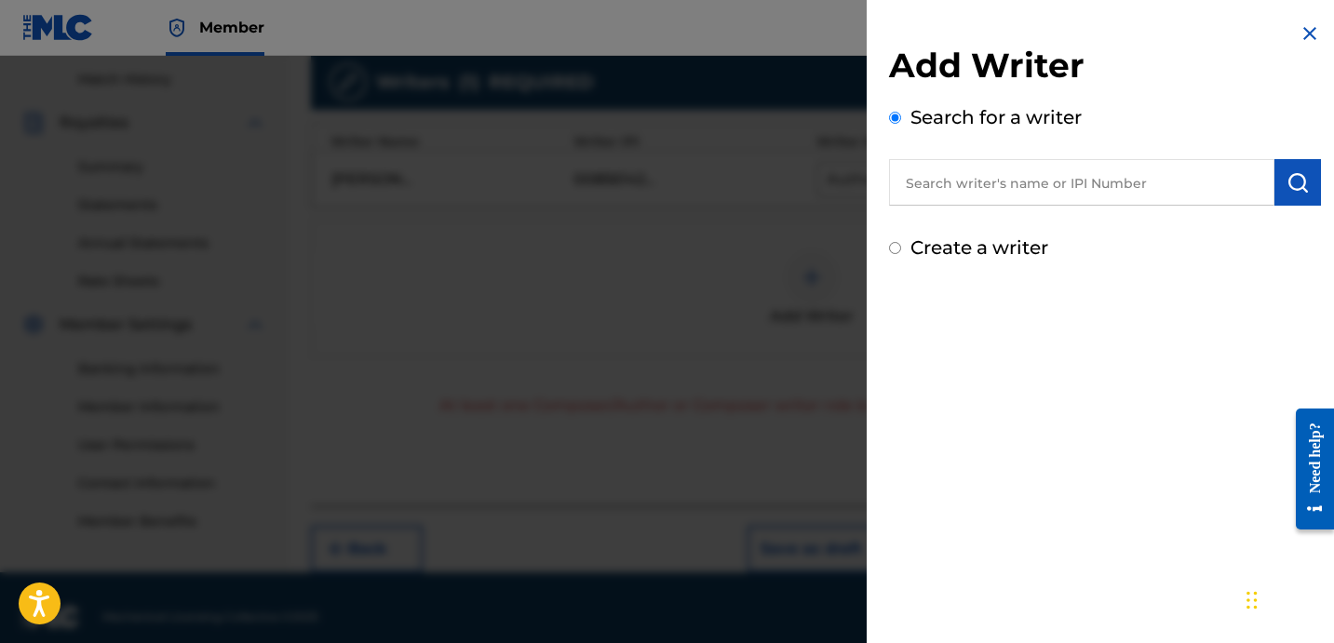
click at [931, 256] on label "Create a writer" at bounding box center [979, 247] width 138 height 22
radio input "true"
click at [901, 254] on input "Create a writer" at bounding box center [895, 248] width 12 height 12
radio input "false"
radio input "true"
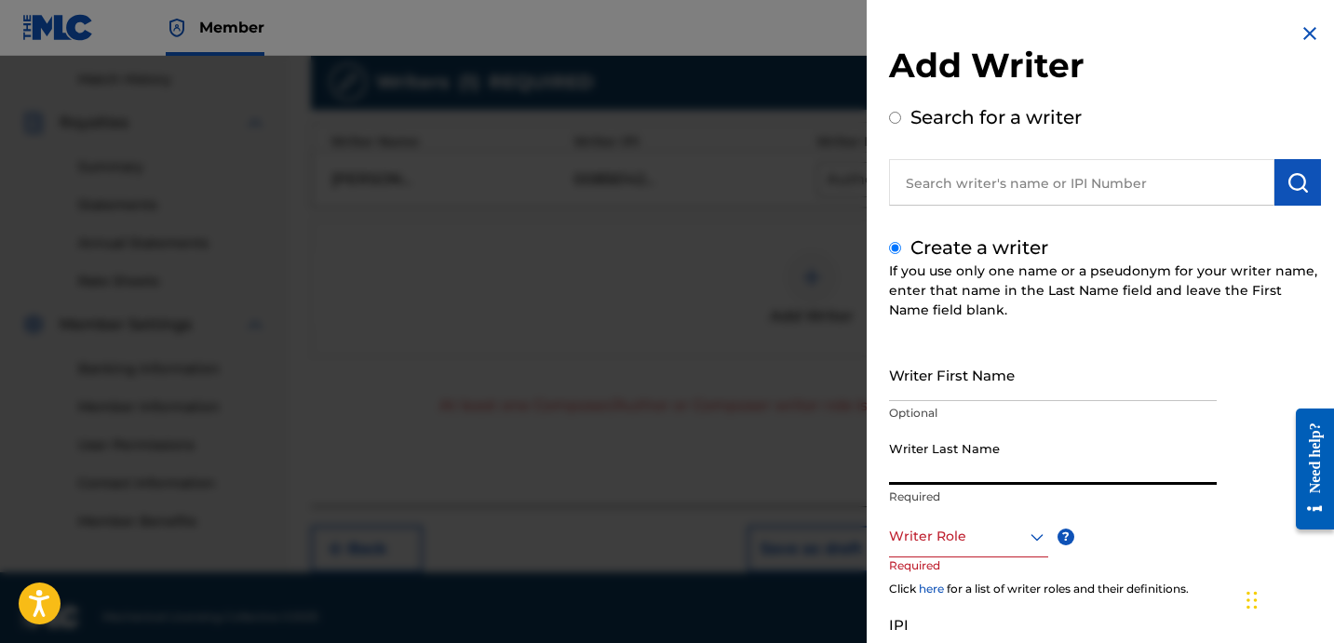
click at [997, 454] on input "Writer Last Name" at bounding box center [1053, 458] width 328 height 53
paste input "UNKNOWN WRITER"
click at [994, 468] on input "UNKNOWN WRITER" at bounding box center [1053, 458] width 328 height 53
type input "UNKNOWN"
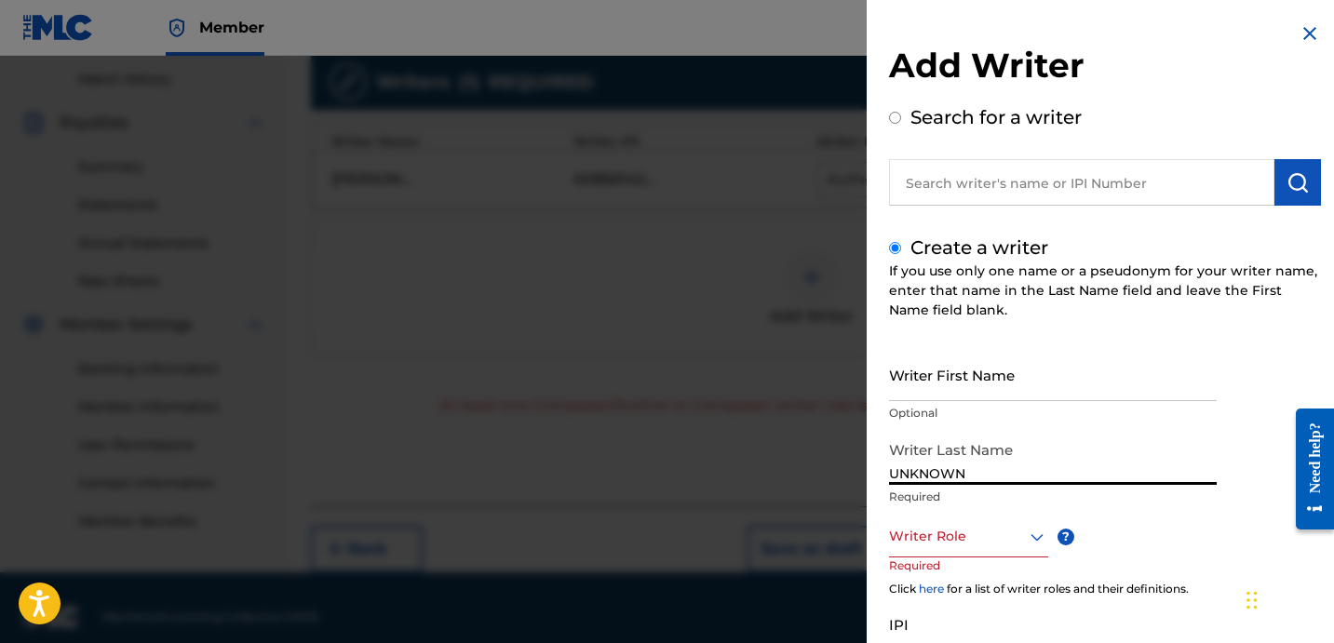
click at [973, 388] on input "Writer First Name" at bounding box center [1053, 374] width 328 height 53
paste input "WRITER"
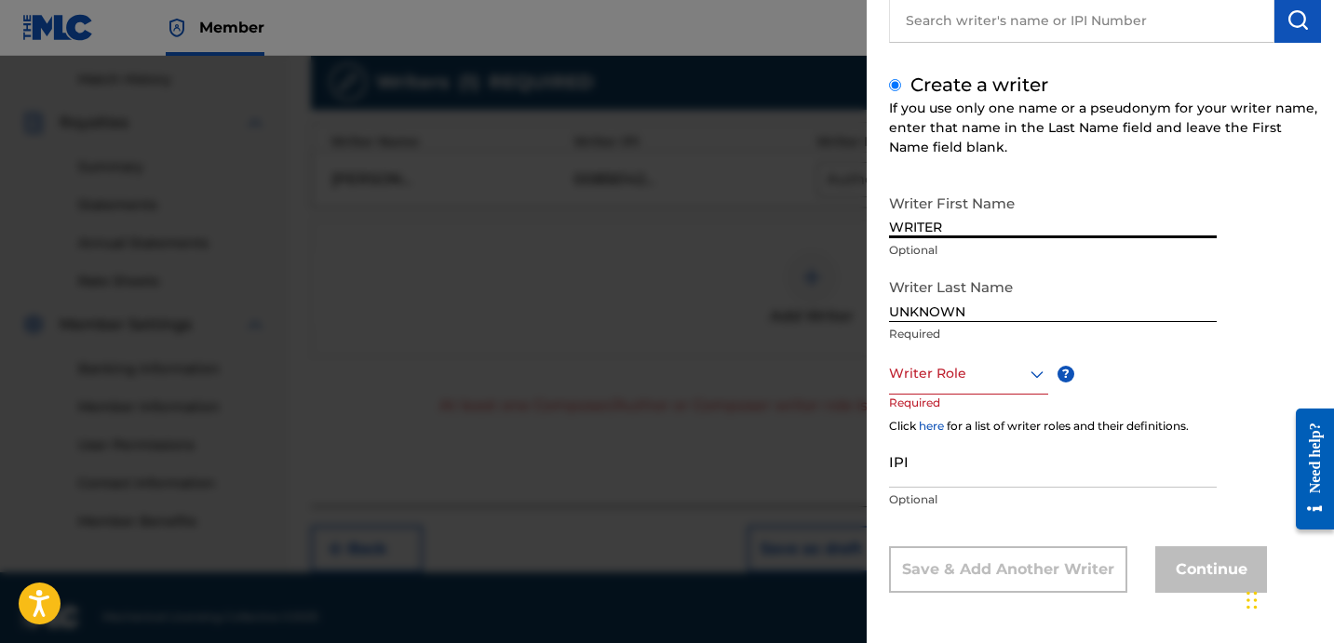
type input "WRITER"
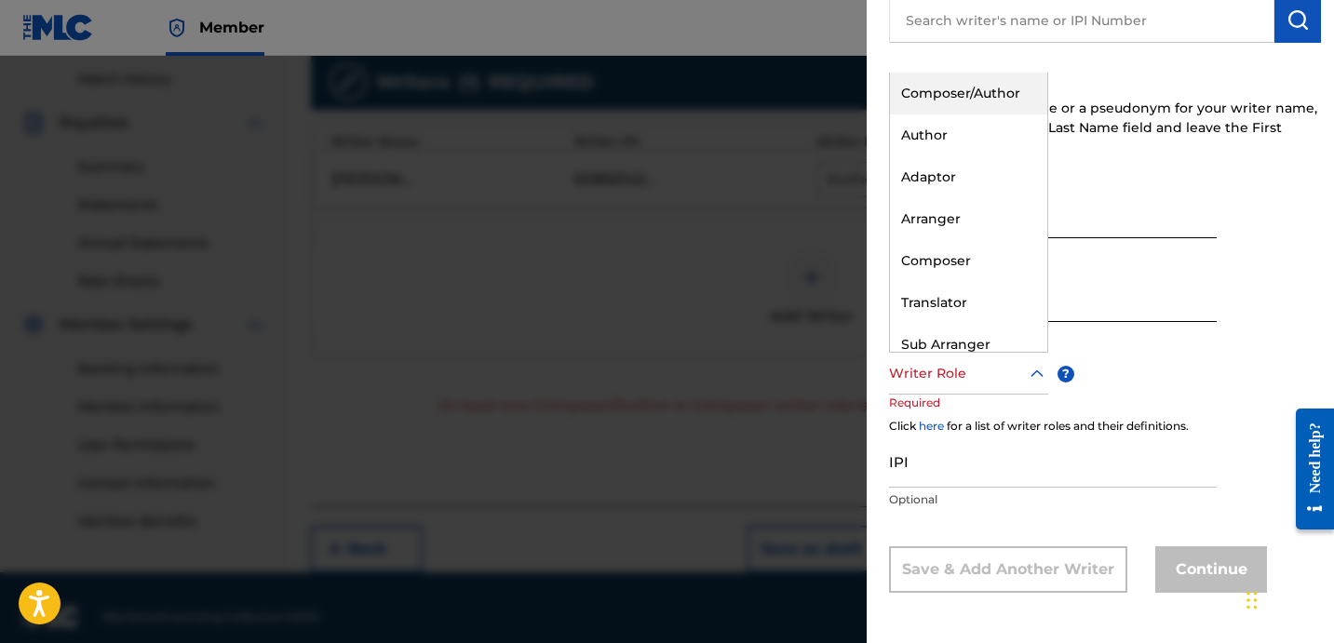
click at [964, 393] on div "Writer Role" at bounding box center [968, 374] width 159 height 42
click at [969, 266] on div "Composer" at bounding box center [968, 261] width 157 height 42
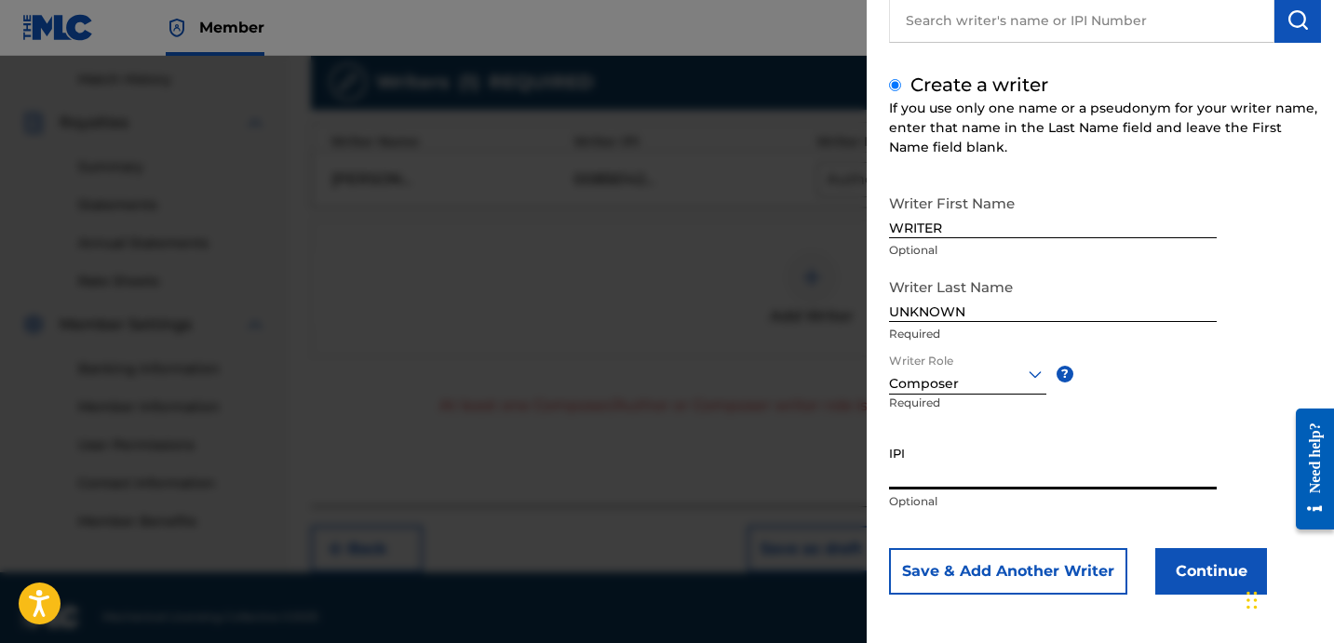
click at [1159, 565] on button "Continue" at bounding box center [1211, 571] width 112 height 47
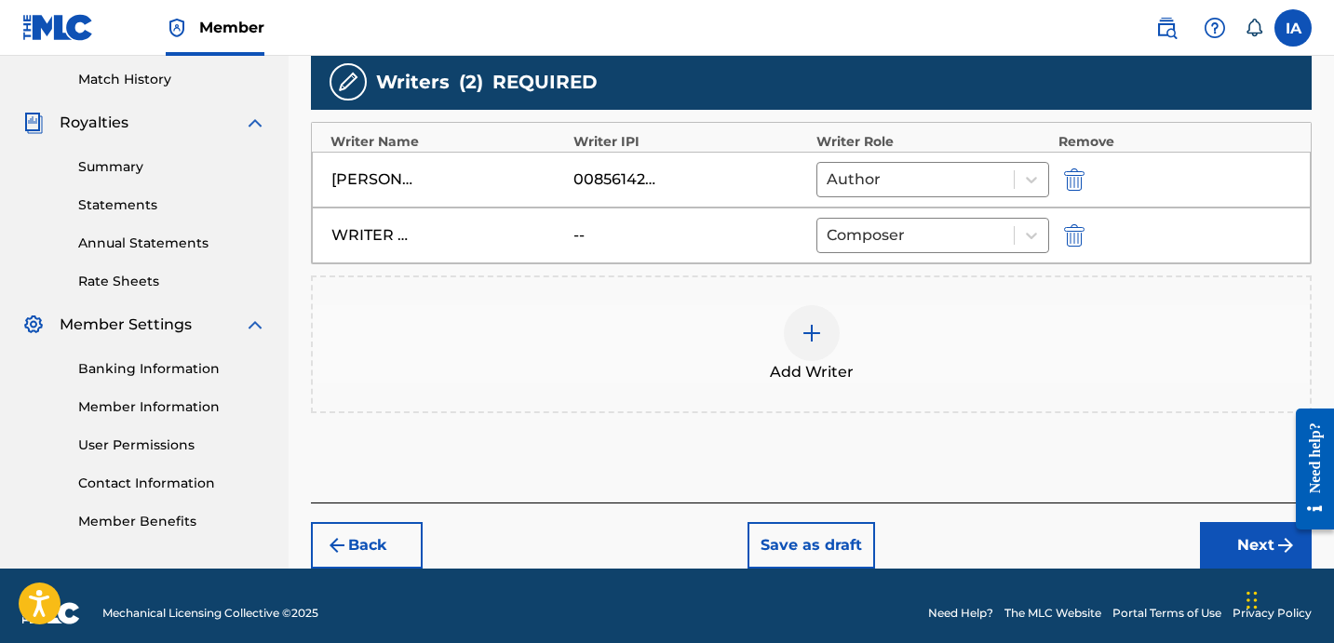
click at [990, 446] on div "Add Writers & Roles Enter all writer(s) and their roles. A full list of writer …" at bounding box center [811, 157] width 1000 height 691
click at [1236, 542] on button "Next" at bounding box center [1256, 545] width 112 height 47
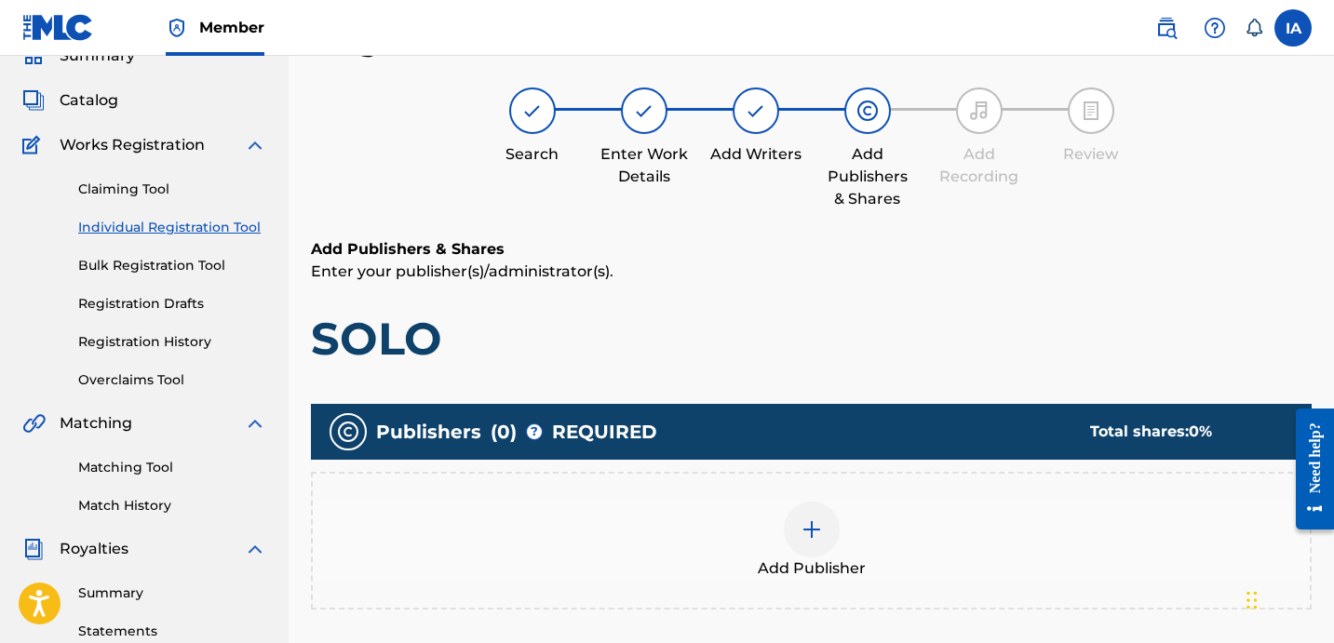
scroll to position [84, 0]
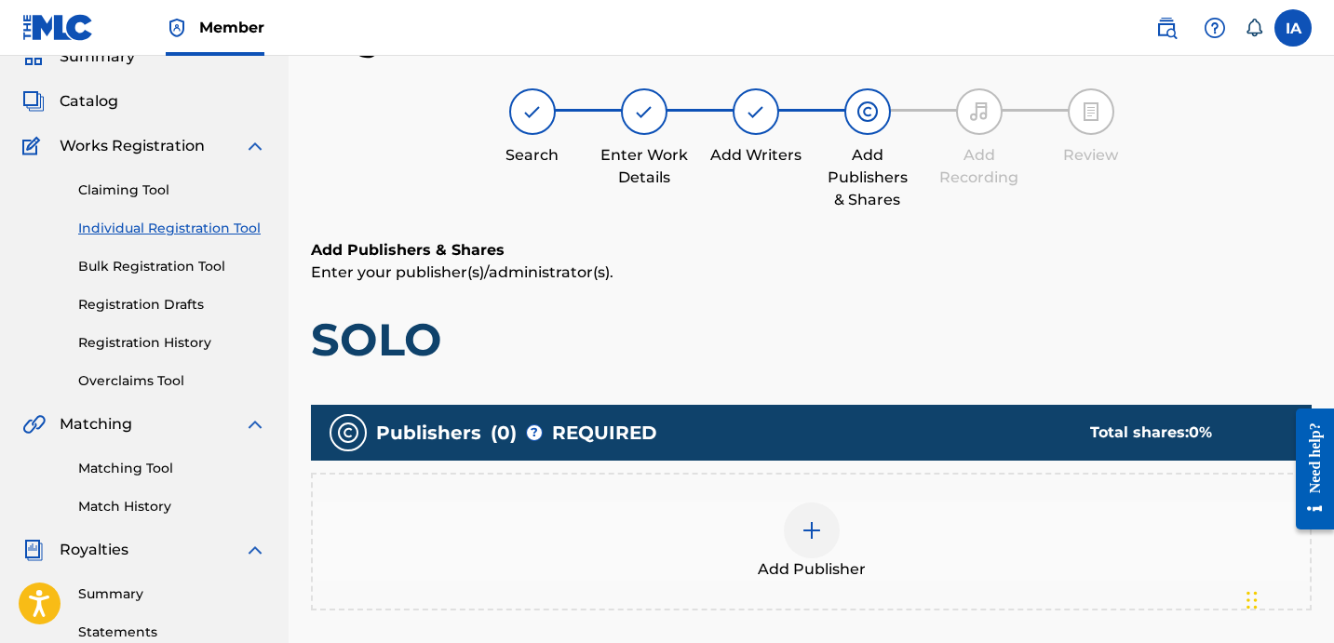
click at [903, 305] on div "Add Publishers & Shares Enter your publisher(s)/administrator(s). SOLO" at bounding box center [811, 303] width 1000 height 128
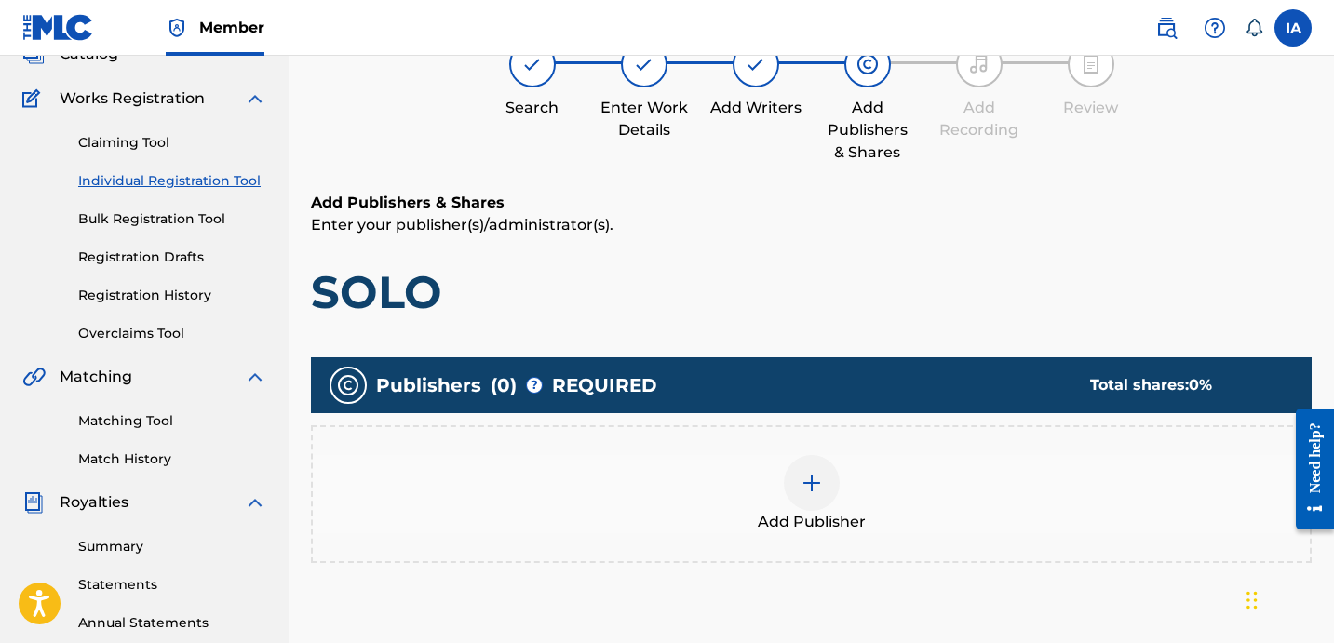
scroll to position [133, 0]
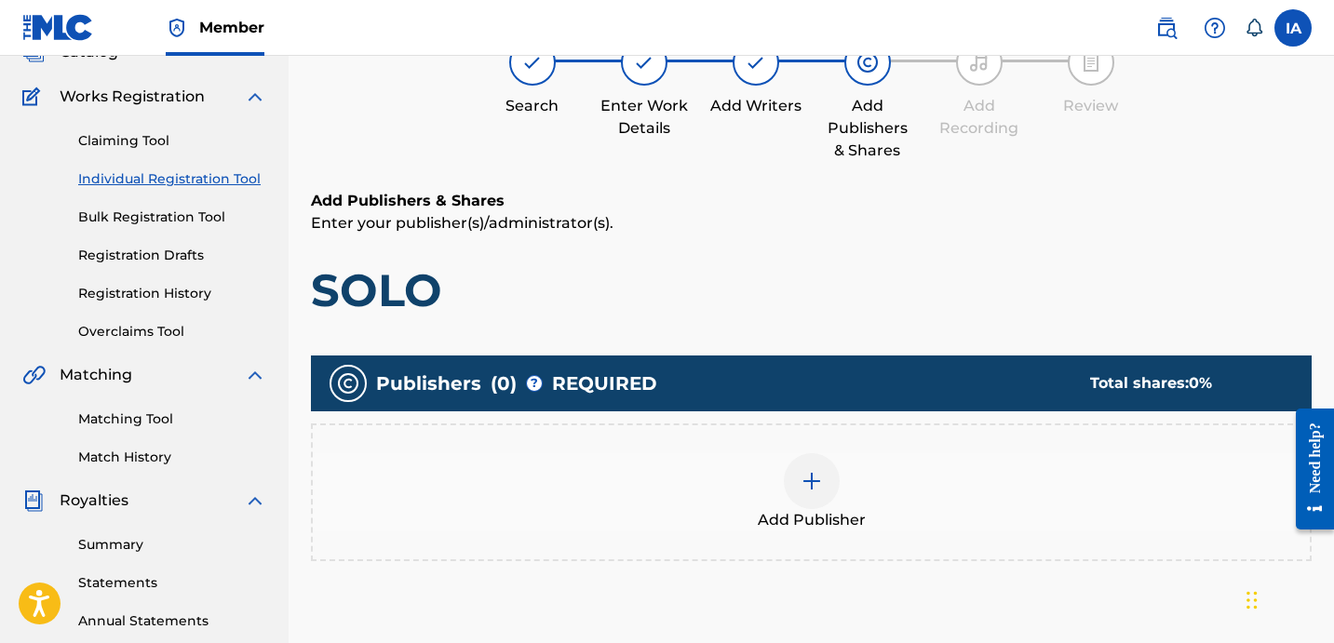
click at [857, 499] on div "Add Publisher" at bounding box center [811, 492] width 997 height 78
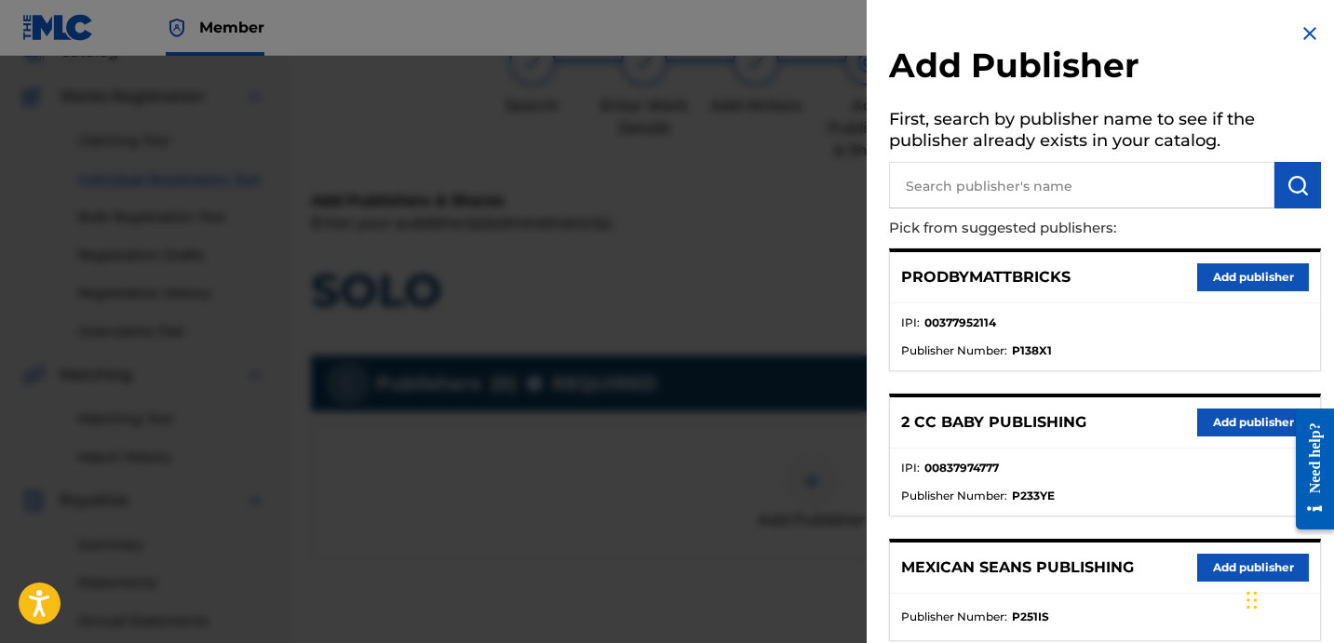
click at [1121, 189] on input "text" at bounding box center [1081, 185] width 385 height 47
paste input "OTR RECORDS PUBLISHING CATALOG"
type input "OTR RECORDS PUBLISHING CATALOG"
click at [1290, 193] on img "submit" at bounding box center [1297, 185] width 22 height 22
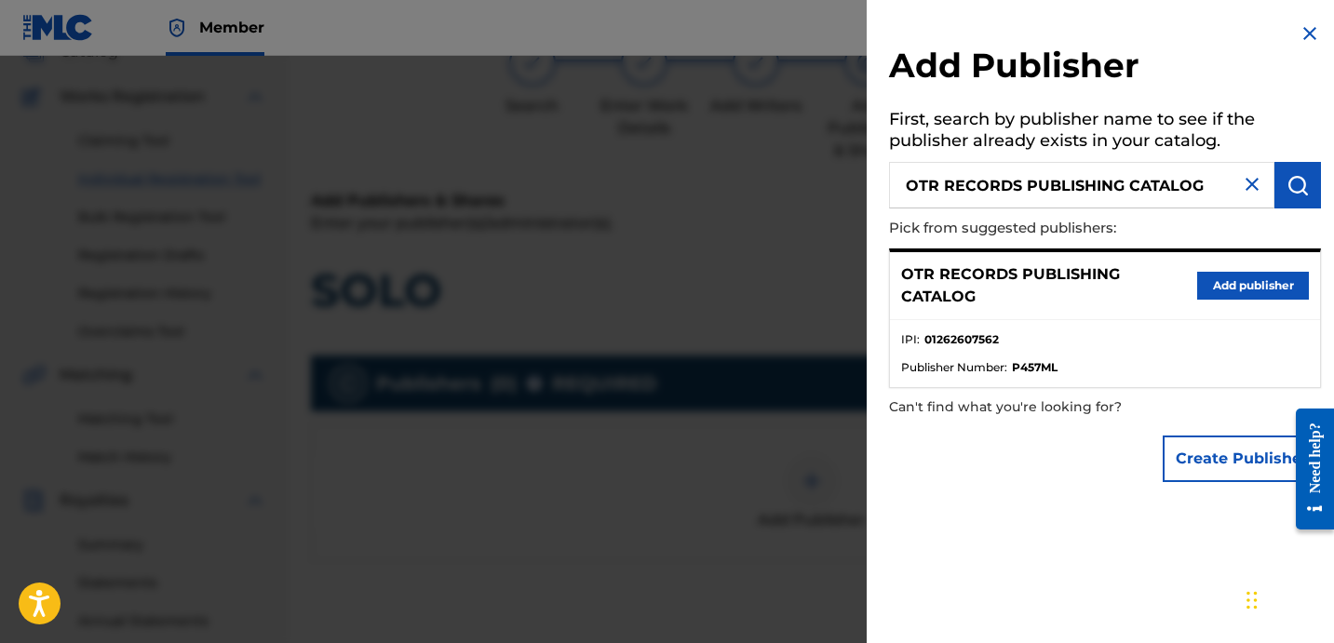
click at [1209, 294] on button "Add publisher" at bounding box center [1253, 286] width 112 height 28
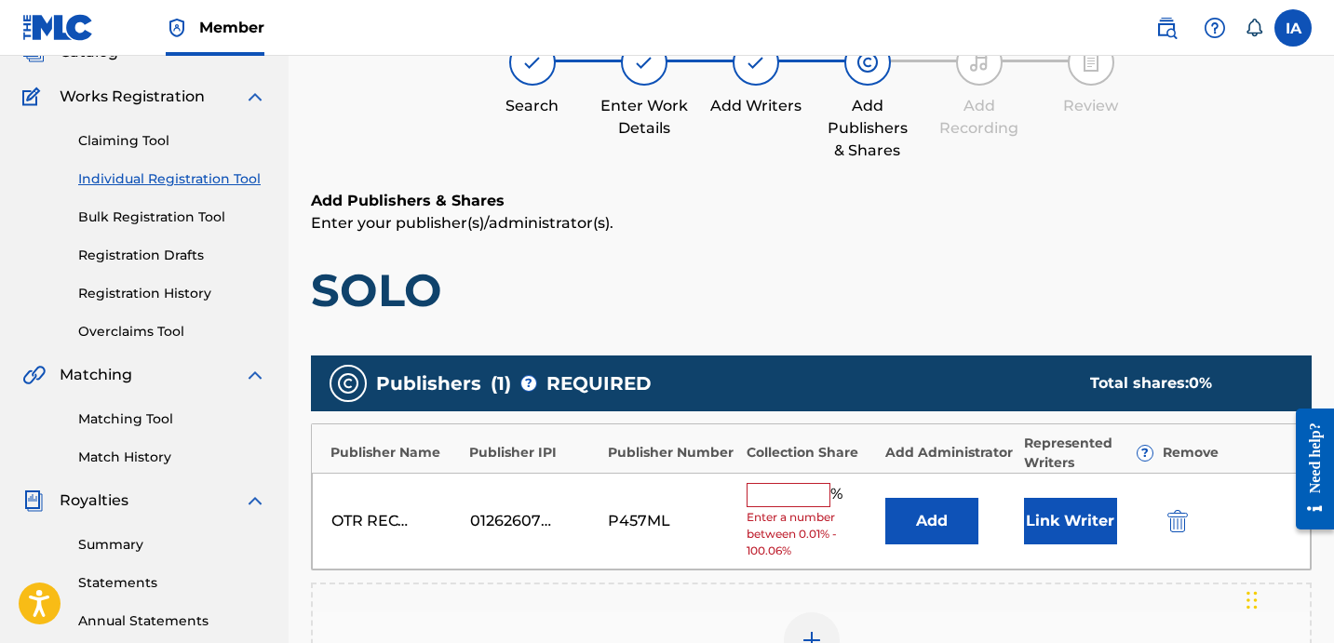
click at [794, 485] on input "text" at bounding box center [788, 495] width 84 height 24
type input "50"
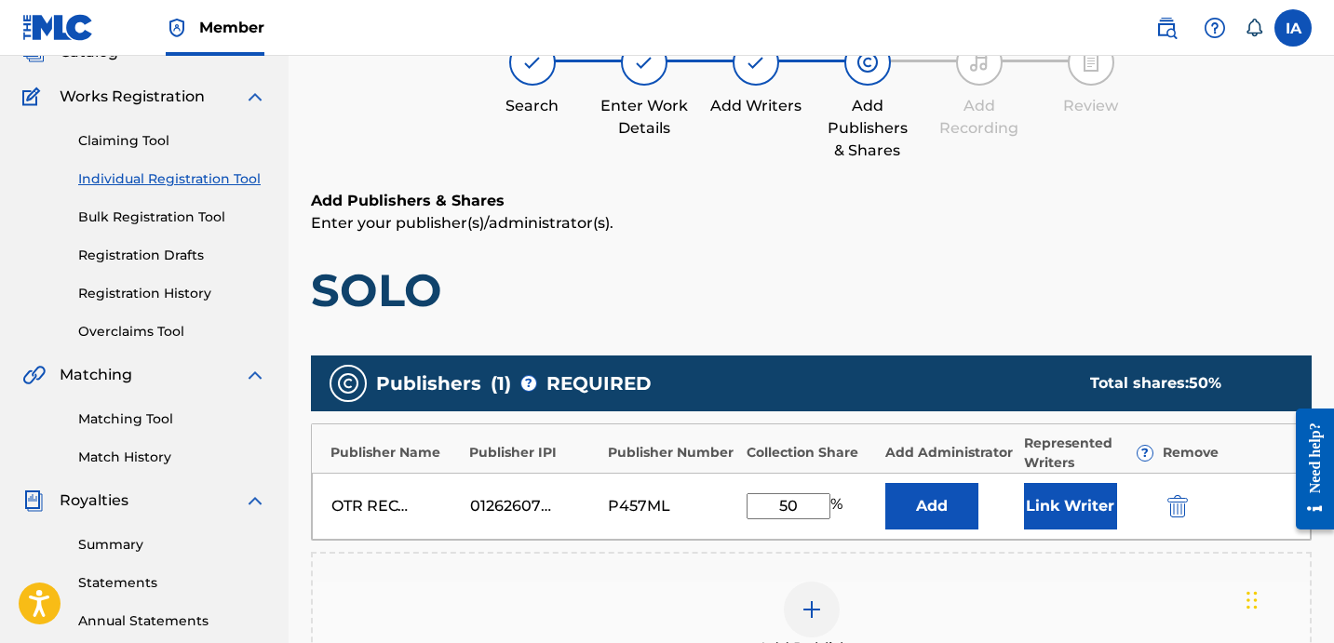
click at [959, 517] on button "Add" at bounding box center [931, 506] width 93 height 47
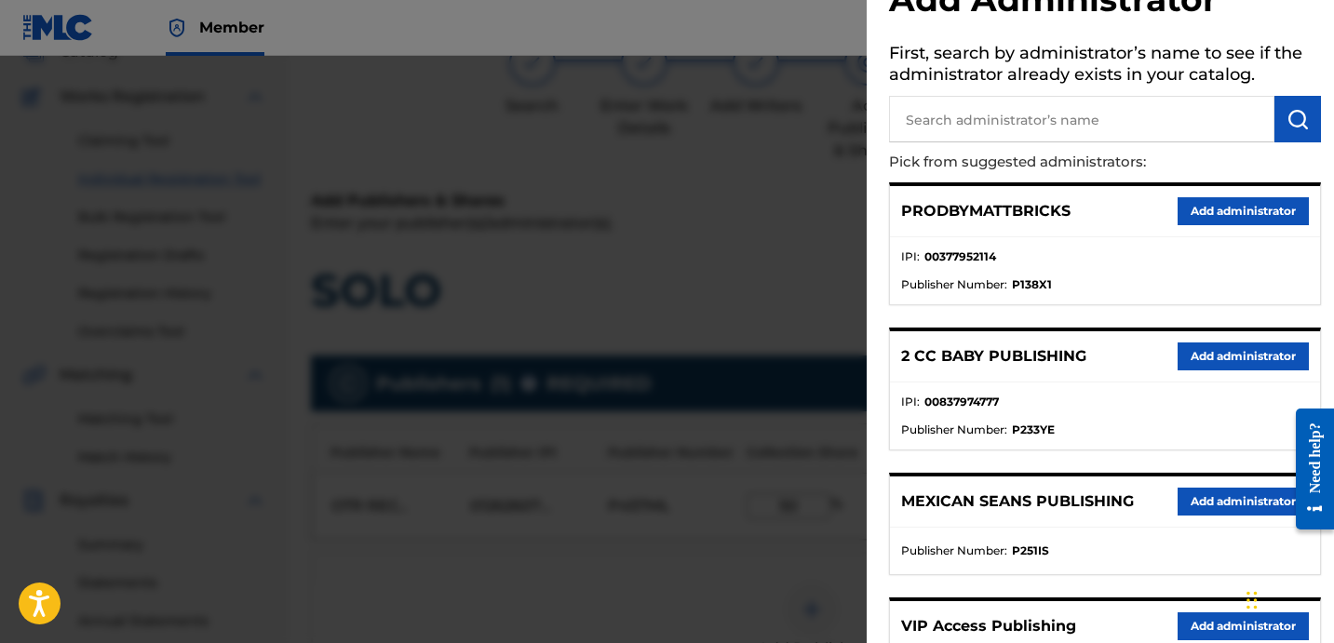
scroll to position [346, 0]
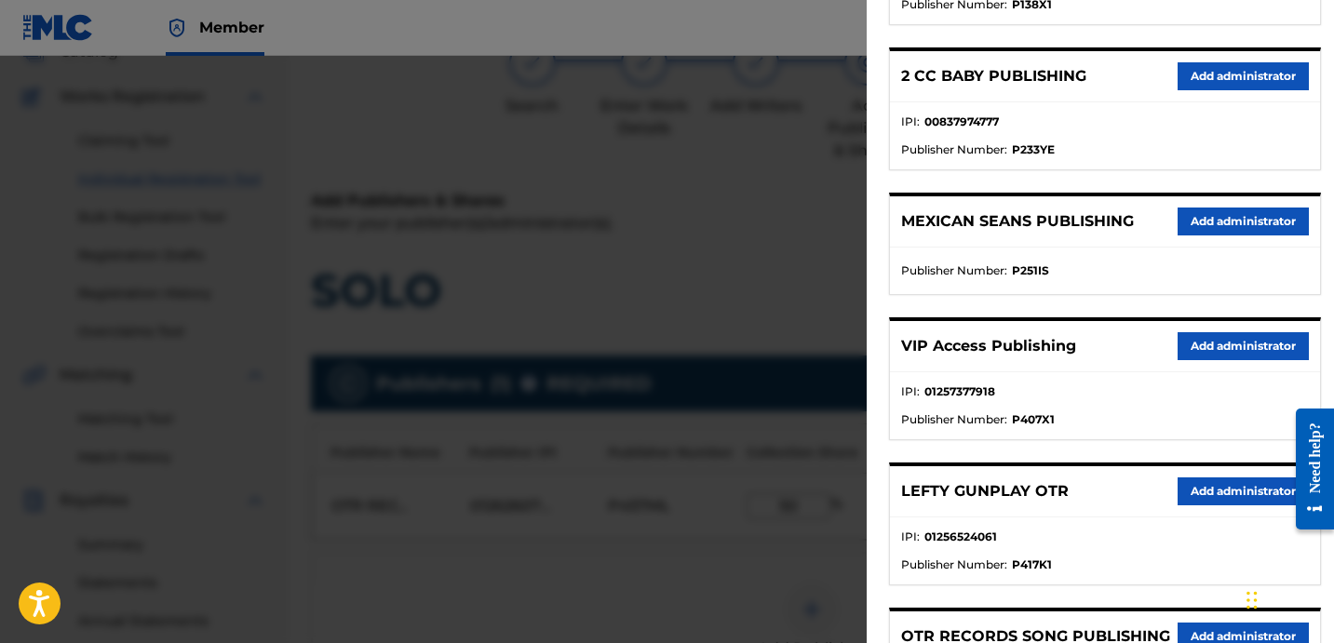
click at [1233, 339] on button "Add administrator" at bounding box center [1242, 346] width 131 height 28
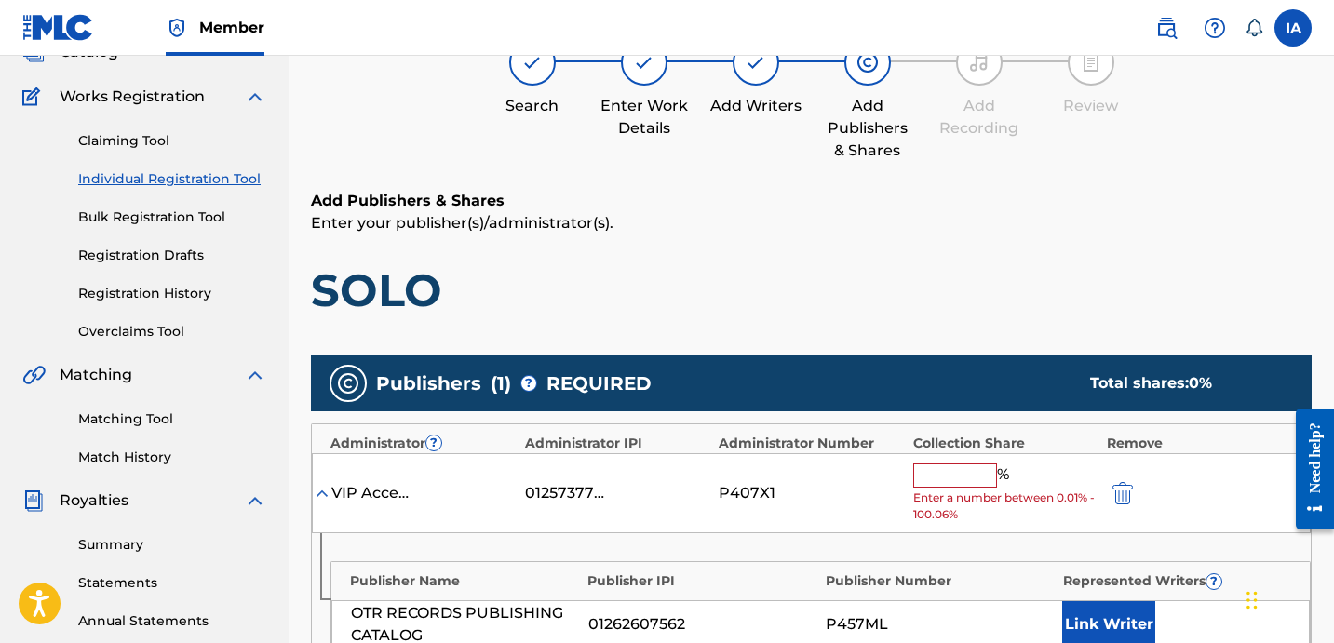
click at [962, 471] on input "text" at bounding box center [955, 475] width 84 height 24
type input "50"
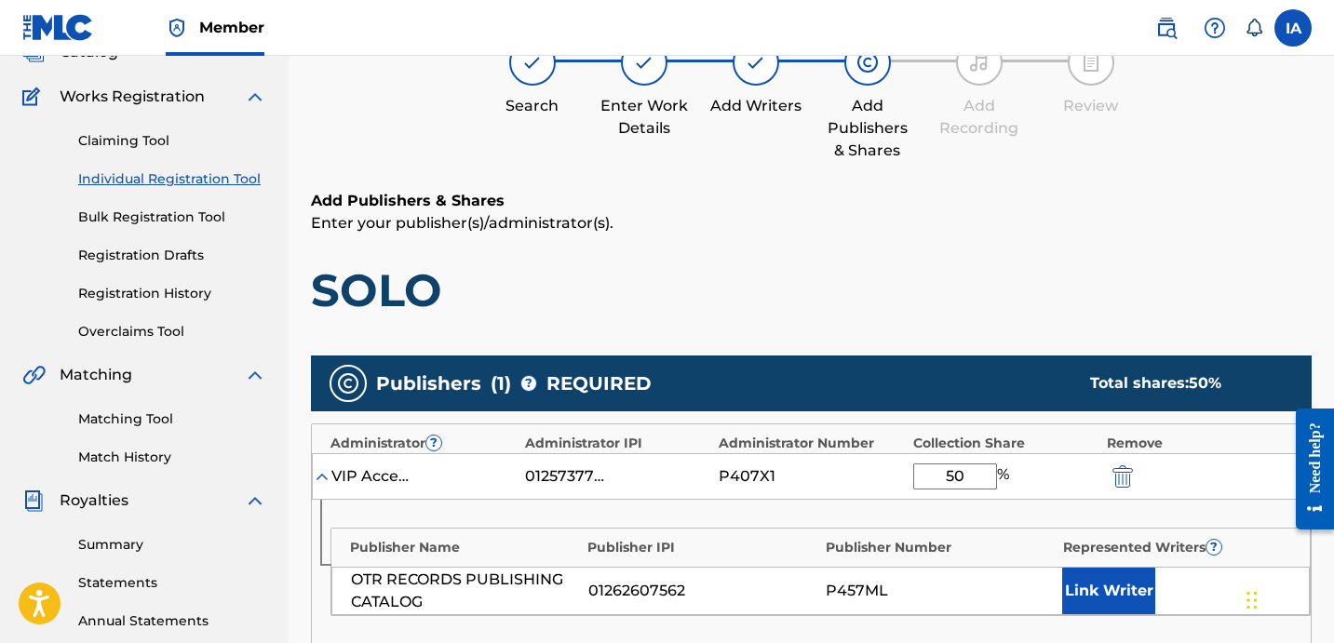
click at [1055, 289] on h1 "SOLO" at bounding box center [811, 290] width 1000 height 56
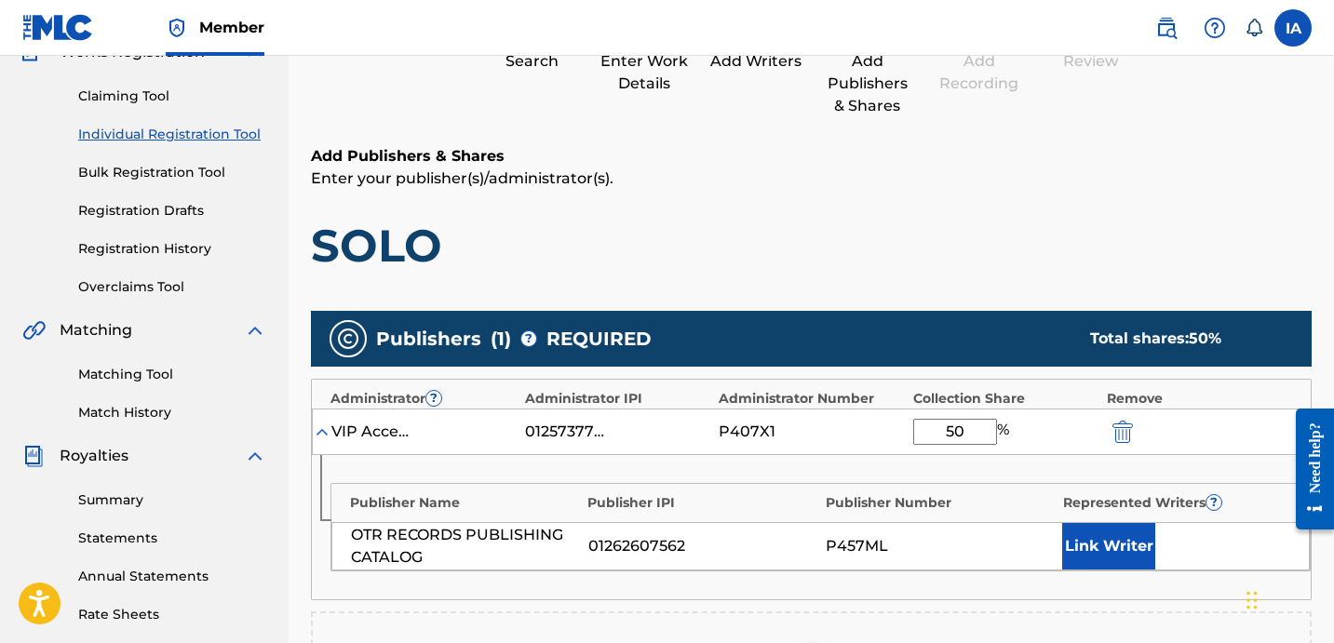
scroll to position [505, 0]
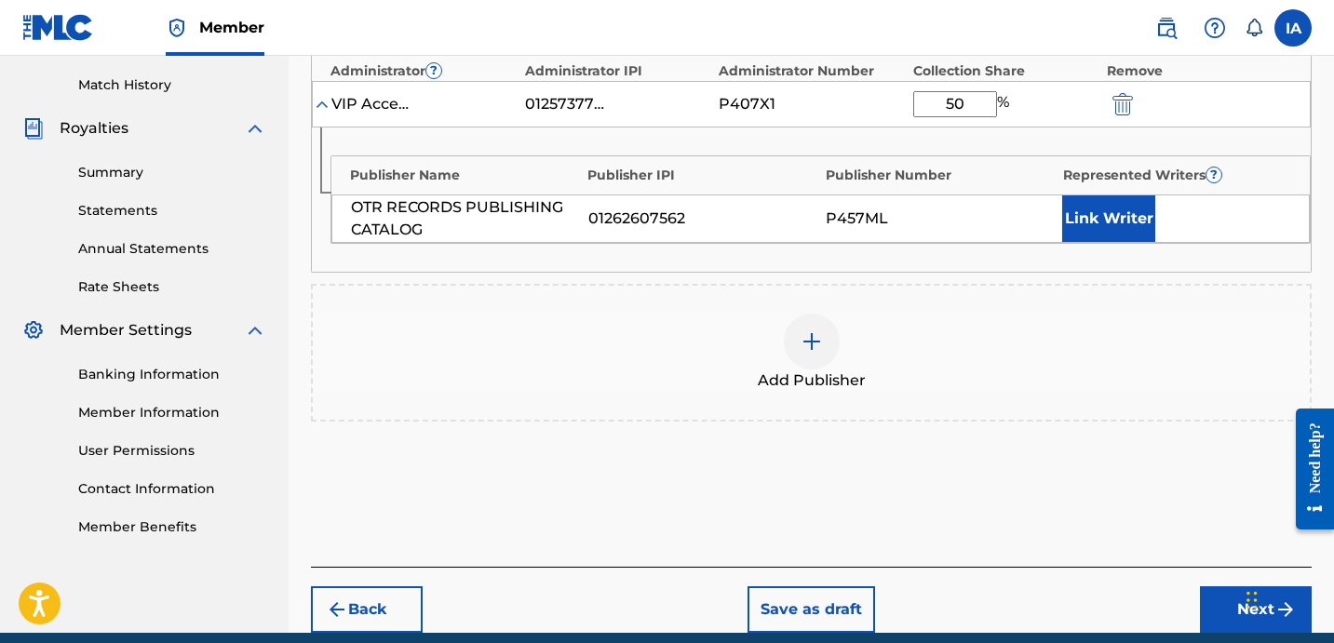
drag, startPoint x: 1210, startPoint y: 600, endPoint x: 1094, endPoint y: 245, distance: 373.8
click at [1094, 245] on div "Register Work Search Enter Work Details Add Writers Add Publishers & Shares Add…" at bounding box center [811, 115] width 1000 height 1036
click at [1103, 226] on button "Link Writer" at bounding box center [1108, 218] width 93 height 47
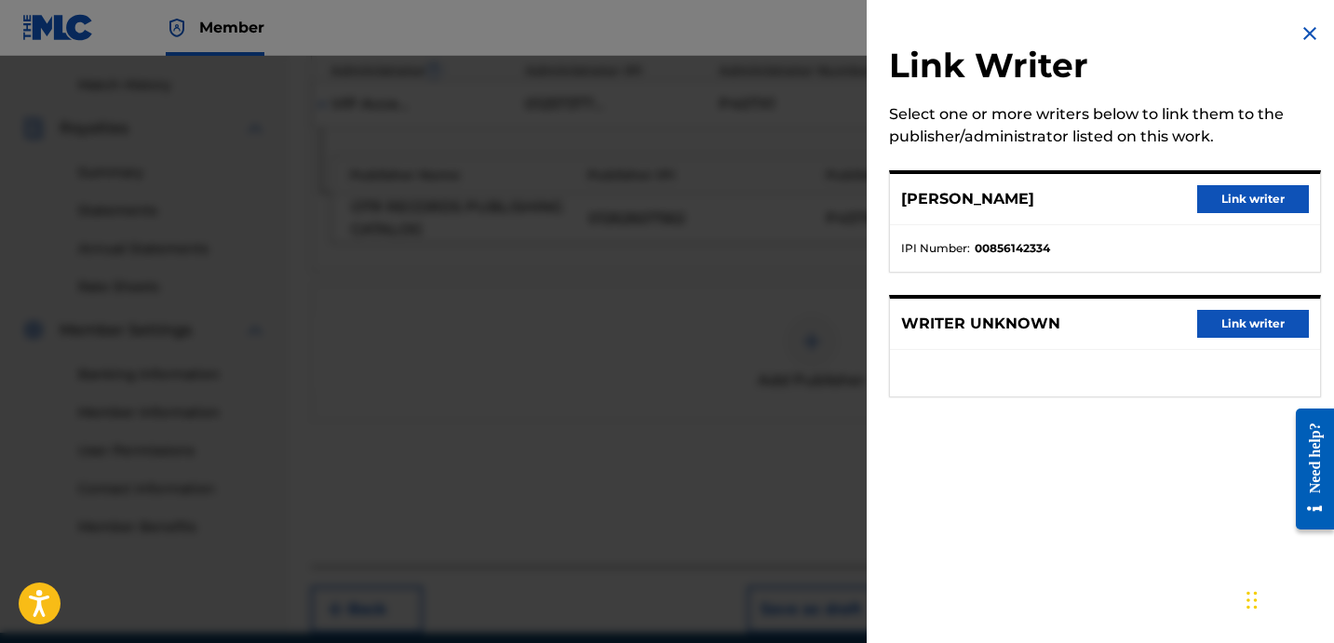
click at [1232, 193] on button "Link writer" at bounding box center [1253, 199] width 112 height 28
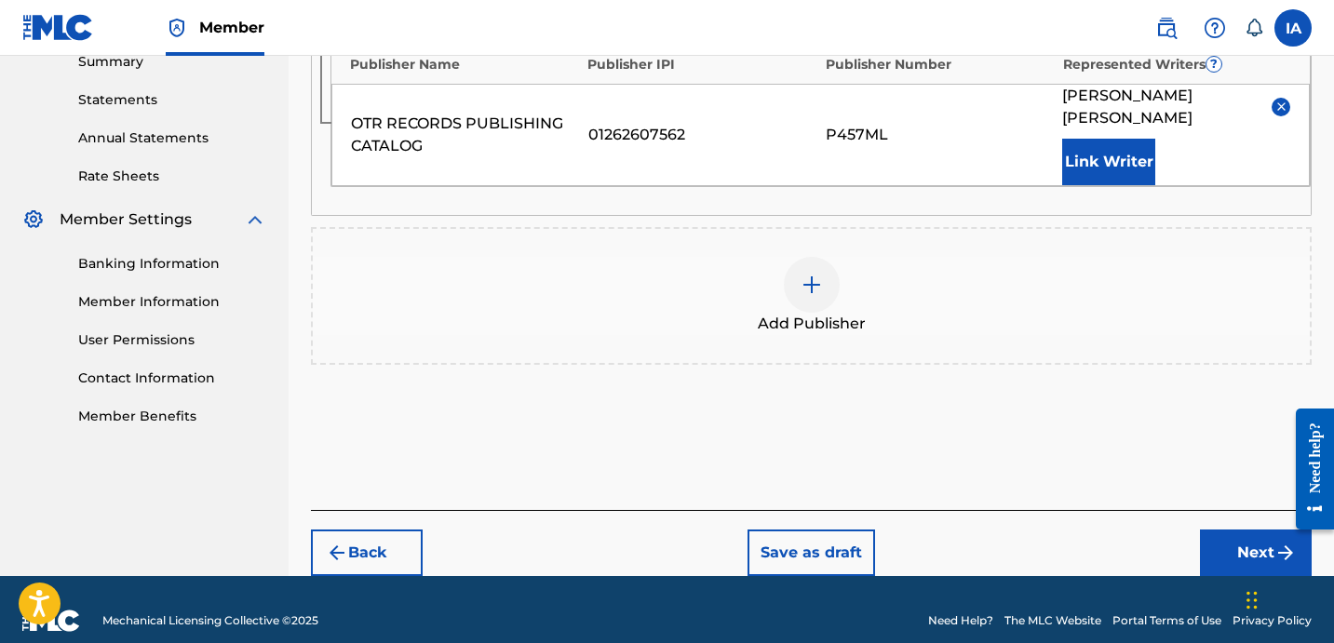
click at [1222, 530] on button "Next" at bounding box center [1256, 553] width 112 height 47
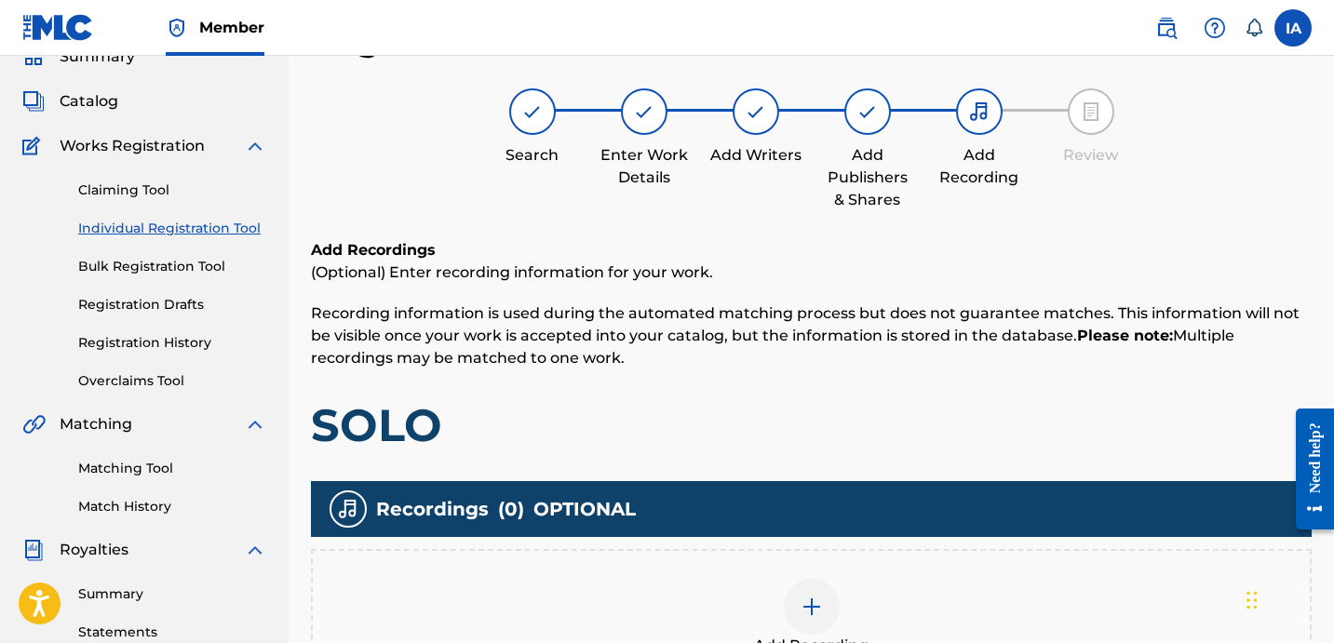
click at [901, 403] on h1 "SOLO" at bounding box center [811, 425] width 1000 height 56
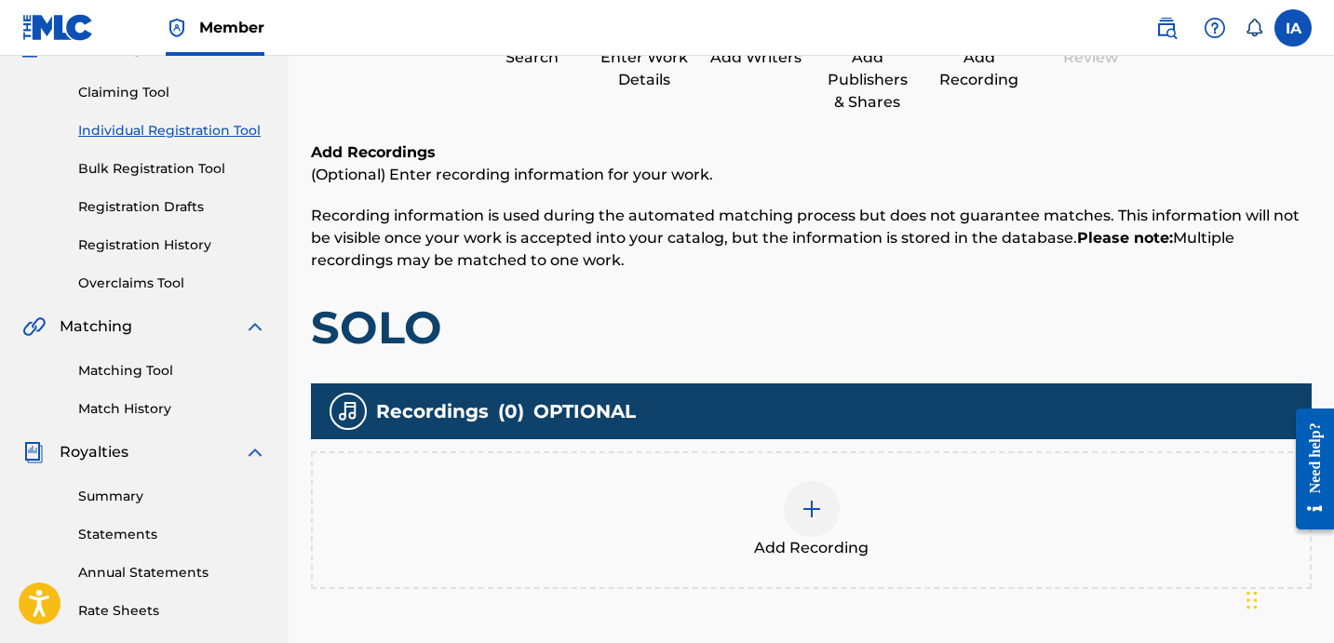
scroll to position [407, 0]
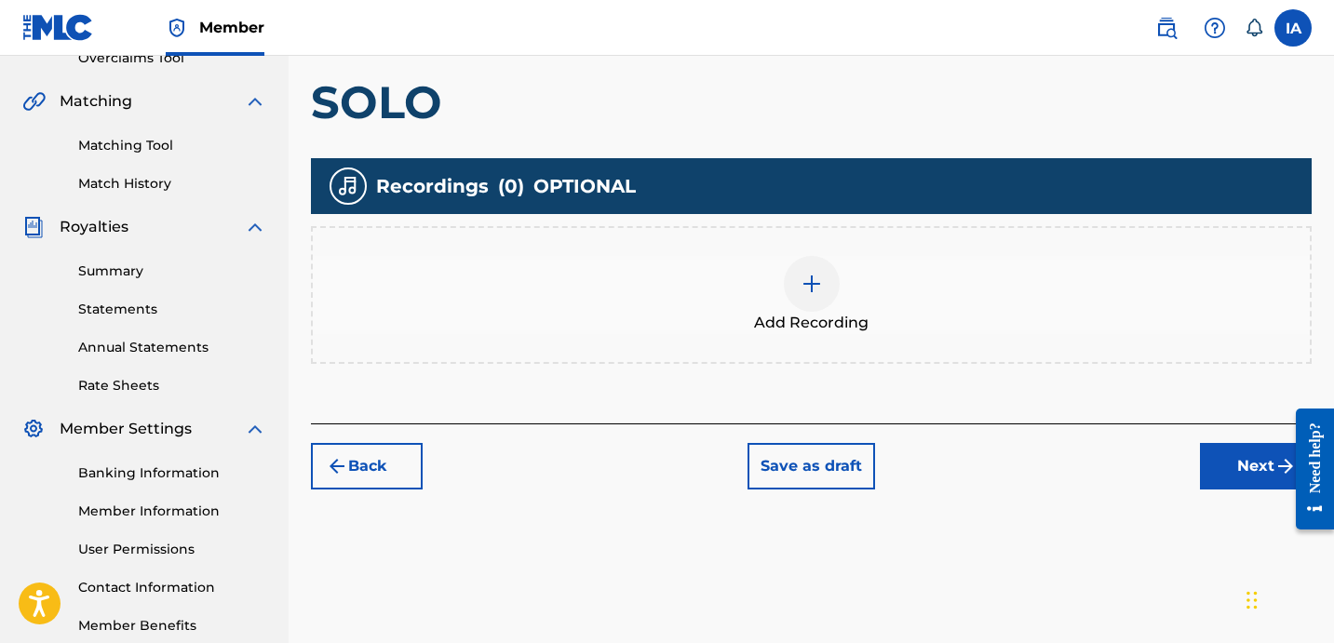
click at [885, 329] on div "Add Recording" at bounding box center [811, 295] width 997 height 78
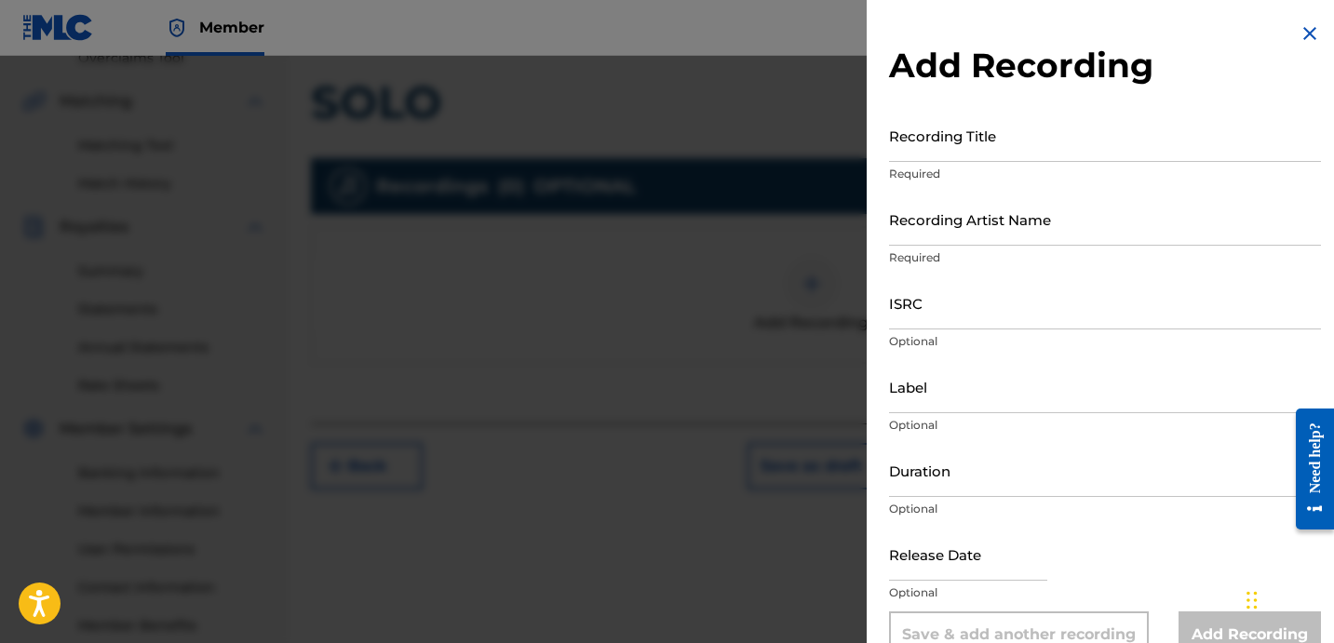
click at [1054, 154] on input "Recording Title" at bounding box center [1105, 135] width 432 height 53
type input "SOLO"
click at [1077, 228] on input "Recording Artist Name" at bounding box center [1105, 219] width 432 height 53
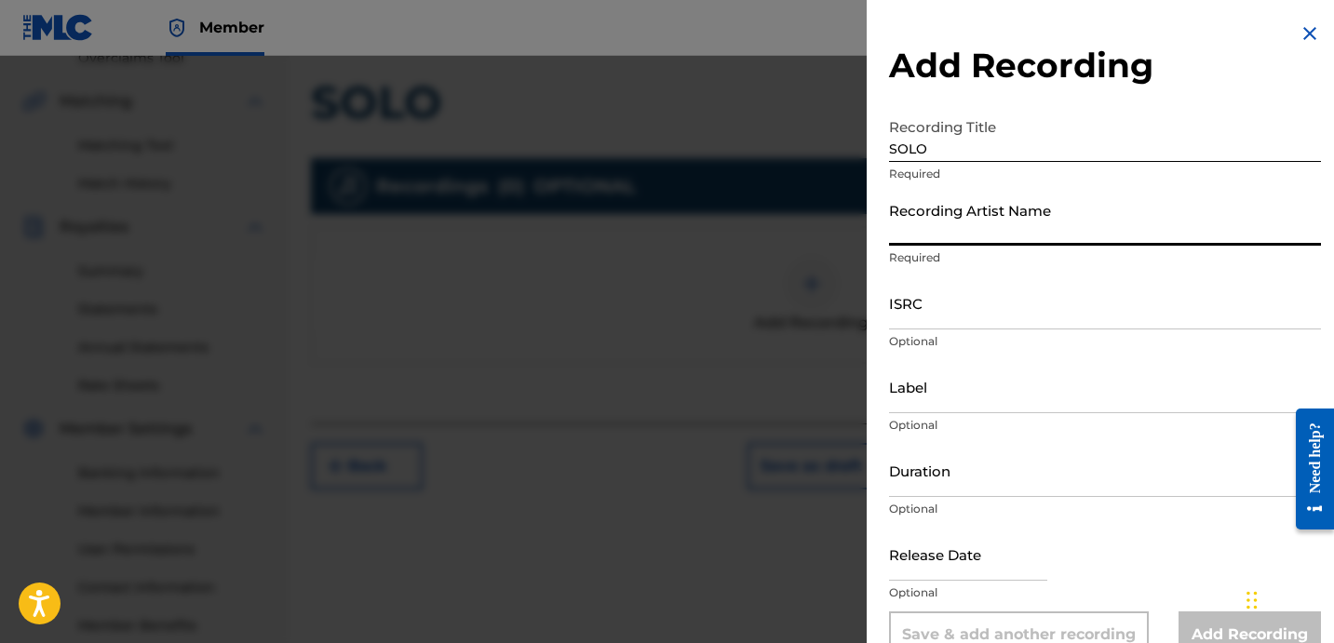
click at [1043, 226] on input "Recording Artist Name" at bounding box center [1105, 219] width 432 height 53
type input "JAY FREE"
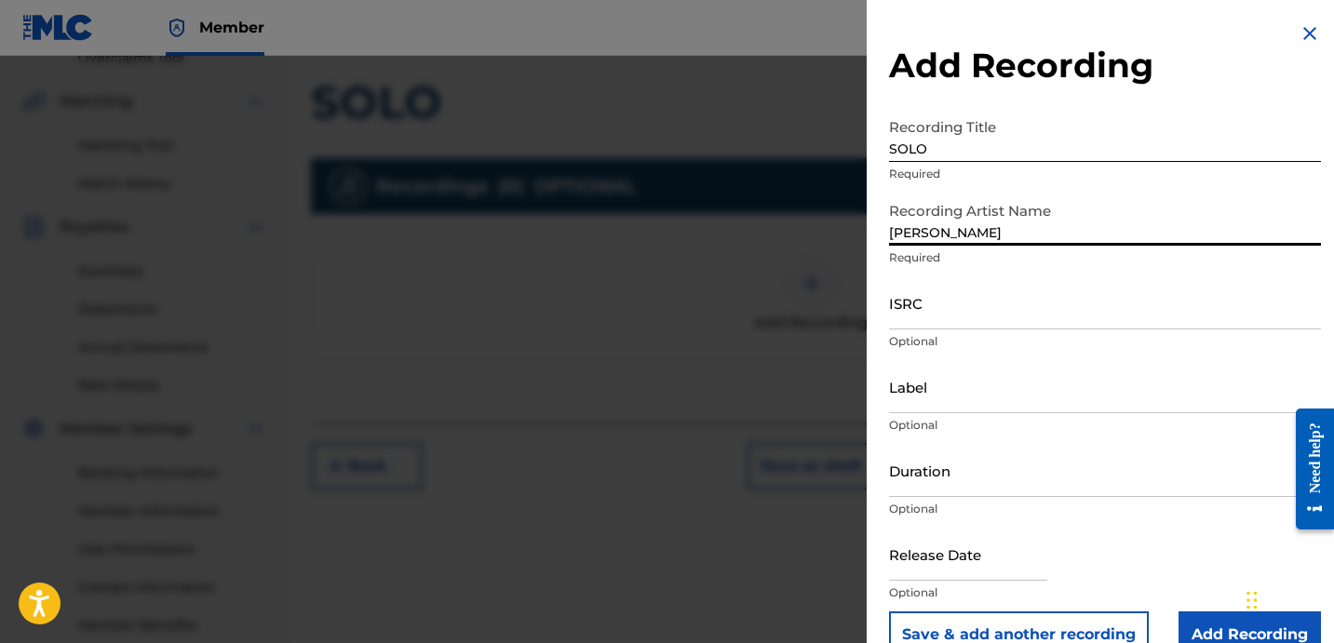
click at [937, 317] on input "ISRC" at bounding box center [1105, 302] width 432 height 53
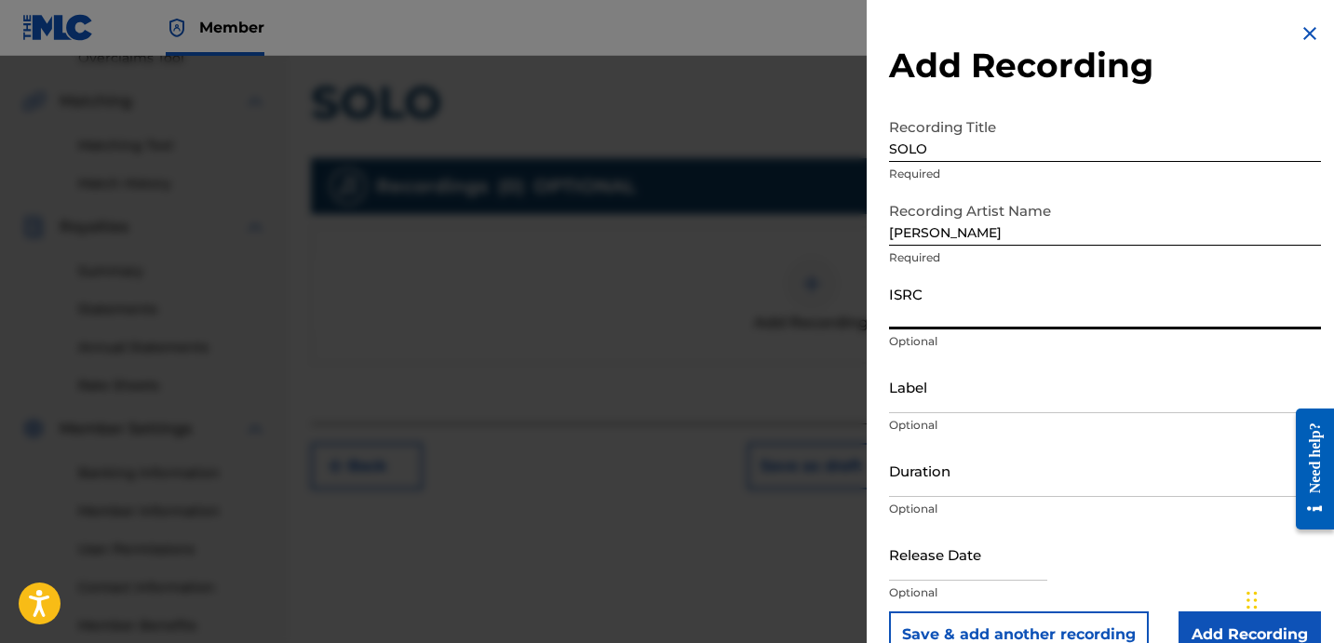
paste input "USLD91748172"
type input "USLD91748172"
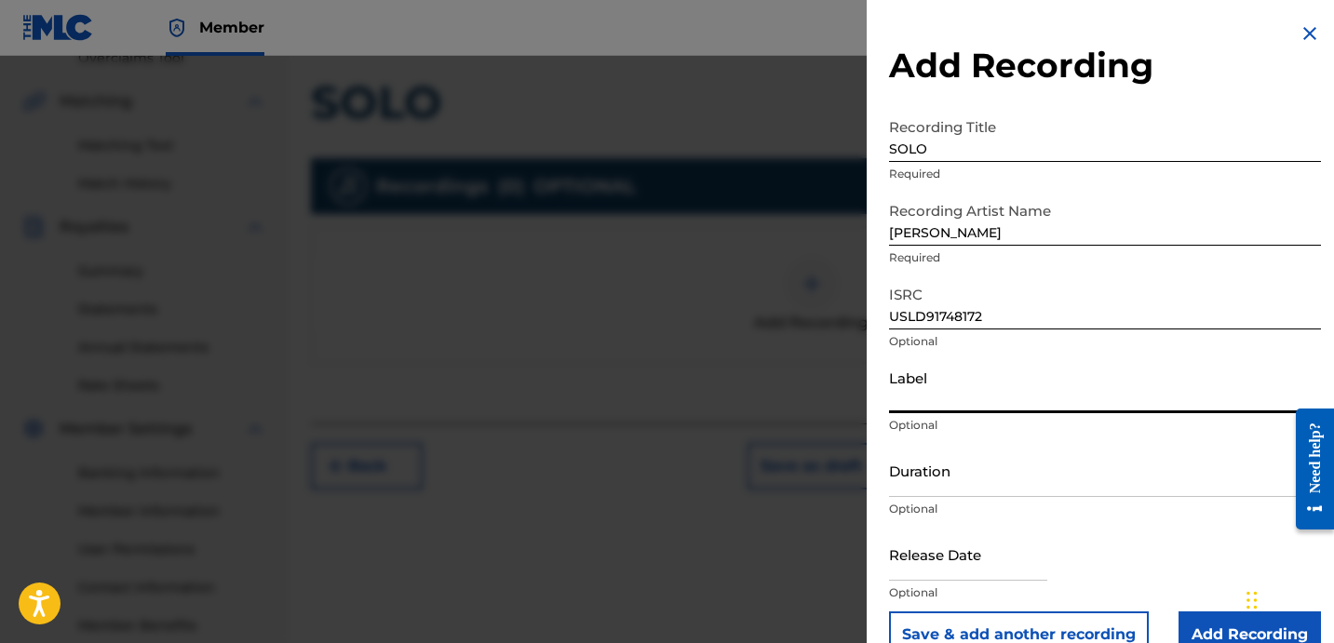
click at [954, 387] on input "Label" at bounding box center [1105, 386] width 432 height 53
type input "OTR RECORDS"
click at [971, 477] on input "Duration" at bounding box center [1105, 470] width 432 height 53
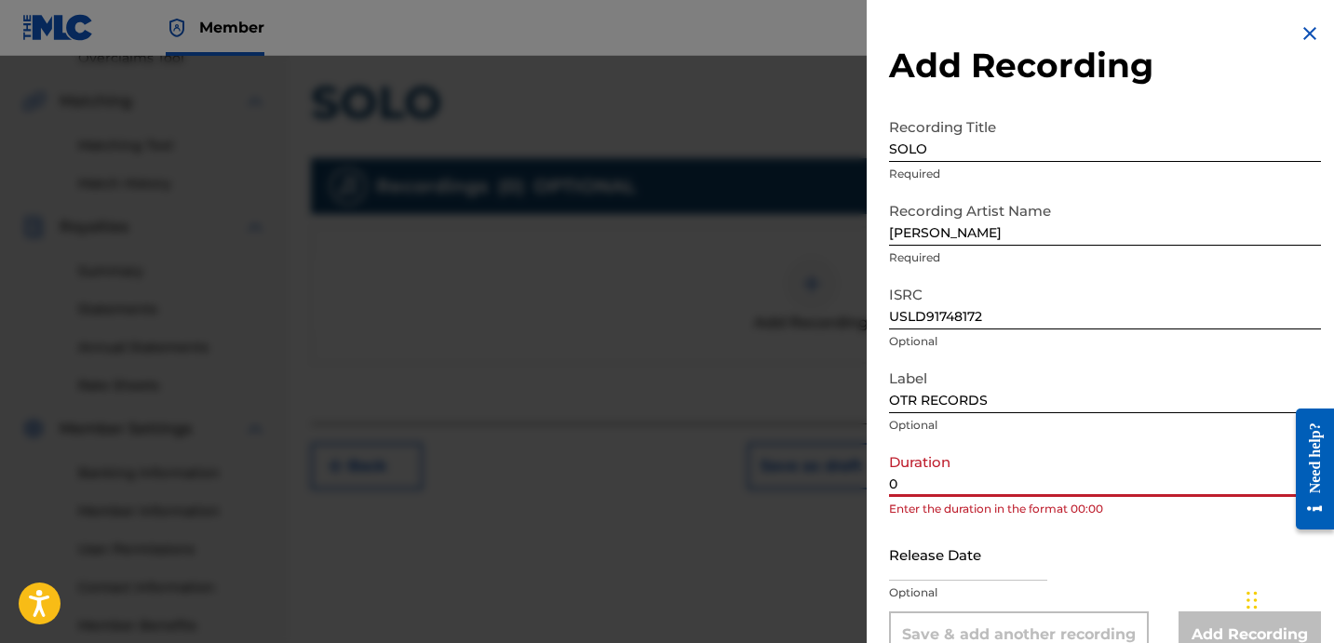
paste input "2:08"
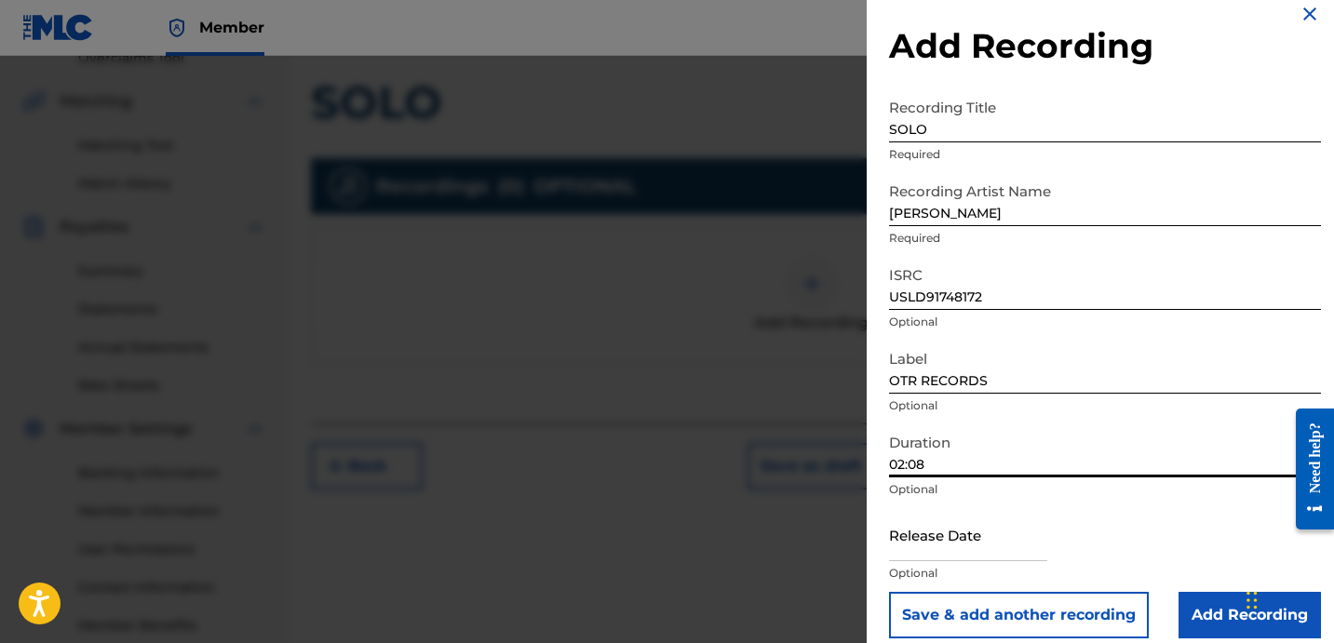
scroll to position [37, 0]
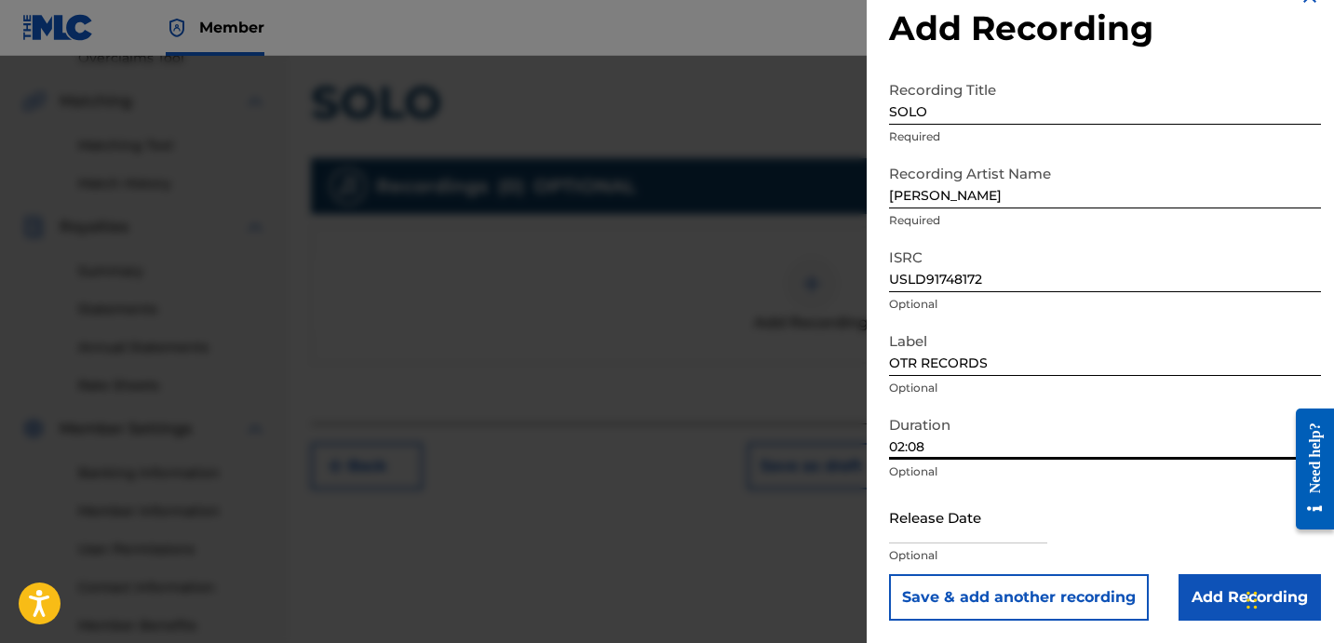
type input "02:08"
click at [1191, 596] on input "Add Recording" at bounding box center [1249, 597] width 142 height 47
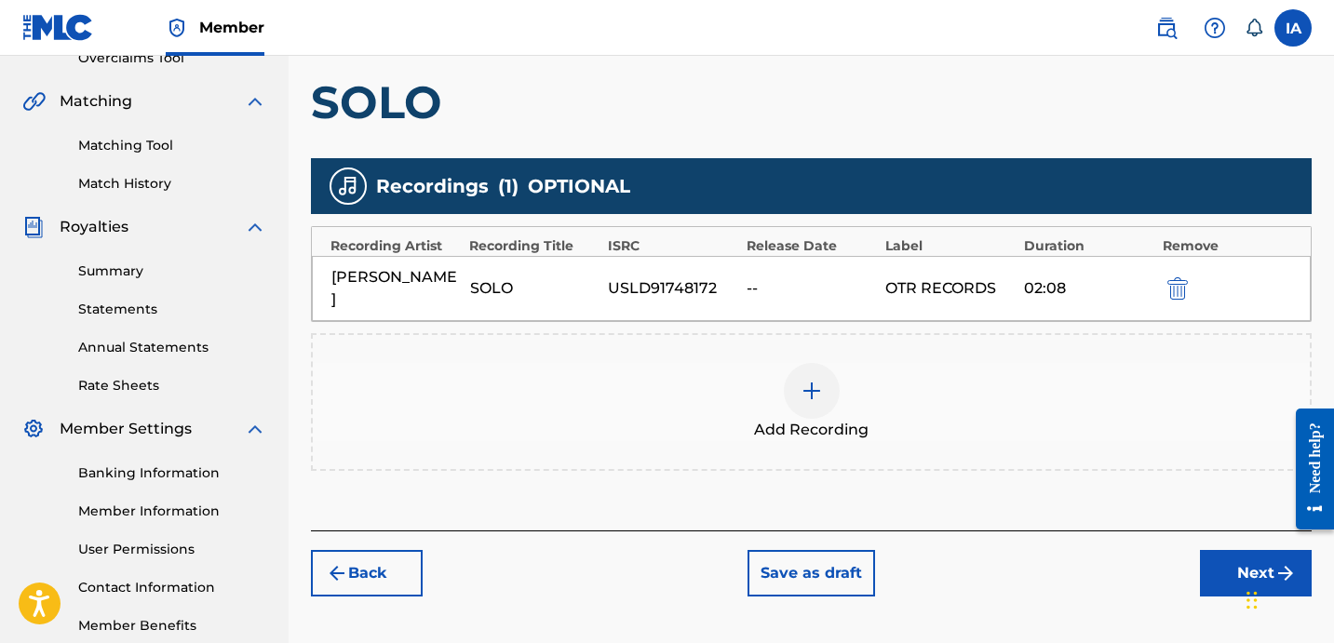
click at [1023, 483] on div "Add Recordings (Optional) Enter recording information for your work. Recording …" at bounding box center [811, 223] width 1000 height 614
click at [1209, 550] on button "Next" at bounding box center [1256, 573] width 112 height 47
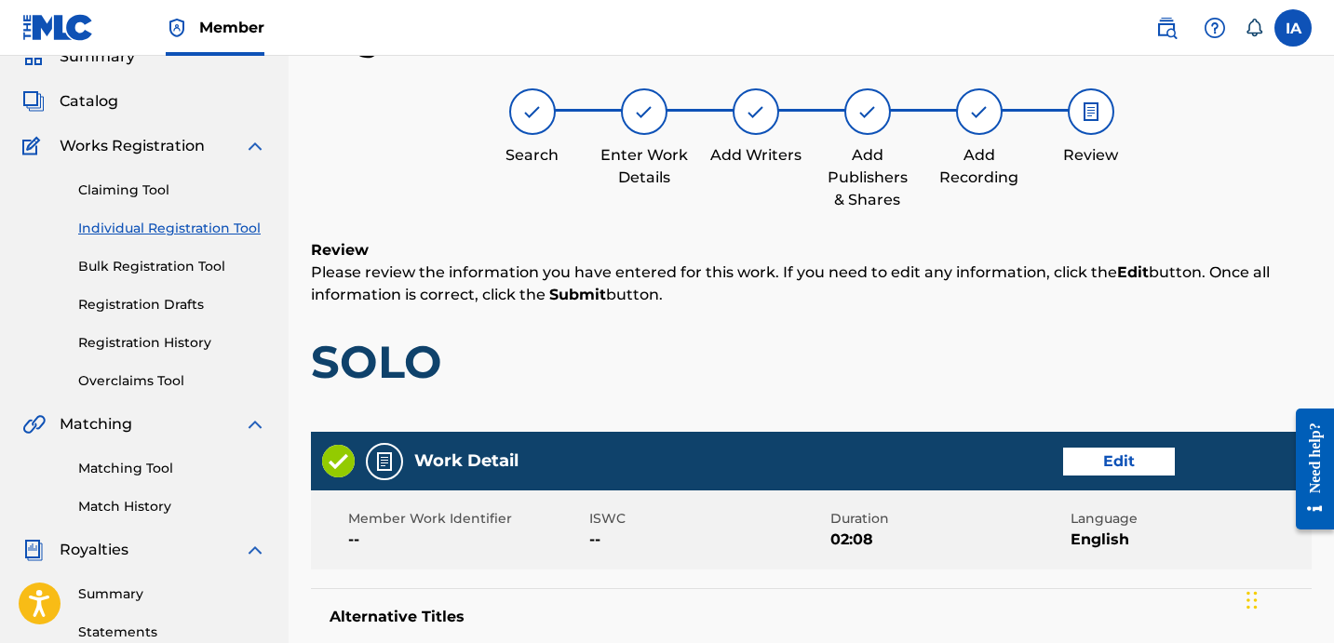
click at [930, 365] on h1 "SOLO" at bounding box center [811, 362] width 1000 height 56
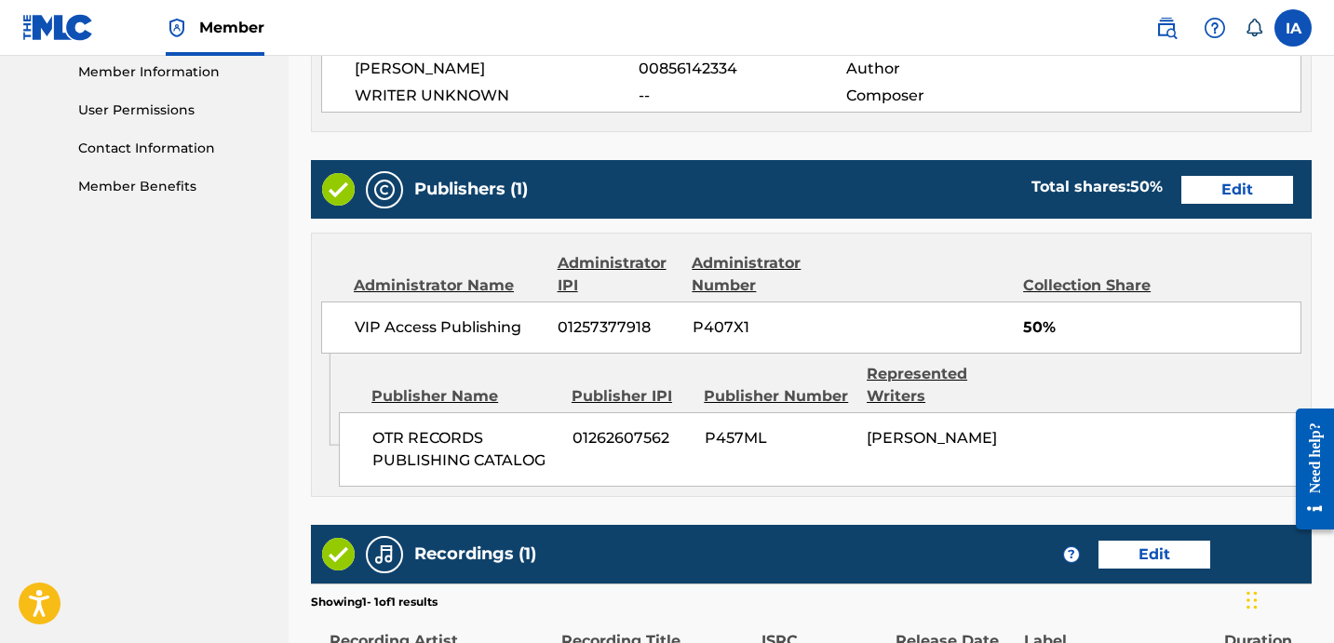
scroll to position [1087, 0]
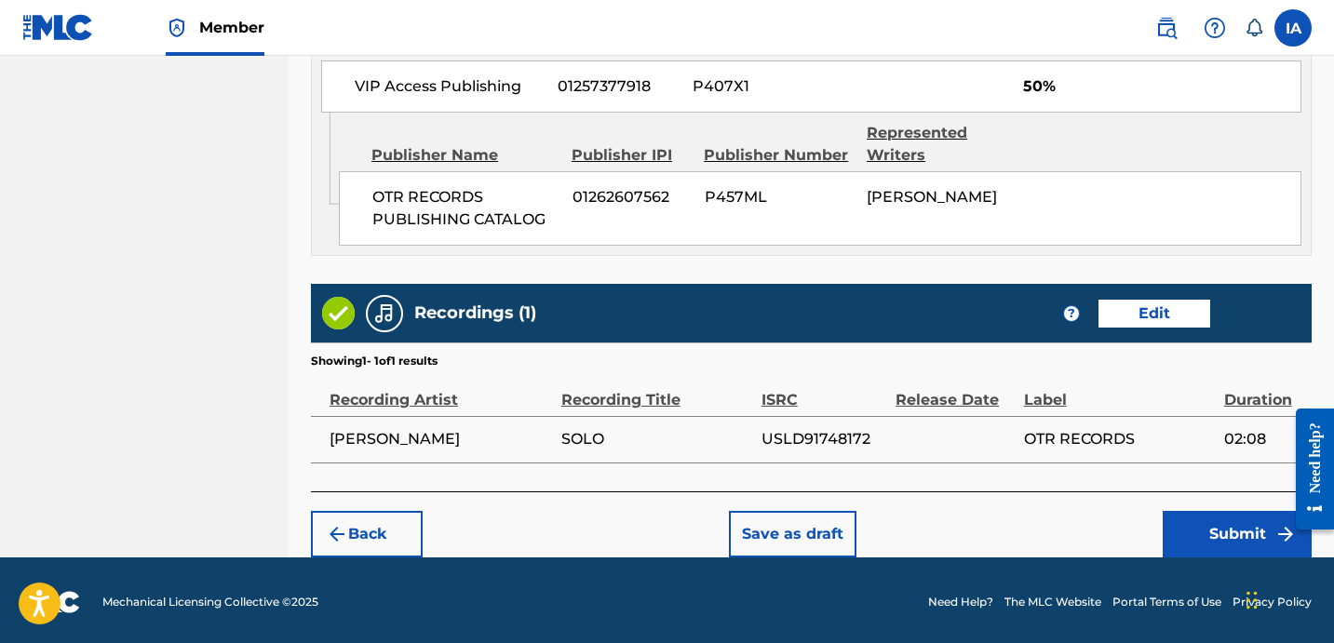
click at [1184, 535] on button "Submit" at bounding box center [1236, 534] width 149 height 47
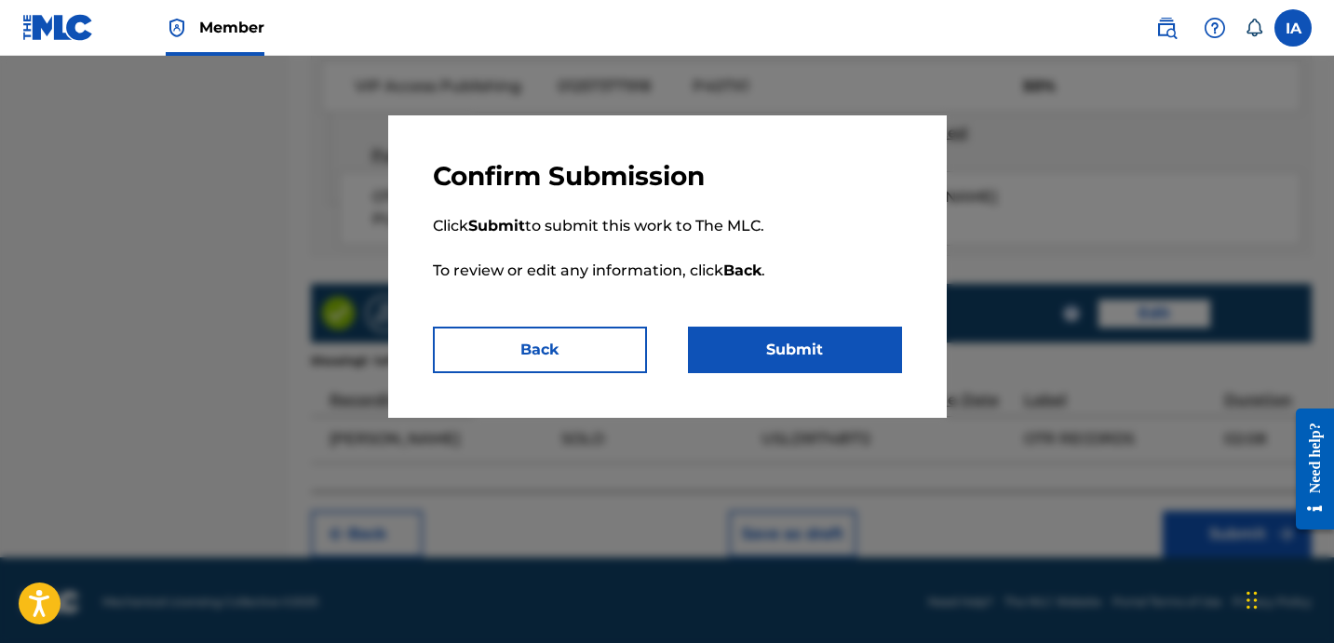
click at [821, 355] on button "Submit" at bounding box center [795, 350] width 214 height 47
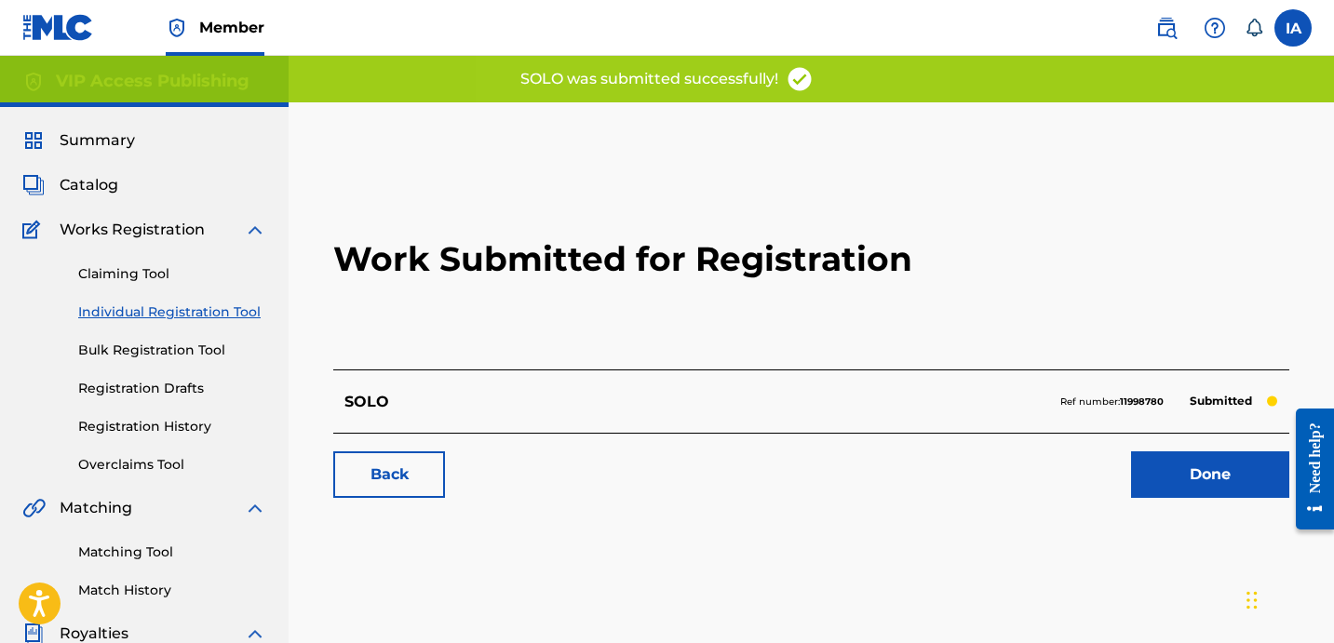
click at [770, 345] on h2 "Work Submitted for Registration" at bounding box center [811, 259] width 956 height 221
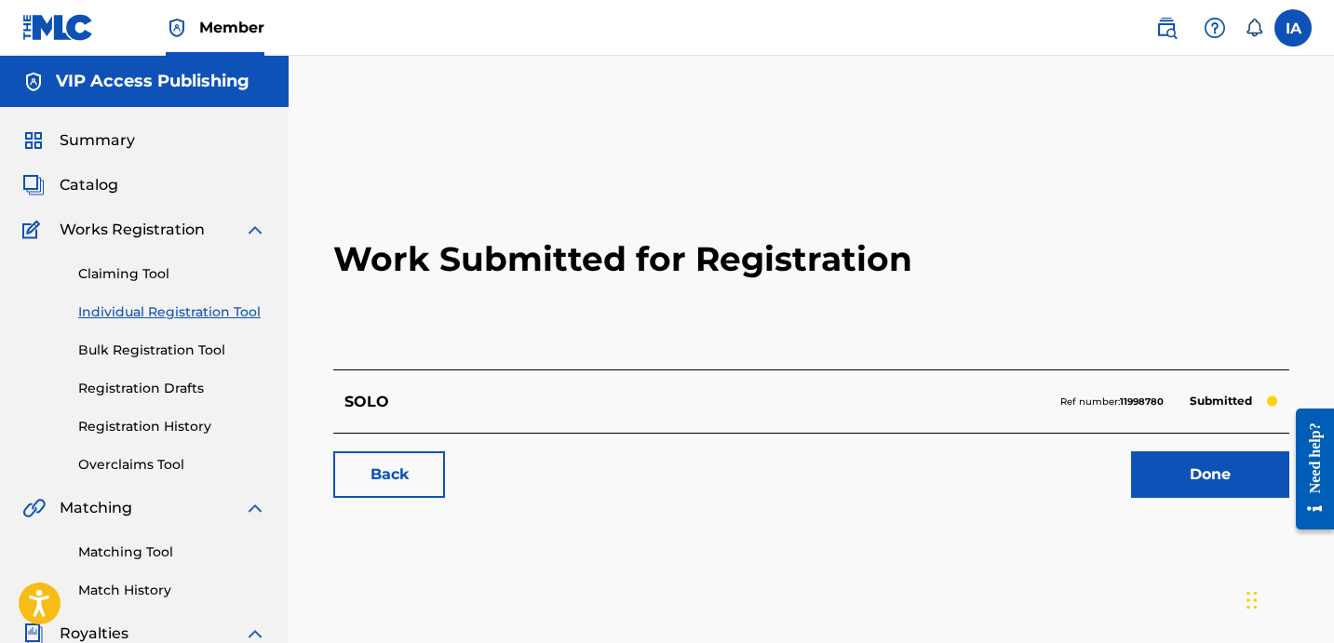
click at [416, 308] on h2 "Work Submitted for Registration" at bounding box center [811, 259] width 956 height 221
click at [234, 316] on link "Individual Registration Tool" at bounding box center [172, 312] width 188 height 20
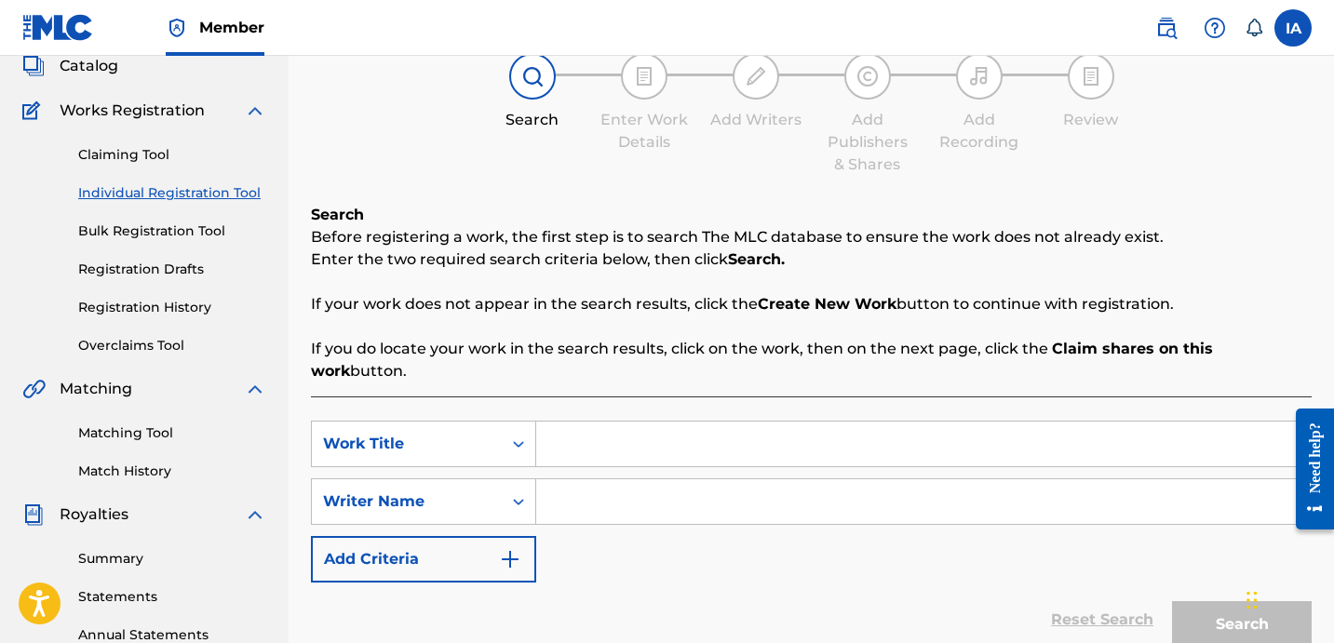
scroll to position [267, 0]
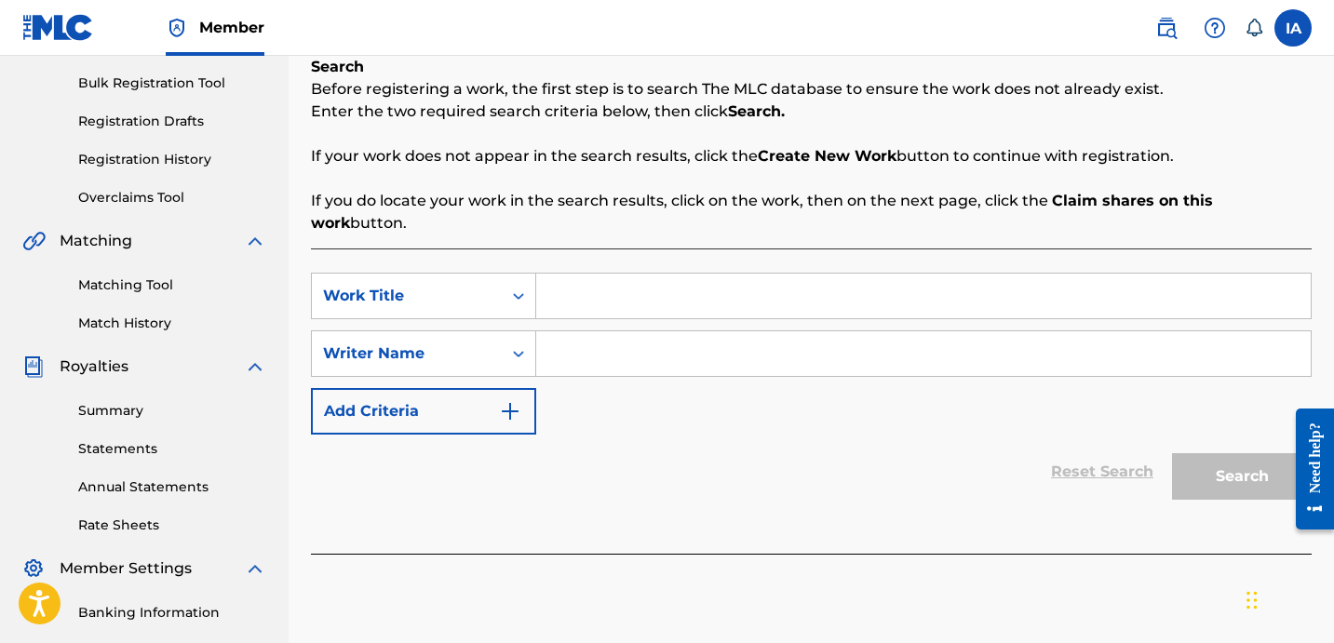
click at [877, 283] on input "Search Form" at bounding box center [923, 296] width 774 height 45
paste input "Takin It Ova"
type input "Takin It Ova"
click at [756, 337] on input "Search Form" at bounding box center [923, 353] width 774 height 45
click at [794, 352] on input "Search Form" at bounding box center [923, 353] width 774 height 45
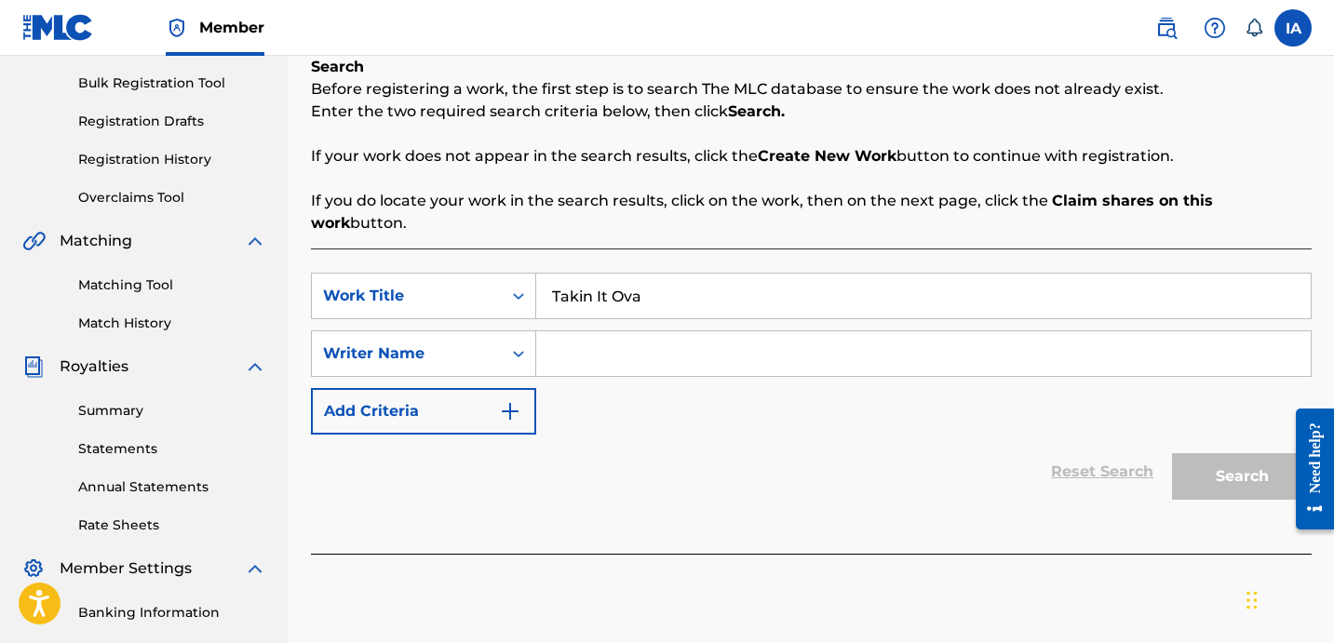
click at [794, 352] on input "Search Form" at bounding box center [923, 353] width 774 height 45
paste input "YAGER JEFFREY SAMUEL"
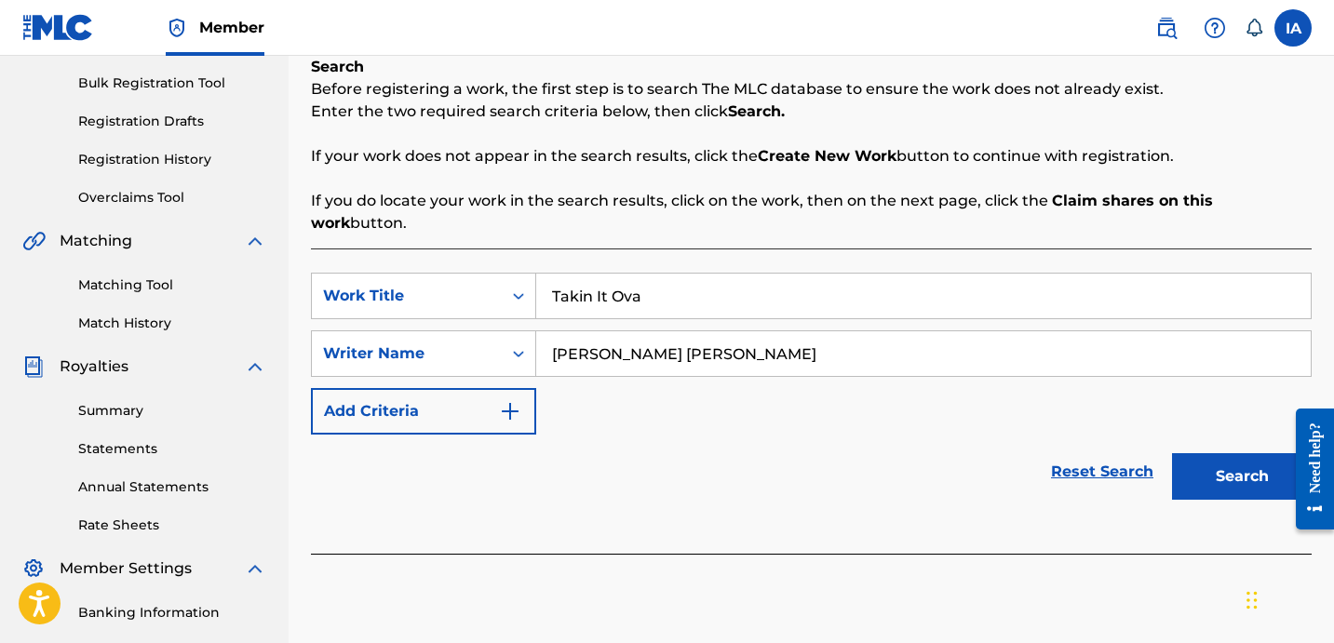
type input "YAGER JEFFREY SAMUEL"
click at [1212, 468] on button "Search" at bounding box center [1242, 476] width 140 height 47
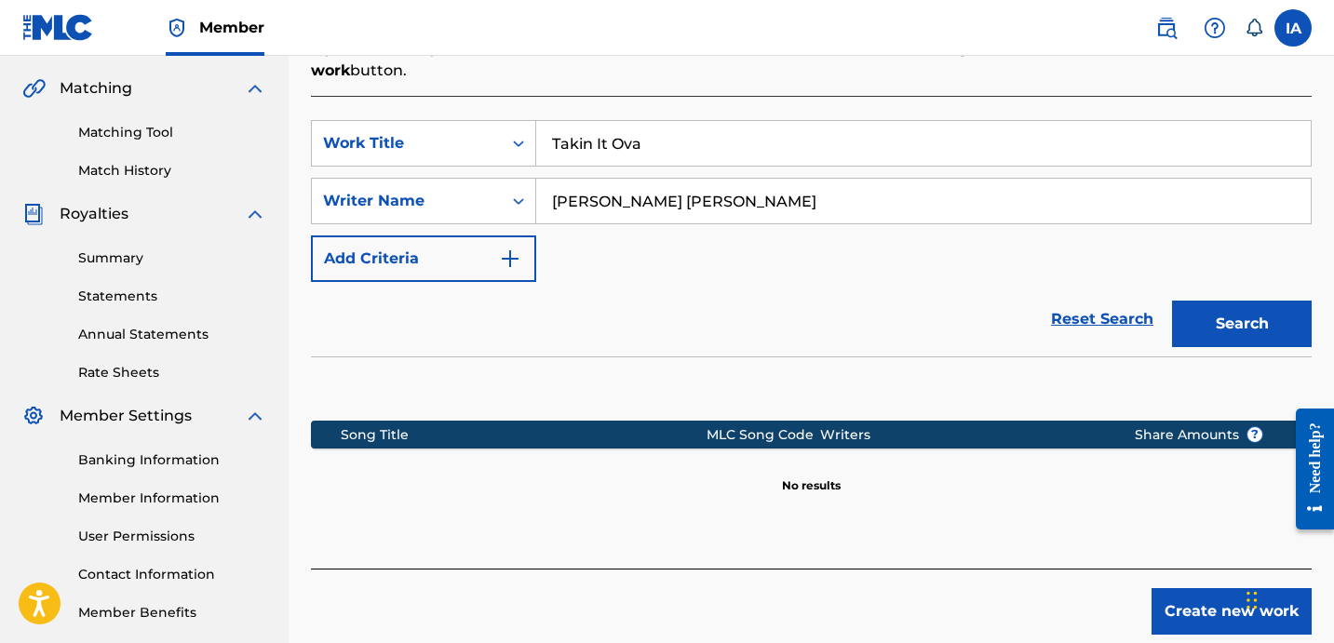
scroll to position [511, 0]
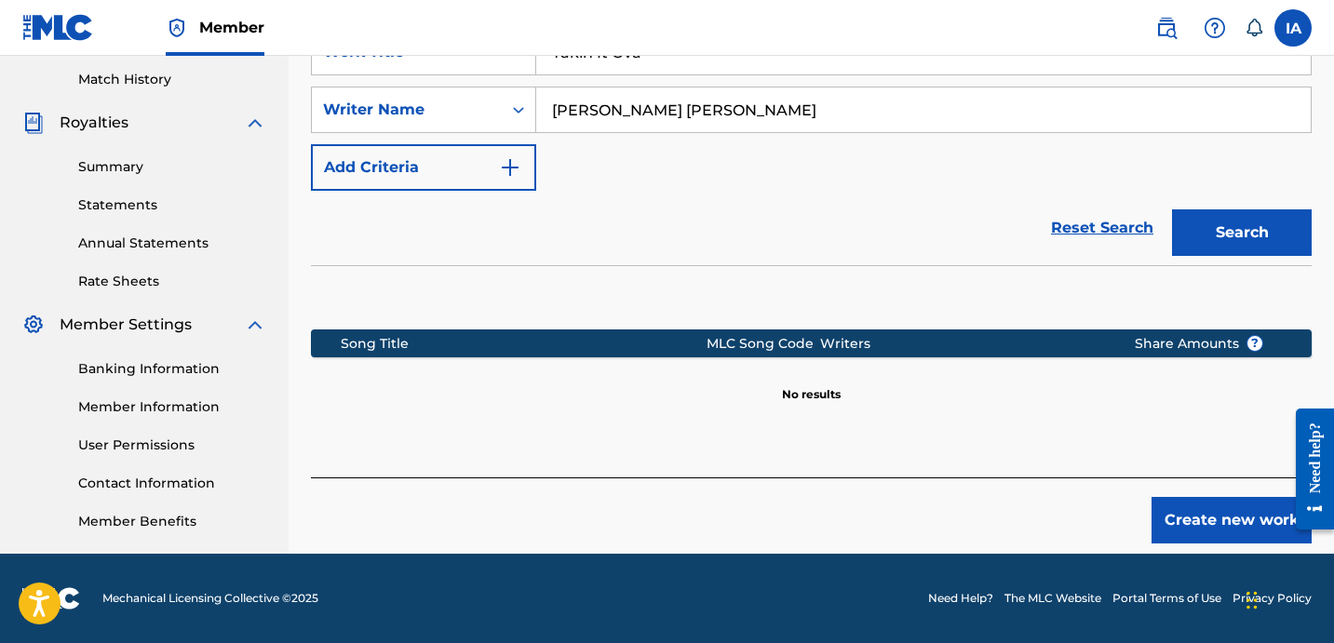
click at [792, 194] on div "Reset Search Search" at bounding box center [811, 228] width 1000 height 74
click at [1224, 497] on button "Create new work" at bounding box center [1231, 520] width 160 height 47
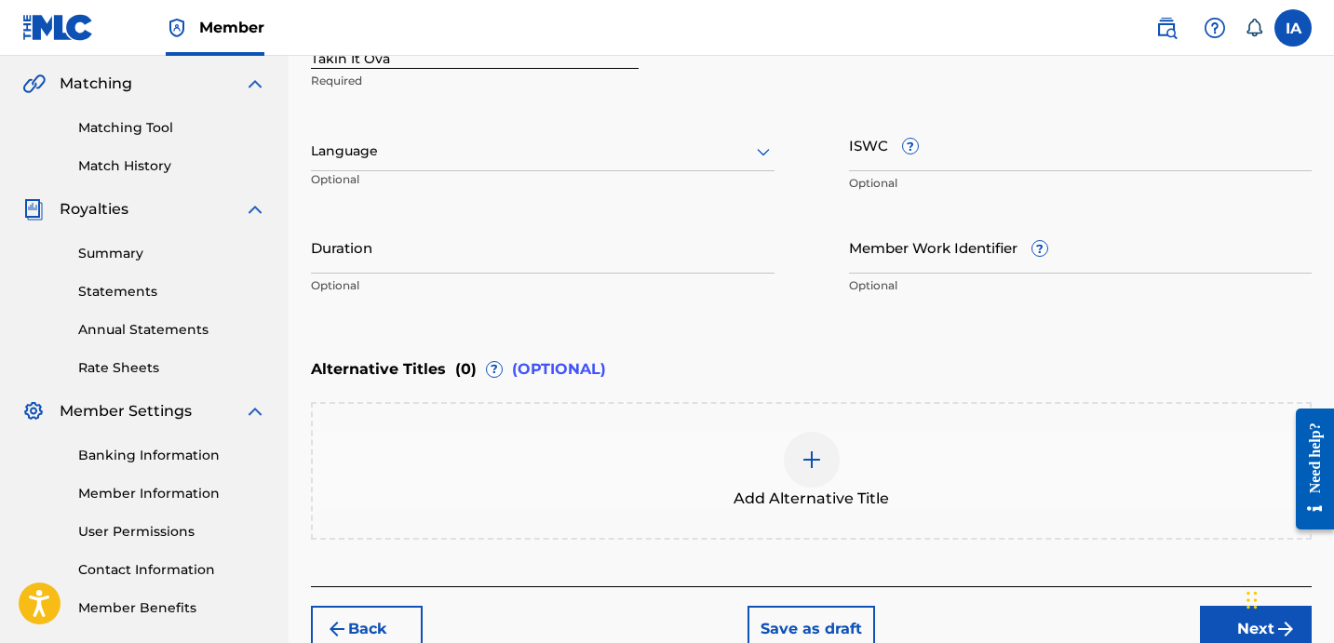
scroll to position [383, 0]
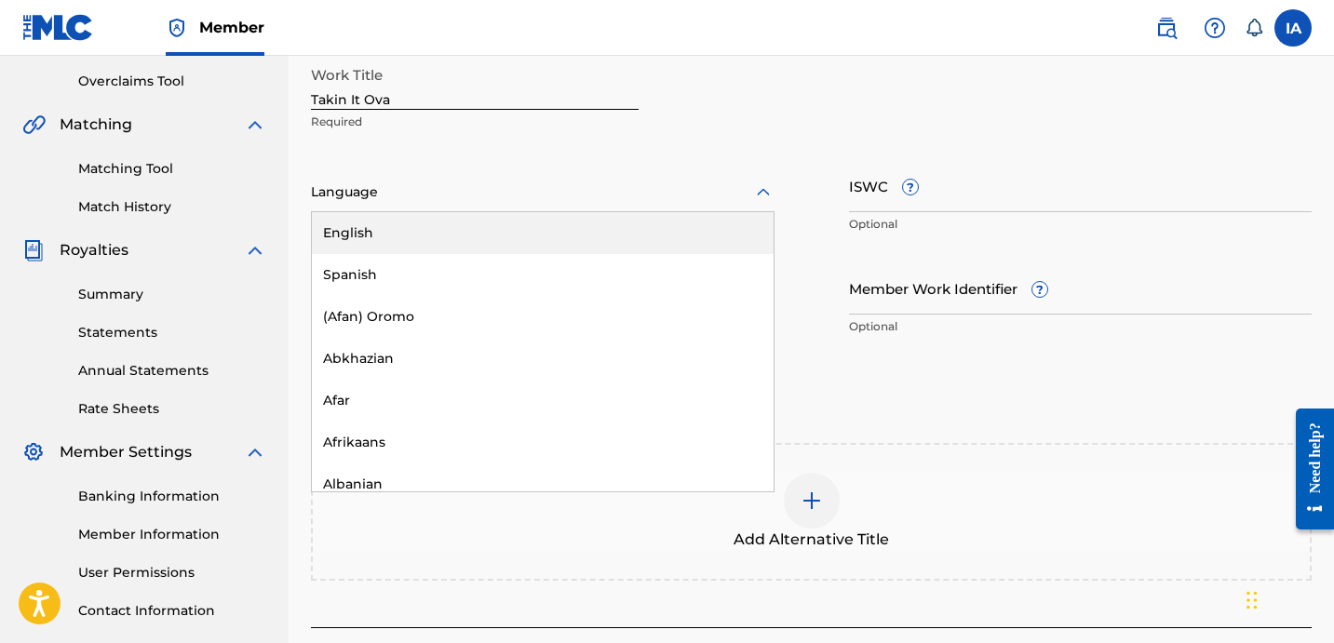
click at [538, 189] on div at bounding box center [542, 192] width 463 height 23
click at [606, 237] on div "English" at bounding box center [543, 233] width 462 height 42
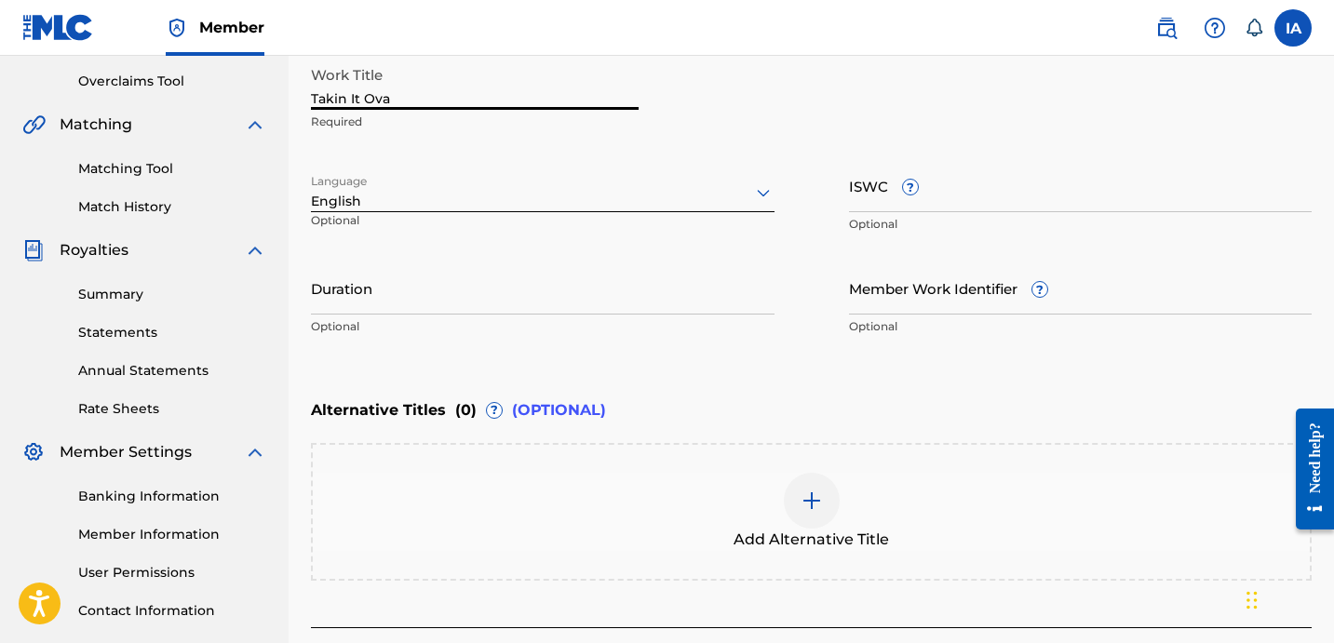
click at [460, 98] on input "Takin It Ova" at bounding box center [475, 83] width 328 height 53
type input "TAKIN IT OVA"
click at [822, 358] on div "Enter Work Details Enter work details for ‘ TAKIN IT OVA ’ below. Work Title TA…" at bounding box center [811, 165] width 1000 height 450
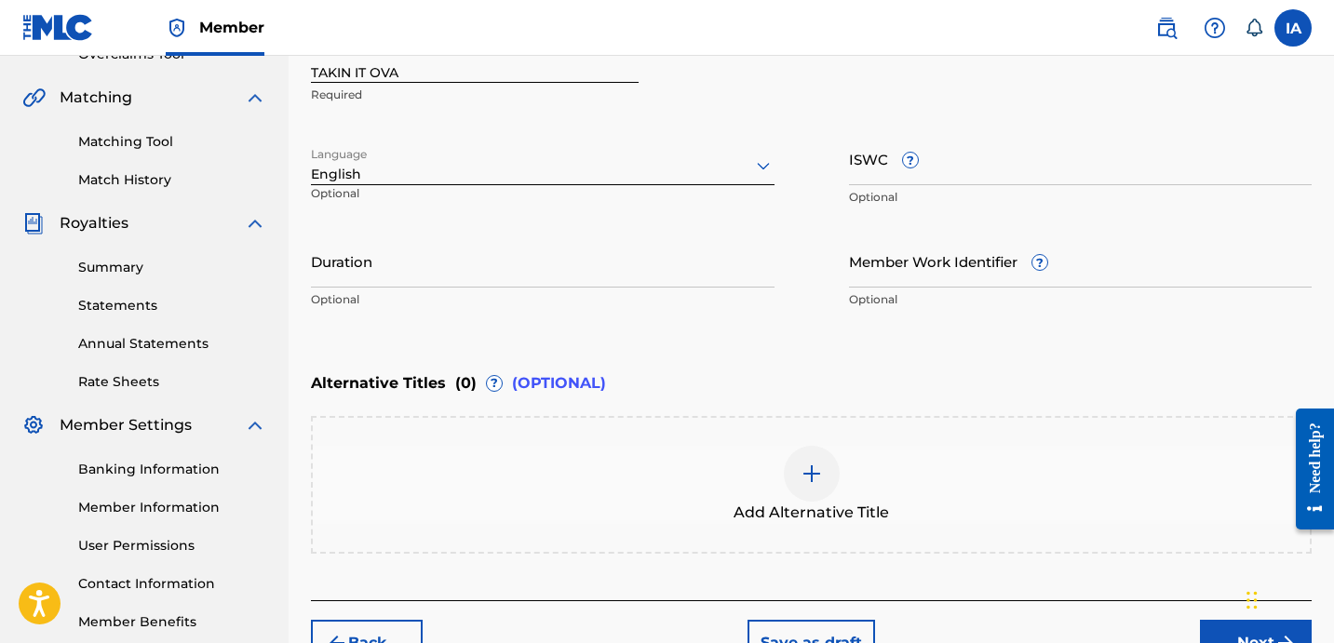
scroll to position [412, 0]
click at [463, 272] on input "Duration" at bounding box center [542, 259] width 463 height 53
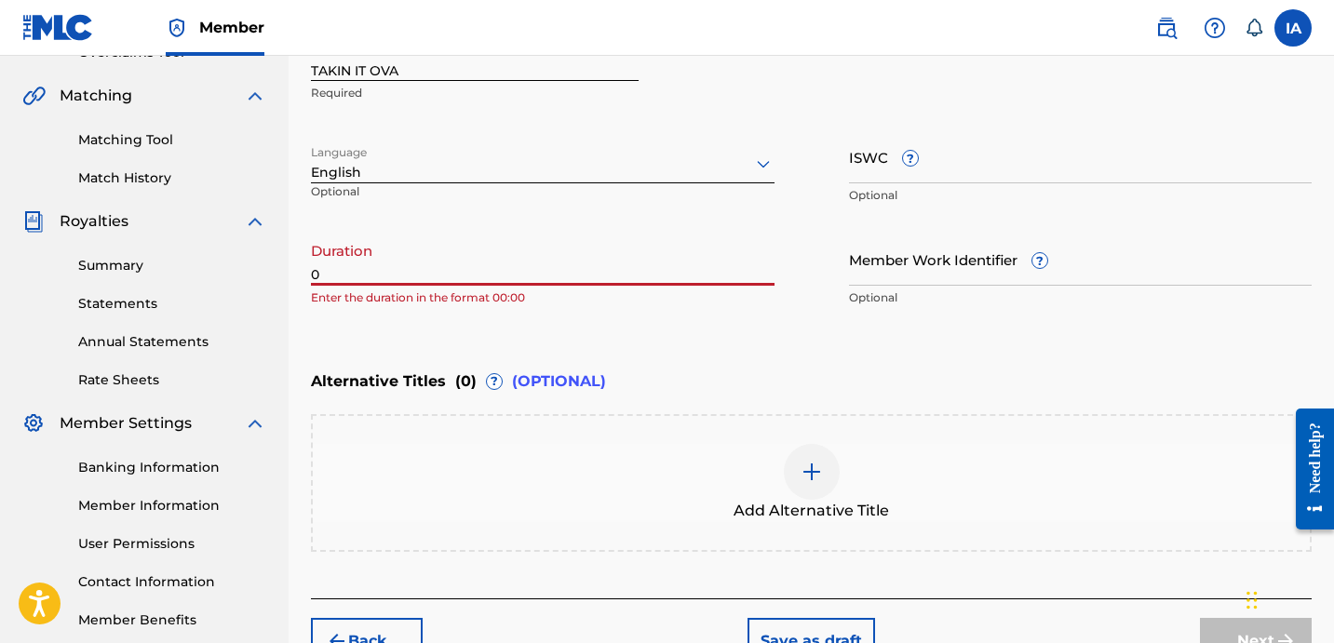
paste input "2:44"
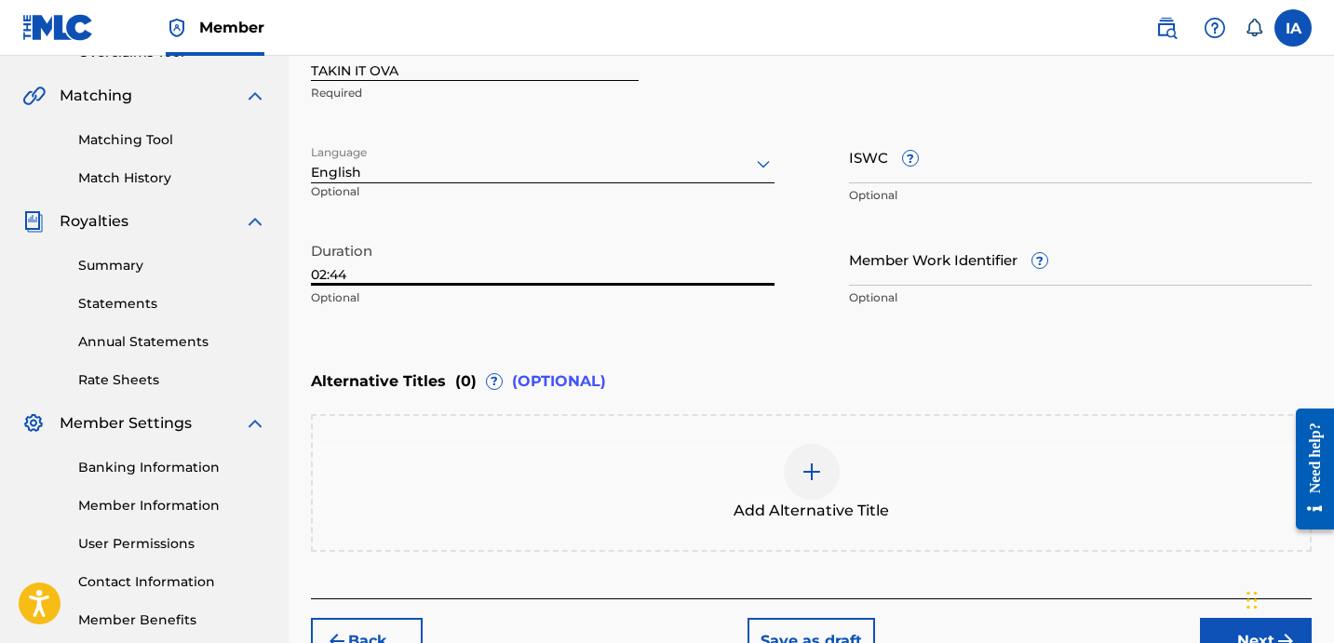
type input "02:44"
click at [895, 337] on div "Enter Work Details Enter work details for ‘ TAKIN IT OVA ’ below. Work Title TA…" at bounding box center [811, 136] width 1000 height 450
click at [857, 331] on div "Enter Work Details Enter work details for ‘ TAKIN IT OVA ’ below. Work Title TA…" at bounding box center [811, 136] width 1000 height 450
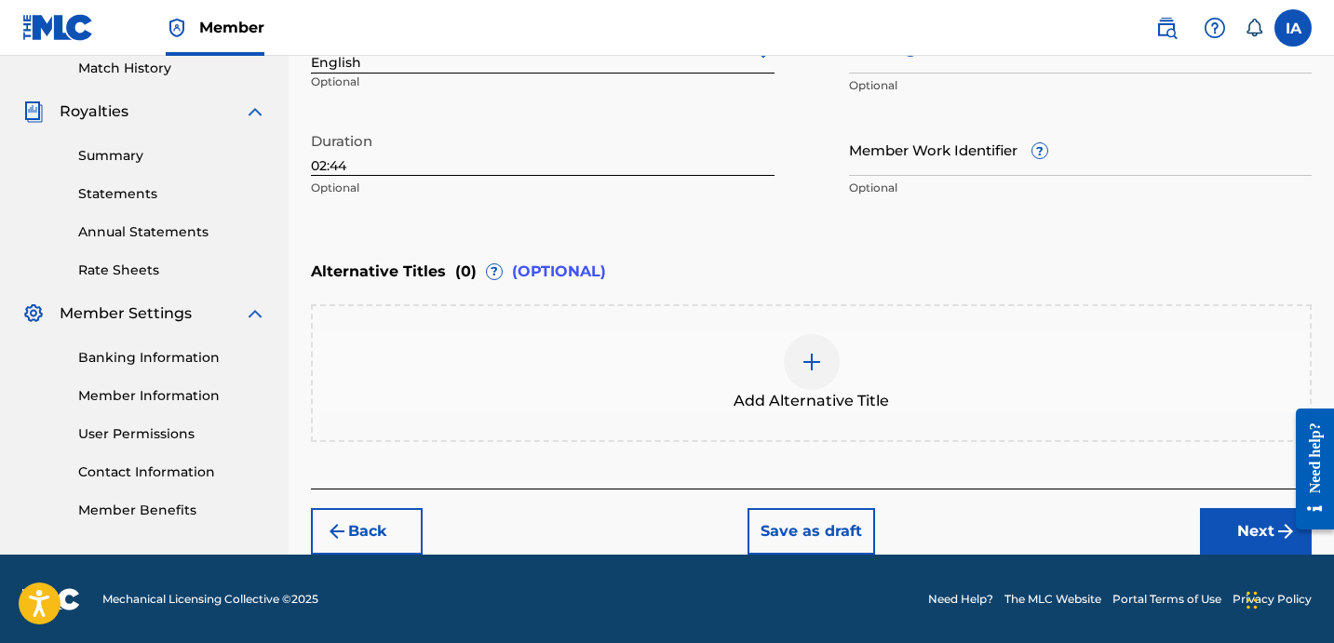
click at [1219, 517] on button "Next" at bounding box center [1256, 531] width 112 height 47
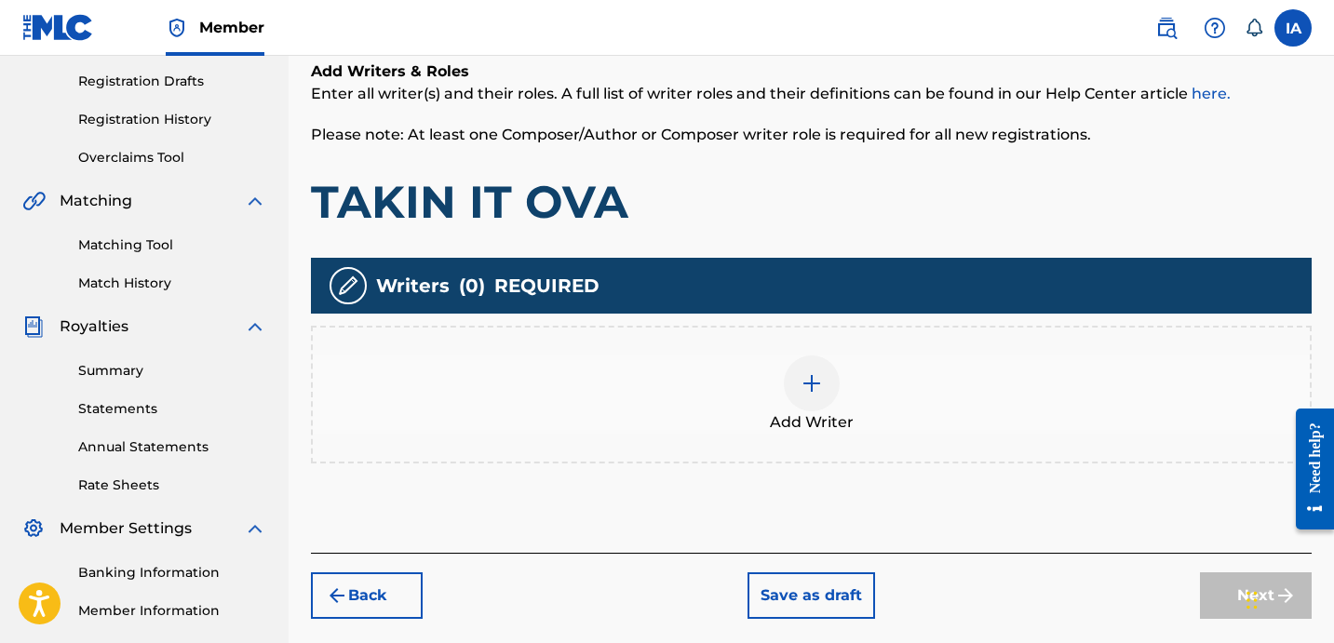
scroll to position [420, 0]
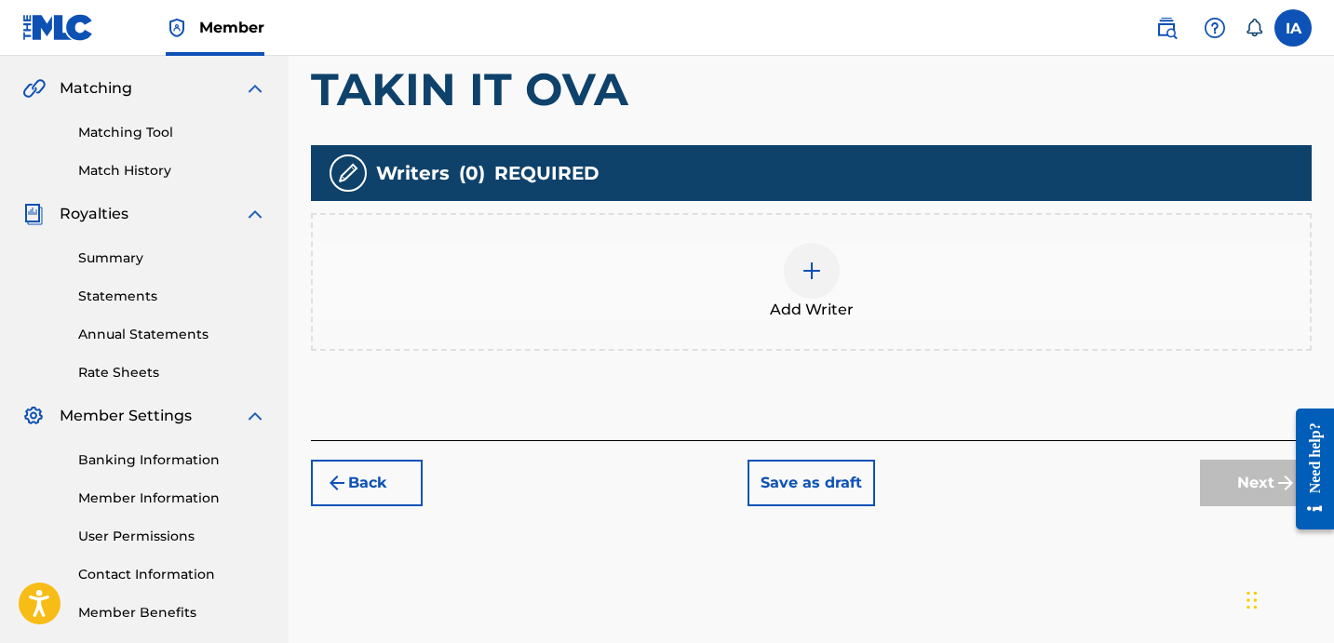
click at [840, 289] on div "Add Writer" at bounding box center [811, 282] width 997 height 78
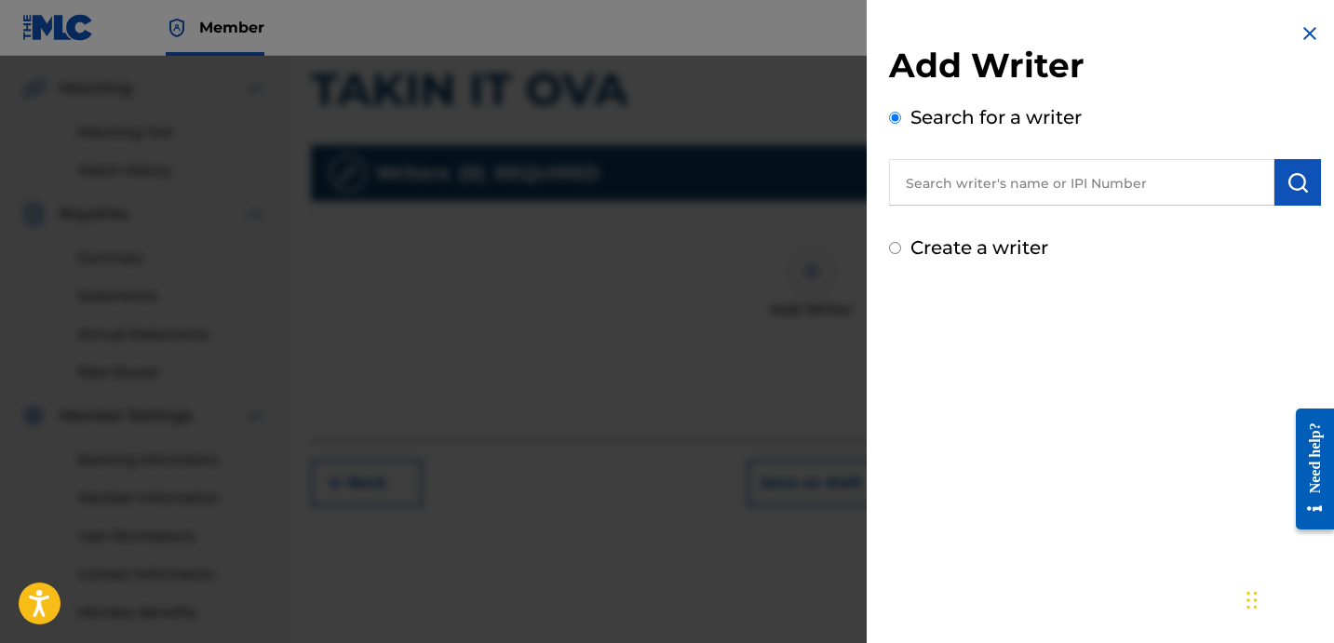
click at [1091, 188] on input "text" at bounding box center [1081, 182] width 385 height 47
paste input "YAGER JEFFREY SAMUEL"
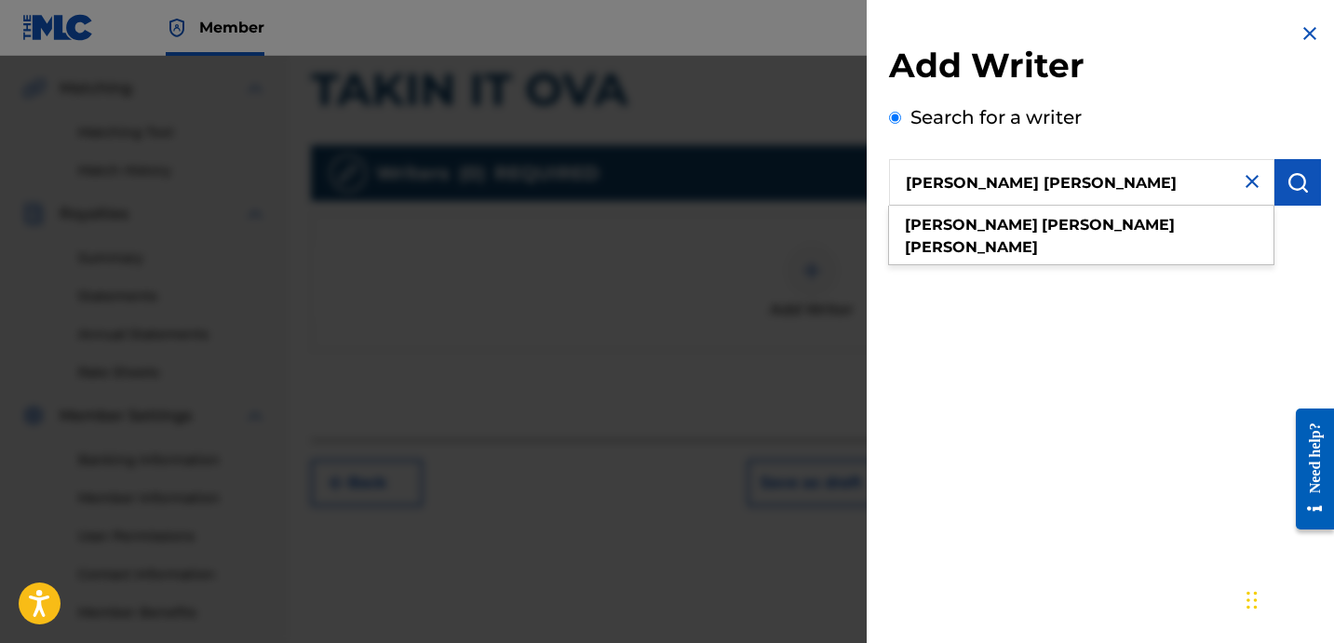
type input "YAGER JEFFREY SAMUEL"
click at [1290, 167] on button "submit" at bounding box center [1297, 182] width 47 height 47
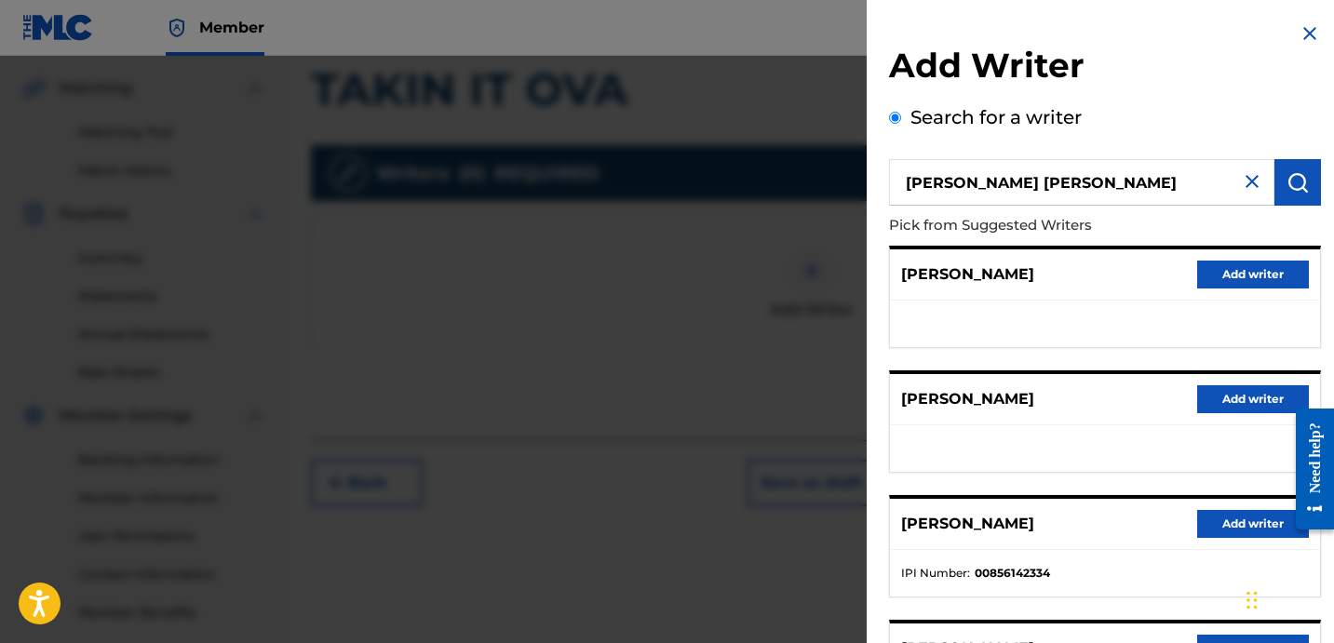
click at [1222, 515] on button "Add writer" at bounding box center [1253, 524] width 112 height 28
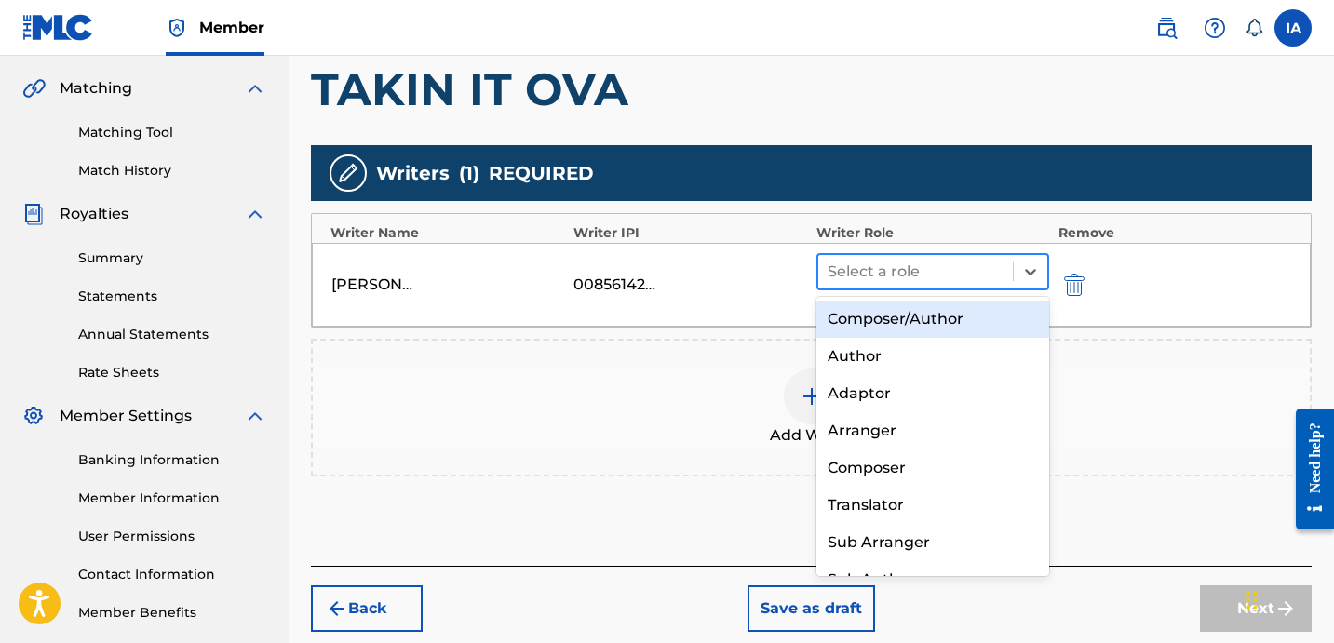
click at [950, 262] on div at bounding box center [915, 272] width 176 height 26
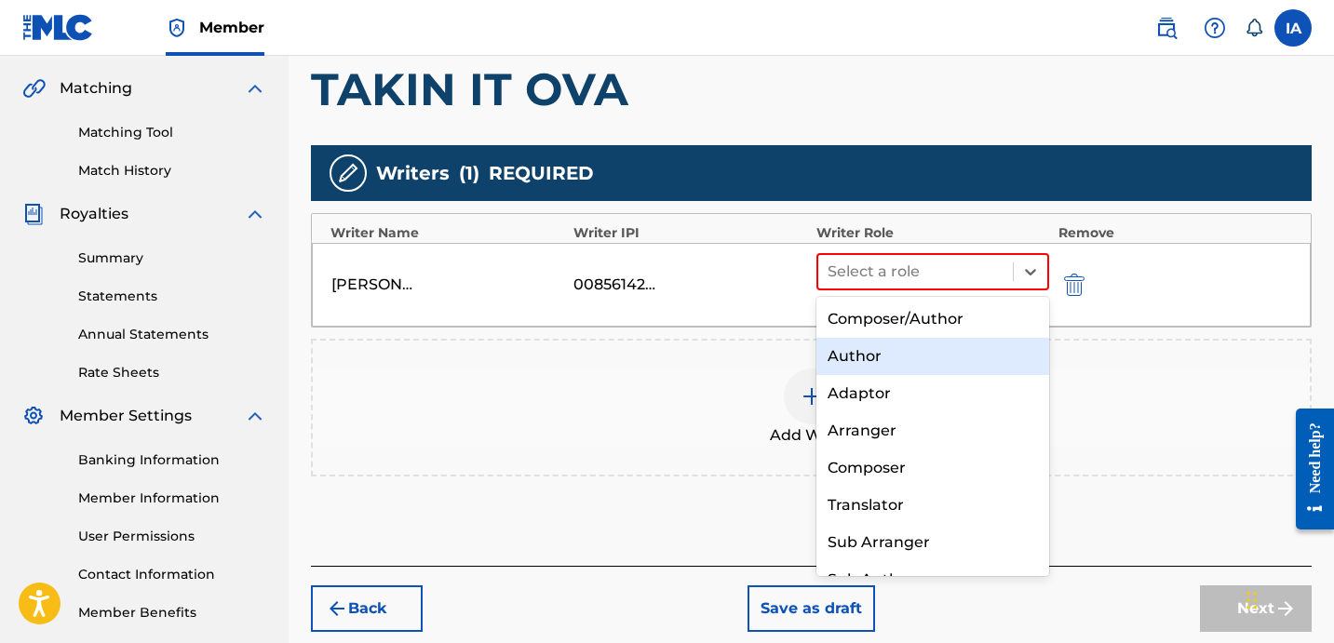
click at [873, 370] on div "Author" at bounding box center [932, 356] width 233 height 37
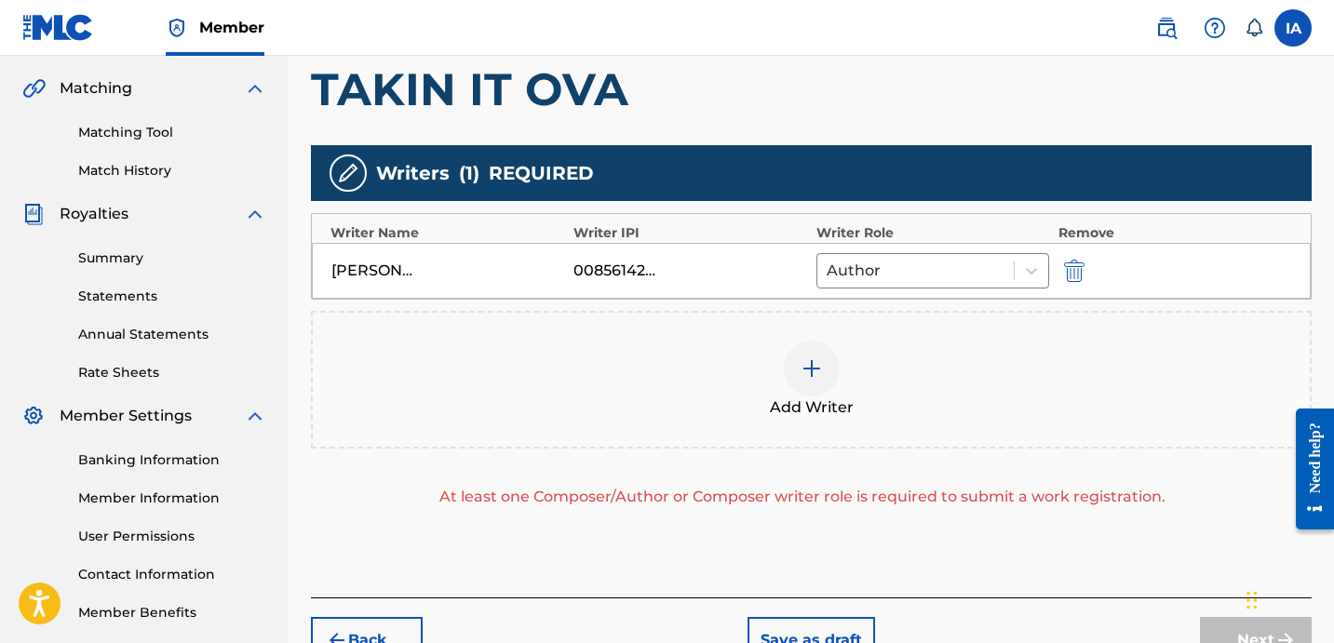
click at [894, 368] on div "Add Writer" at bounding box center [811, 380] width 997 height 78
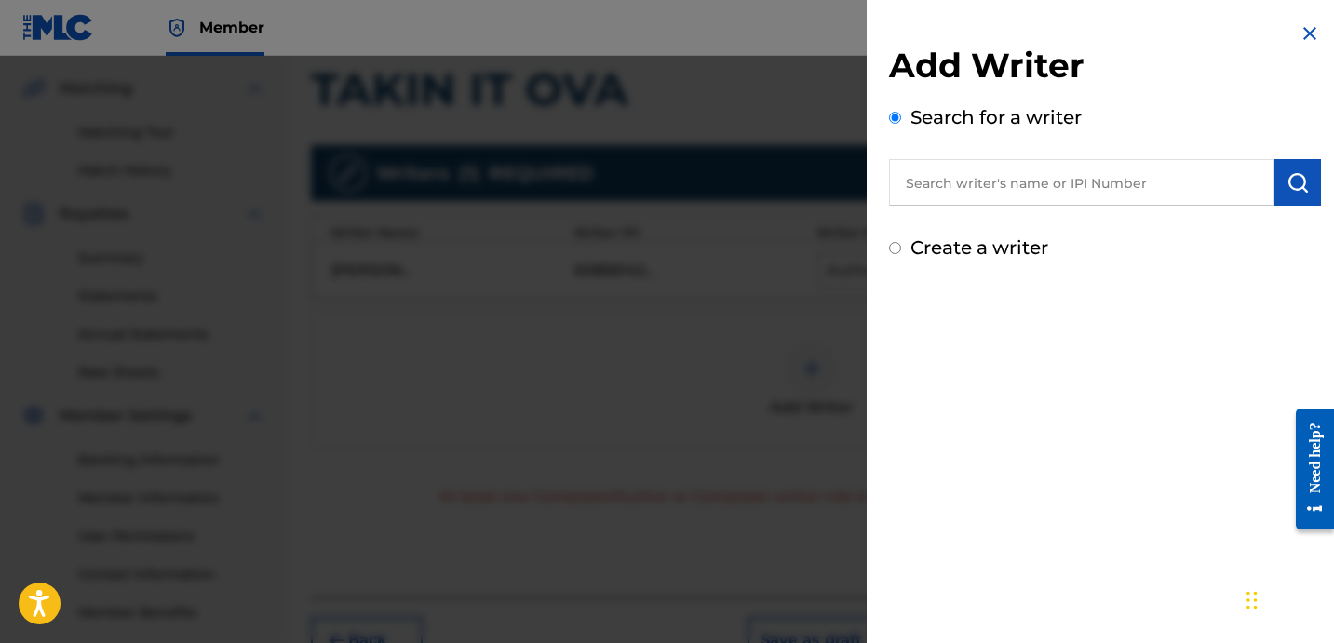
click at [961, 246] on label "Create a writer" at bounding box center [979, 247] width 138 height 22
radio input "true"
click at [901, 246] on input "Create a writer" at bounding box center [895, 248] width 12 height 12
radio input "false"
radio input "true"
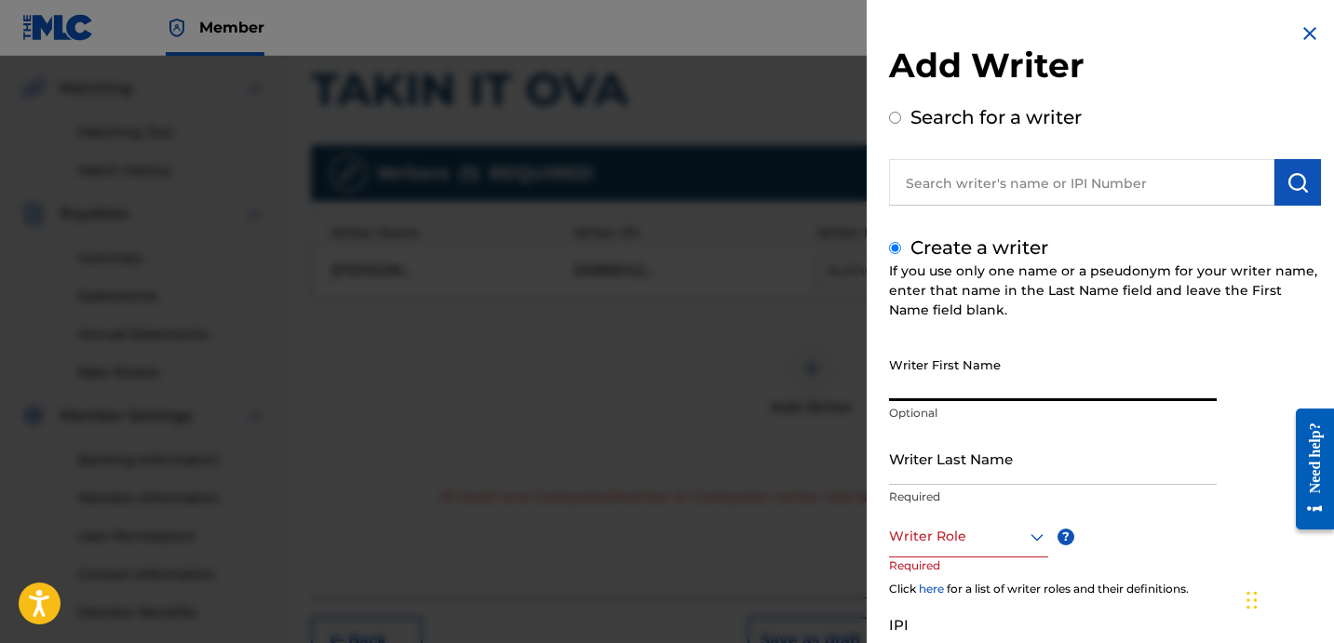
click at [981, 466] on input "Writer Last Name" at bounding box center [1053, 458] width 328 height 53
click at [980, 466] on input "Writer Last Name" at bounding box center [1053, 458] width 328 height 53
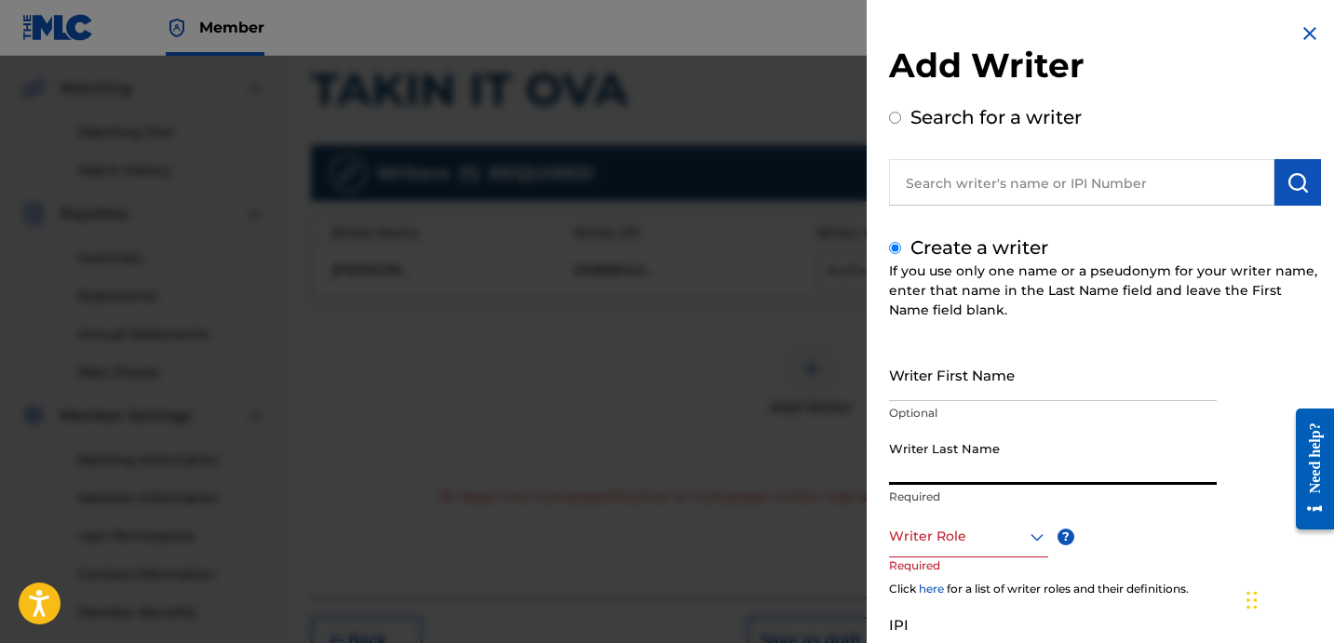
paste input "UNKNOWN WRITER"
click at [979, 465] on input "UNKNOWN WRITER" at bounding box center [1053, 458] width 328 height 53
click at [986, 477] on input "UNKNOWN WRITER" at bounding box center [1053, 458] width 328 height 53
click at [985, 477] on input "UNKNOWN WRITER" at bounding box center [1053, 458] width 328 height 53
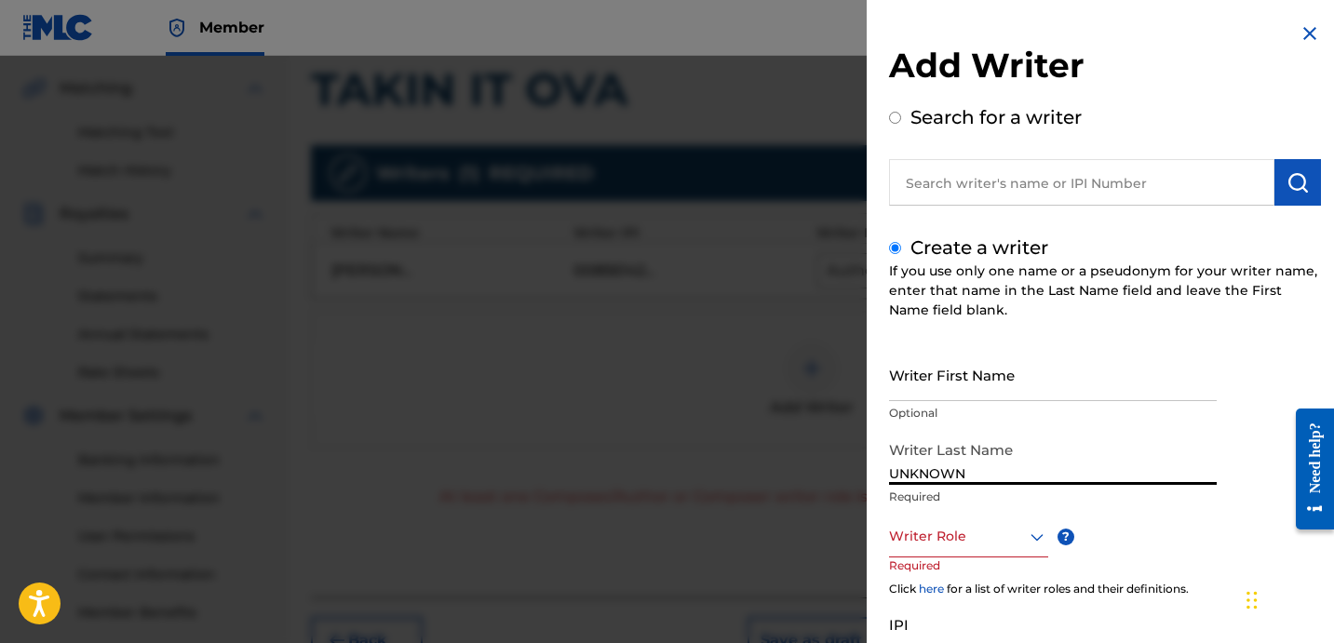
type input "UNKNOWN"
click at [968, 395] on input "Writer First Name" at bounding box center [1053, 374] width 328 height 53
paste input "WRITER"
type input "WRITER"
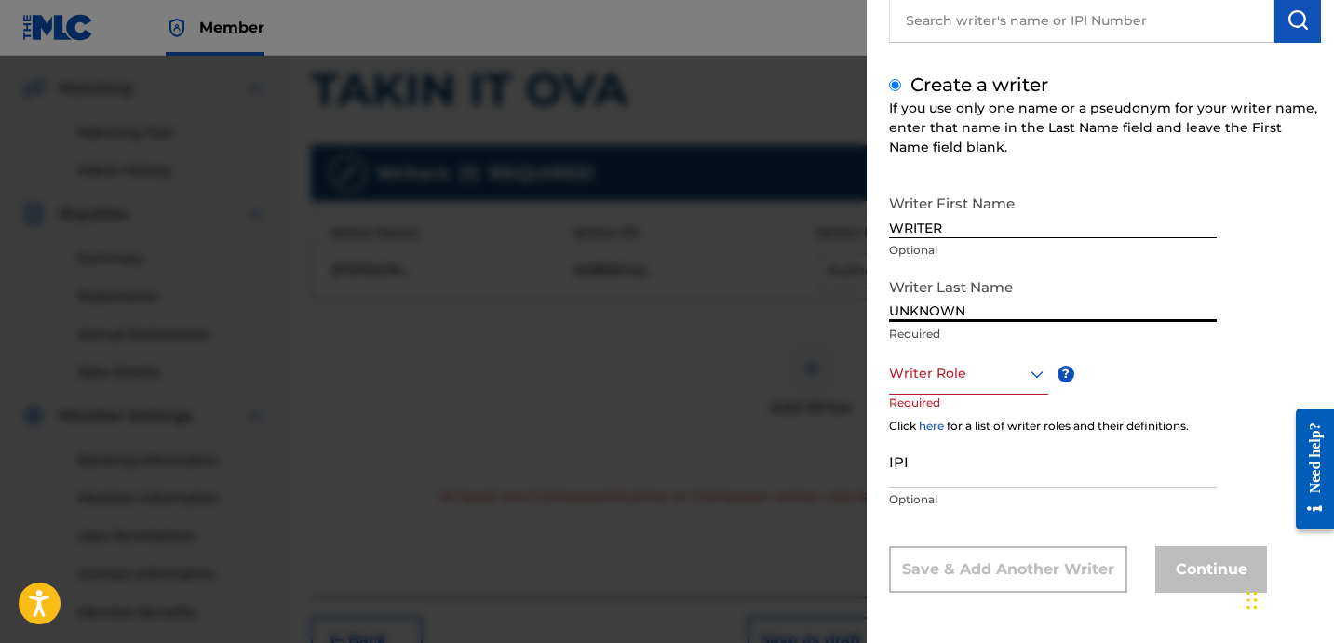
click at [974, 363] on div at bounding box center [968, 373] width 159 height 23
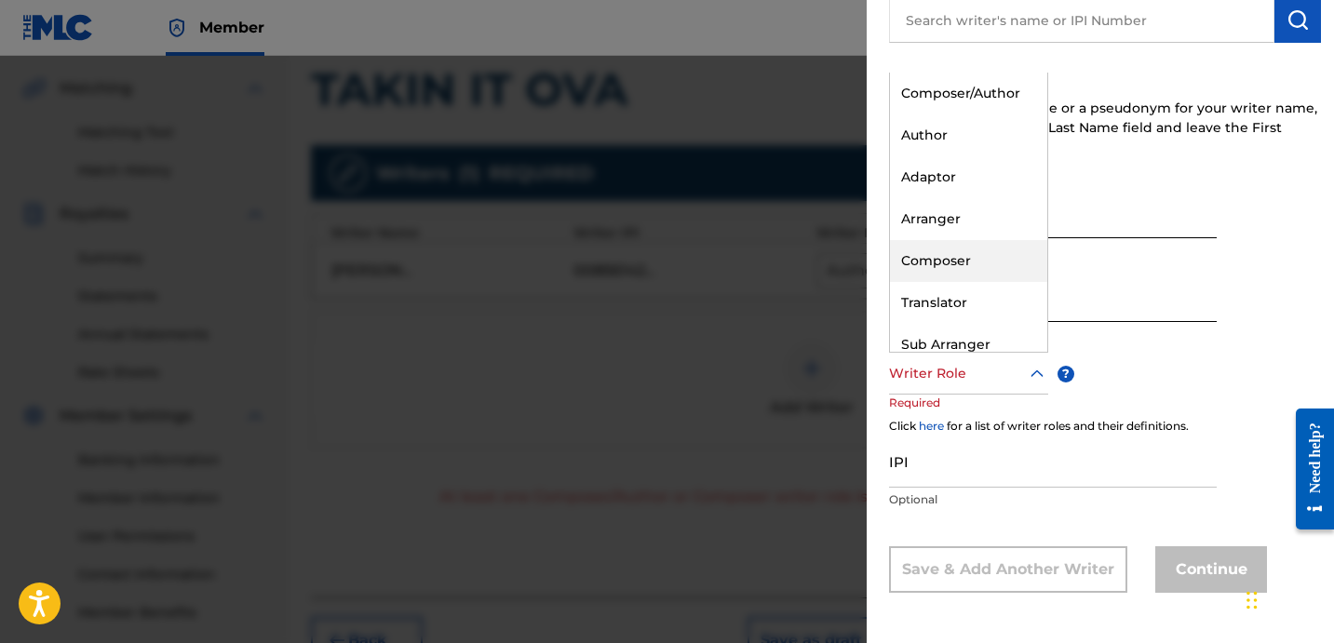
click at [975, 250] on div "Composer" at bounding box center [968, 261] width 157 height 42
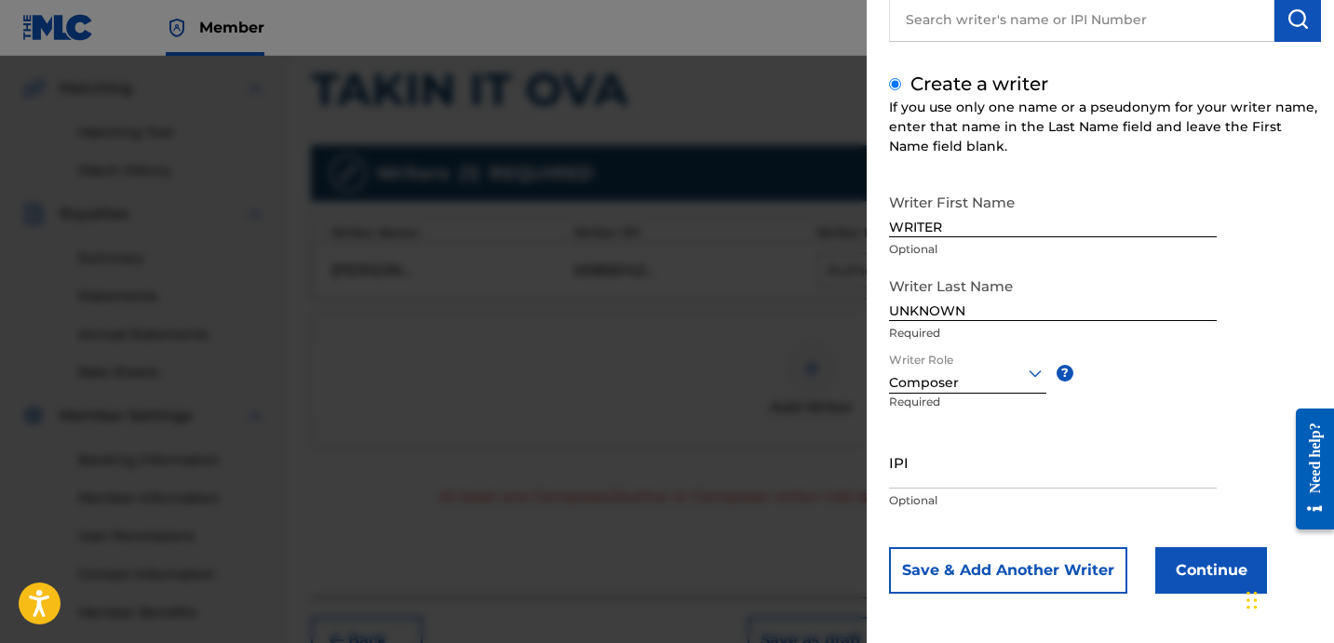
scroll to position [165, 0]
click at [1179, 553] on button "Continue" at bounding box center [1211, 569] width 112 height 47
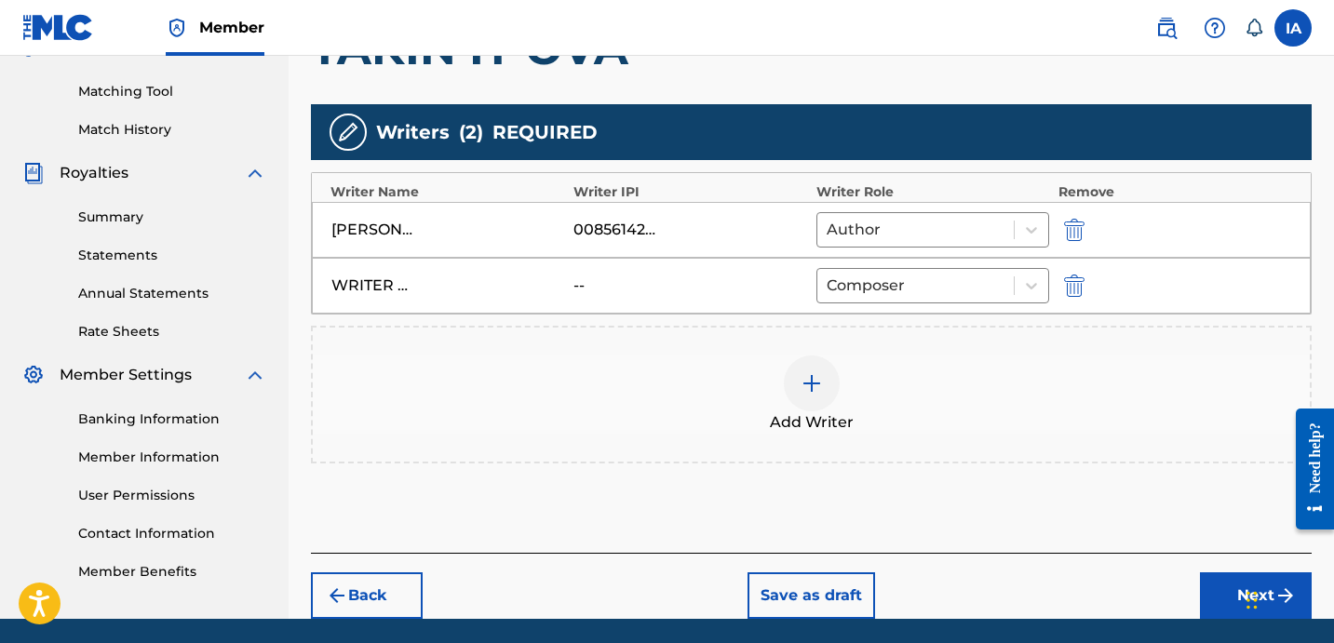
scroll to position [526, 0]
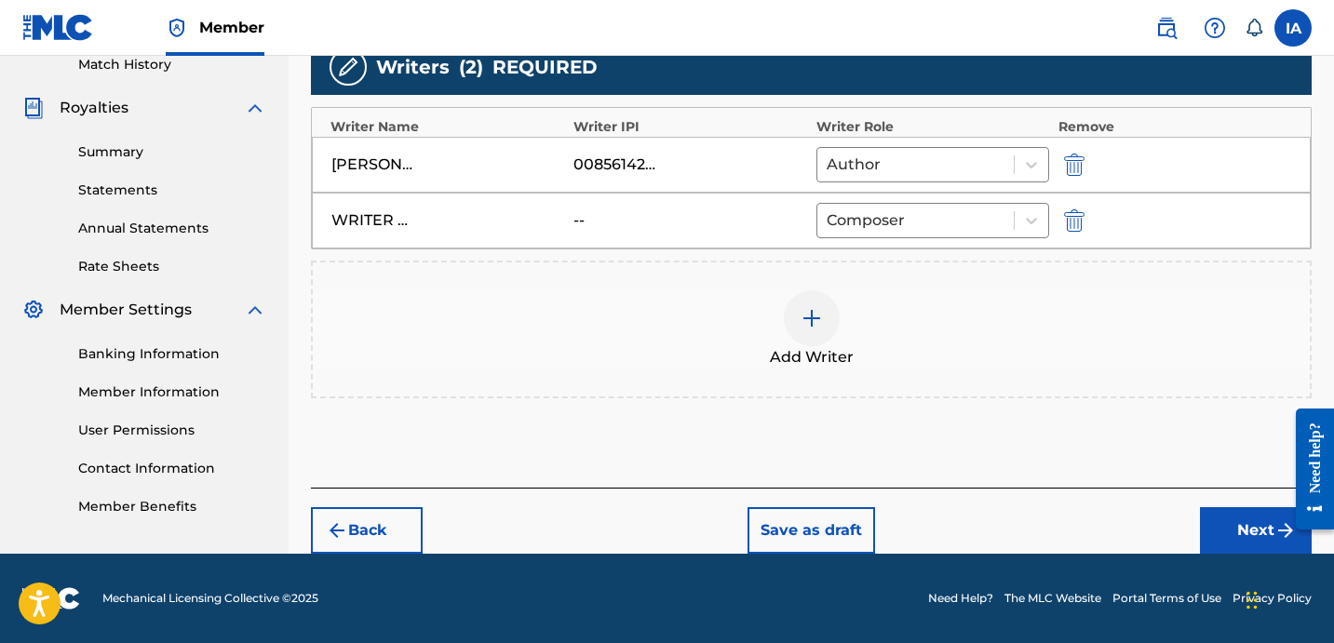
click at [1250, 544] on button "Next" at bounding box center [1256, 530] width 112 height 47
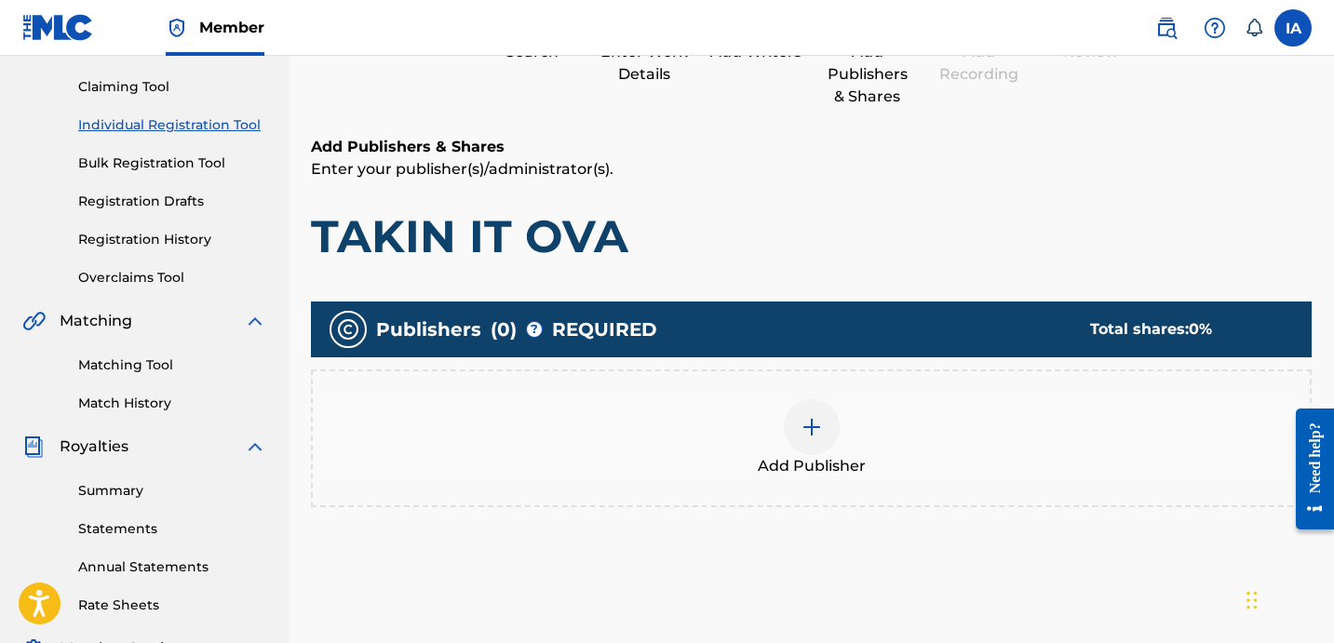
scroll to position [84, 0]
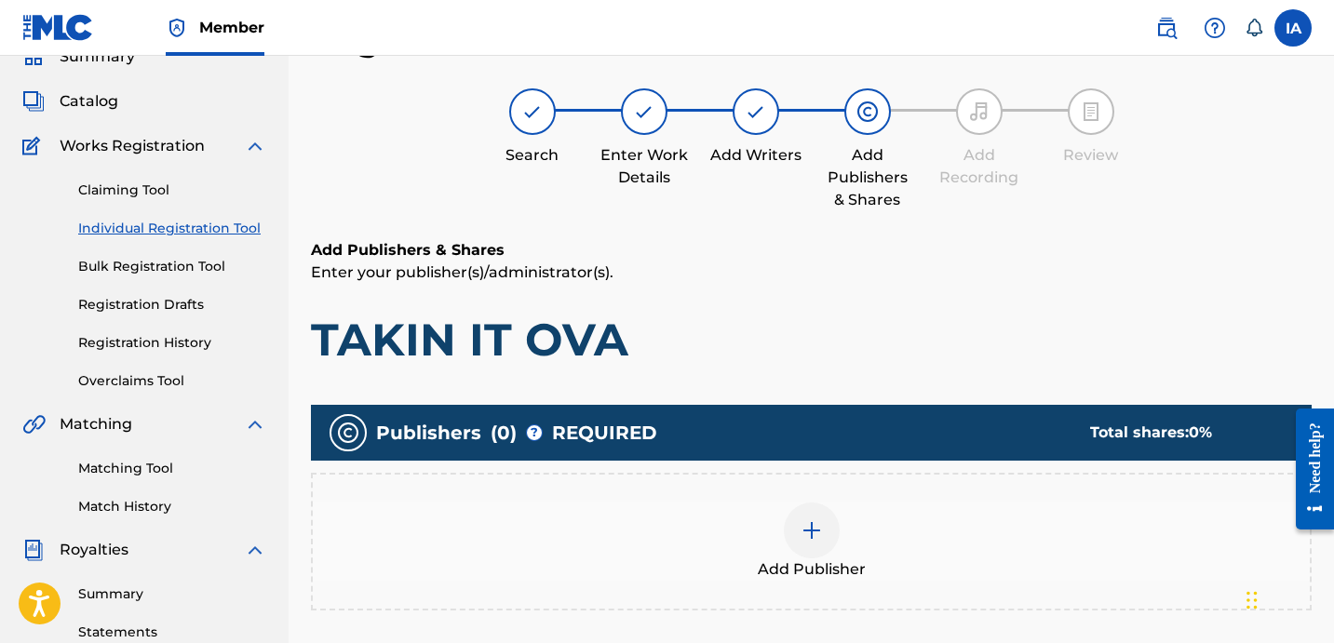
click at [1022, 506] on div "Add Publisher" at bounding box center [811, 542] width 997 height 78
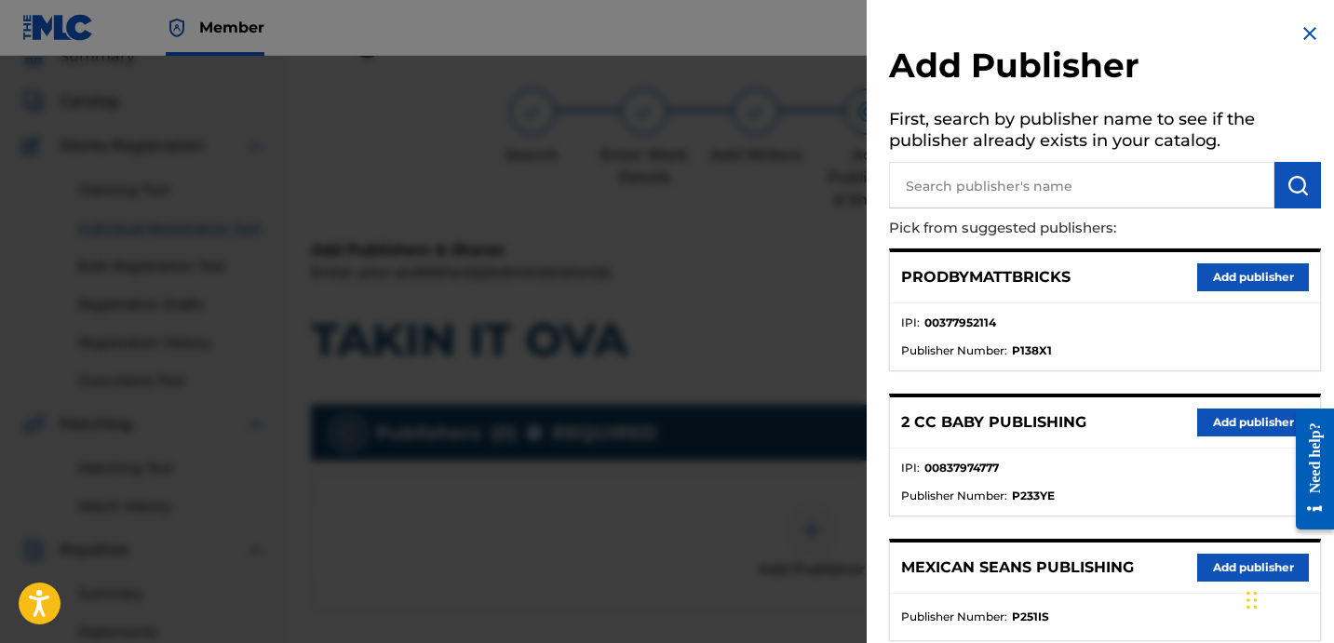
click at [1088, 199] on input "text" at bounding box center [1081, 185] width 385 height 47
type input "OTR"
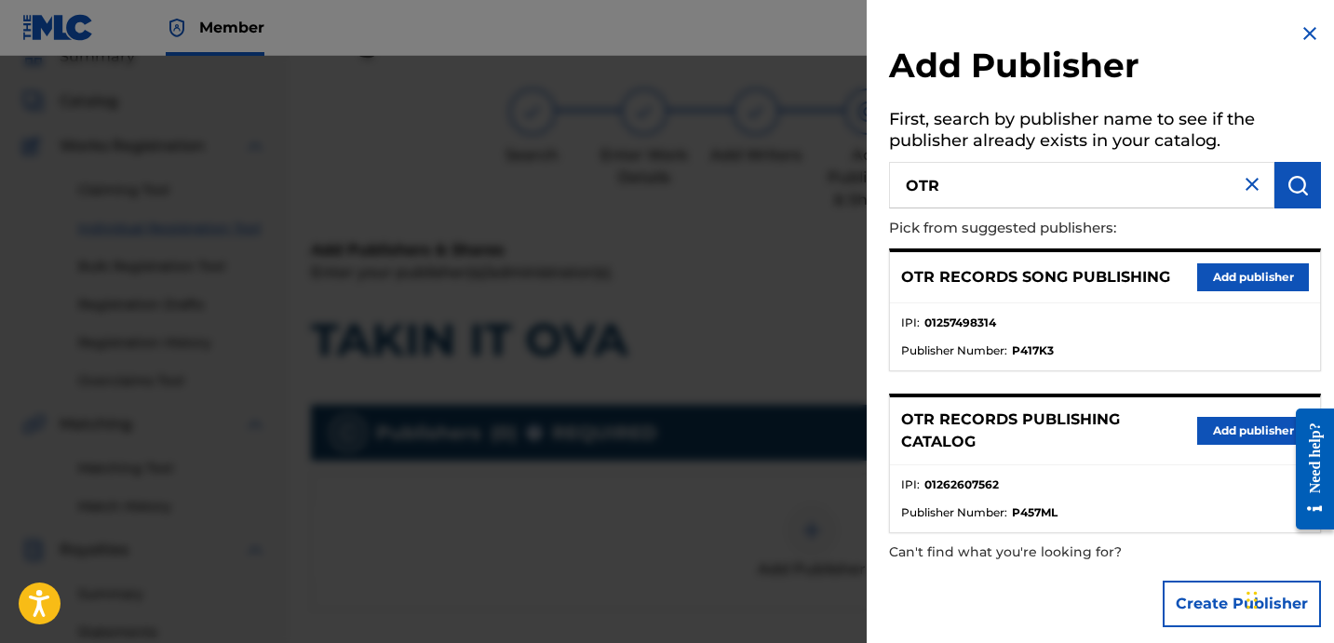
click at [1252, 432] on button "Add publisher" at bounding box center [1253, 431] width 112 height 28
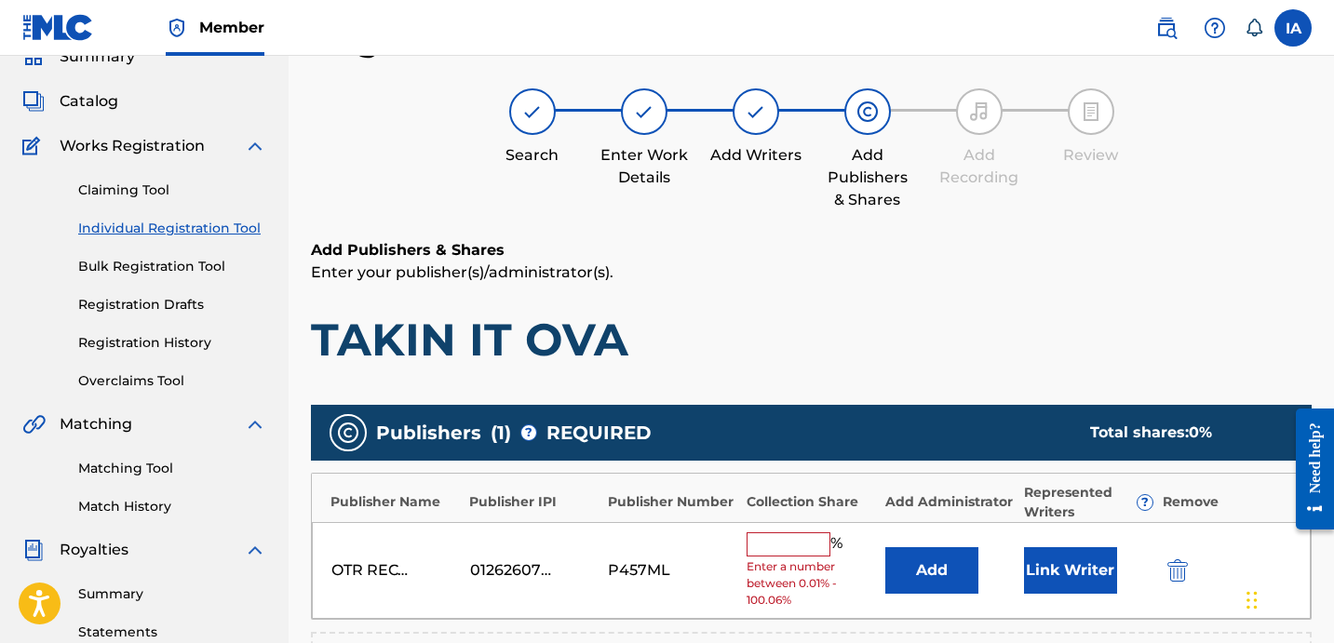
click at [806, 553] on input "text" at bounding box center [788, 544] width 84 height 24
type input "50"
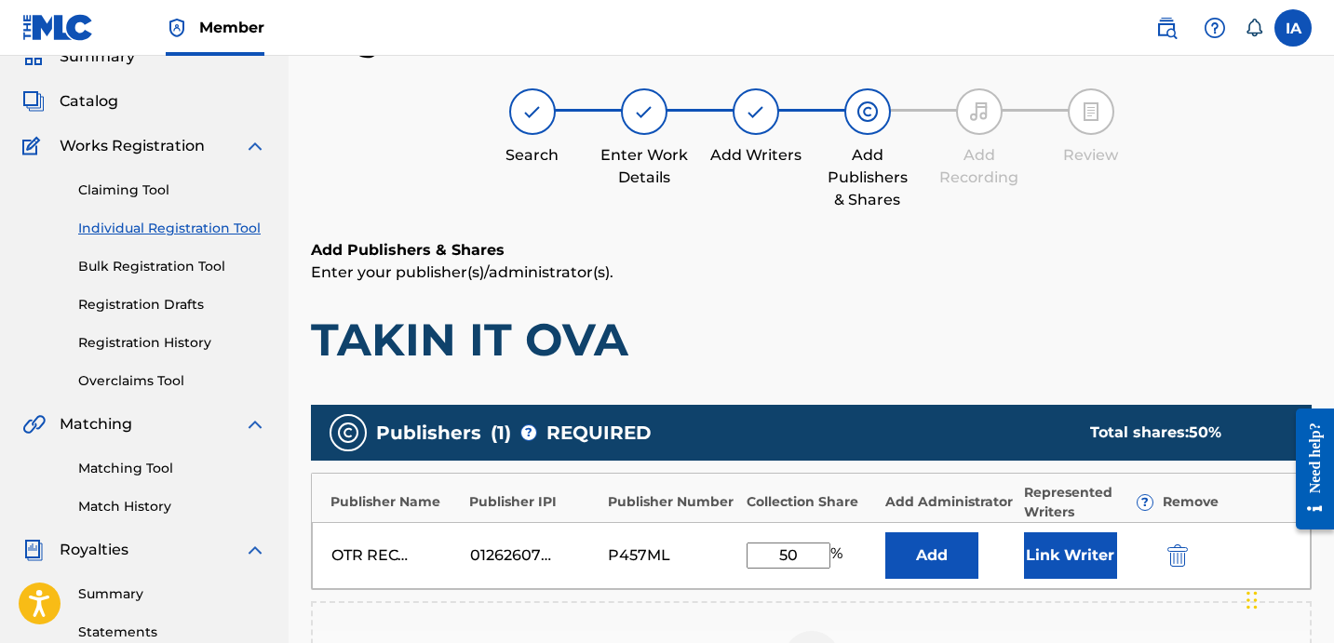
click at [893, 551] on button "Add" at bounding box center [931, 555] width 93 height 47
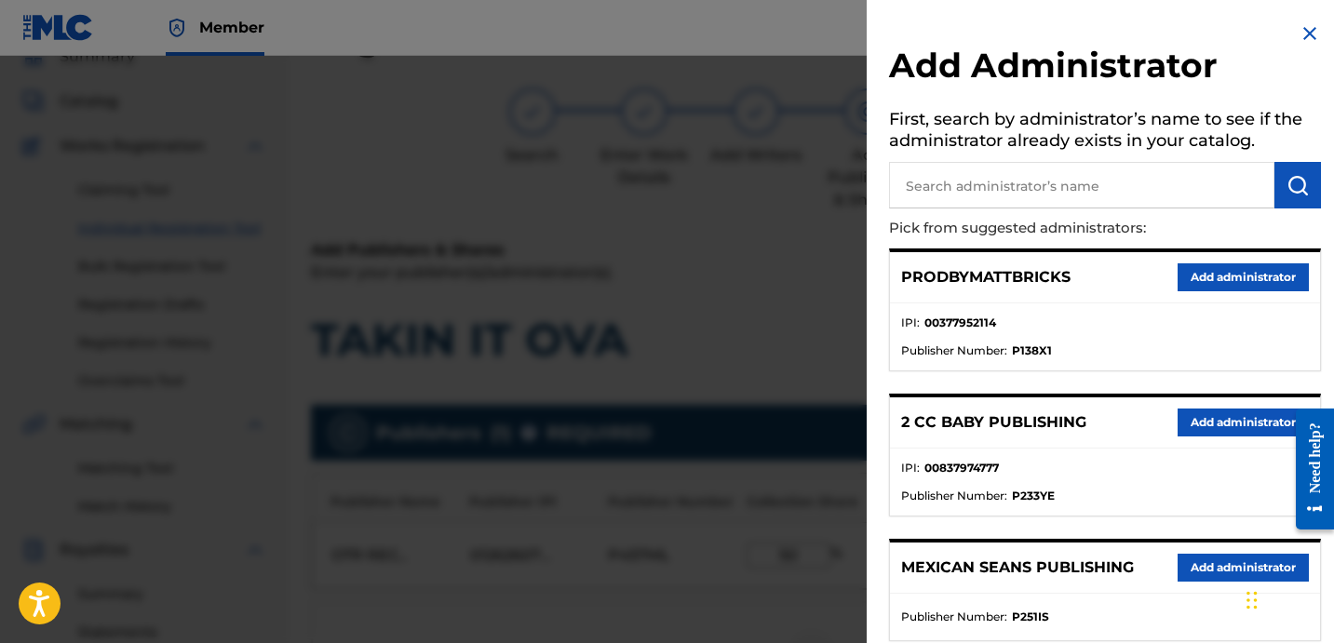
click at [1121, 269] on div "PRODBYMATTBRICKS Add administrator" at bounding box center [1105, 277] width 430 height 51
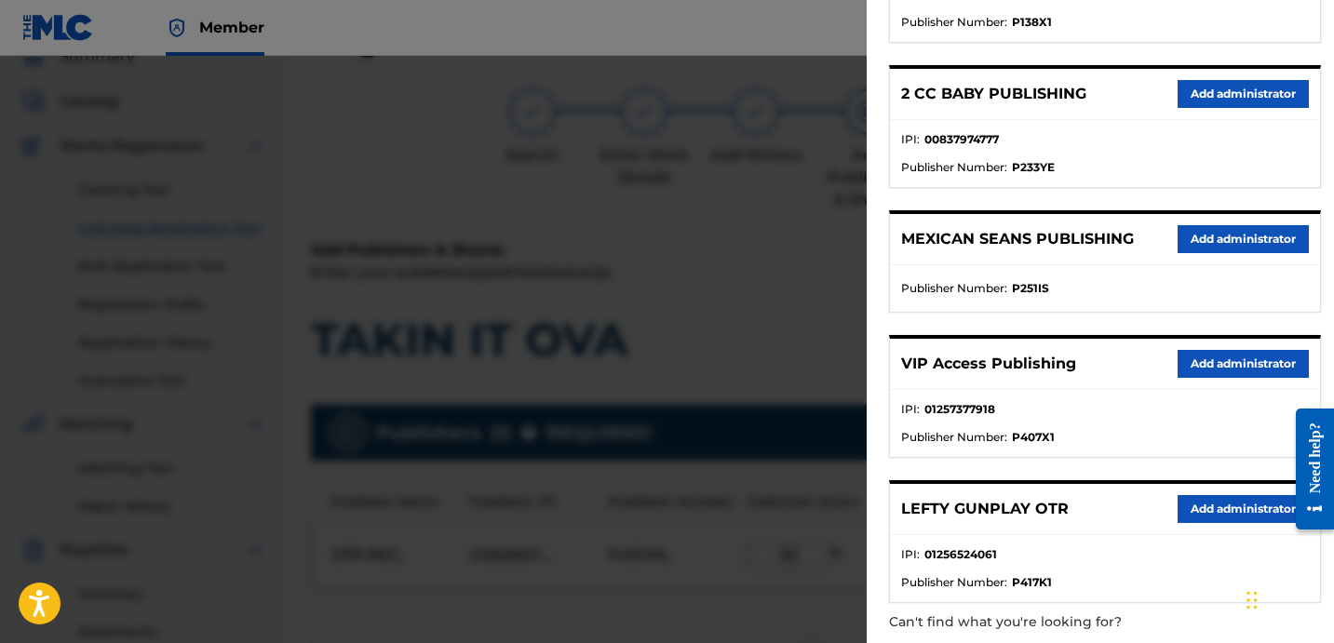
click at [1191, 358] on button "Add administrator" at bounding box center [1242, 364] width 131 height 28
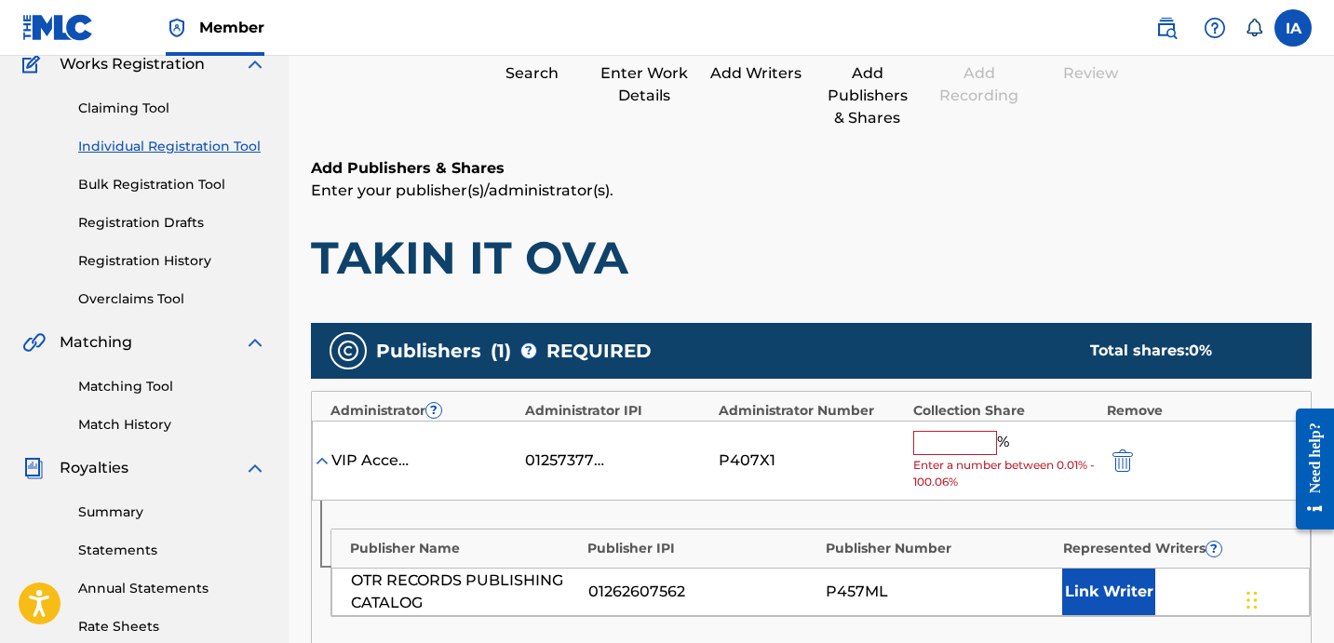
scroll to position [167, 0]
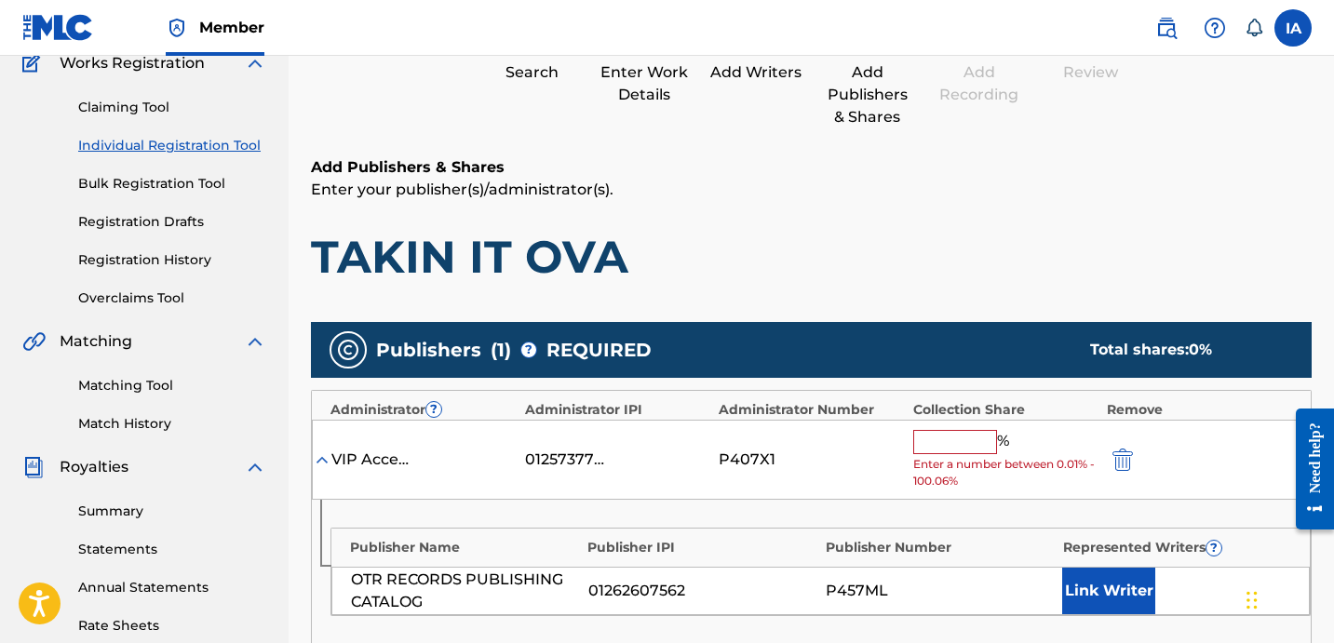
click at [955, 432] on input "text" at bounding box center [955, 442] width 84 height 24
type input "50"
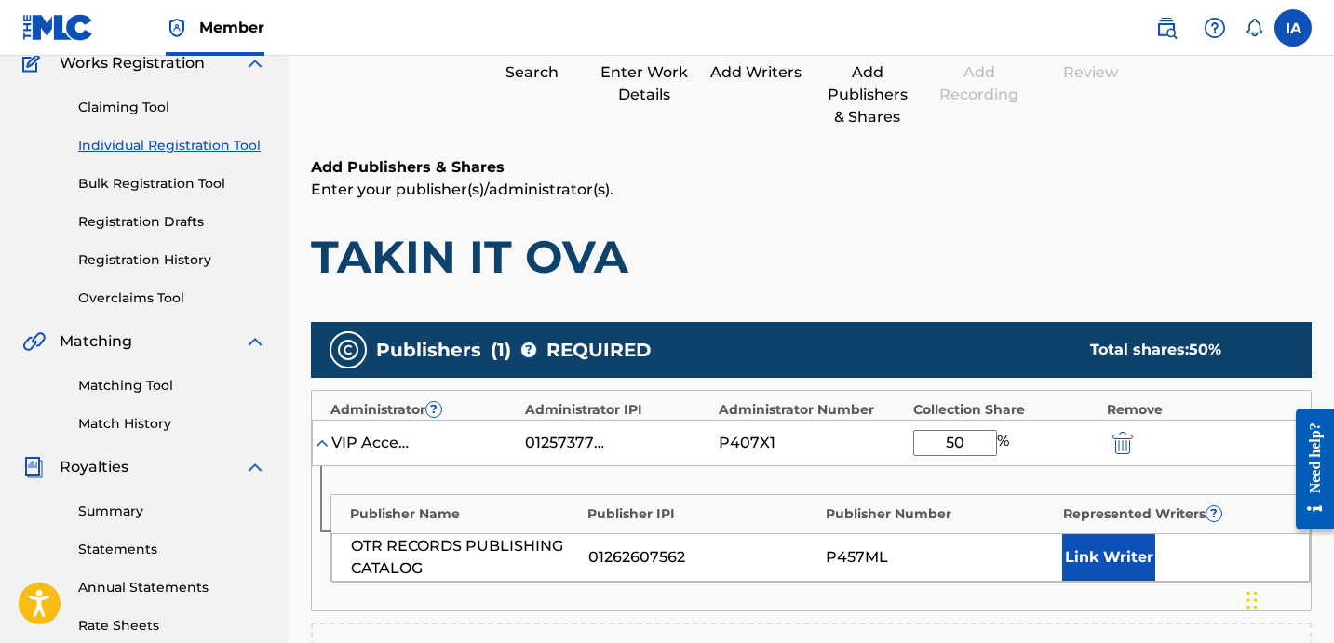
click at [1087, 544] on button "Link Writer" at bounding box center [1108, 557] width 93 height 47
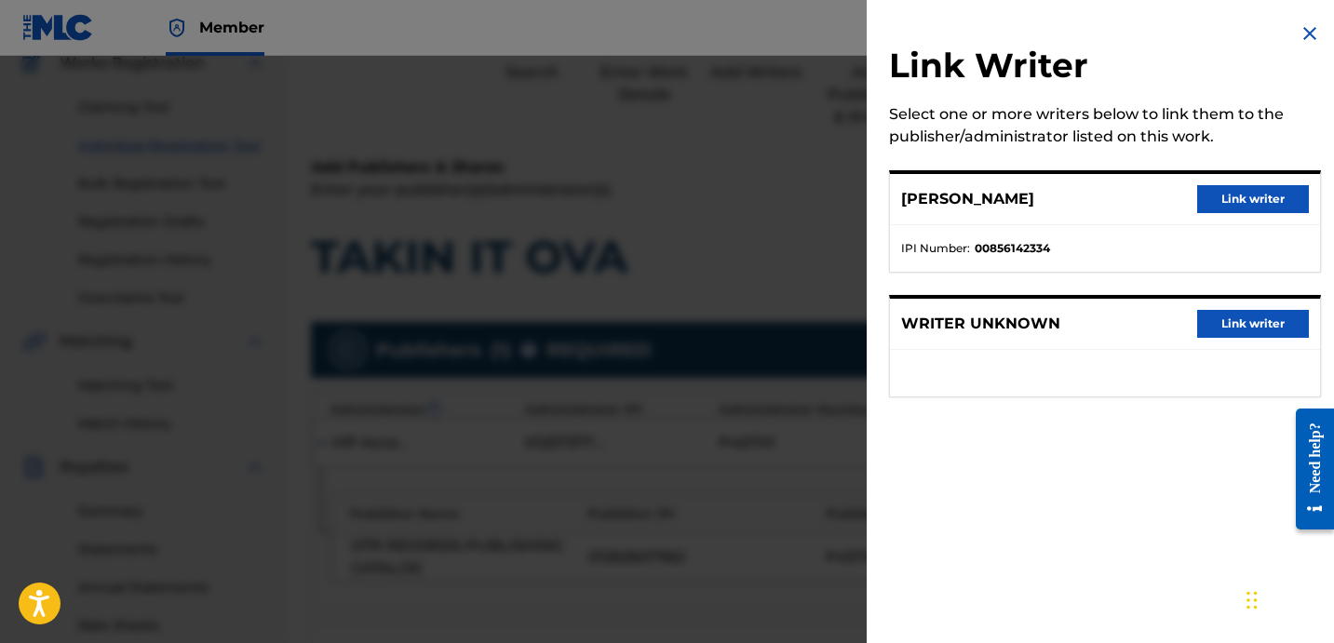
click at [1224, 205] on button "Link writer" at bounding box center [1253, 199] width 112 height 28
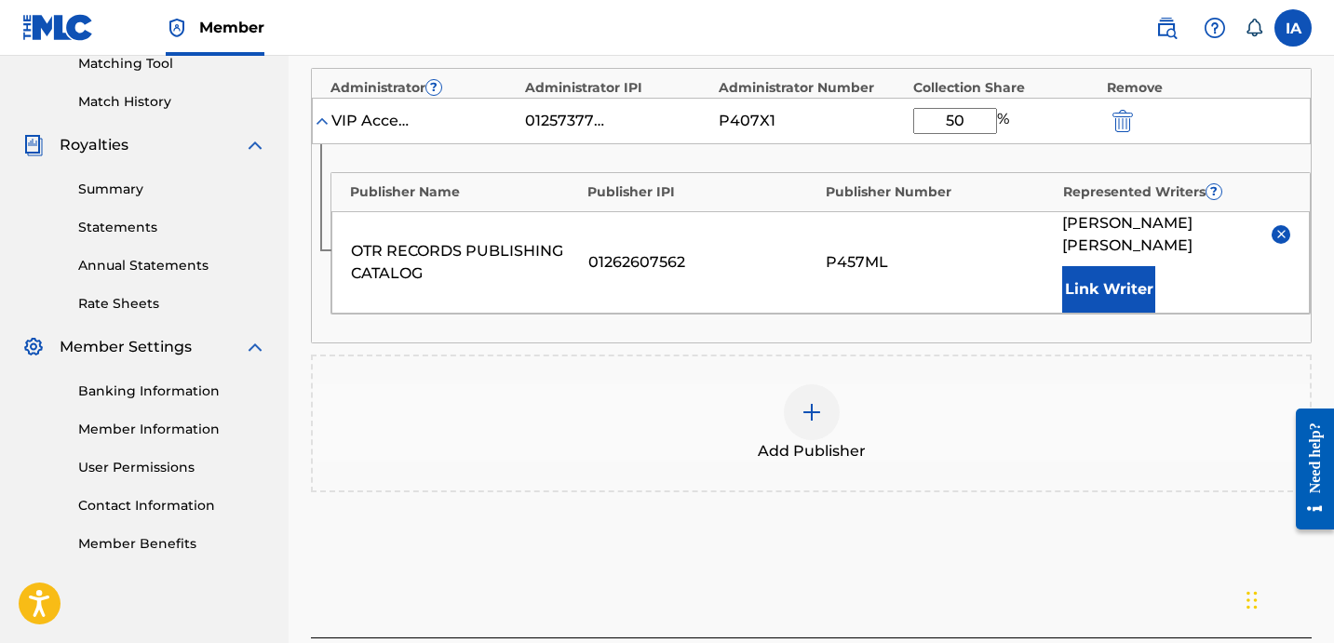
scroll to position [616, 0]
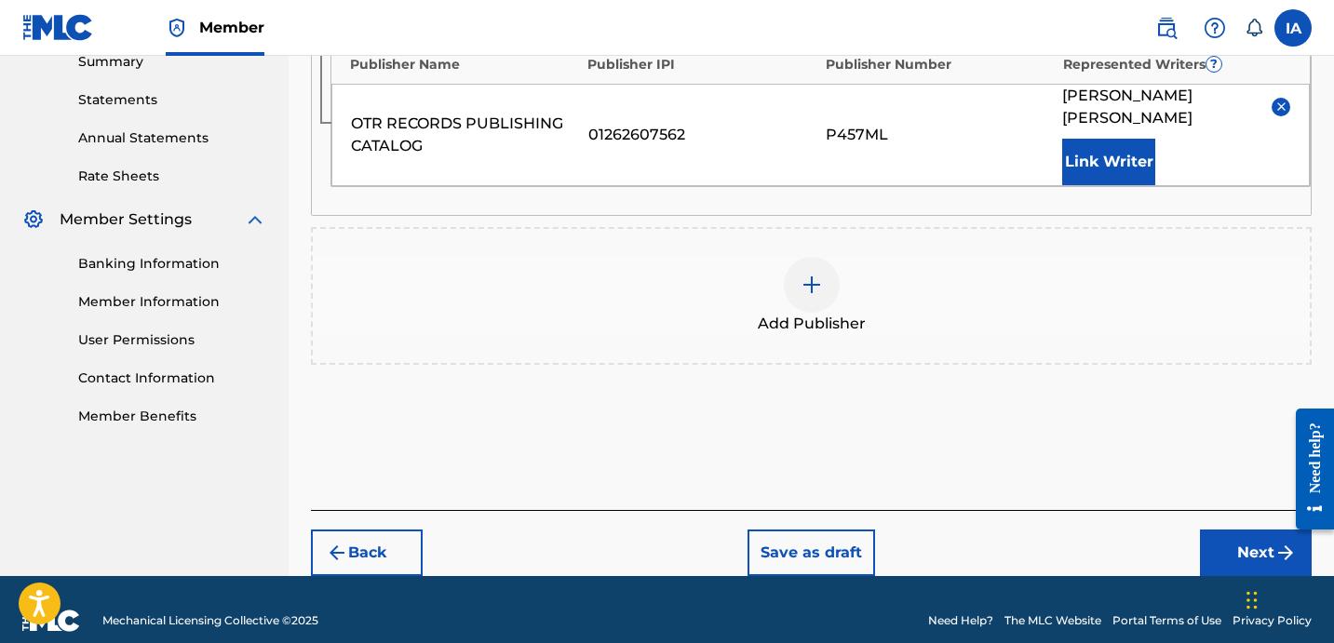
click at [1225, 544] on button "Next" at bounding box center [1256, 553] width 112 height 47
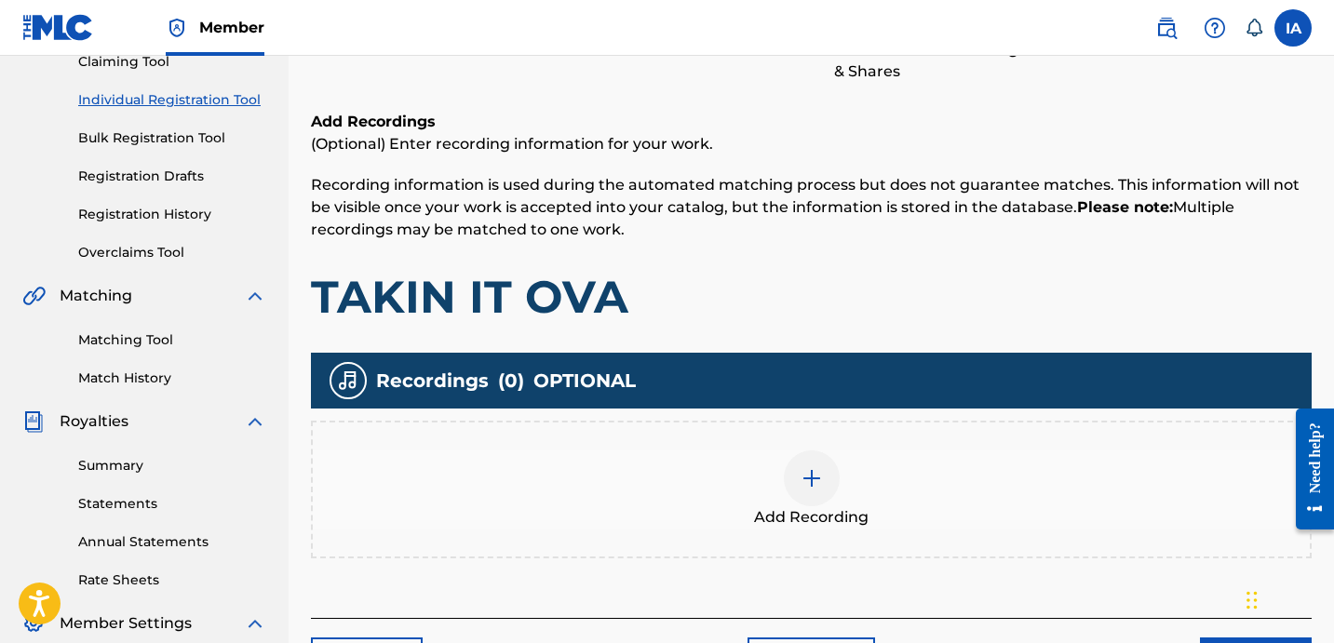
scroll to position [351, 0]
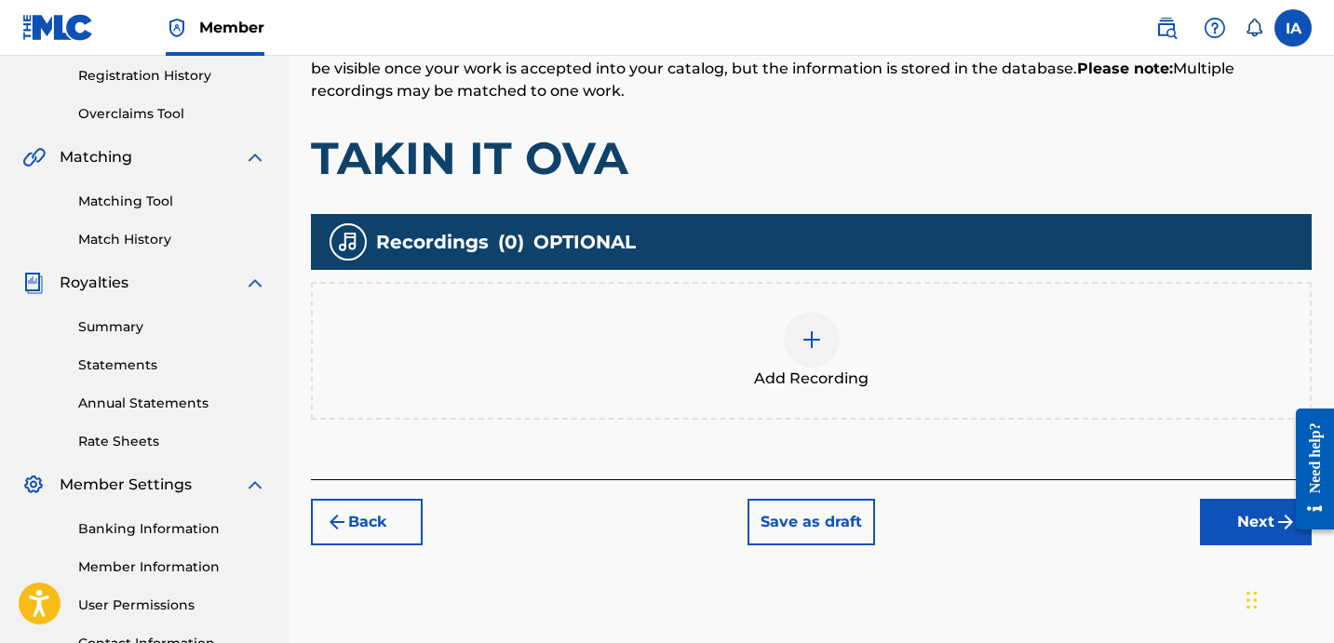
click at [908, 329] on div "Add Recording" at bounding box center [811, 351] width 997 height 78
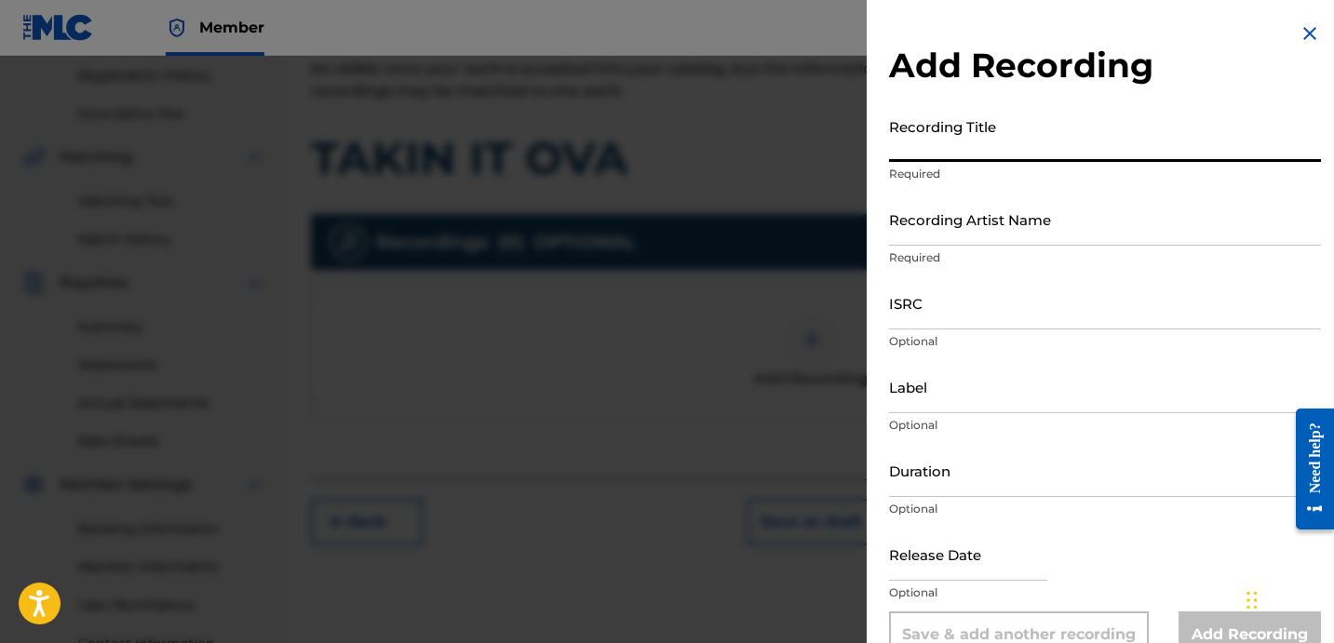
click at [1064, 144] on input "Recording Title" at bounding box center [1105, 135] width 432 height 53
click at [1060, 140] on input "Recording Title" at bounding box center [1105, 135] width 432 height 53
click at [1035, 139] on input "Recording Title" at bounding box center [1105, 135] width 432 height 53
click at [1005, 151] on input "Recording Title" at bounding box center [1105, 135] width 432 height 53
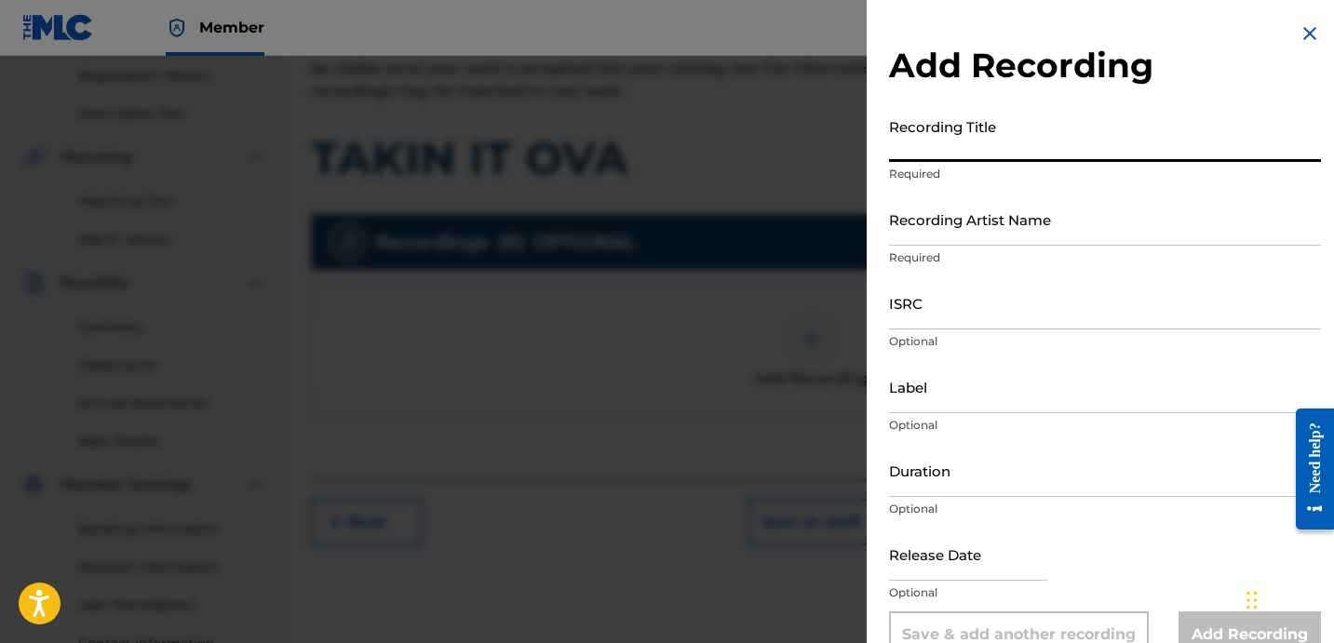
paste input "Takin It Ova"
type input "TAKIN IT OVA"
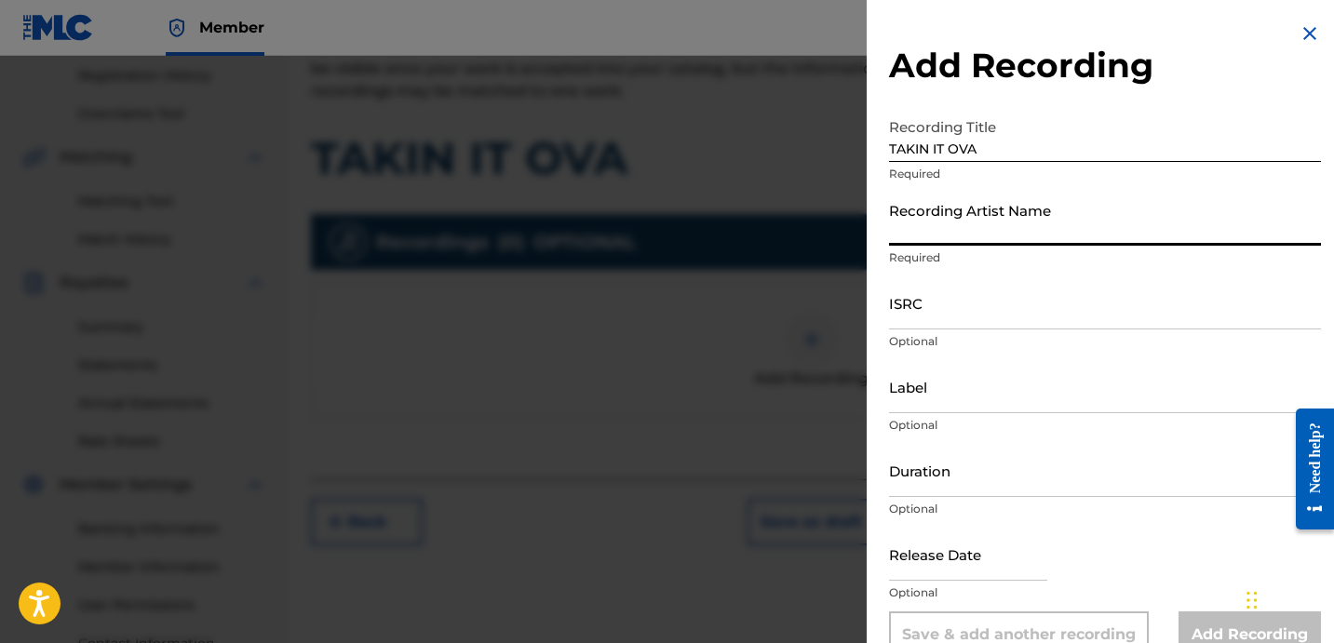
click at [967, 228] on input "Recording Artist Name" at bounding box center [1105, 219] width 432 height 53
type input "JAY FREE"
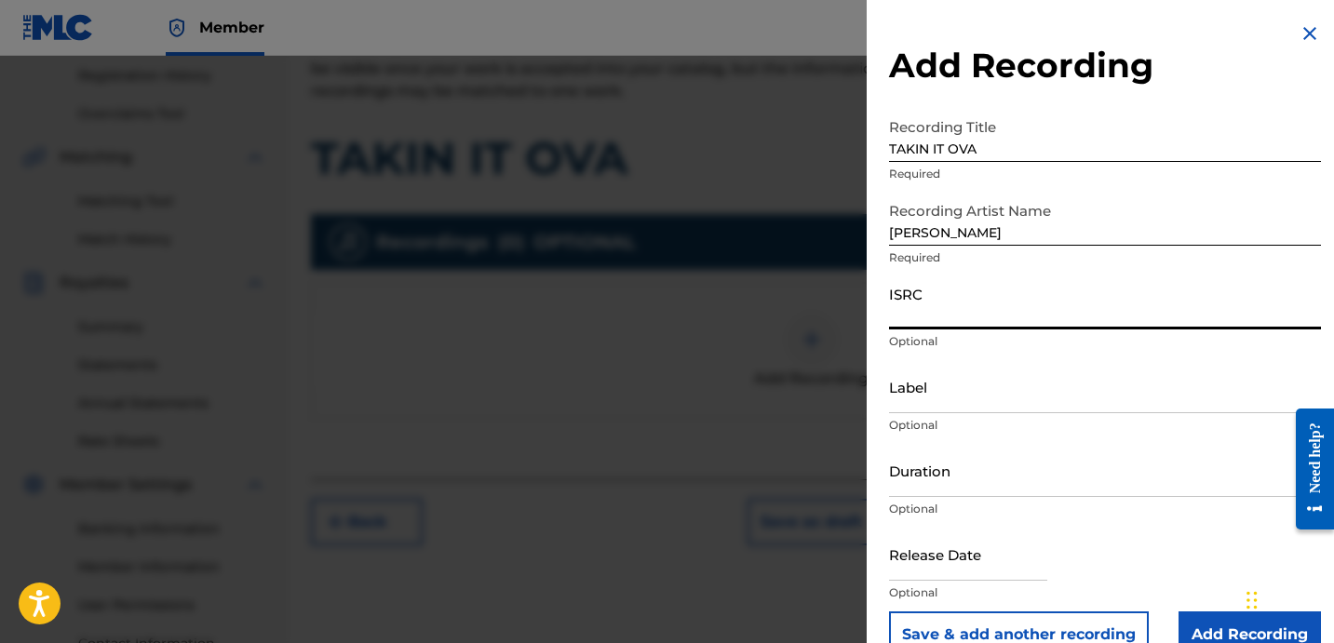
click at [949, 307] on input "ISRC" at bounding box center [1105, 302] width 432 height 53
click at [893, 309] on input "ISRC" at bounding box center [1105, 302] width 432 height 53
paste input "USLD91773496"
type input "USLD91773496"
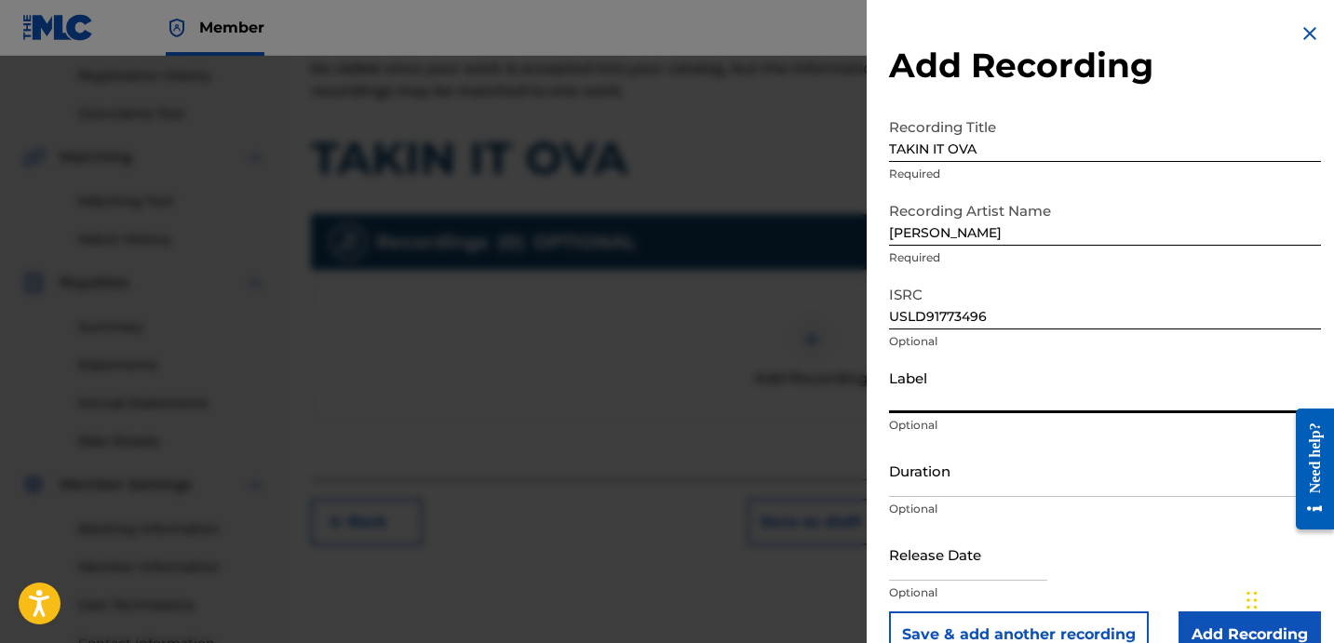
click at [940, 384] on input "Label" at bounding box center [1105, 386] width 432 height 53
type input "OTR RECORDS"
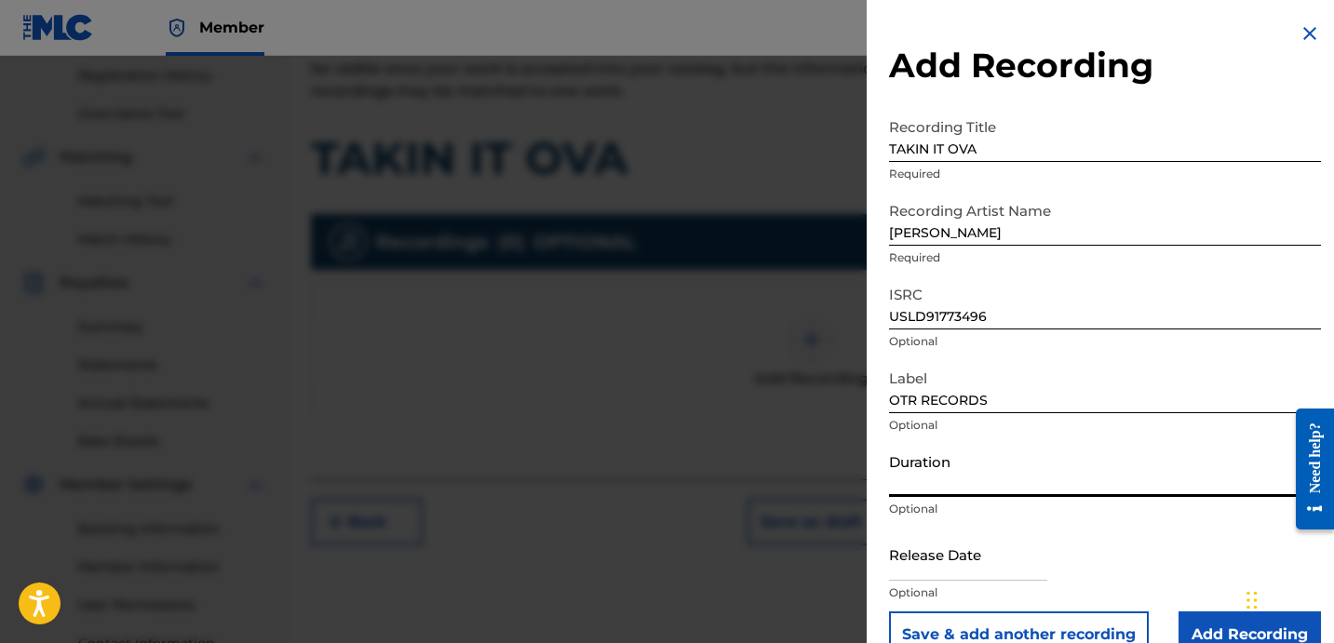
click at [984, 471] on input "Duration" at bounding box center [1105, 470] width 432 height 53
paste input "2:44"
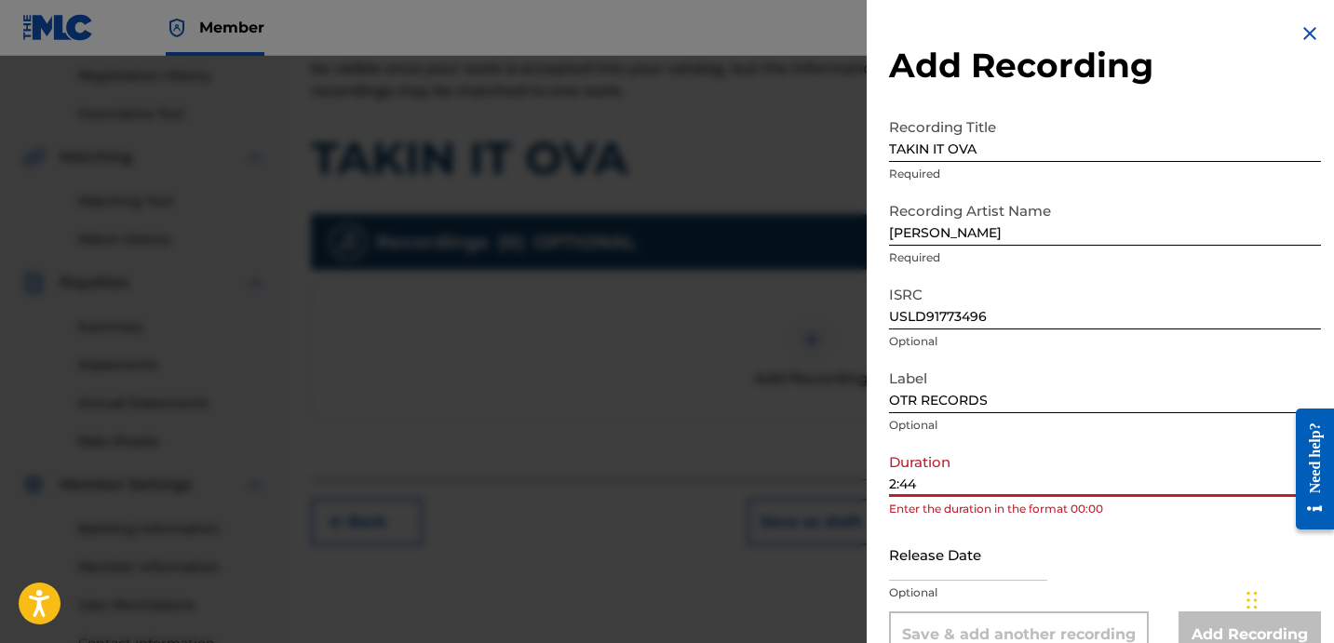
click at [890, 483] on input "2:44" at bounding box center [1105, 470] width 432 height 53
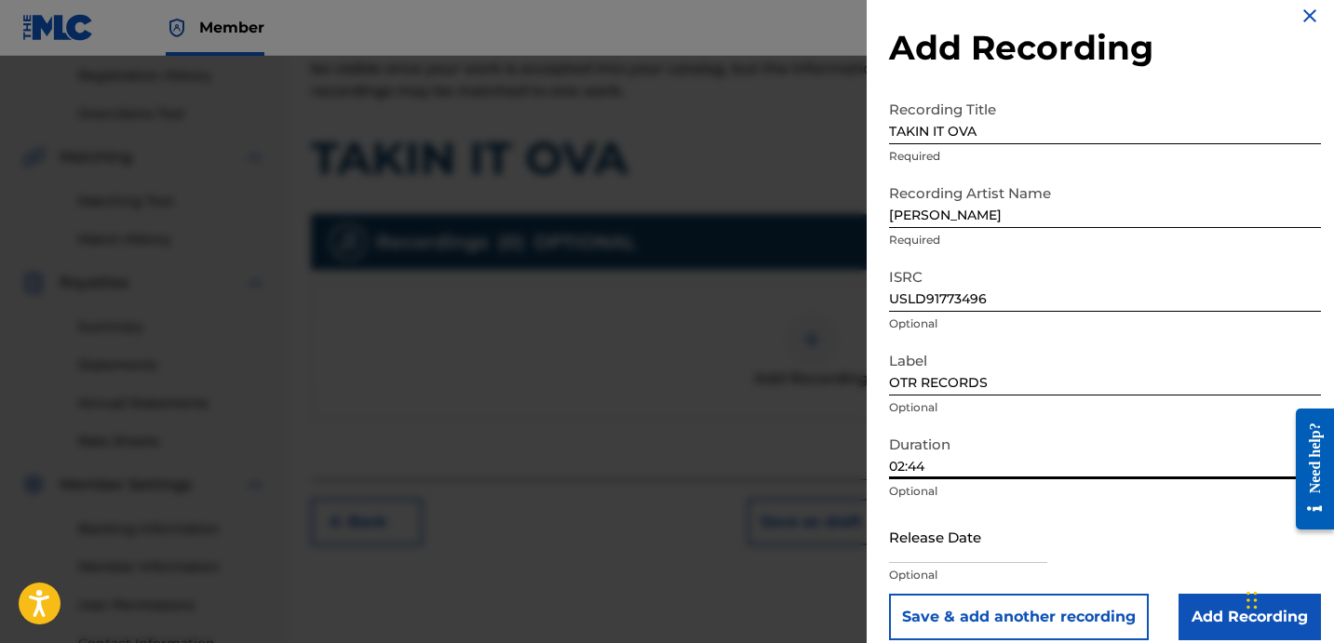
scroll to position [37, 0]
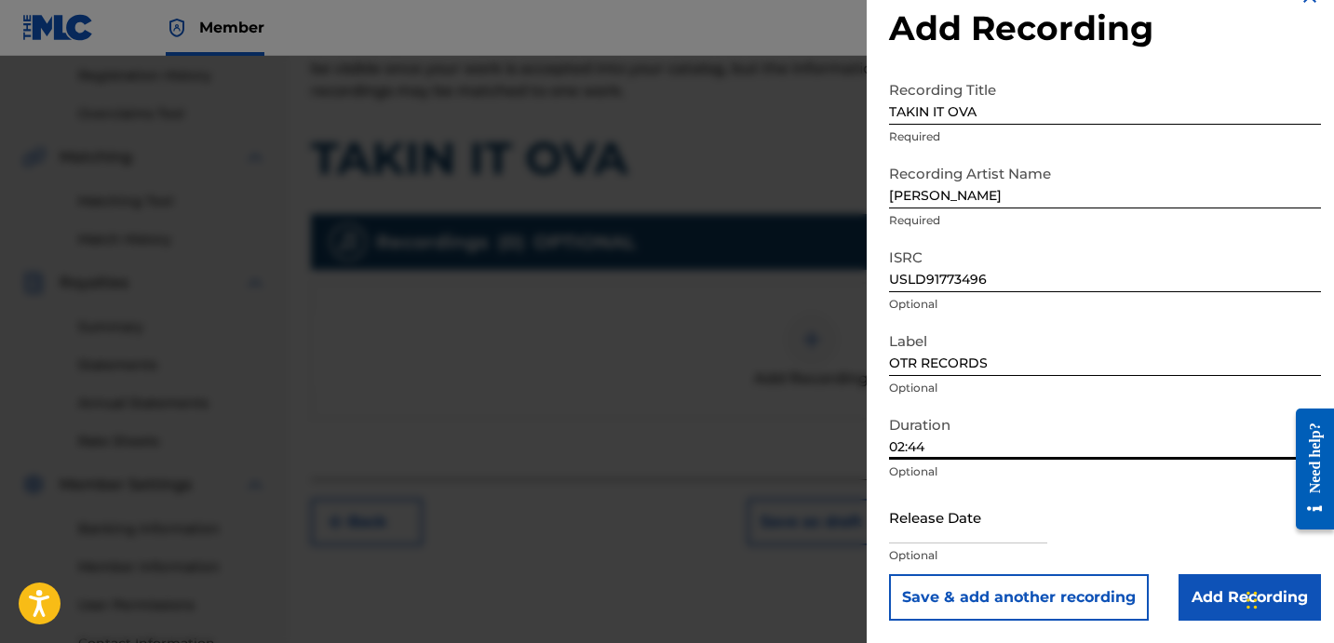
type input "02:44"
click at [1191, 574] on input "Add Recording" at bounding box center [1249, 597] width 142 height 47
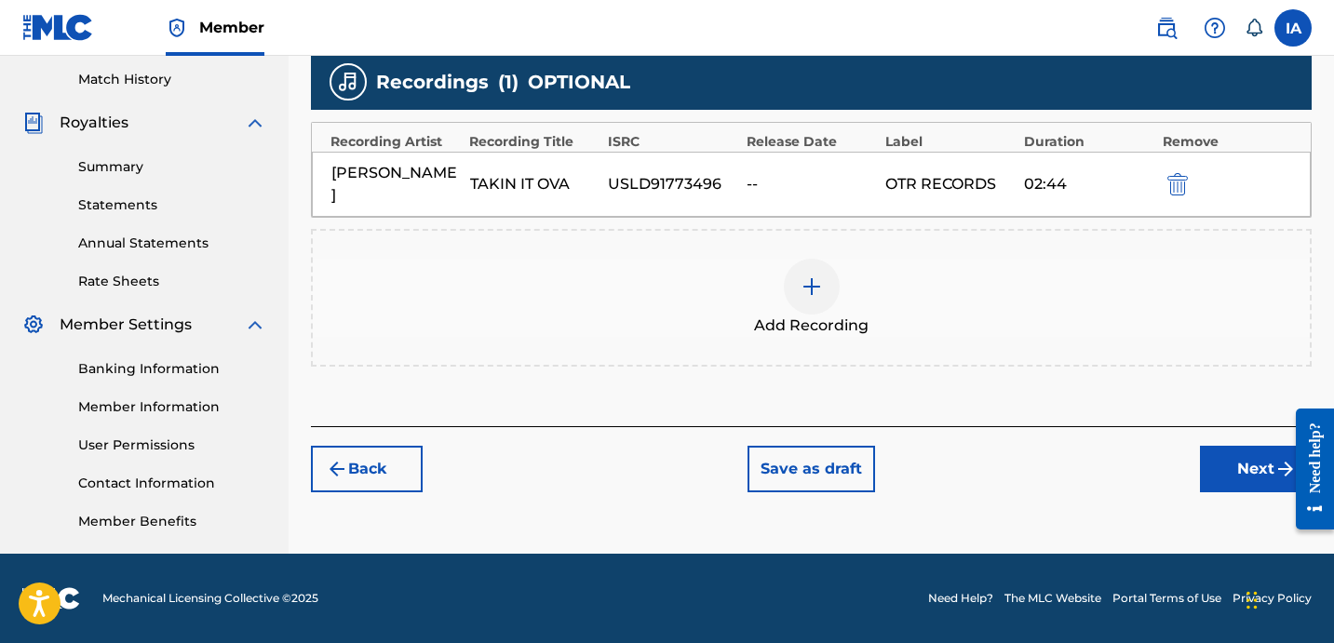
click at [1247, 446] on button "Next" at bounding box center [1256, 469] width 112 height 47
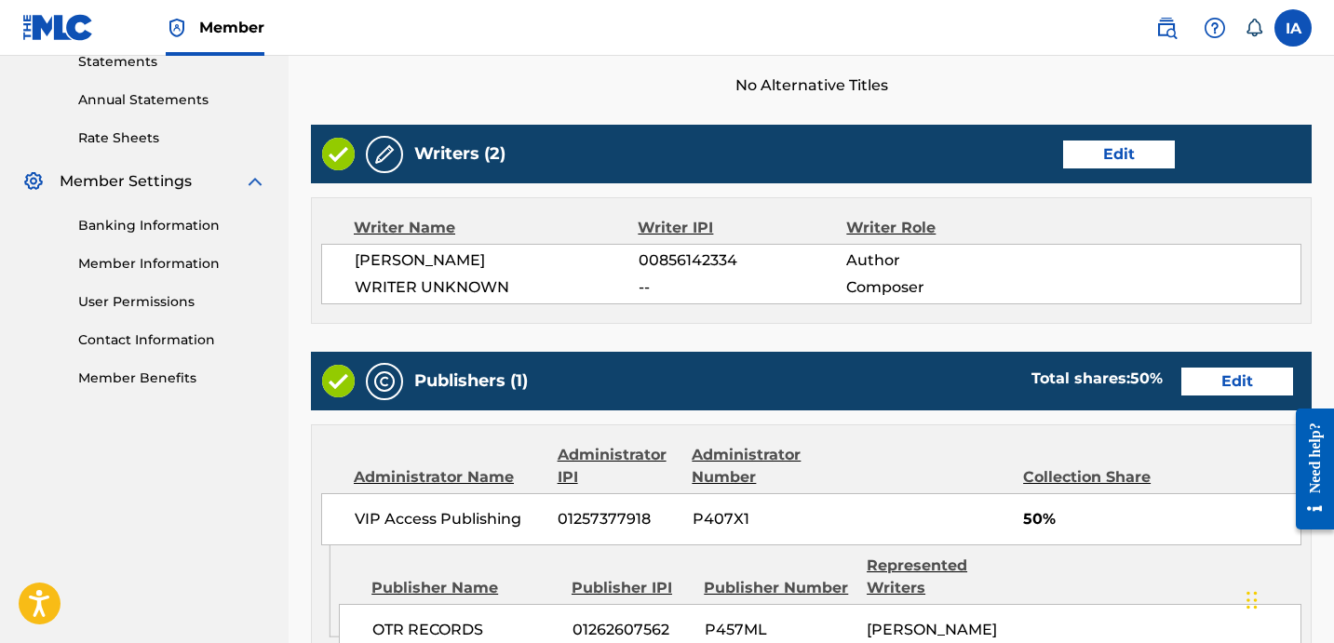
scroll to position [1087, 0]
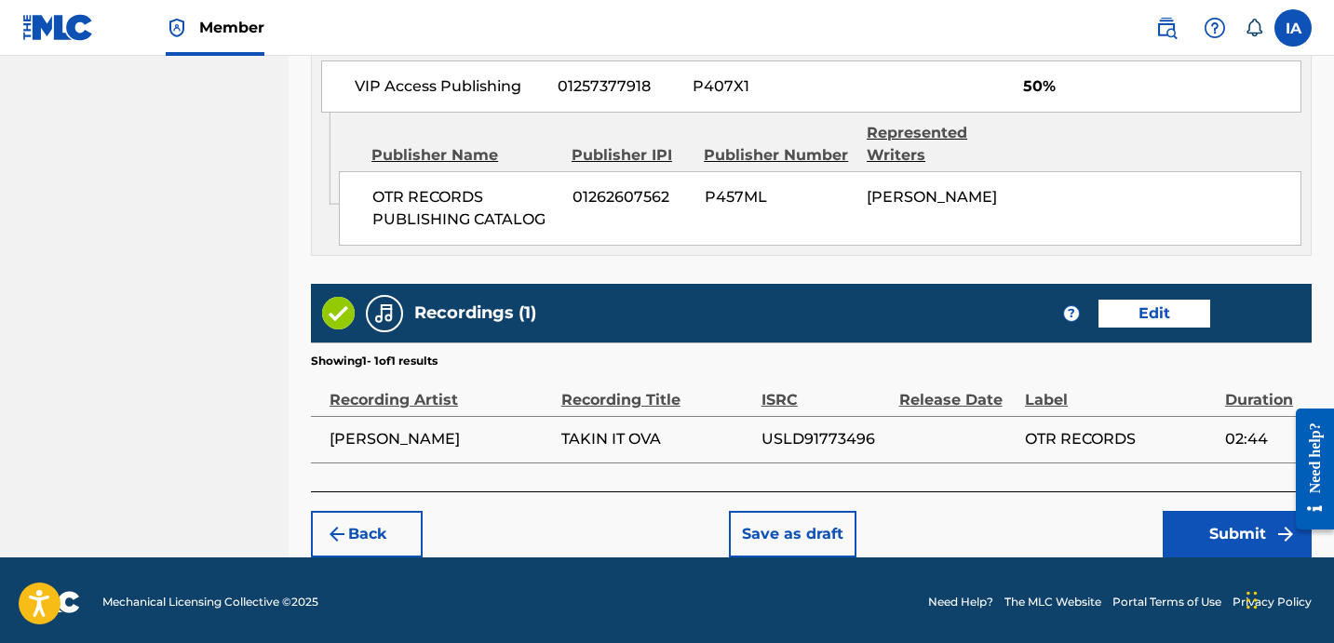
click at [1214, 544] on button "Submit" at bounding box center [1236, 534] width 149 height 47
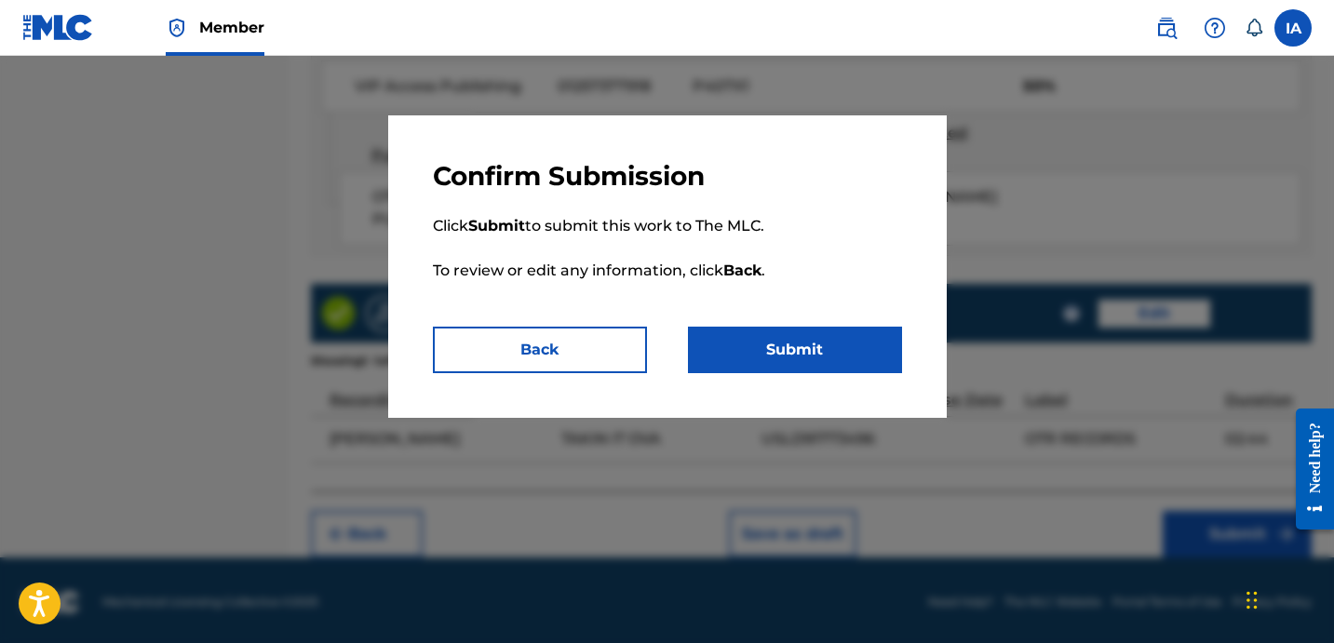
click at [828, 366] on button "Submit" at bounding box center [795, 350] width 214 height 47
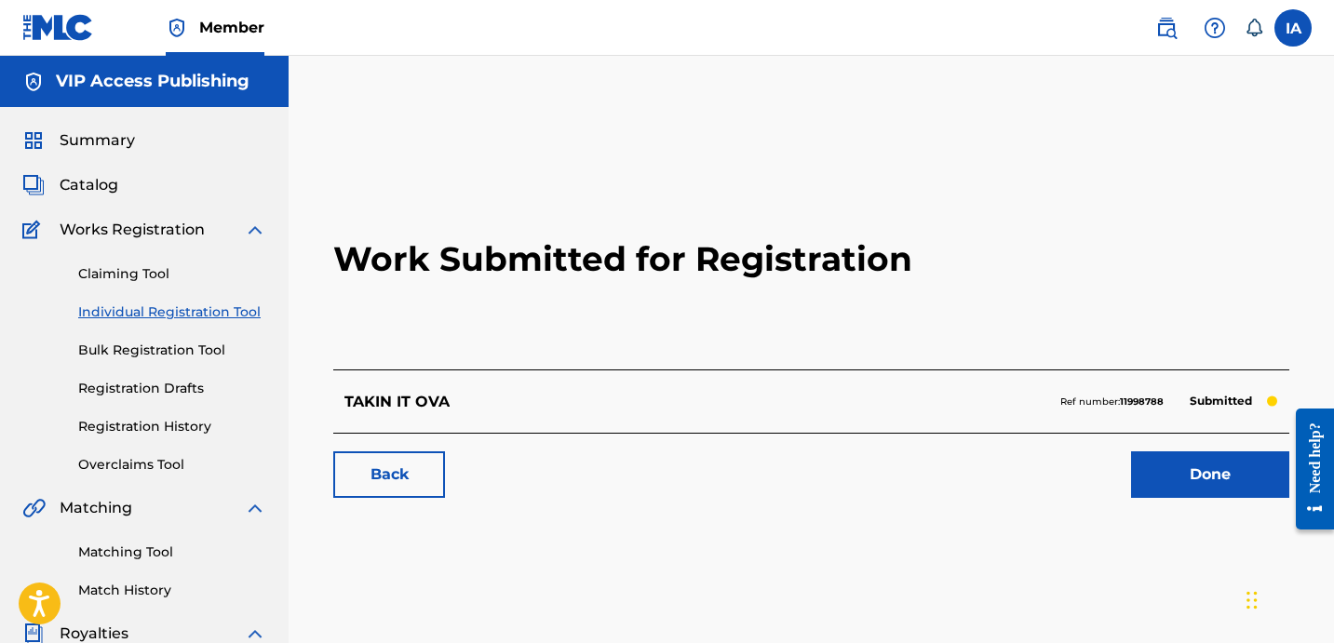
click at [479, 102] on div "Work Submitted for Registration TAKIN IT OVA Ref number: 11998788 Submitted Bac…" at bounding box center [811, 583] width 1045 height 962
click at [234, 313] on link "Individual Registration Tool" at bounding box center [172, 312] width 188 height 20
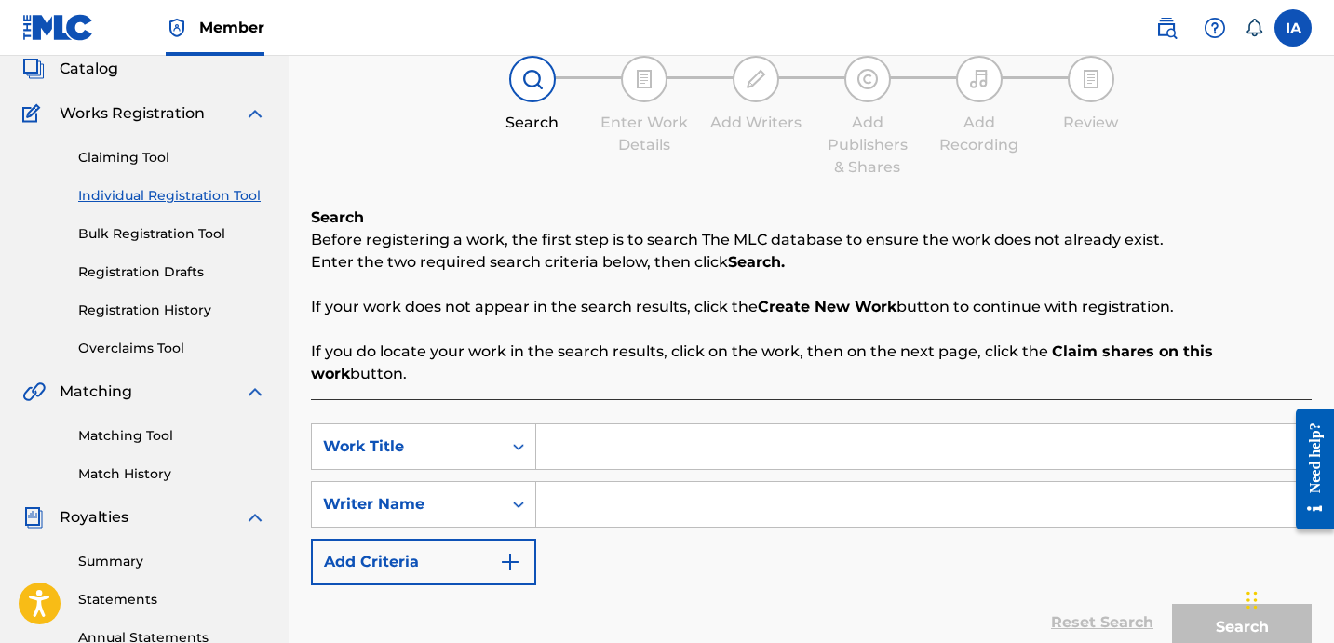
scroll to position [291, 0]
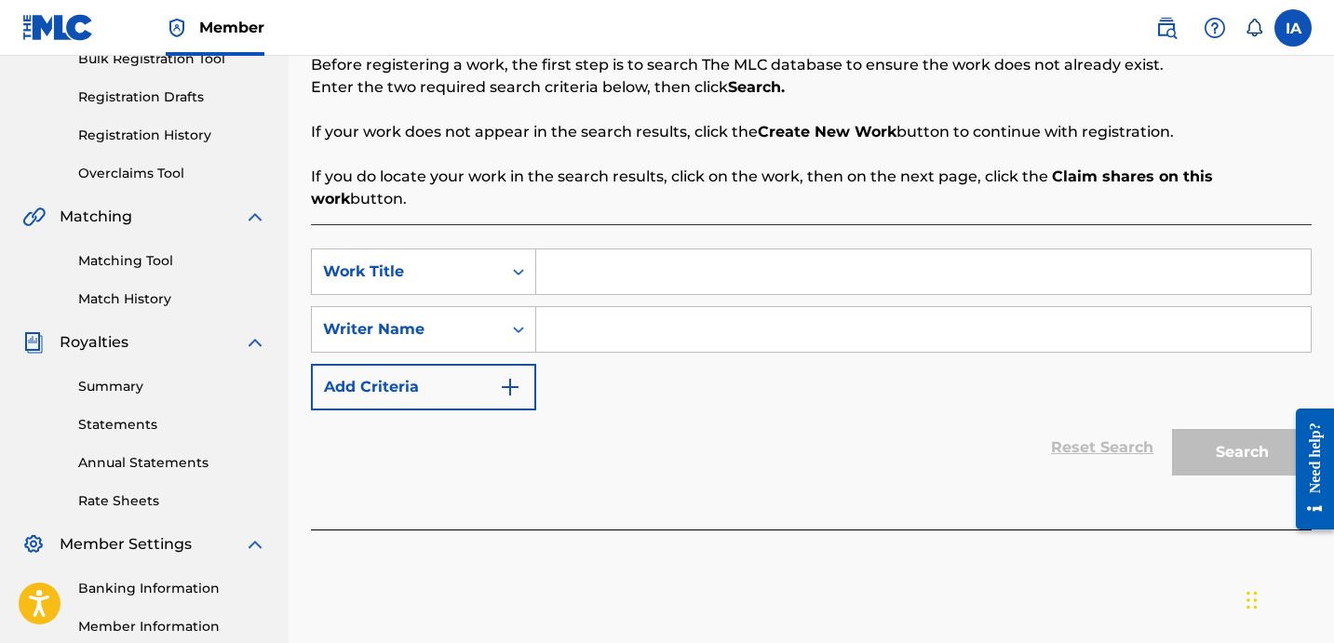
click at [696, 252] on input "Search Form" at bounding box center [923, 271] width 774 height 45
paste input "Let Me Trap Em"
type input "Let Me Trap Em"
click at [998, 307] on input "Search Form" at bounding box center [923, 329] width 774 height 45
paste input "YAGER JEFFREY SAMUEL"
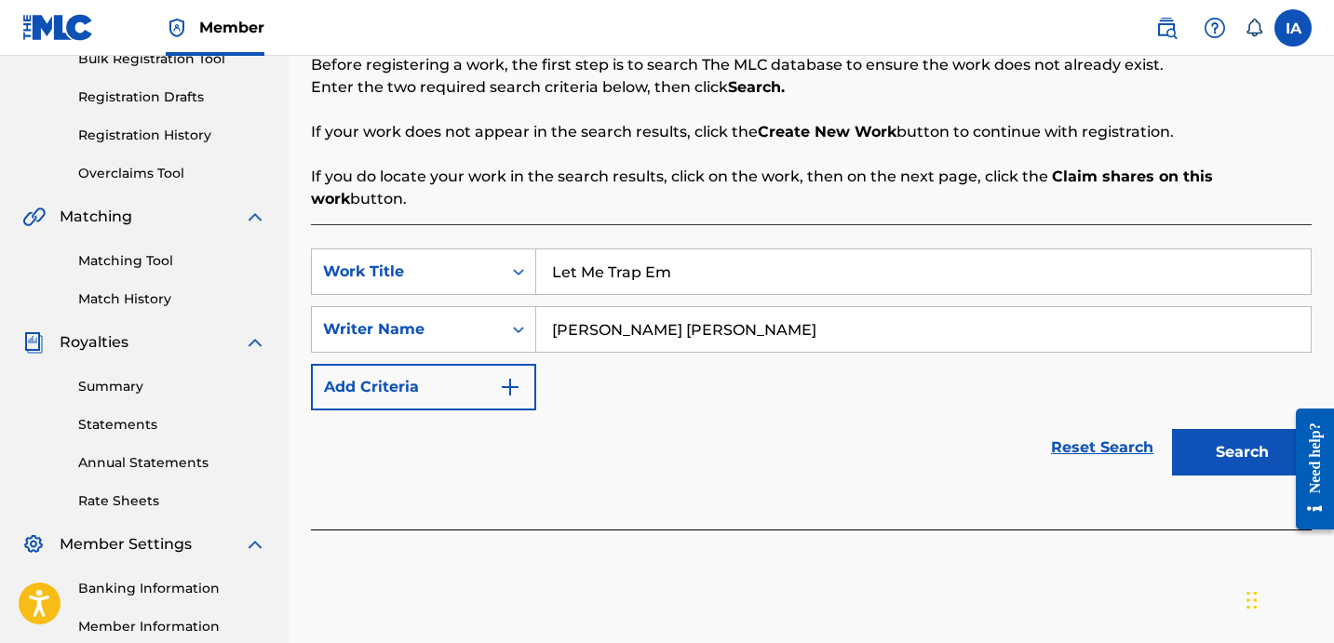
type input "YAGER JEFFREY SAMUEL"
click at [1206, 429] on button "Search" at bounding box center [1242, 452] width 140 height 47
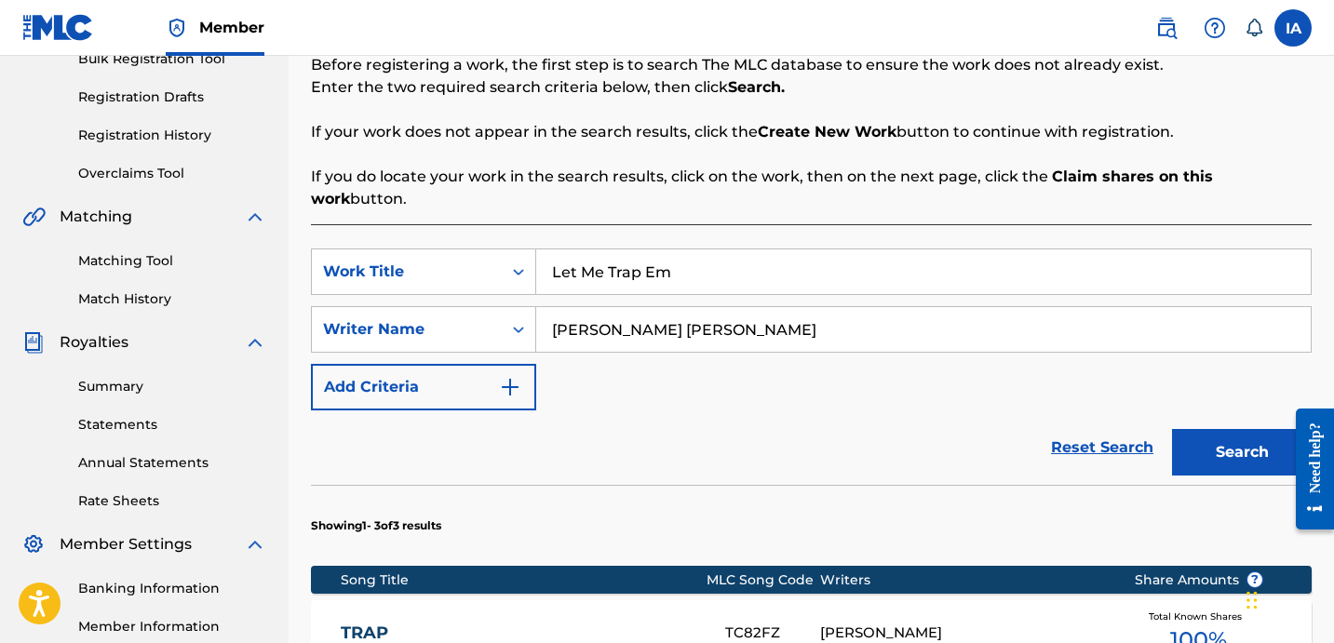
click at [602, 373] on div "SearchWithCriteria7bd654c0-d5cc-489c-a1d9-eb9cb296b7da Work Title Let Me Trap E…" at bounding box center [811, 329] width 1000 height 162
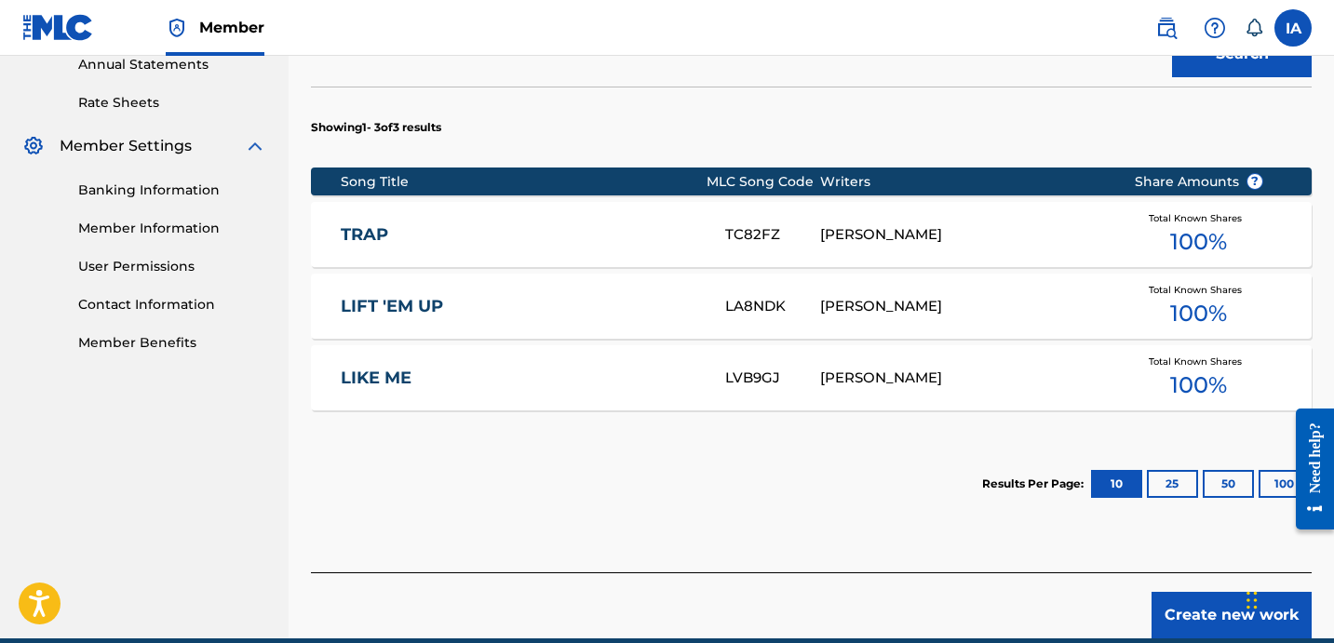
scroll to position [752, 0]
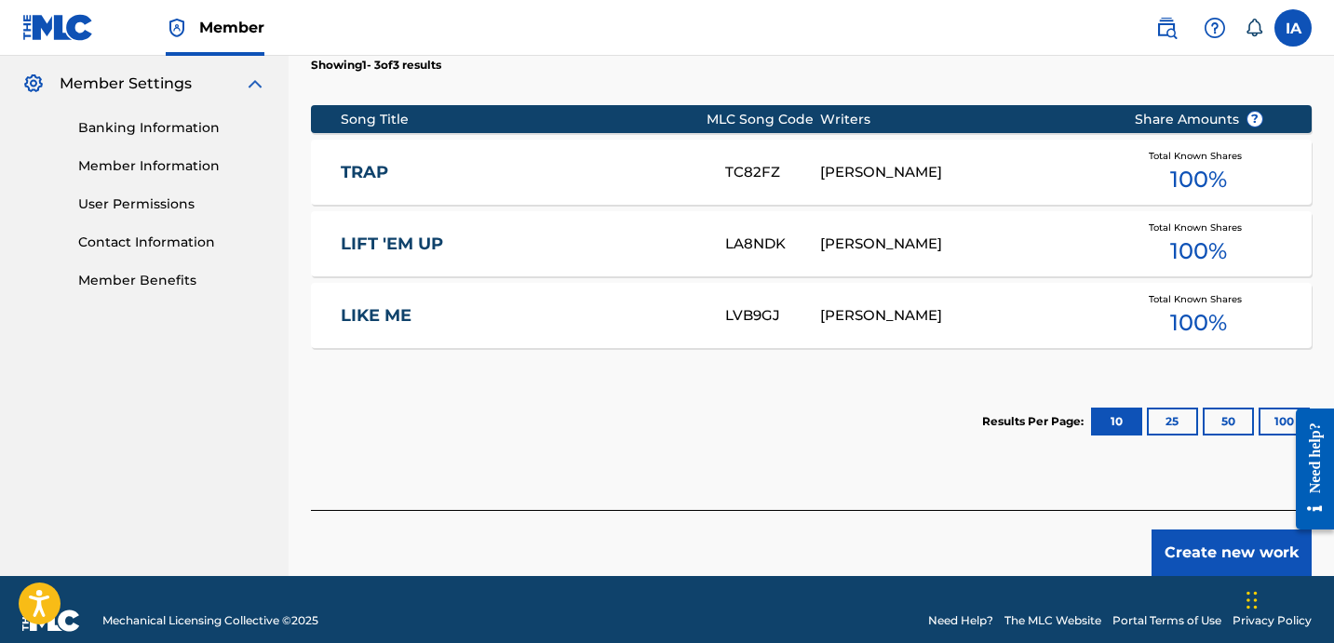
click at [1187, 532] on button "Create new work" at bounding box center [1231, 553] width 160 height 47
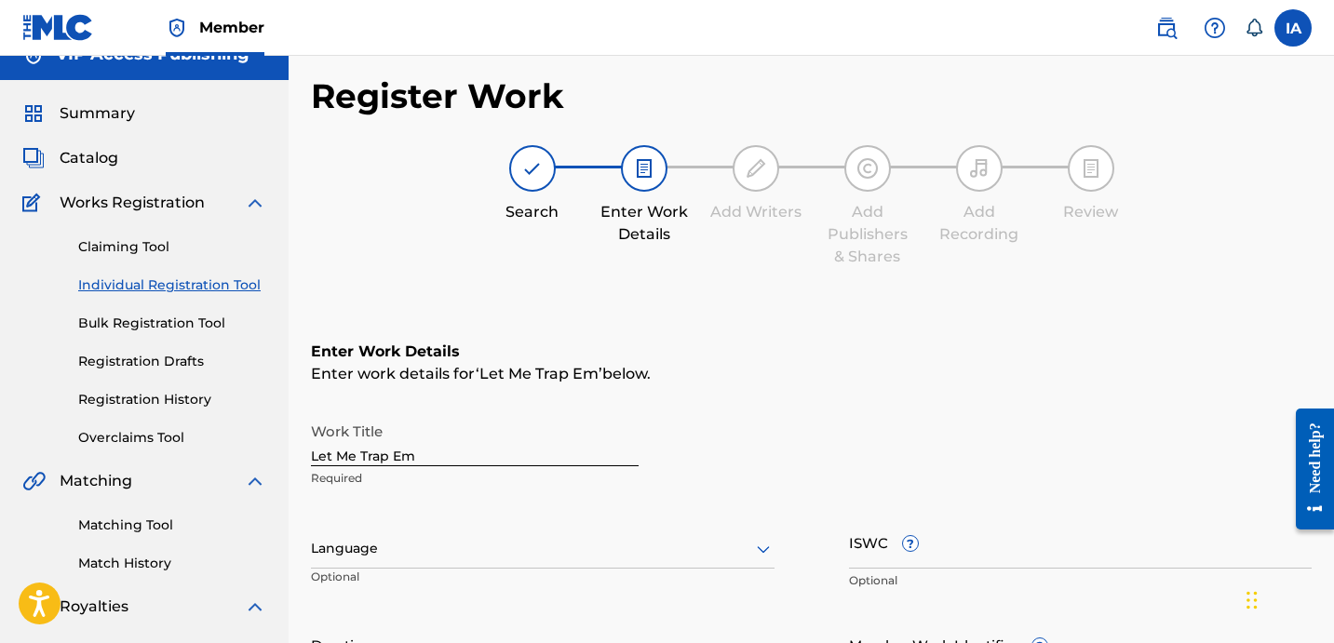
scroll to position [0, 0]
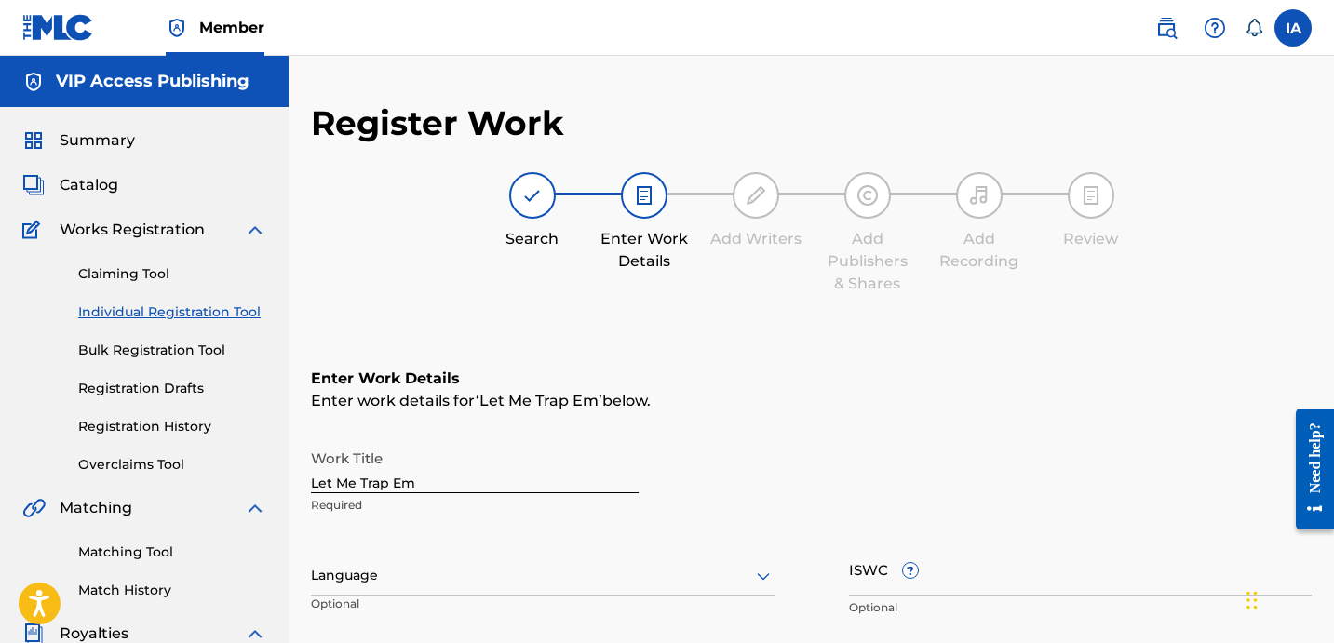
click at [149, 329] on div "Claiming Tool Individual Registration Tool Bulk Registration Tool Registration …" at bounding box center [144, 358] width 244 height 234
click at [154, 314] on link "Individual Registration Tool" at bounding box center [172, 312] width 188 height 20
